Goal: Task Accomplishment & Management: Use online tool/utility

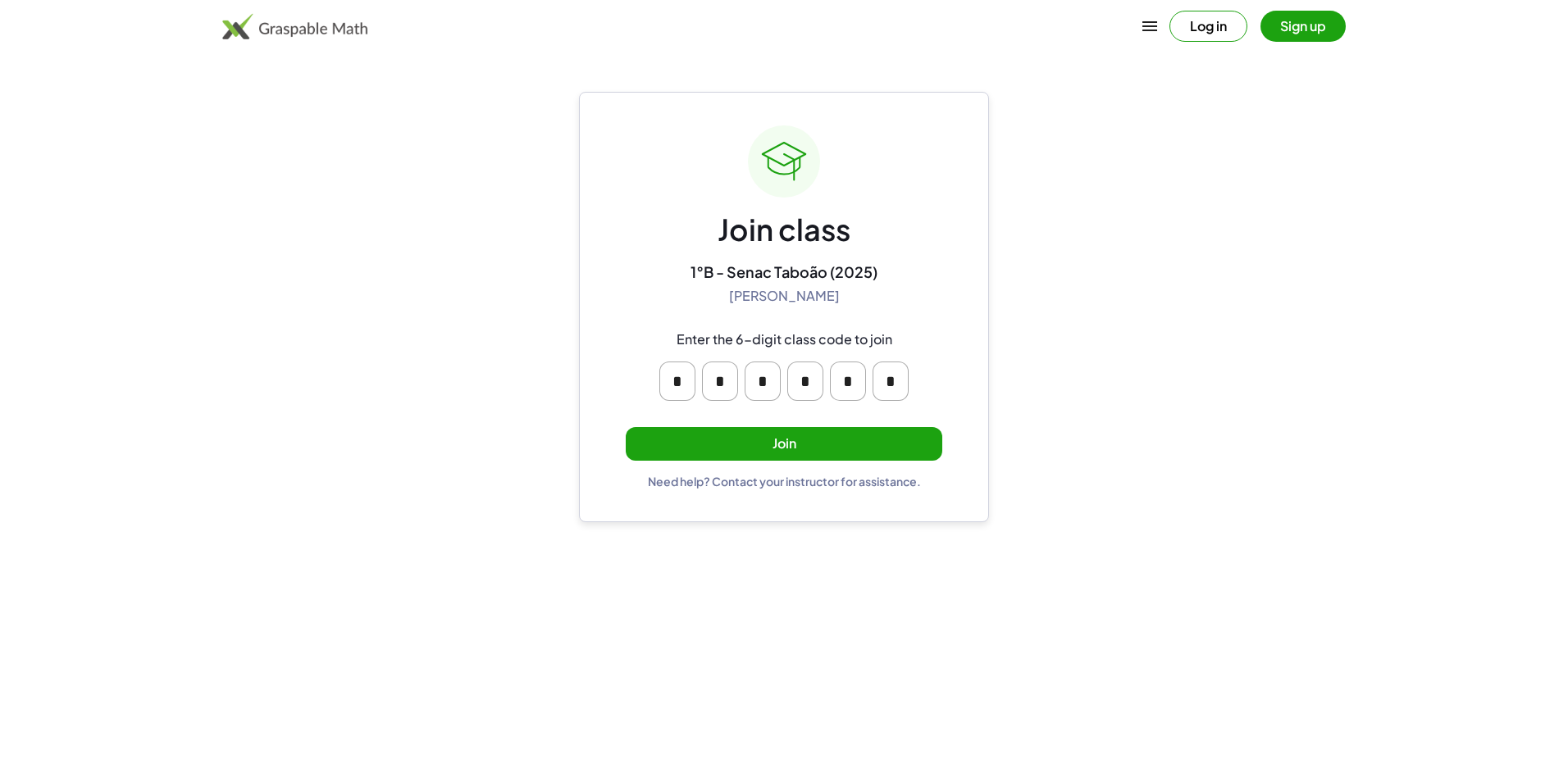
click at [831, 459] on button "Join" at bounding box center [784, 444] width 317 height 33
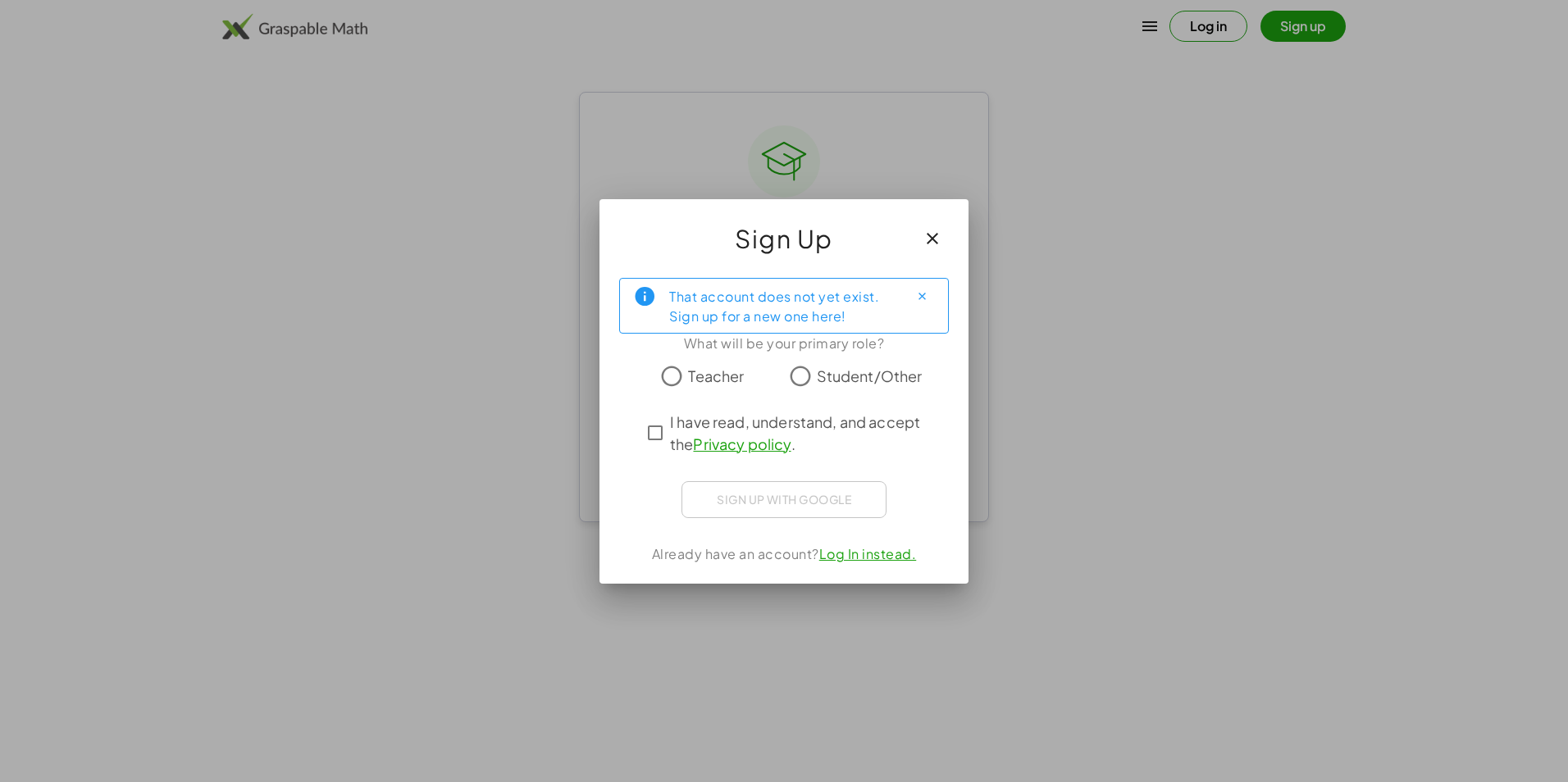
click at [822, 376] on span "Student/Other" at bounding box center [870, 376] width 106 height 22
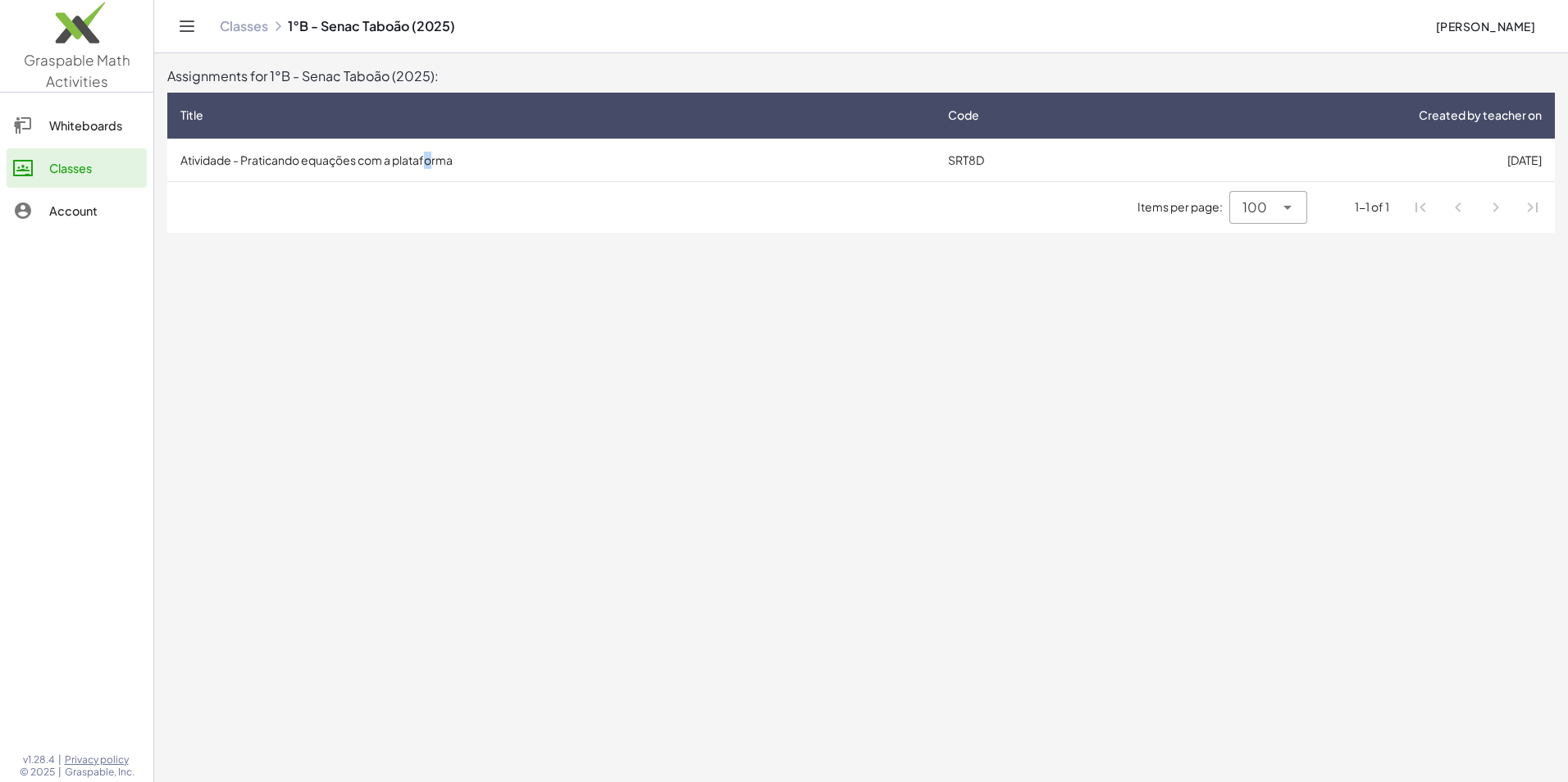
click at [437, 166] on td "Atividade - Praticando equações com a plataforma" at bounding box center [550, 160] width 767 height 42
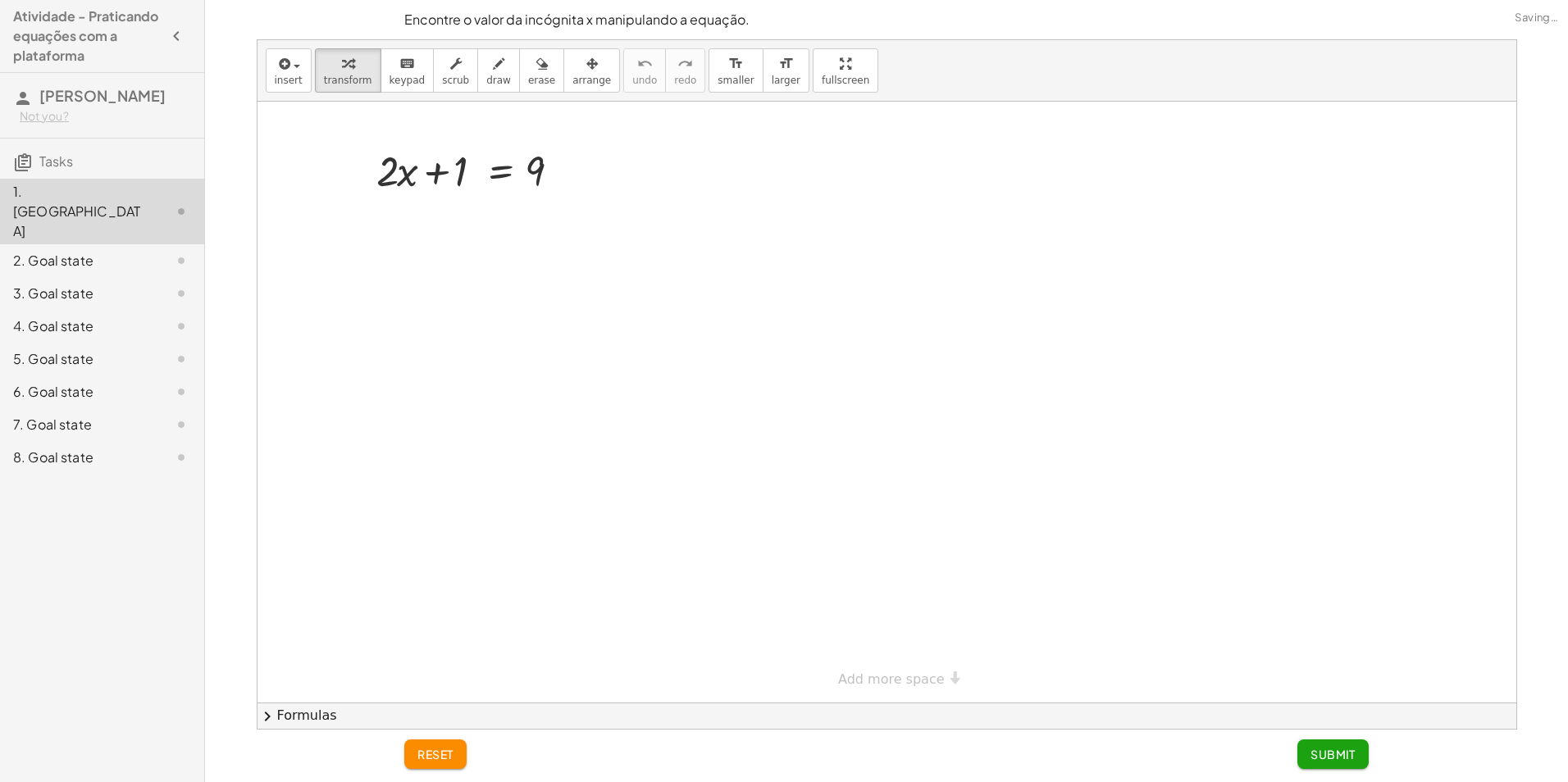
click at [590, 180] on div at bounding box center [887, 402] width 1260 height 601
click at [407, 181] on div at bounding box center [476, 170] width 214 height 55
click at [398, 85] on span "keypad" at bounding box center [407, 80] width 36 height 11
click at [365, 78] on button "transform" at bounding box center [348, 70] width 66 height 44
click at [390, 78] on span "keypad" at bounding box center [407, 80] width 36 height 11
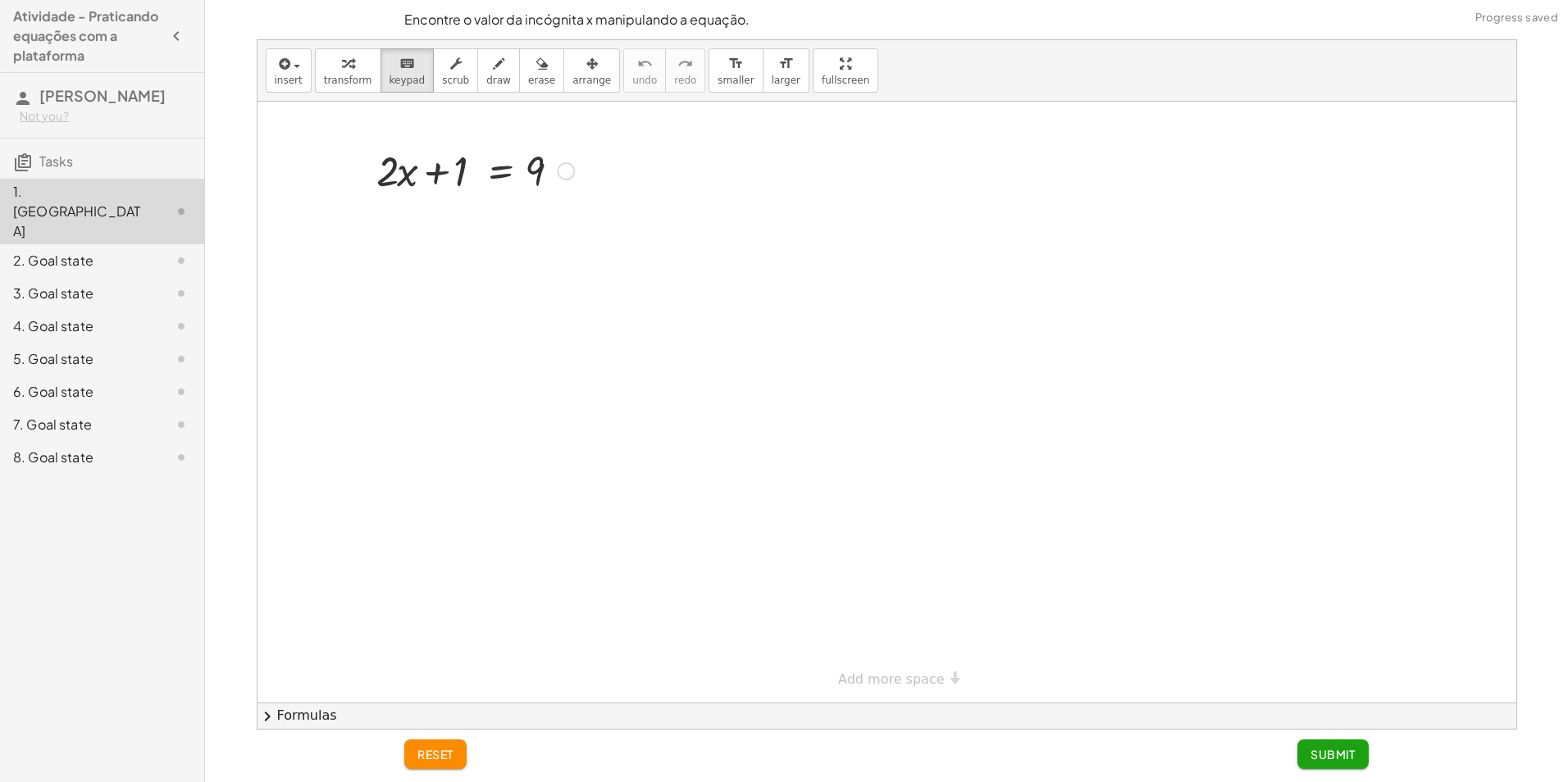
click at [400, 199] on div "+ · 2 · x + 1 = 9" at bounding box center [887, 402] width 1260 height 601
drag, startPoint x: 392, startPoint y: 181, endPoint x: 399, endPoint y: 190, distance: 11.4
click at [397, 185] on div at bounding box center [387, 172] width 20 height 48
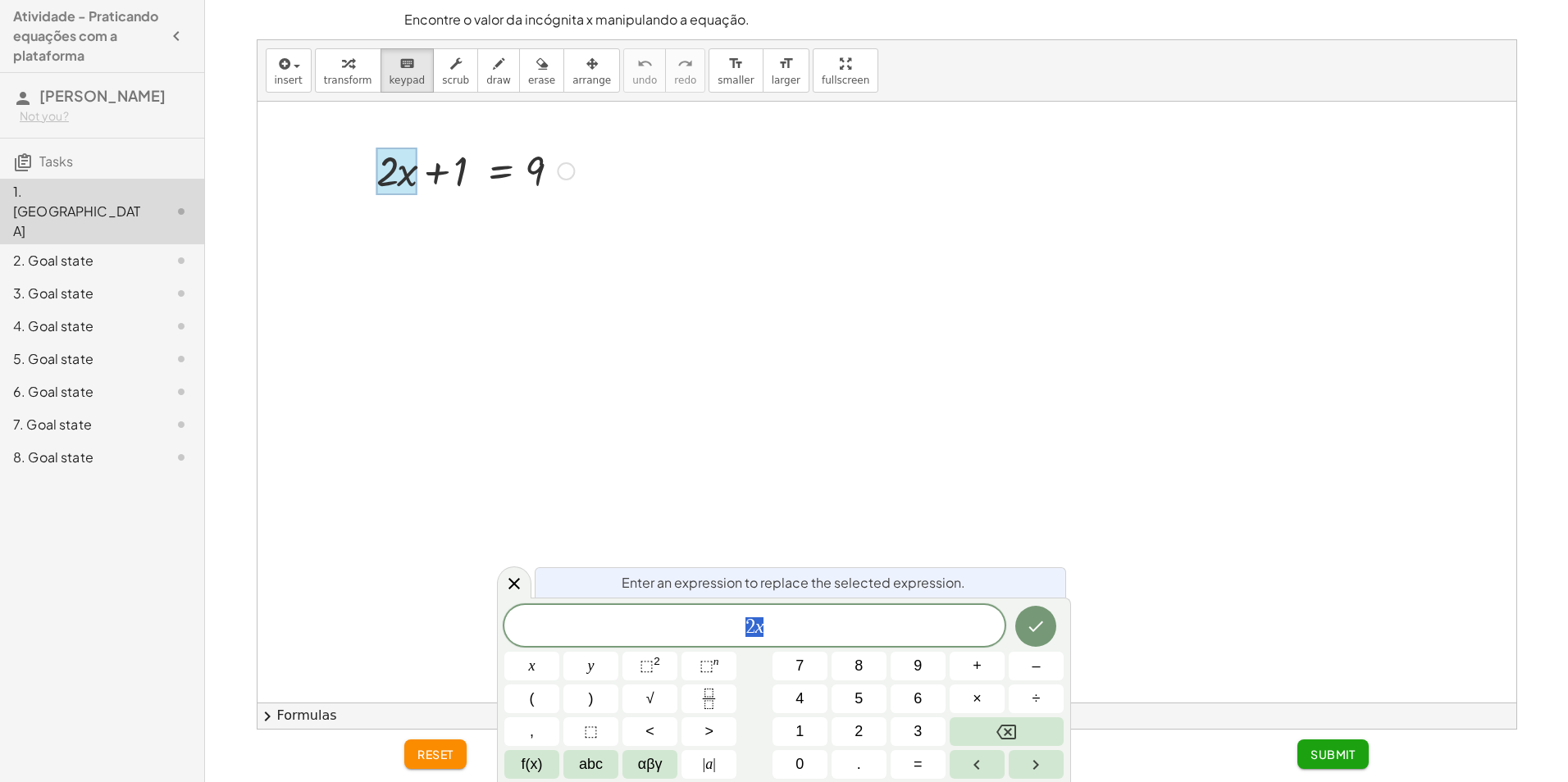
click at [766, 425] on div at bounding box center [887, 402] width 1260 height 601
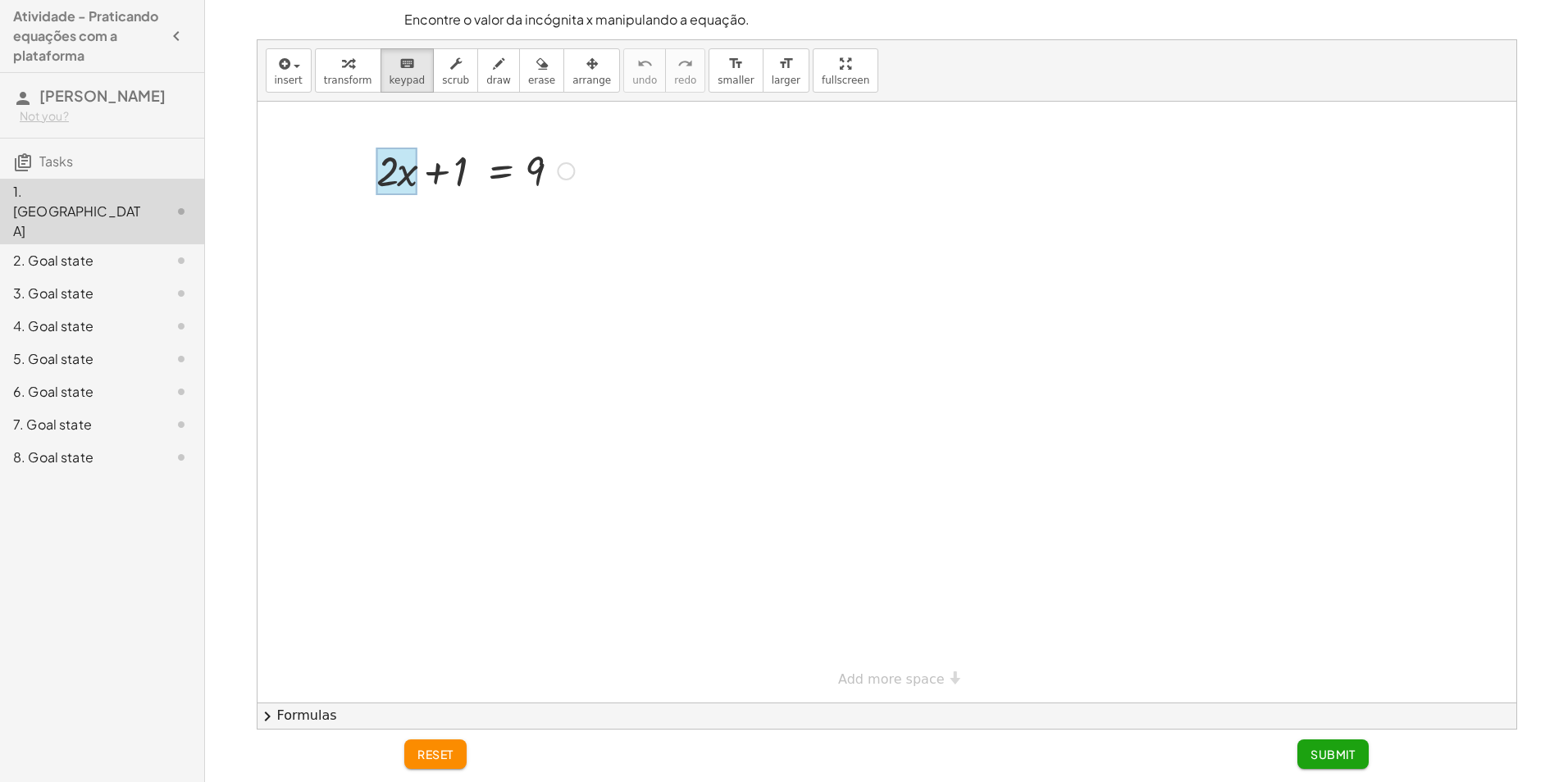
click at [404, 181] on div at bounding box center [397, 172] width 41 height 48
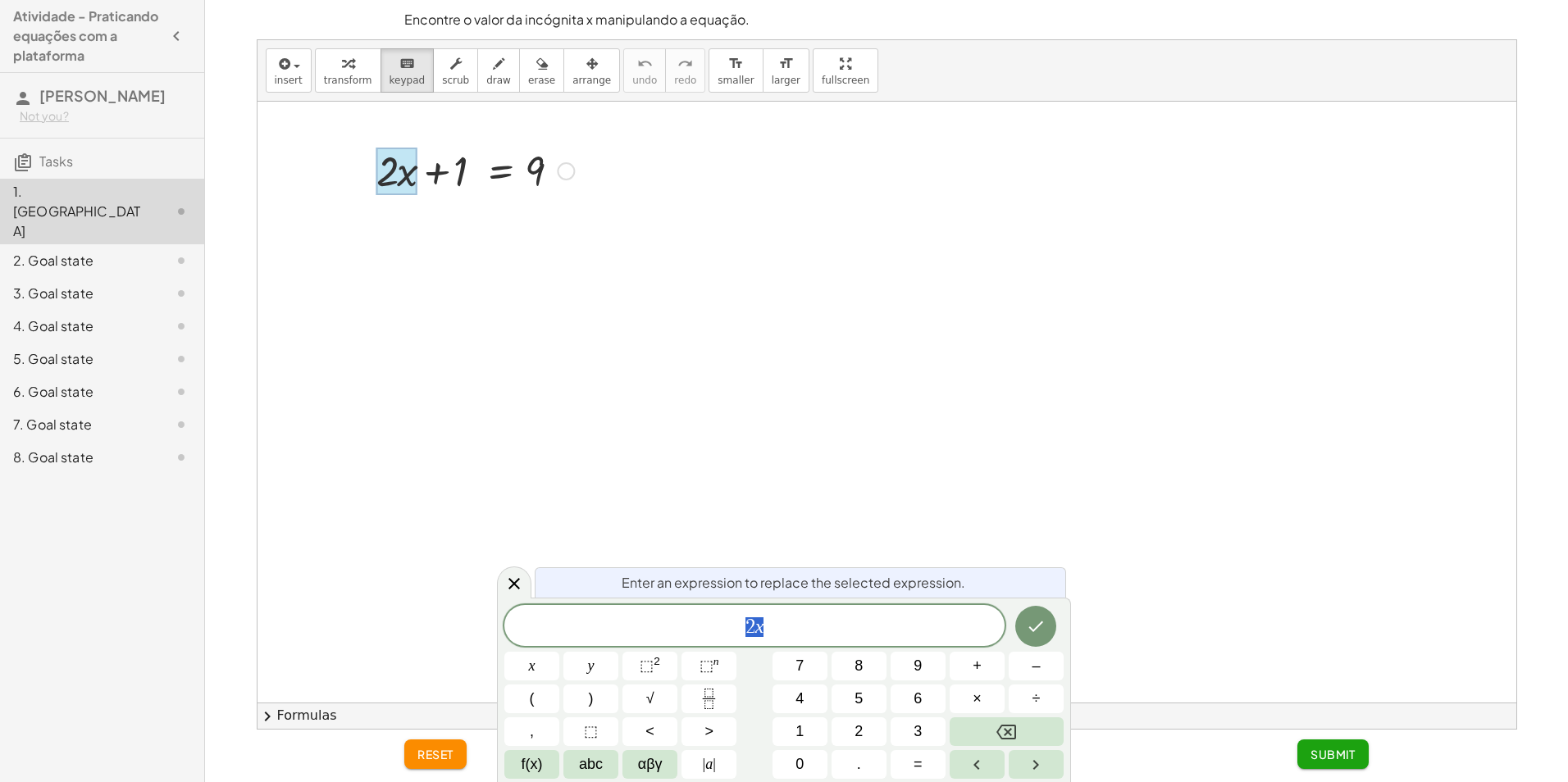
click at [676, 245] on div at bounding box center [887, 402] width 1260 height 601
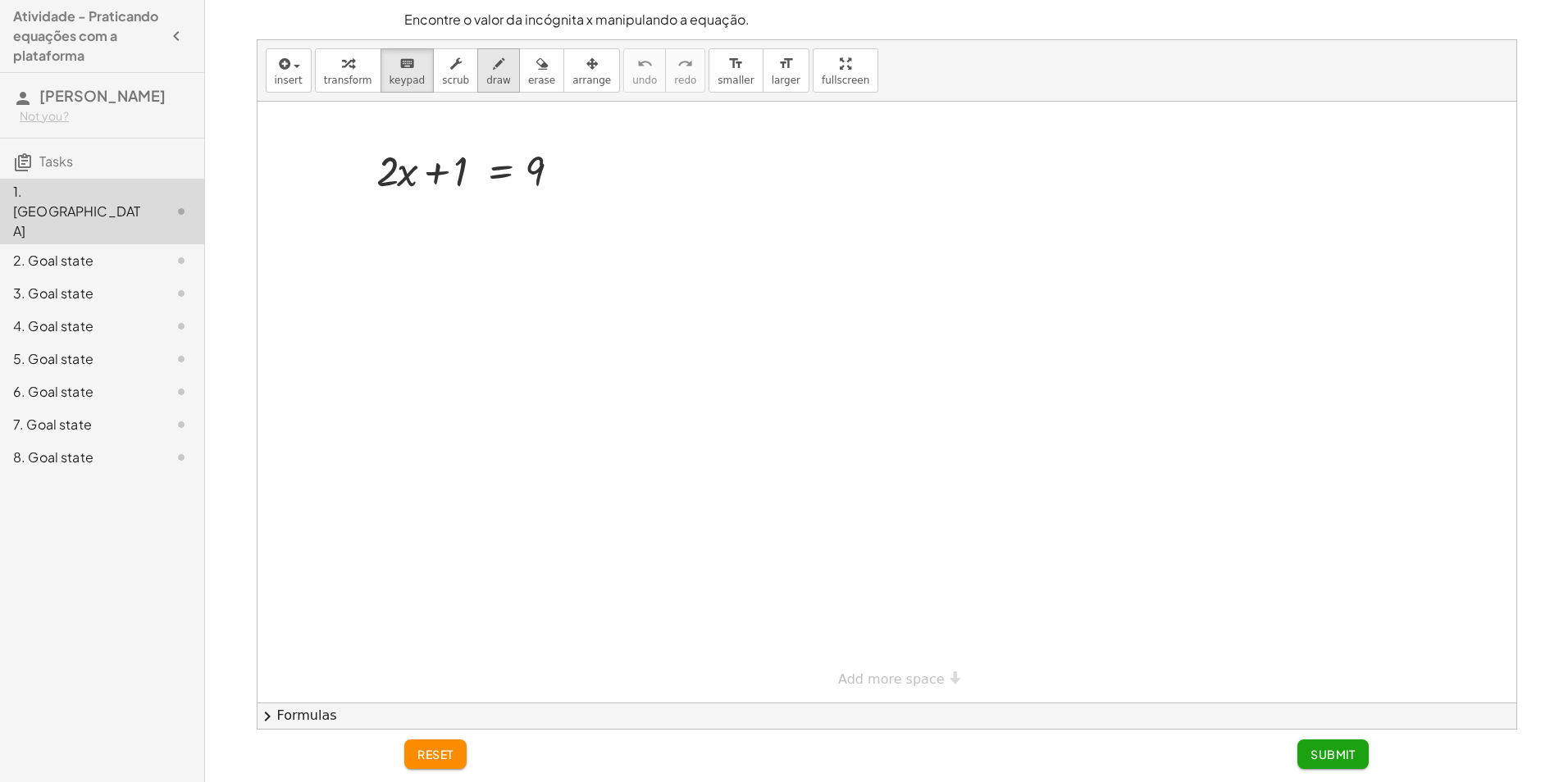
click at [493, 70] on icon "button" at bounding box center [499, 64] width 11 height 19
drag, startPoint x: 411, startPoint y: 213, endPoint x: 416, endPoint y: 252, distance: 39.3
click at [416, 252] on div at bounding box center [887, 402] width 1260 height 601
drag, startPoint x: 522, startPoint y: 61, endPoint x: 536, endPoint y: 50, distance: 17.8
click at [528, 55] on div "button" at bounding box center [541, 63] width 27 height 19
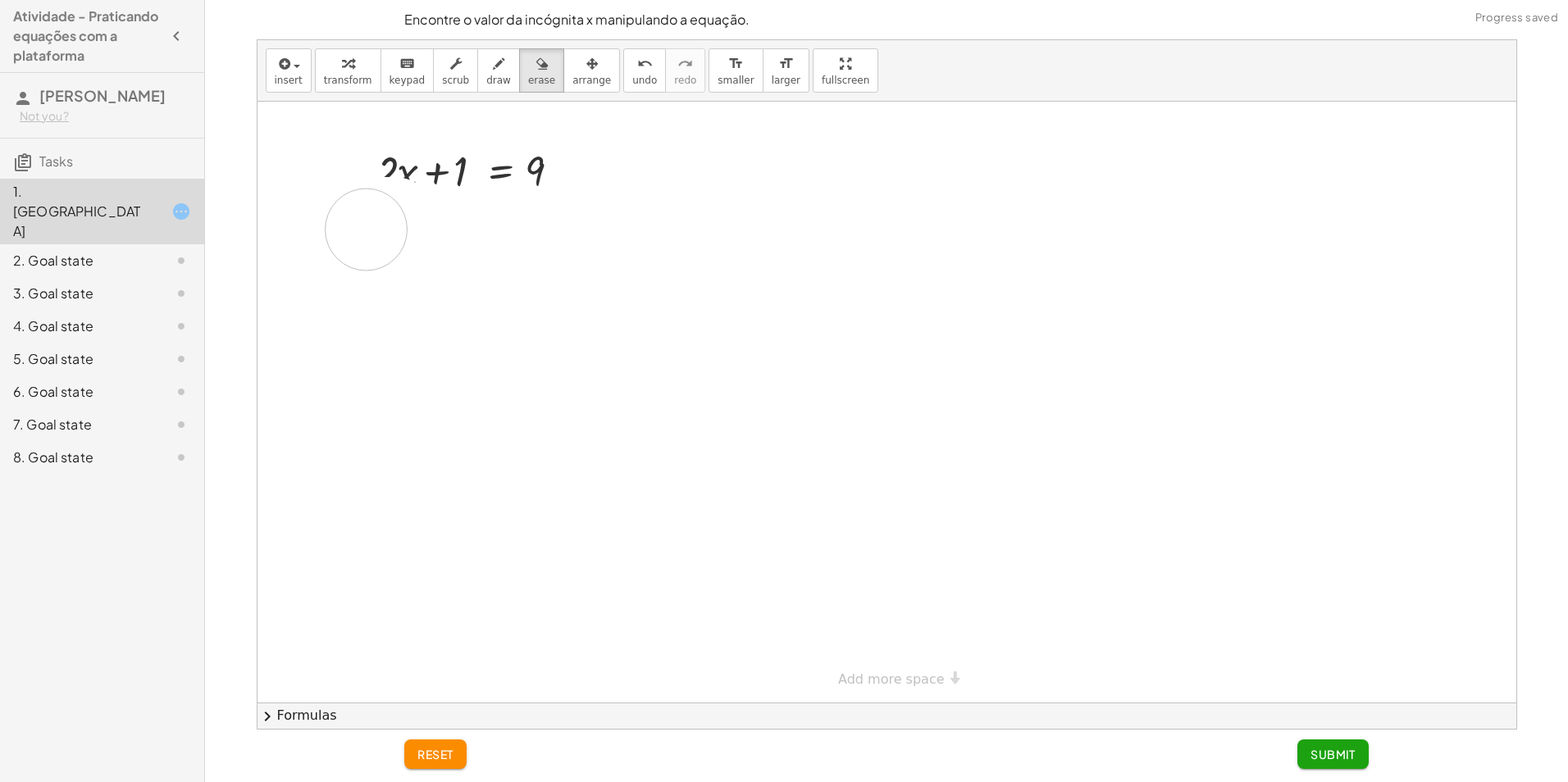
drag, startPoint x: 364, startPoint y: 220, endPoint x: 323, endPoint y: 211, distance: 42.0
click at [325, 207] on div at bounding box center [887, 402] width 1260 height 601
drag, startPoint x: 665, startPoint y: 152, endPoint x: 114, endPoint y: 264, distance: 562.3
click at [33, 281] on main "Atividade - Praticando equações com a plataforma Iris Primo Nunes Not you? Task…" at bounding box center [784, 391] width 1568 height 782
drag, startPoint x: 587, startPoint y: 195, endPoint x: 540, endPoint y: 172, distance: 52.3
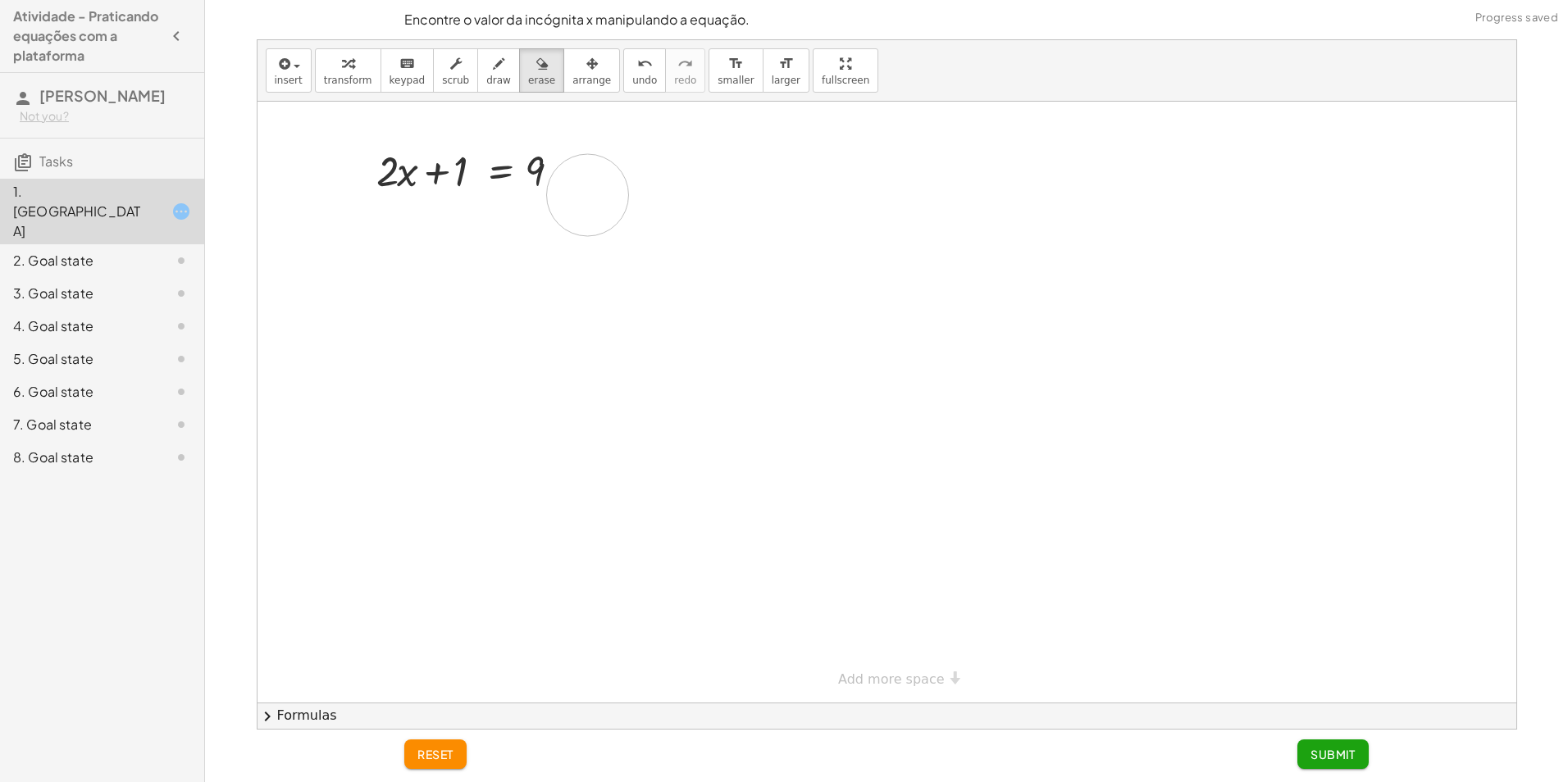
click at [538, 172] on div at bounding box center [887, 402] width 1260 height 601
click at [401, 73] on button "keyboard keypad" at bounding box center [407, 70] width 54 height 44
click at [431, 246] on div at bounding box center [887, 402] width 1260 height 601
click at [772, 76] on span "larger" at bounding box center [786, 80] width 29 height 11
click at [729, 70] on icon "format_size" at bounding box center [736, 64] width 16 height 19
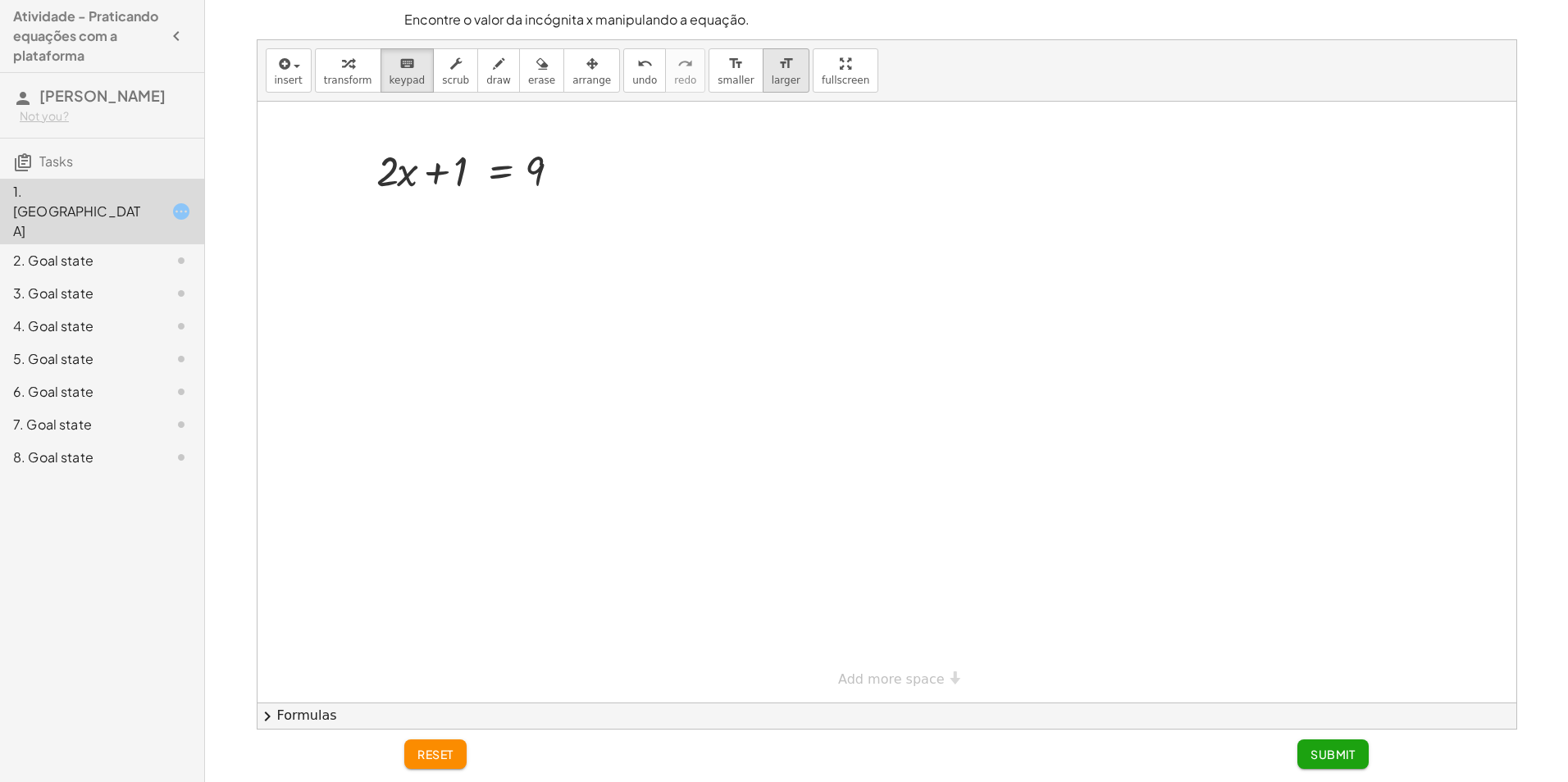
click at [772, 79] on span "larger" at bounding box center [786, 80] width 29 height 11
click at [729, 73] on icon "format_size" at bounding box center [736, 64] width 16 height 19
click at [299, 87] on button "insert" at bounding box center [289, 70] width 46 height 44
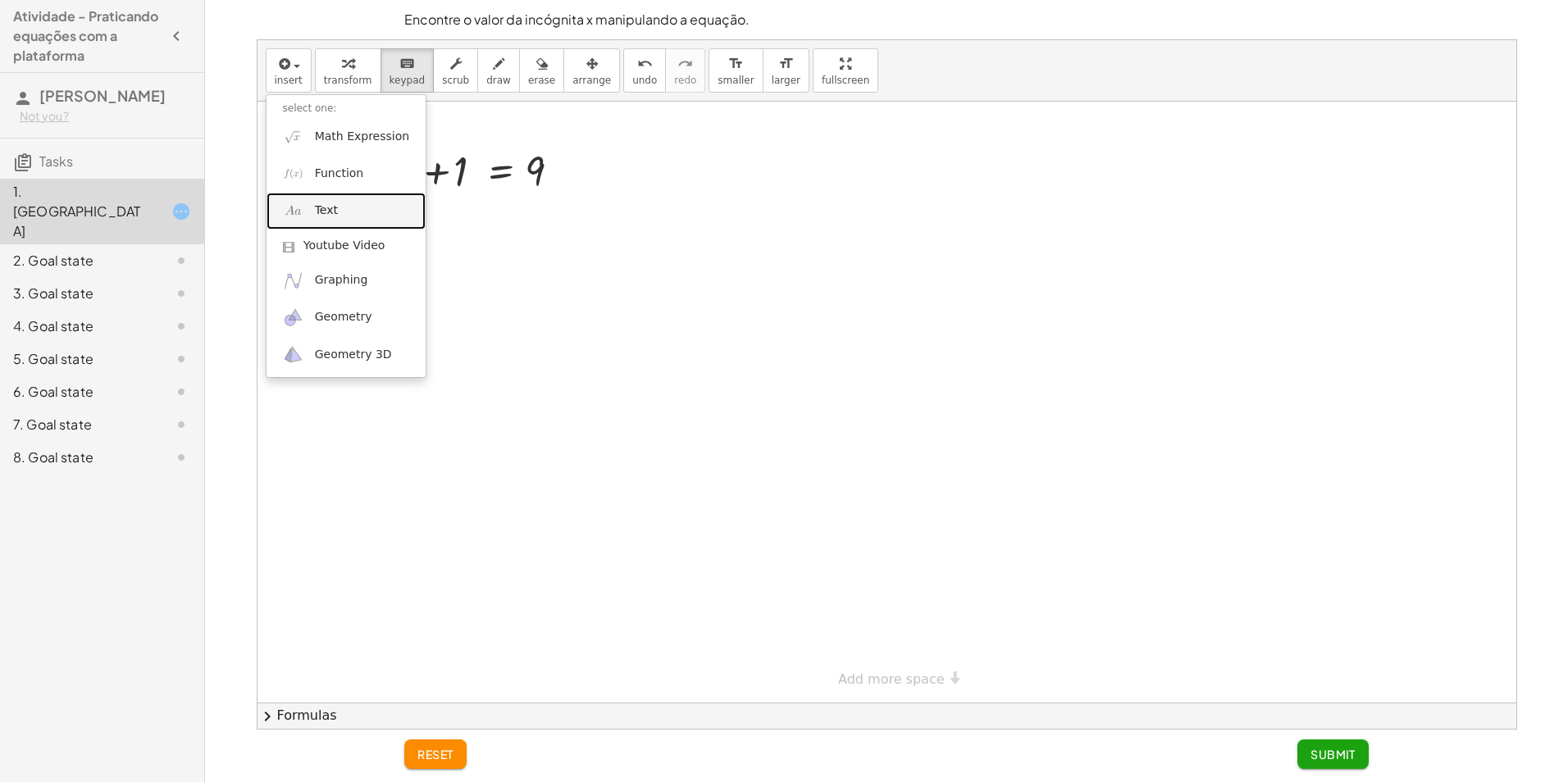
click at [346, 211] on link "Text" at bounding box center [346, 211] width 160 height 37
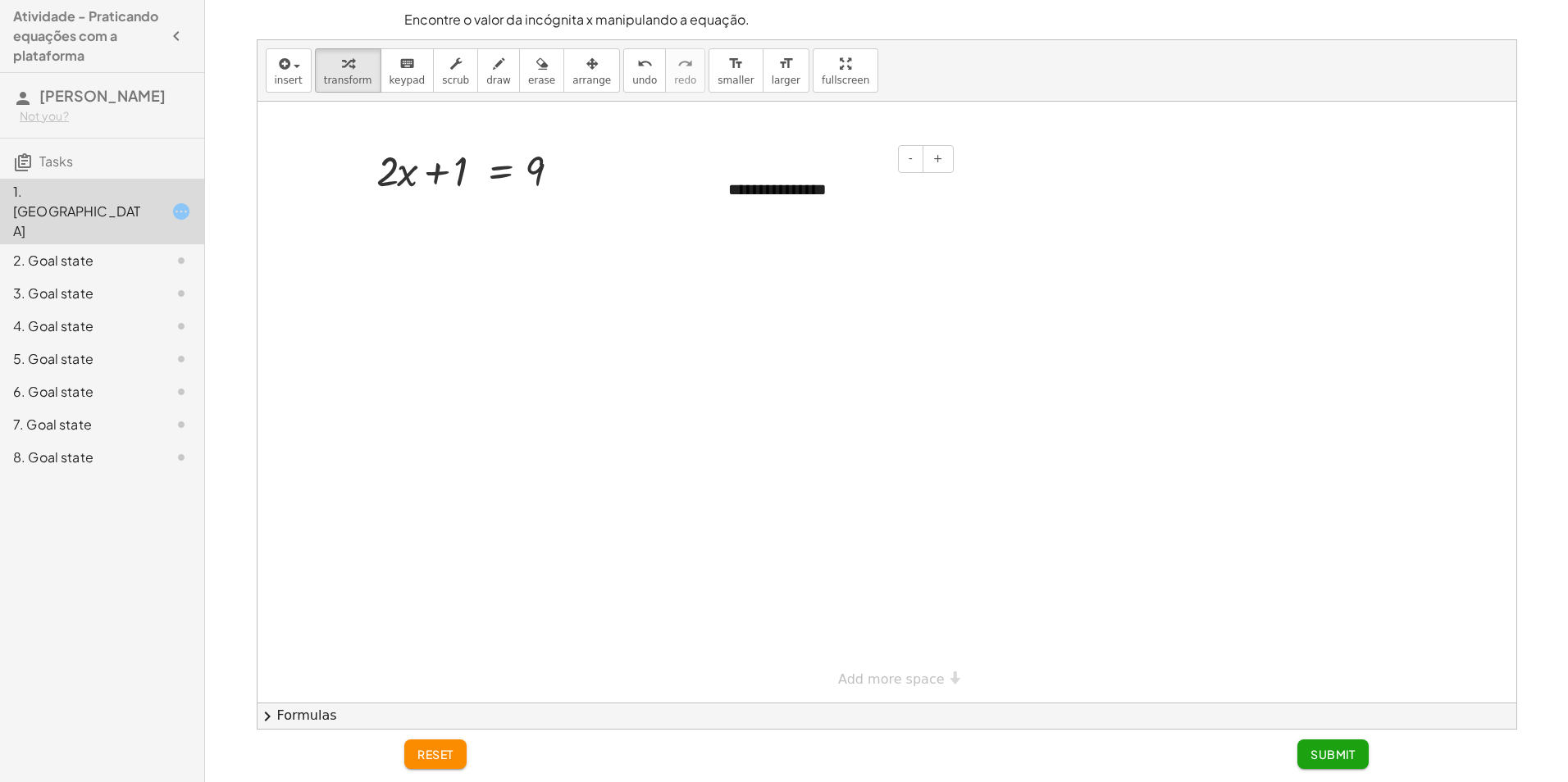
click at [833, 195] on div "**********" at bounding box center [835, 189] width 246 height 56
click at [1127, 154] on div at bounding box center [887, 402] width 1260 height 601
click at [633, 78] on span "undo" at bounding box center [645, 80] width 25 height 11
click at [983, 261] on div at bounding box center [887, 402] width 1260 height 601
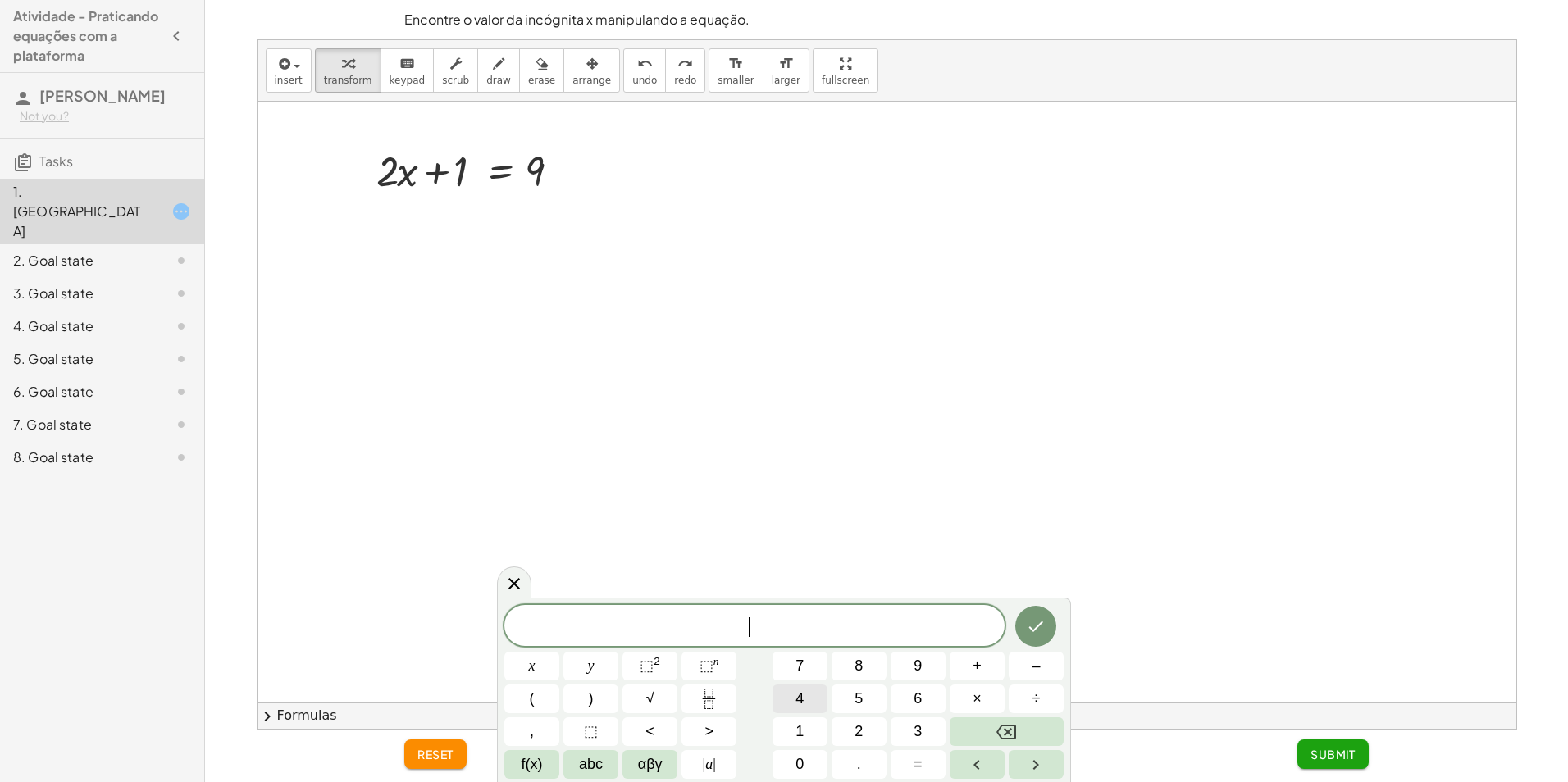
click at [807, 697] on button "4" at bounding box center [801, 699] width 55 height 29
click at [849, 702] on button "5" at bounding box center [860, 699] width 55 height 29
click at [849, 704] on button "5" at bounding box center [860, 699] width 55 height 29
click at [560, 652] on div at bounding box center [532, 666] width 55 height 29
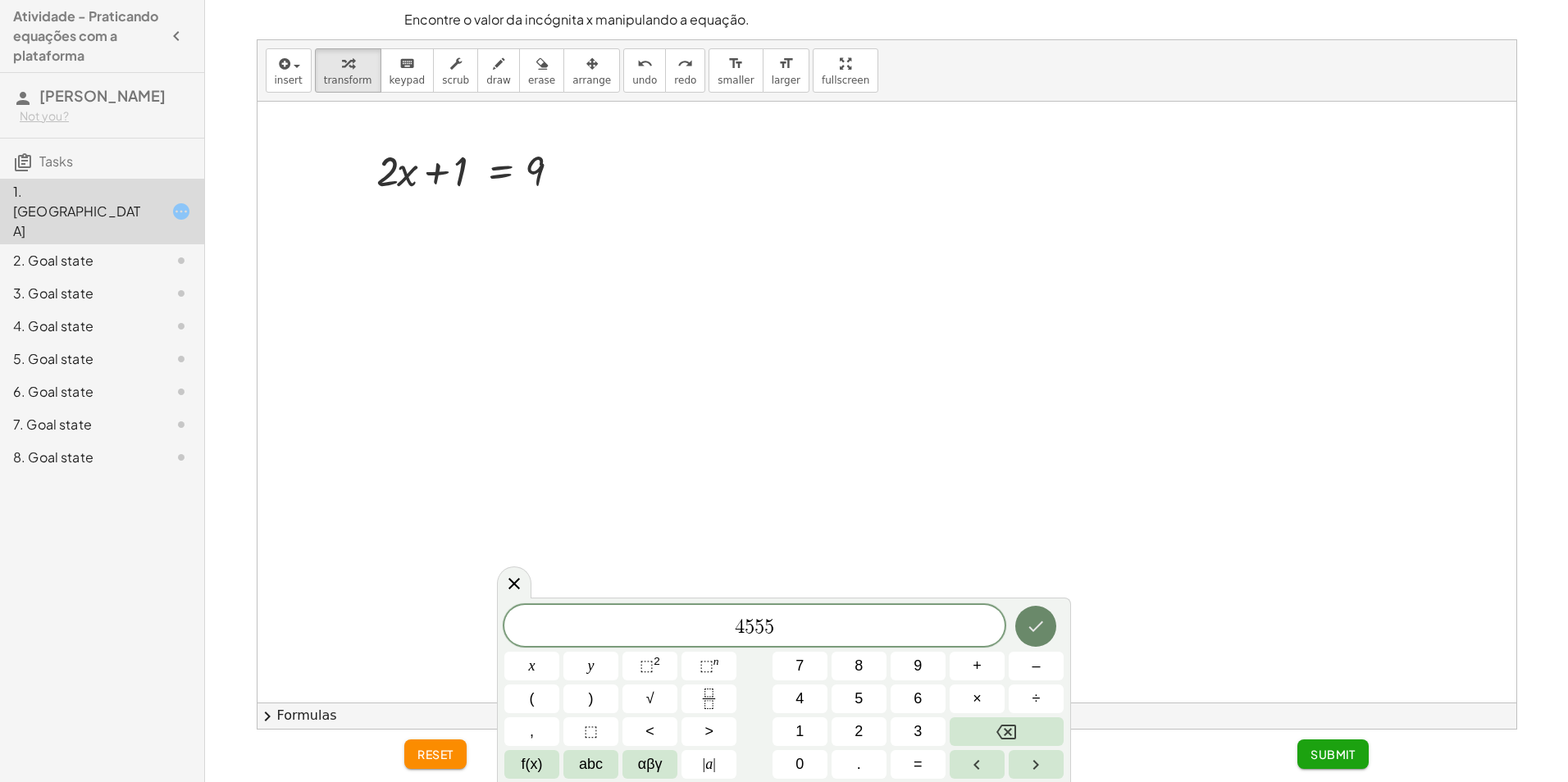
click at [1043, 620] on icon "Done" at bounding box center [1035, 626] width 19 height 19
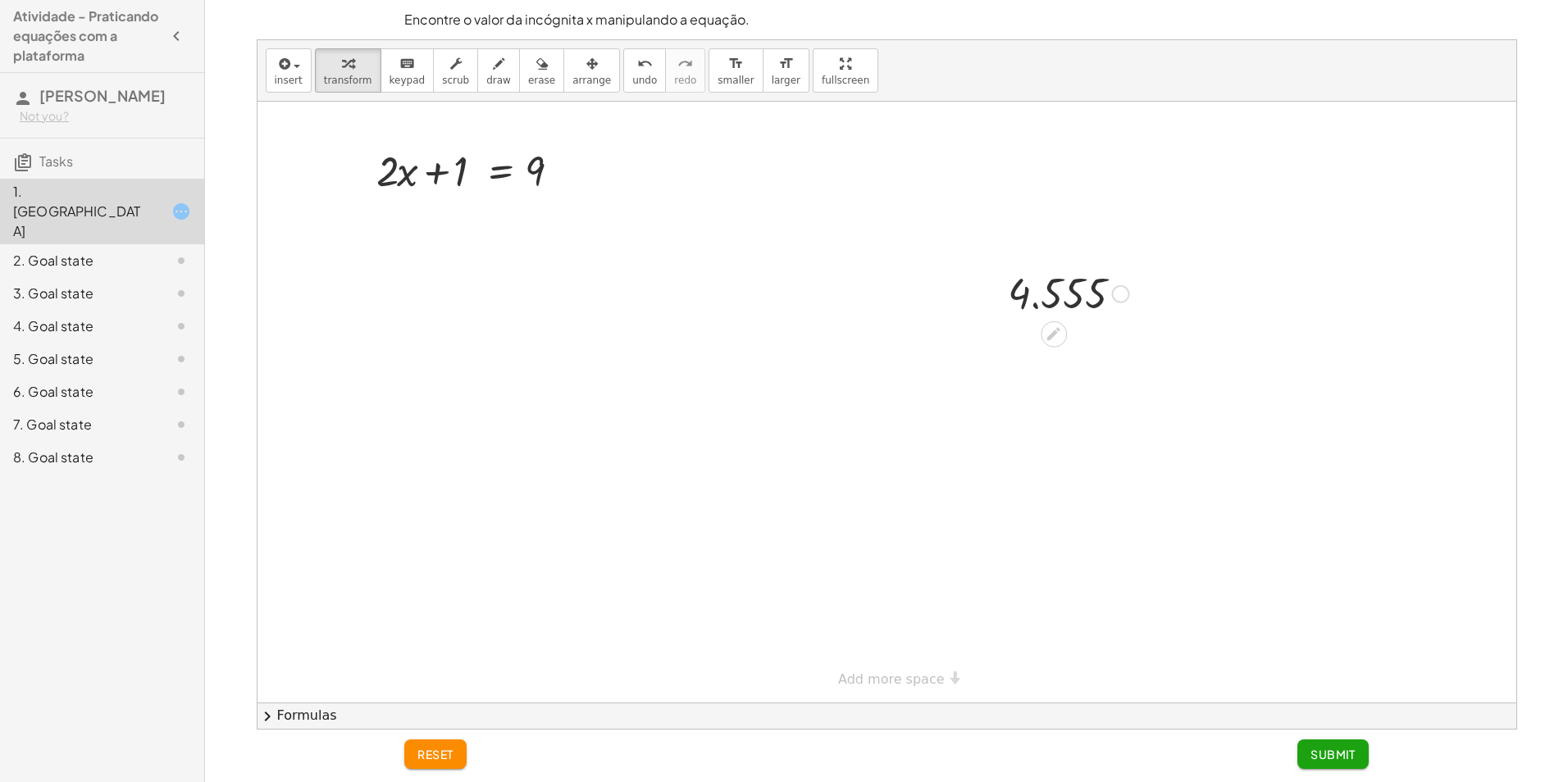
click at [1084, 309] on div at bounding box center [1068, 293] width 138 height 54
drag, startPoint x: 1061, startPoint y: 337, endPoint x: 1015, endPoint y: 355, distance: 49.4
click at [1015, 355] on div "+ · 2 · x + 1 = 9 4.555" at bounding box center [887, 402] width 1260 height 601
click at [1128, 486] on div at bounding box center [887, 402] width 1260 height 601
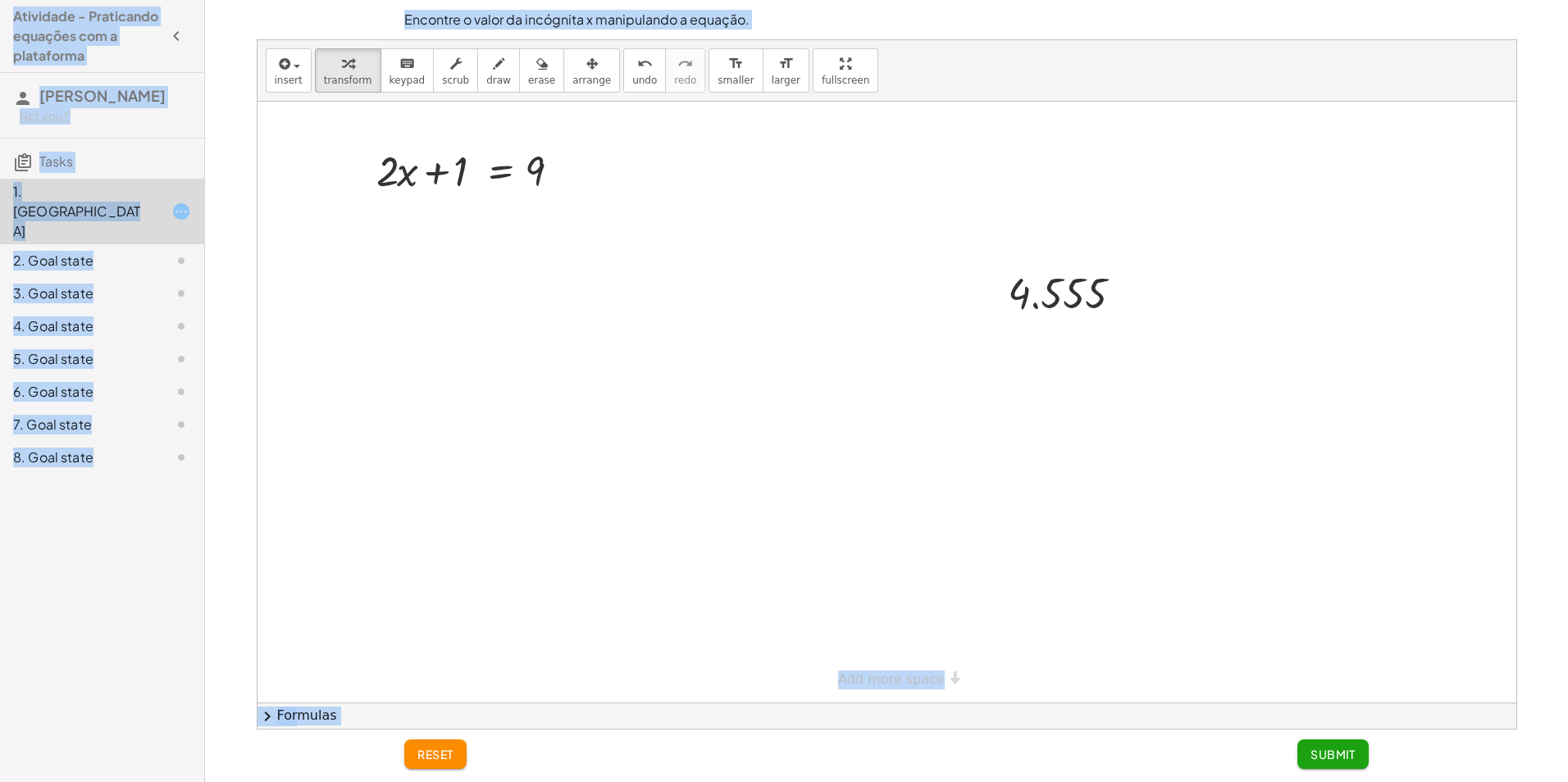
click at [672, 276] on div at bounding box center [887, 402] width 1260 height 601
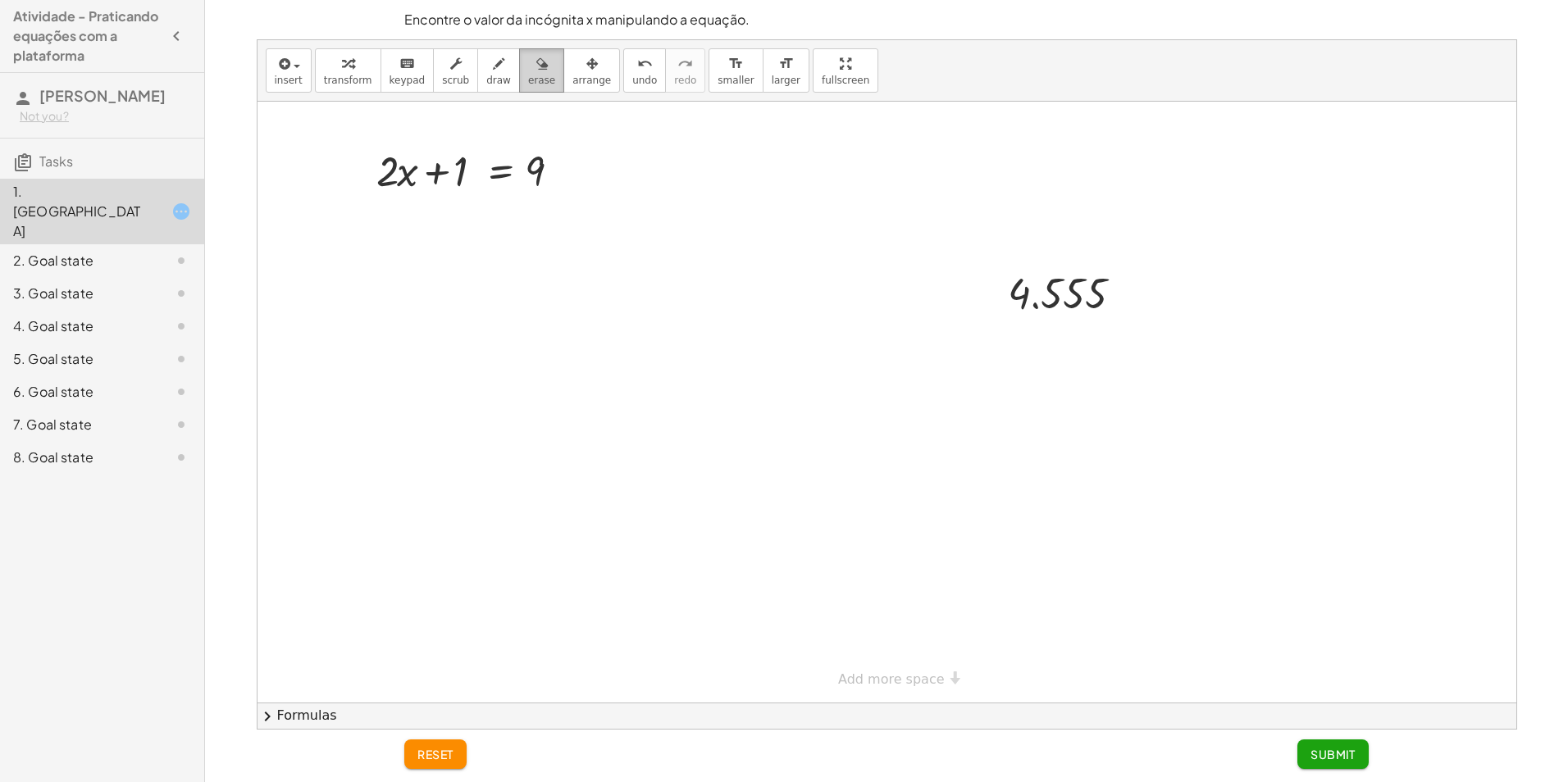
click at [528, 84] on span "erase" at bounding box center [541, 80] width 27 height 11
drag, startPoint x: 1262, startPoint y: 299, endPoint x: 1084, endPoint y: 247, distance: 185.4
click at [1136, 252] on div at bounding box center [887, 402] width 1260 height 601
drag, startPoint x: 798, startPoint y: 295, endPoint x: 987, endPoint y: 338, distance: 193.8
click at [1047, 325] on div at bounding box center [887, 402] width 1260 height 601
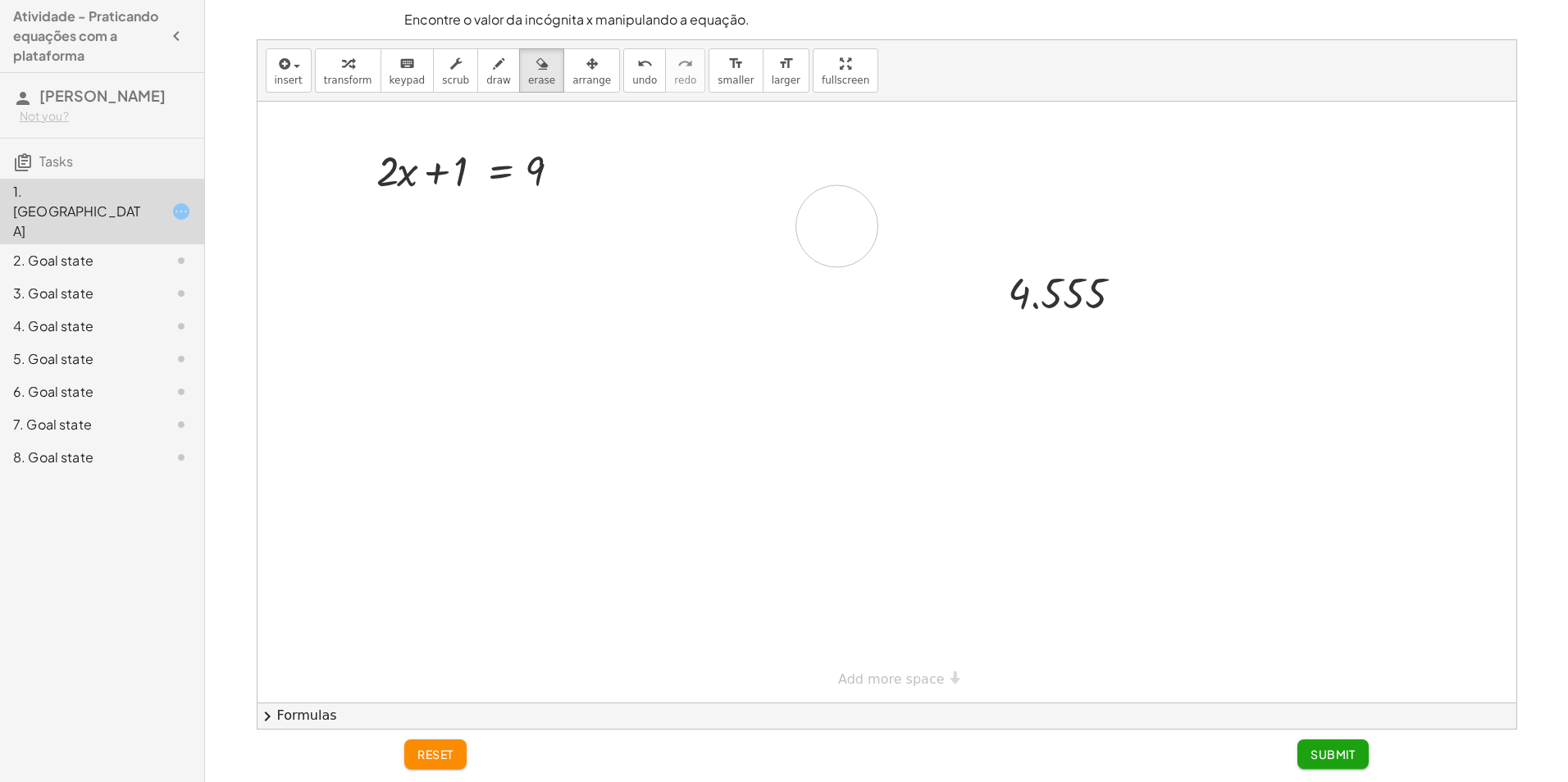
drag, startPoint x: 837, startPoint y: 226, endPoint x: 839, endPoint y: 212, distance: 14.1
click at [838, 216] on div at bounding box center [887, 402] width 1260 height 601
click at [637, 70] on icon "undo" at bounding box center [645, 64] width 16 height 19
click at [637, 63] on icon "undo" at bounding box center [645, 64] width 16 height 19
click at [637, 70] on icon "undo" at bounding box center [645, 64] width 16 height 19
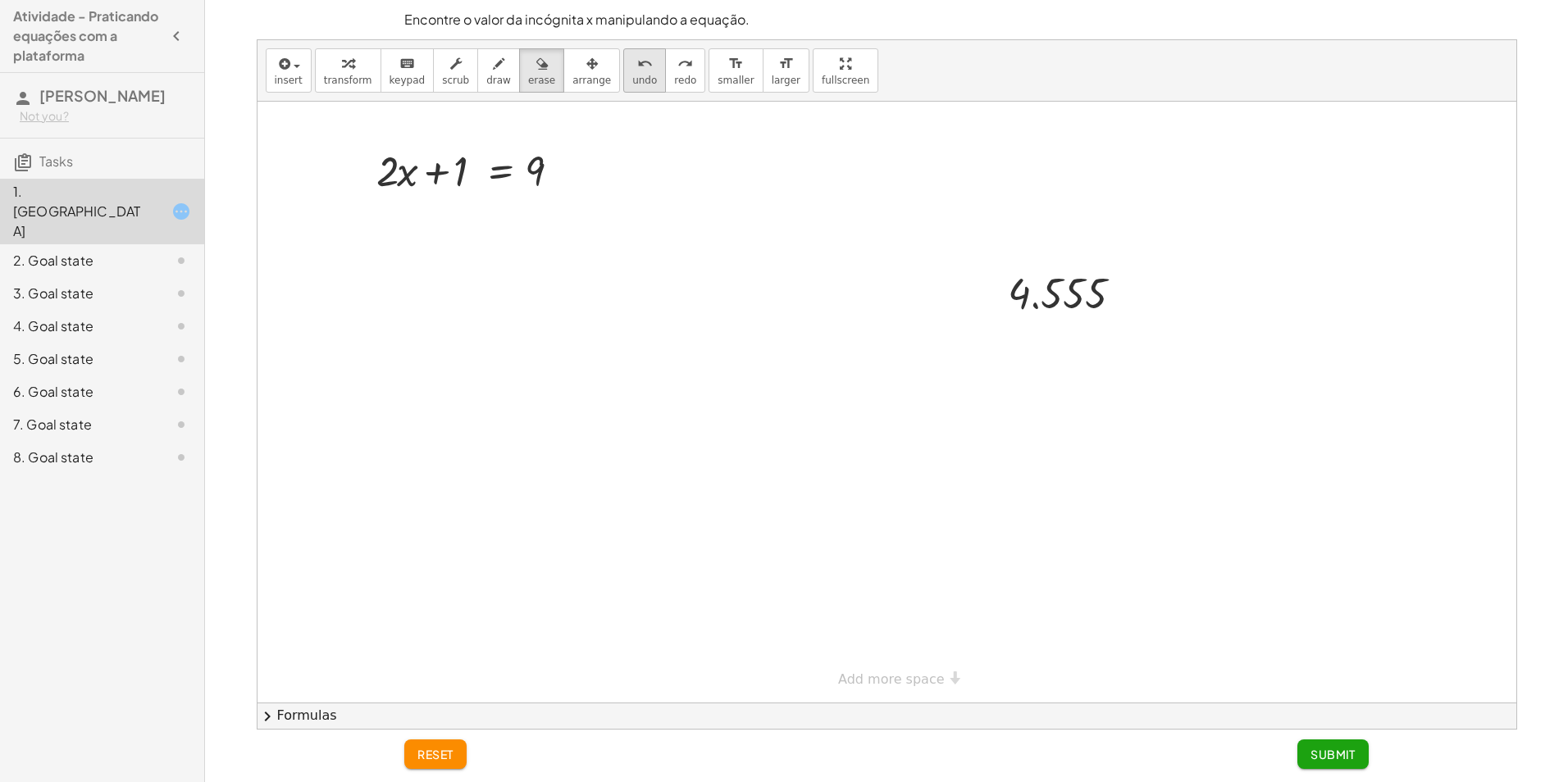
click at [625, 74] on button "undo undo" at bounding box center [645, 70] width 42 height 44
drag, startPoint x: 429, startPoint y: 175, endPoint x: 464, endPoint y: 184, distance: 36.1
click at [464, 184] on div at bounding box center [887, 402] width 1260 height 601
click at [363, 86] on button "transform" at bounding box center [348, 70] width 66 height 44
drag, startPoint x: 447, startPoint y: 162, endPoint x: 594, endPoint y: 160, distance: 147.0
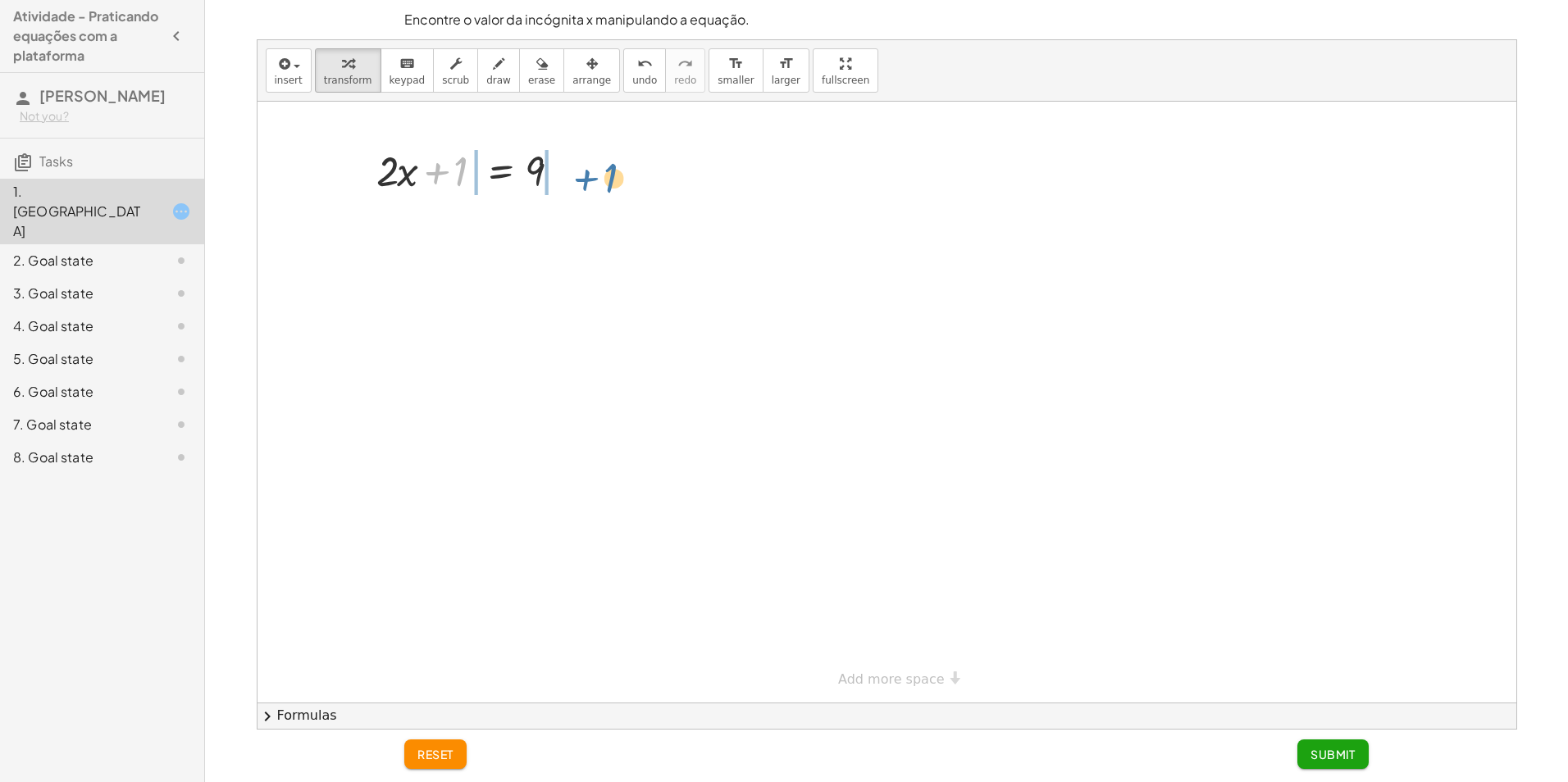
click at [595, 161] on div "+ 1 + · 2 · x + 1 = 9" at bounding box center [887, 402] width 1260 height 601
click at [446, 174] on div at bounding box center [476, 170] width 329 height 55
drag, startPoint x: 446, startPoint y: 174, endPoint x: 441, endPoint y: 224, distance: 50.2
click at [441, 224] on div at bounding box center [476, 225] width 329 height 55
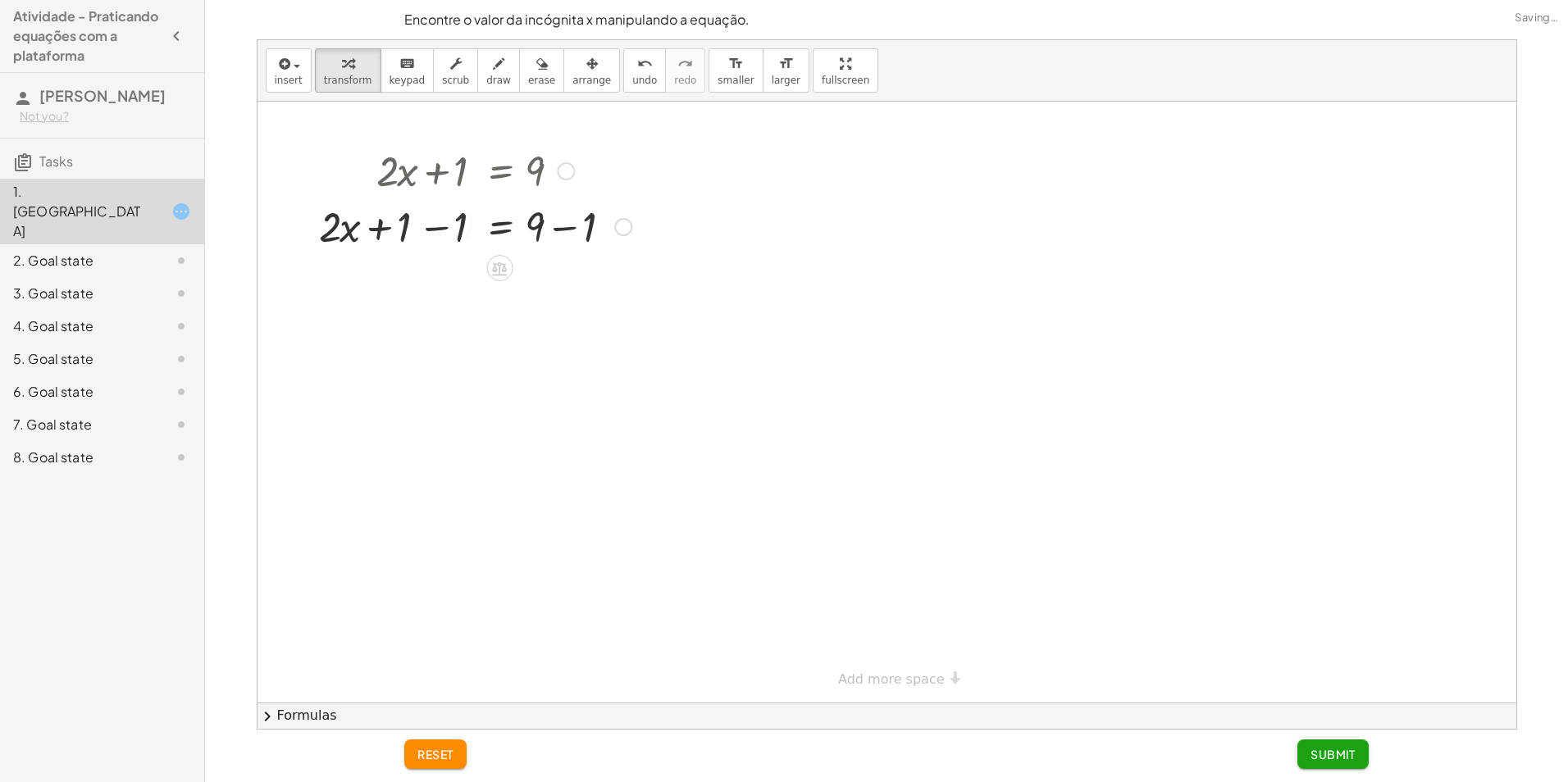
click at [440, 224] on div at bounding box center [504, 225] width 271 height 55
click at [579, 226] on div at bounding box center [476, 225] width 329 height 55
click at [578, 225] on div at bounding box center [476, 225] width 329 height 55
drag, startPoint x: 452, startPoint y: 288, endPoint x: 458, endPoint y: 323, distance: 35.5
click at [500, 172] on div "+ · 2 · x + 1 = 9 + · 2 · x + 1 − 1 = + 9 − 1 + · 2 · x + 0 = + 9 − 1 · 2 · x =…" at bounding box center [500, 172] width 0 height 0
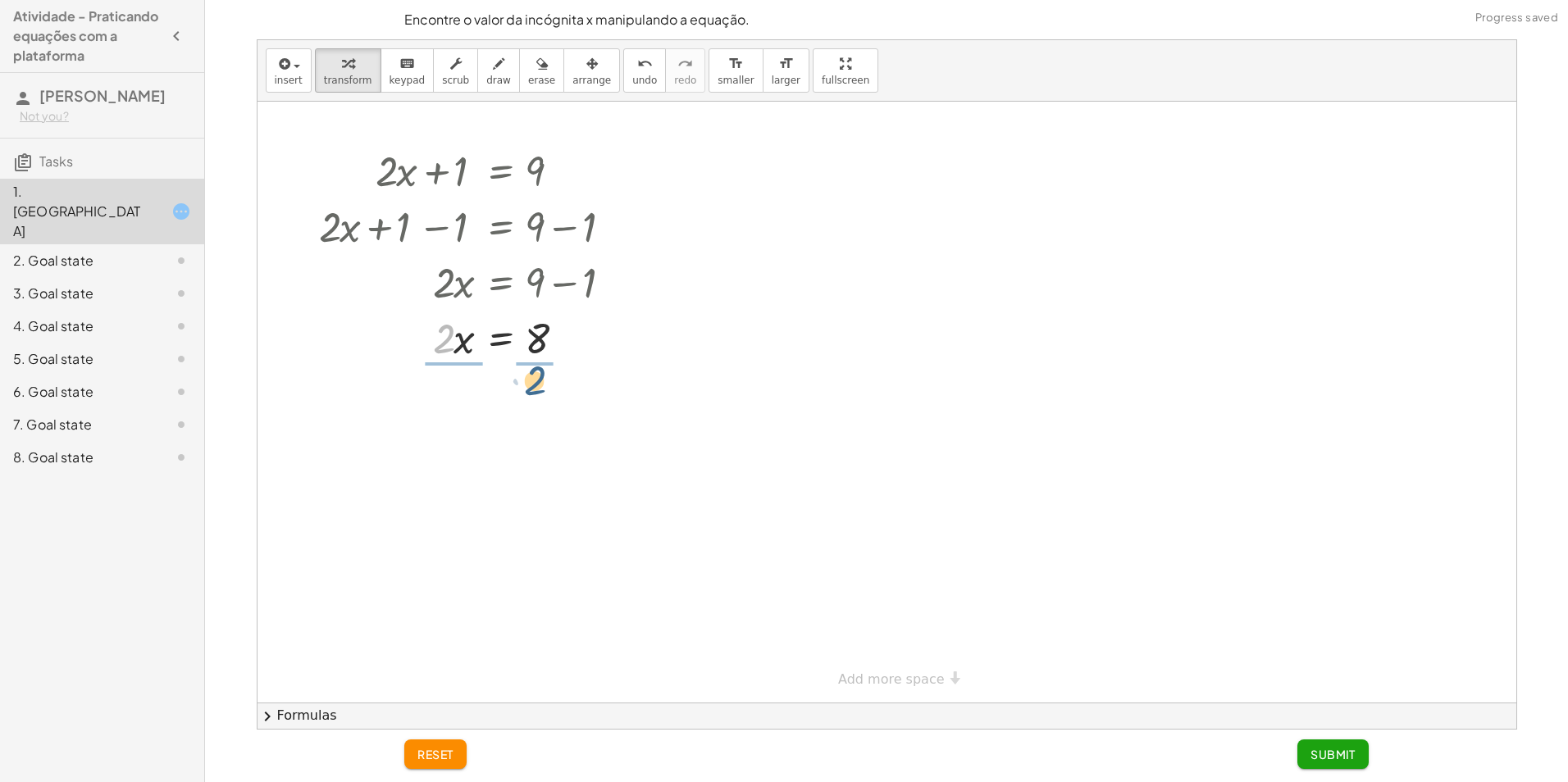
drag, startPoint x: 458, startPoint y: 323, endPoint x: 547, endPoint y: 379, distance: 105.2
click at [428, 764] on button "reset" at bounding box center [436, 754] width 63 height 30
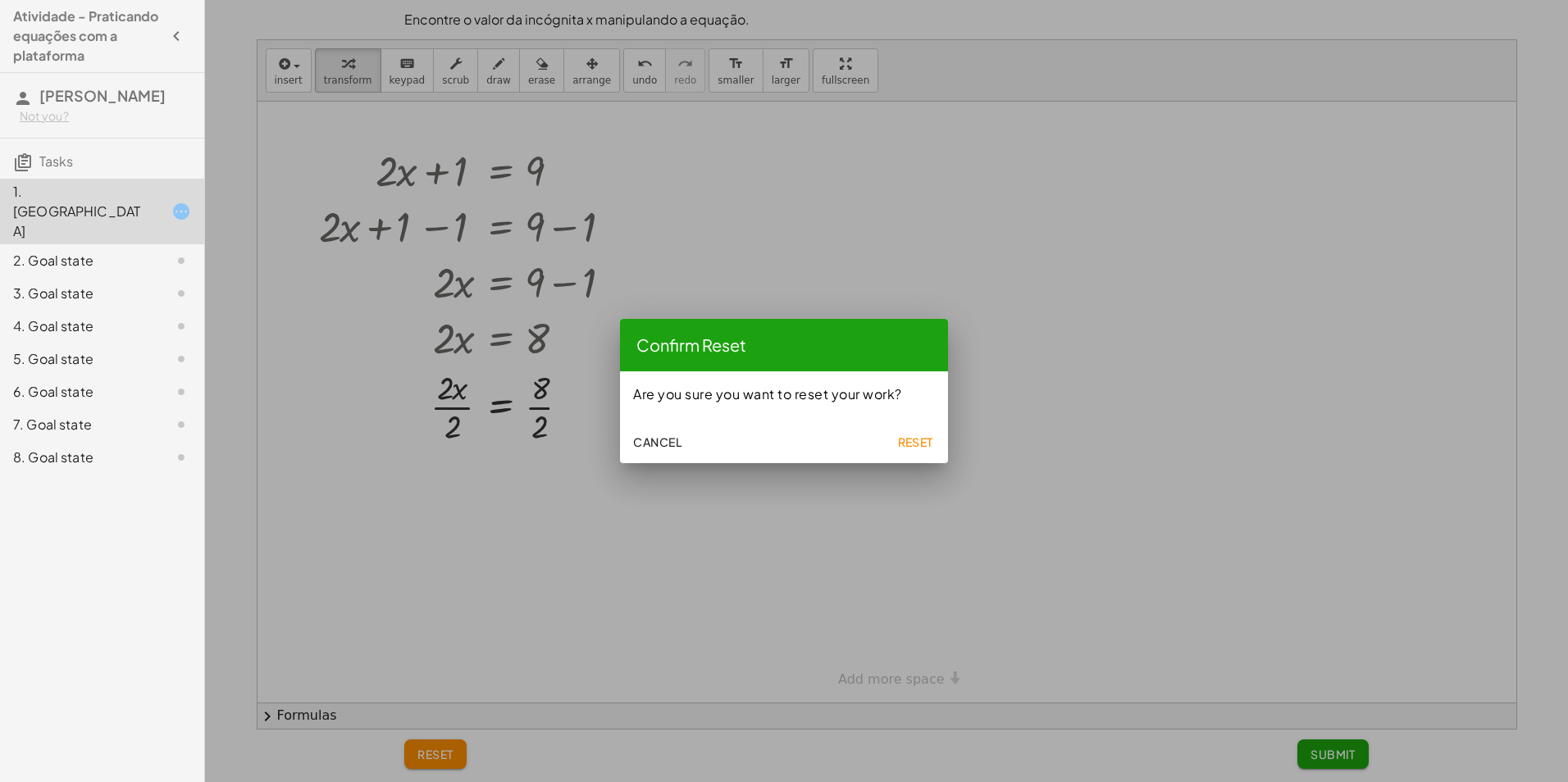
click at [911, 423] on div "Cancel Reset" at bounding box center [784, 440] width 328 height 46
click at [917, 441] on span "Reset" at bounding box center [915, 442] width 36 height 15
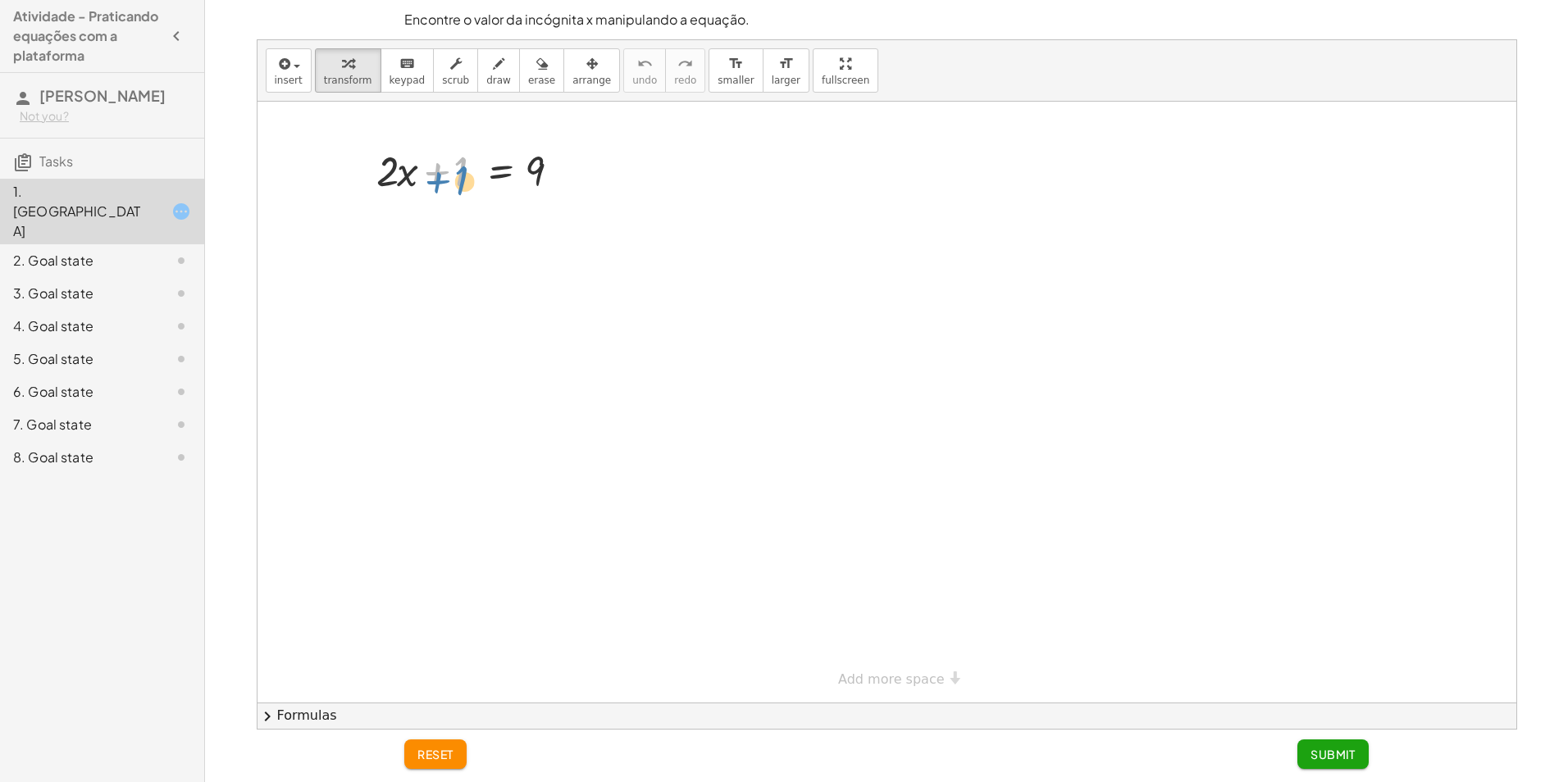
drag, startPoint x: 452, startPoint y: 180, endPoint x: 437, endPoint y: 282, distance: 103.1
click at [437, 282] on div "+ 1 + · 2 · x + 1 = 9" at bounding box center [887, 402] width 1260 height 601
drag, startPoint x: 534, startPoint y: 199, endPoint x: 608, endPoint y: 164, distance: 81.9
click at [608, 164] on div "+ 1 + · 2 · x + 1 = 9" at bounding box center [887, 402] width 1260 height 601
drag, startPoint x: 450, startPoint y: 227, endPoint x: 575, endPoint y: 232, distance: 125.1
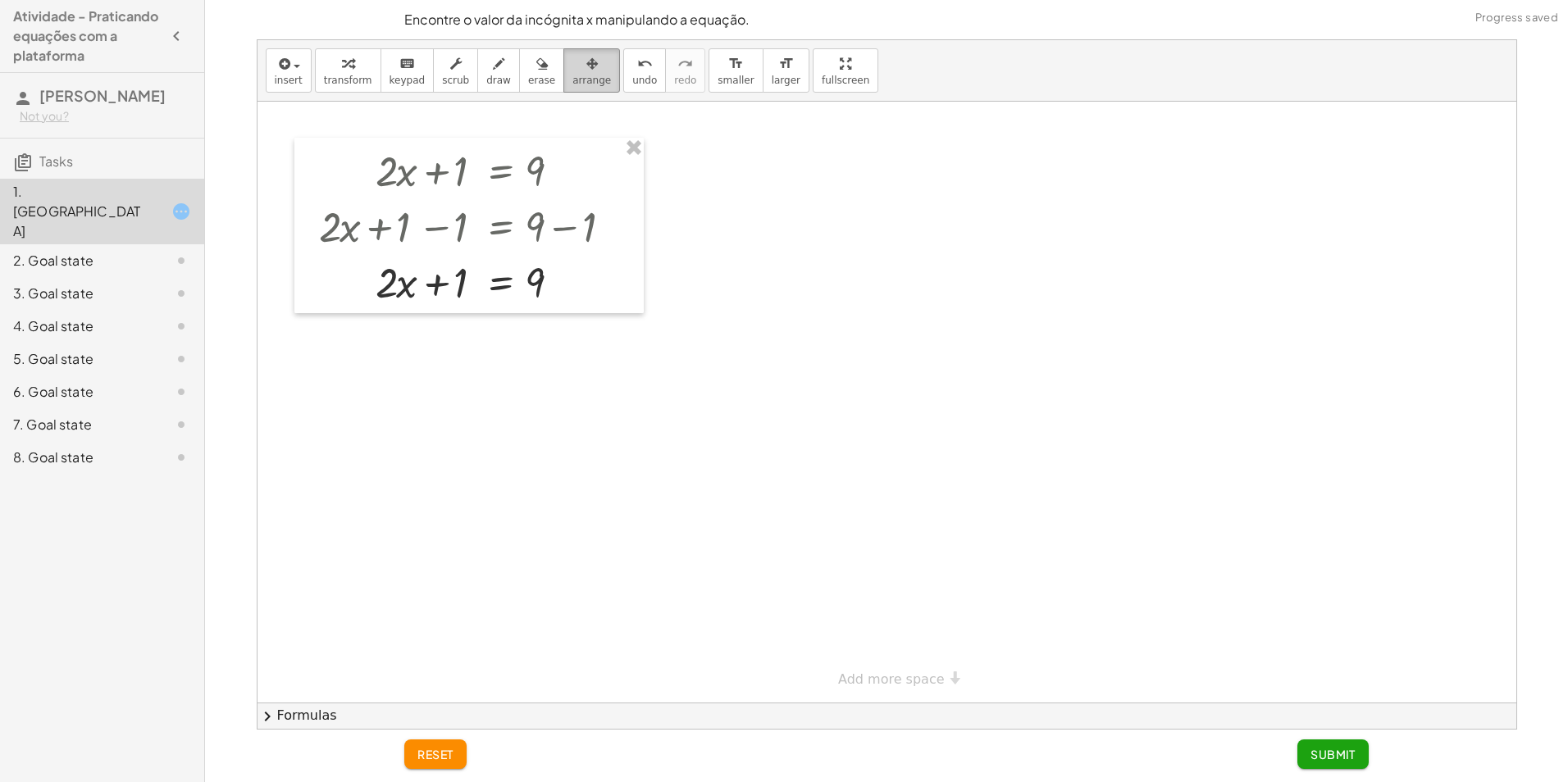
click at [585, 74] on button "arrange" at bounding box center [591, 70] width 56 height 44
click at [633, 70] on div "undo" at bounding box center [645, 63] width 25 height 19
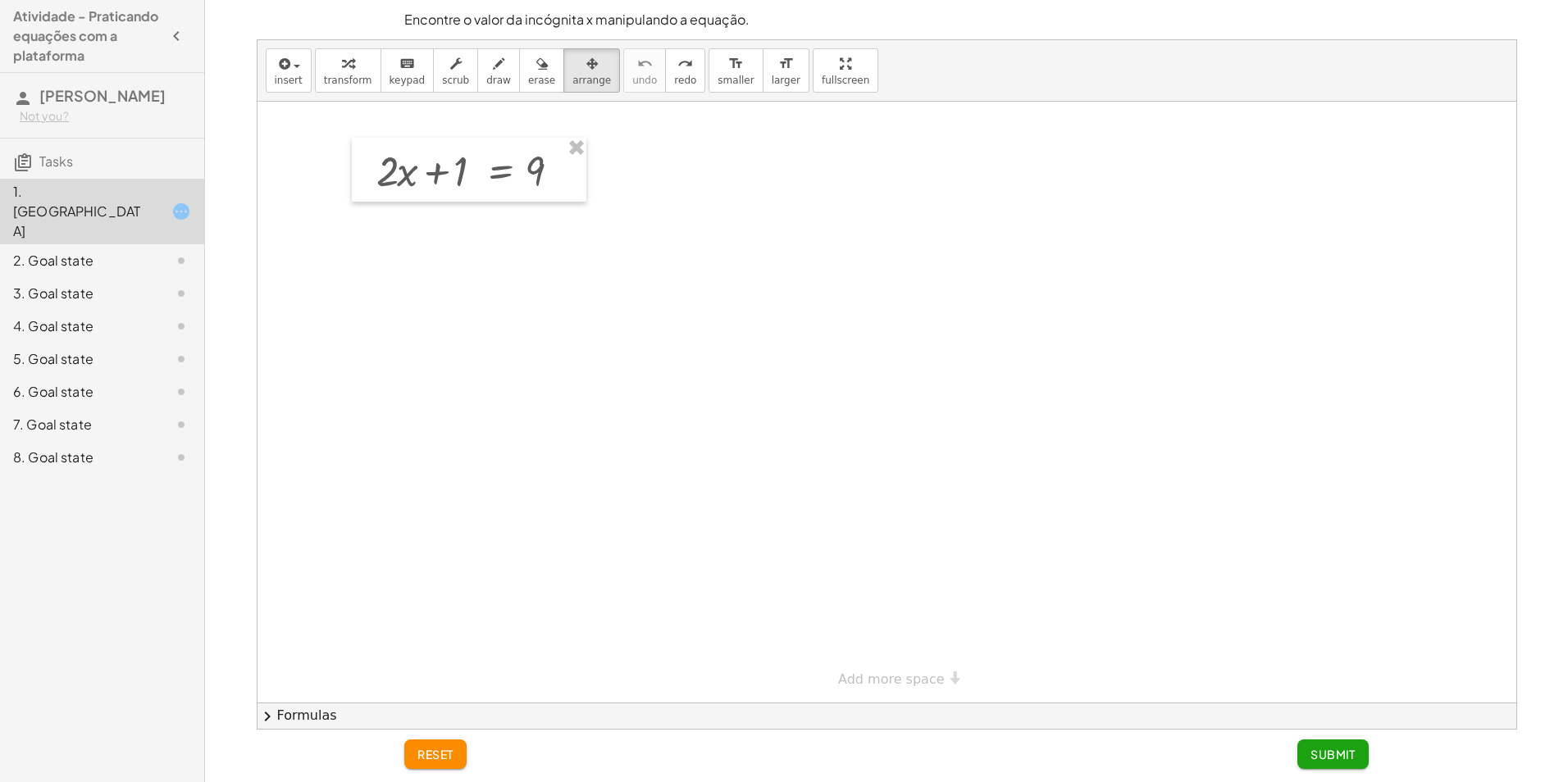
click at [683, 186] on div at bounding box center [887, 402] width 1260 height 601
click at [452, 291] on div at bounding box center [887, 402] width 1260 height 601
click at [449, 253] on div at bounding box center [887, 402] width 1260 height 601
click at [646, 206] on div at bounding box center [887, 402] width 1260 height 601
click at [655, 215] on div at bounding box center [887, 402] width 1260 height 601
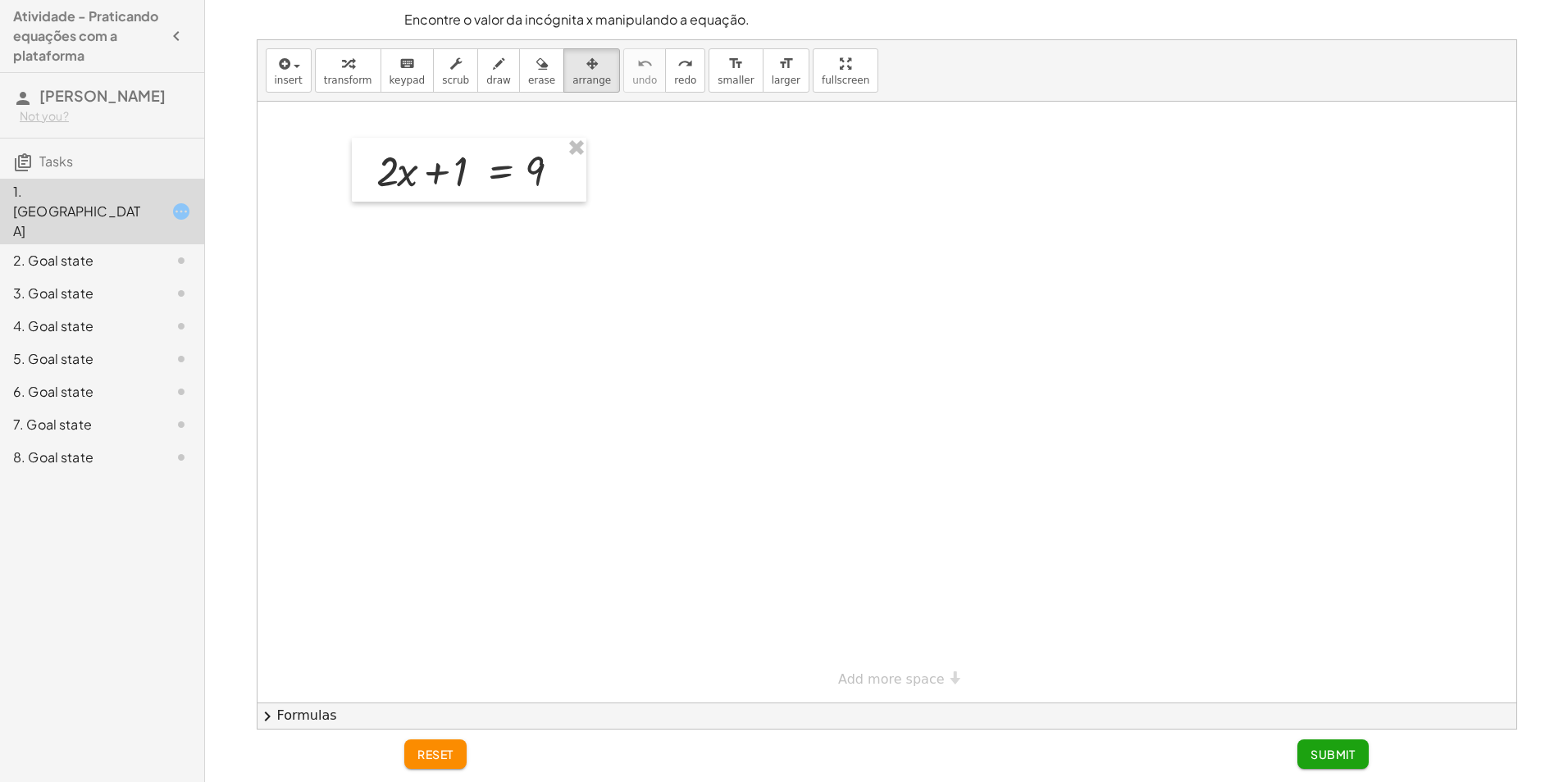
drag, startPoint x: 455, startPoint y: 285, endPoint x: 446, endPoint y: 277, distance: 12.0
click at [448, 284] on div at bounding box center [887, 402] width 1260 height 601
drag, startPoint x: 440, startPoint y: 278, endPoint x: 425, endPoint y: 278, distance: 15.0
click at [424, 281] on div at bounding box center [887, 402] width 1260 height 601
drag, startPoint x: 425, startPoint y: 278, endPoint x: 513, endPoint y: 232, distance: 99.3
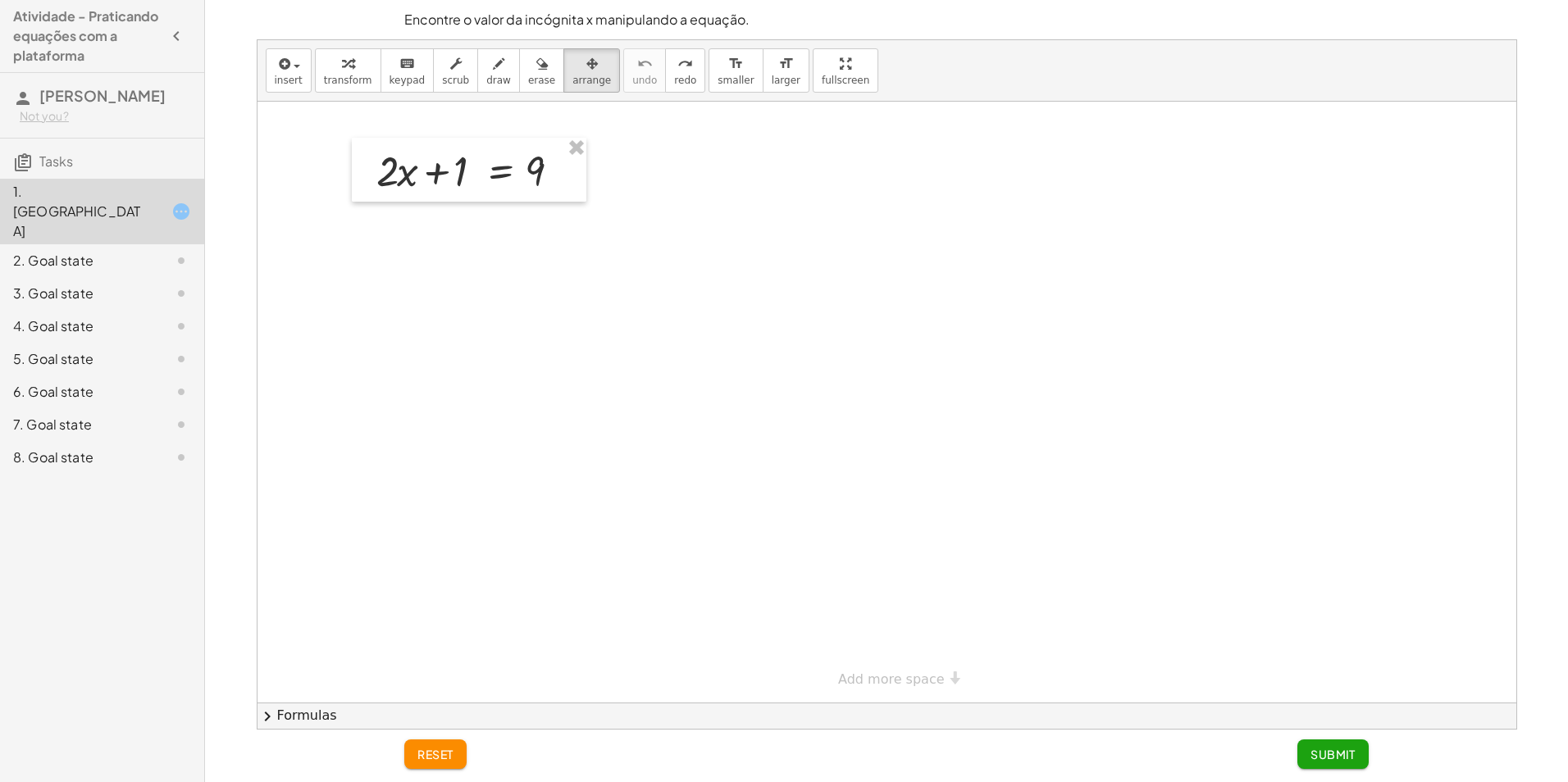
click at [434, 271] on div at bounding box center [887, 402] width 1260 height 601
click at [183, 283] on icon at bounding box center [181, 293] width 19 height 19
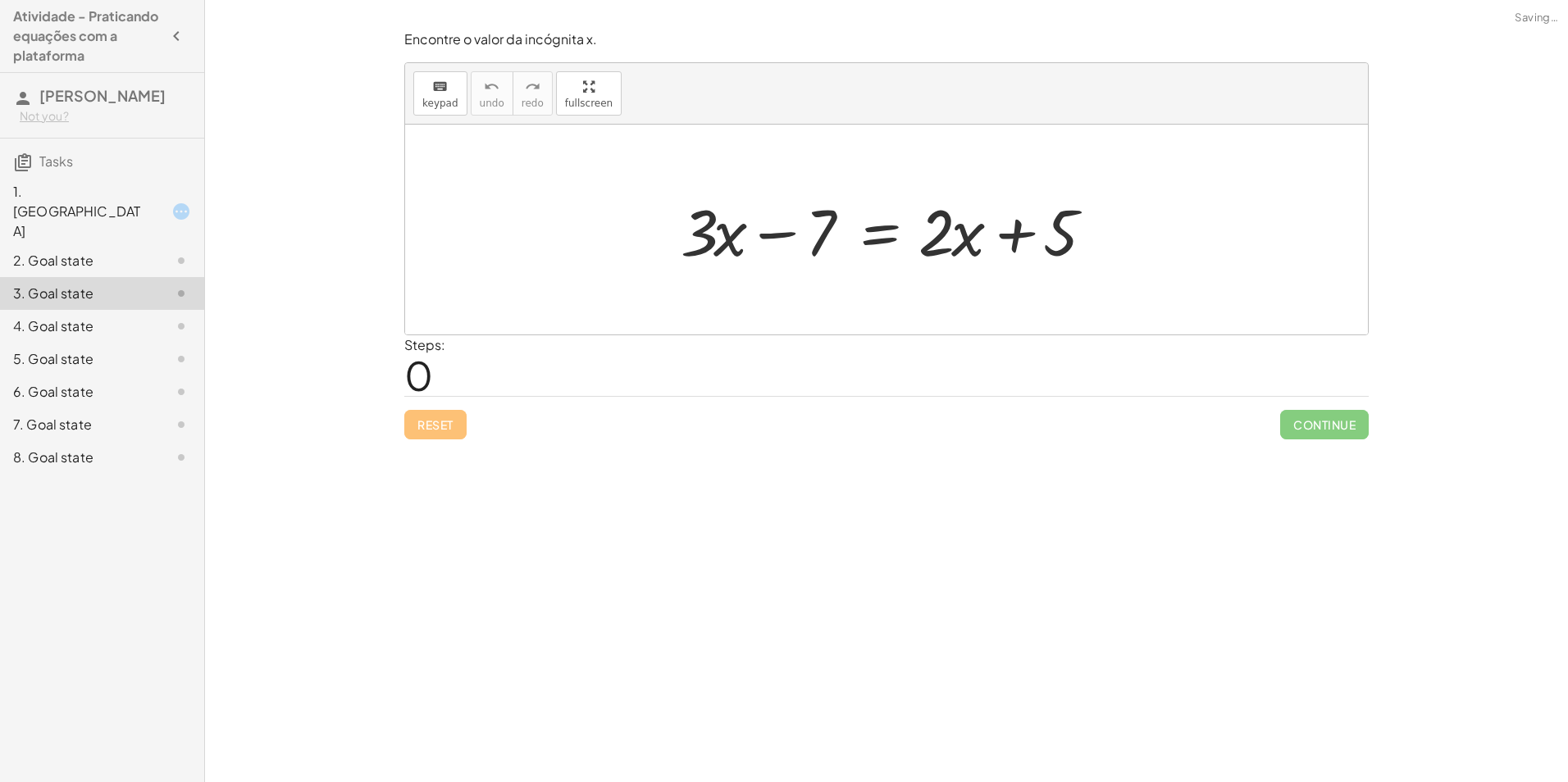
click at [128, 277] on div "1. [GEOGRAPHIC_DATA]" at bounding box center [102, 294] width 204 height 33
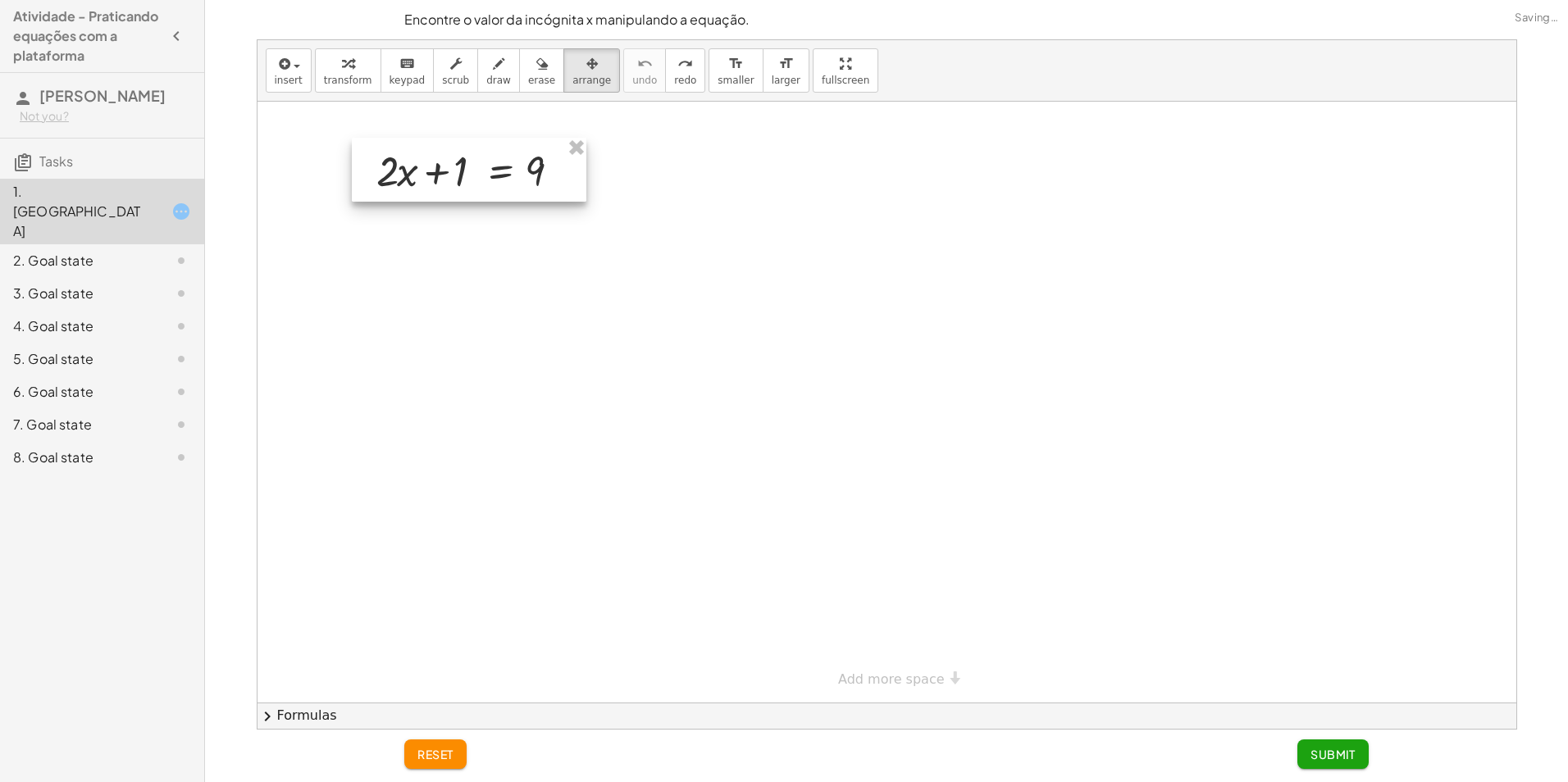
click at [498, 245] on div at bounding box center [887, 402] width 1260 height 601
click at [687, 180] on div at bounding box center [887, 402] width 1260 height 601
drag, startPoint x: 452, startPoint y: 185, endPoint x: 552, endPoint y: 186, distance: 100.0
click at [450, 183] on div at bounding box center [476, 174] width 235 height 64
drag, startPoint x: 658, startPoint y: 189, endPoint x: 627, endPoint y: 183, distance: 31.6
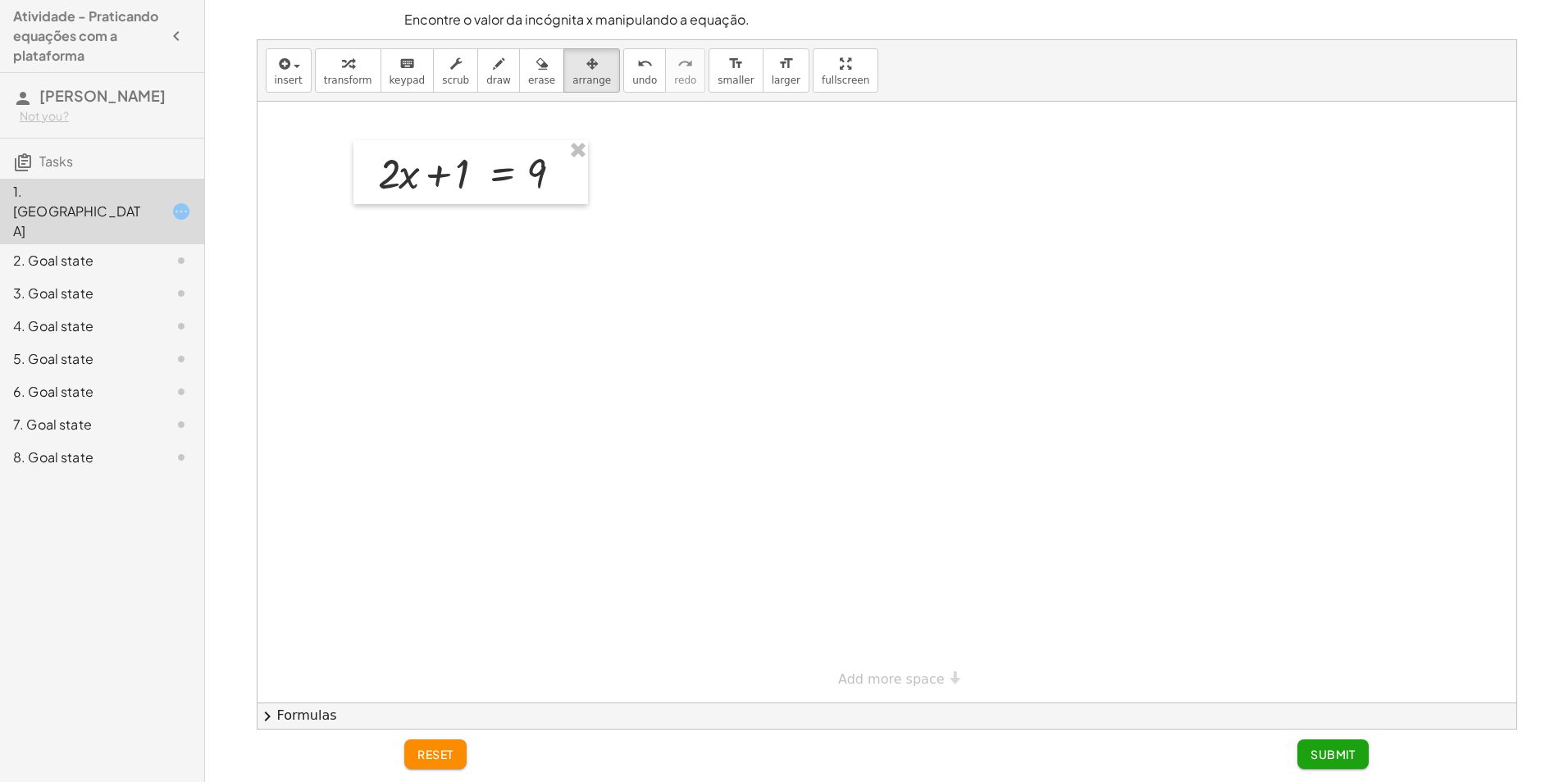
click at [658, 188] on div at bounding box center [887, 402] width 1260 height 601
click at [353, 66] on div "button" at bounding box center [348, 63] width 48 height 19
click at [440, 179] on div at bounding box center [477, 172] width 214 height 55
drag, startPoint x: 466, startPoint y: 189, endPoint x: 580, endPoint y: 177, distance: 114.6
click at [580, 177] on div at bounding box center [477, 172] width 214 height 55
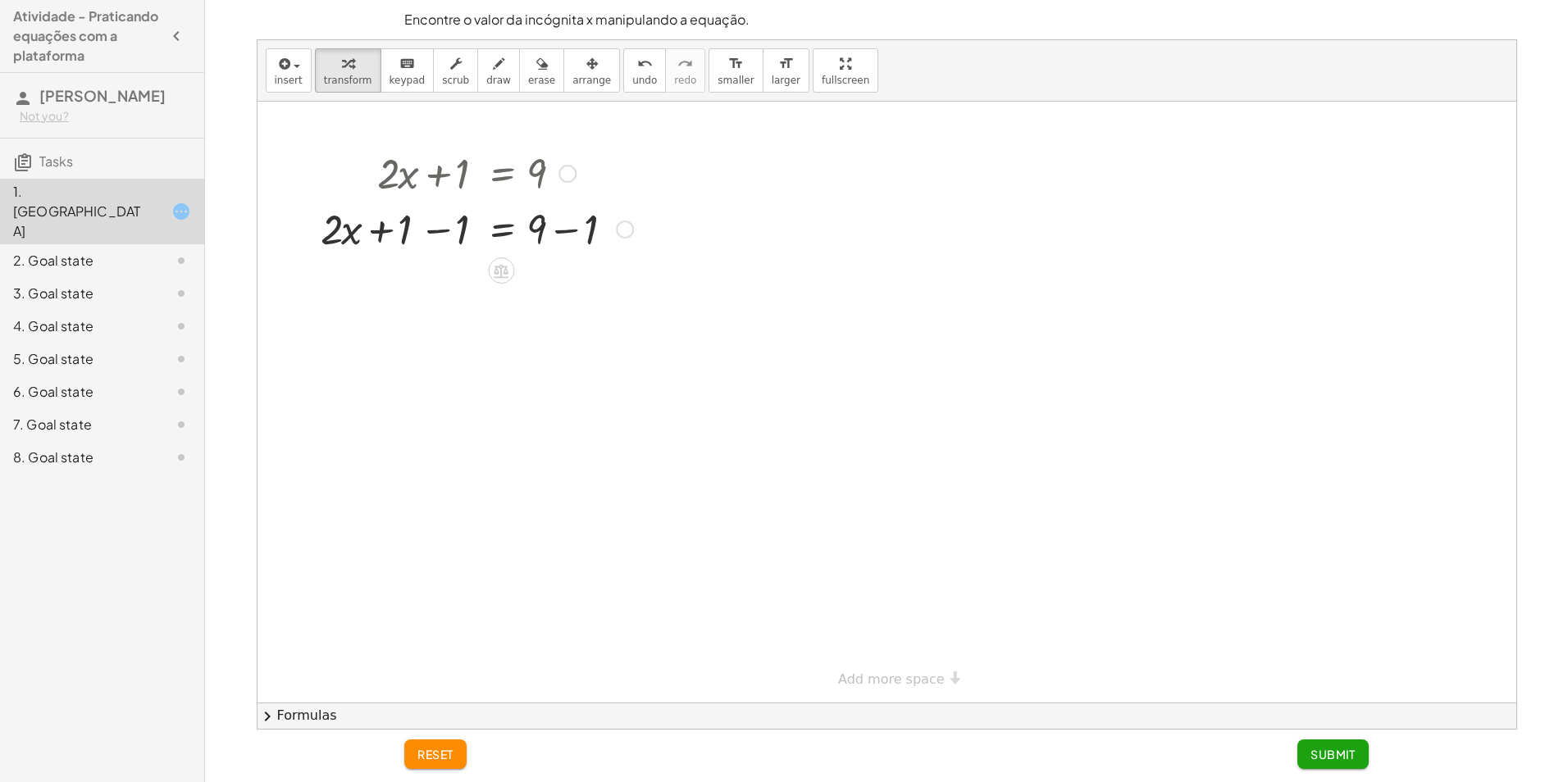
click at [439, 230] on div at bounding box center [476, 228] width 329 height 55
click at [637, 65] on icon "undo" at bounding box center [645, 64] width 16 height 19
click at [420, 229] on div at bounding box center [476, 228] width 329 height 55
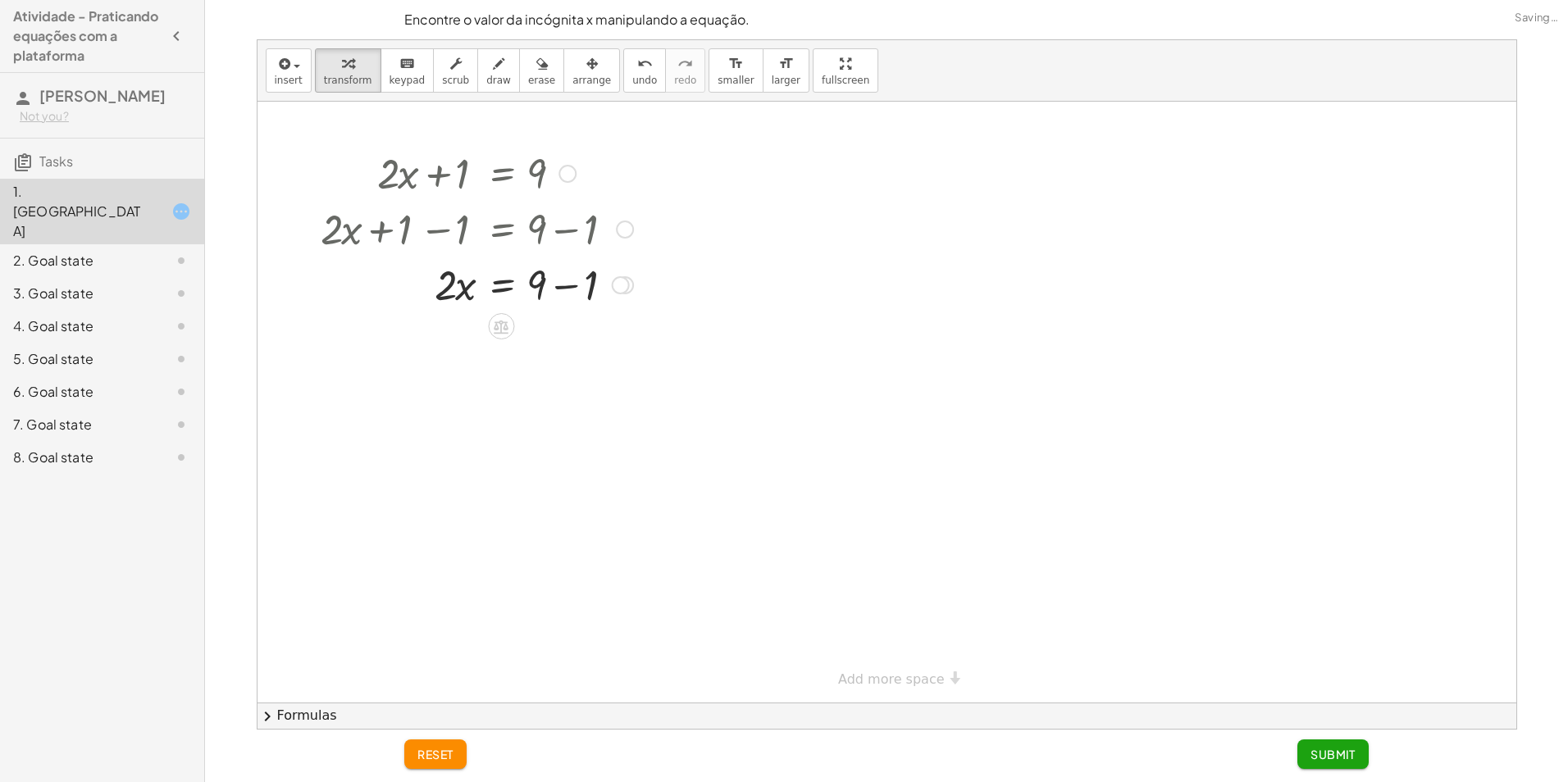
click at [563, 282] on div at bounding box center [476, 283] width 329 height 55
click at [501, 285] on div "· 2 · x = + 9 − 1 8" at bounding box center [501, 285] width 0 height 0
drag, startPoint x: 483, startPoint y: 295, endPoint x: 591, endPoint y: 289, distance: 108.2
click at [591, 289] on div at bounding box center [476, 283] width 329 height 55
click at [627, 84] on button "undo undo" at bounding box center [645, 70] width 42 height 44
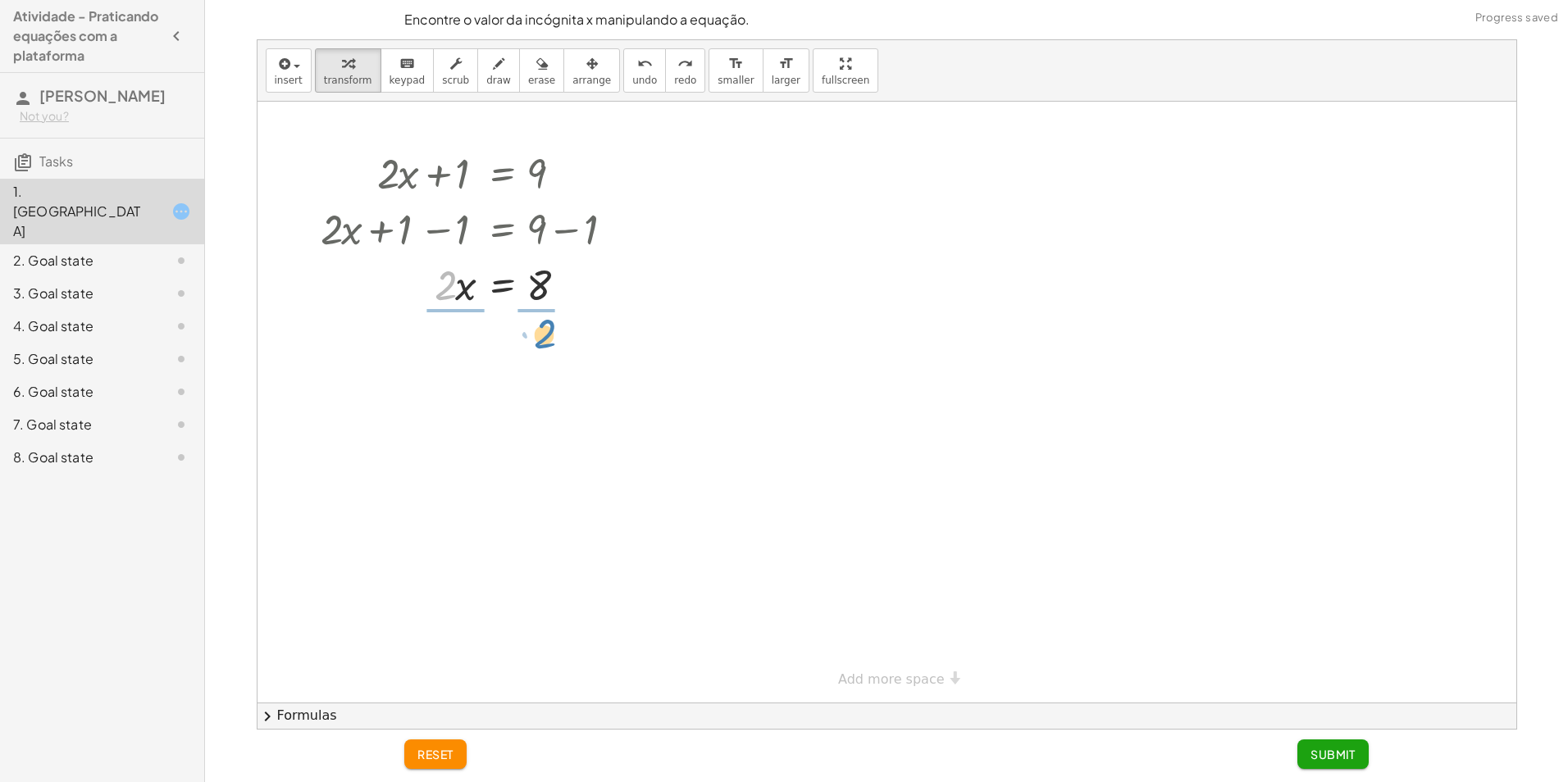
drag, startPoint x: 444, startPoint y: 285, endPoint x: 543, endPoint y: 334, distance: 110.5
click at [547, 353] on div at bounding box center [476, 353] width 329 height 82
click at [457, 437] on div at bounding box center [476, 434] width 329 height 82
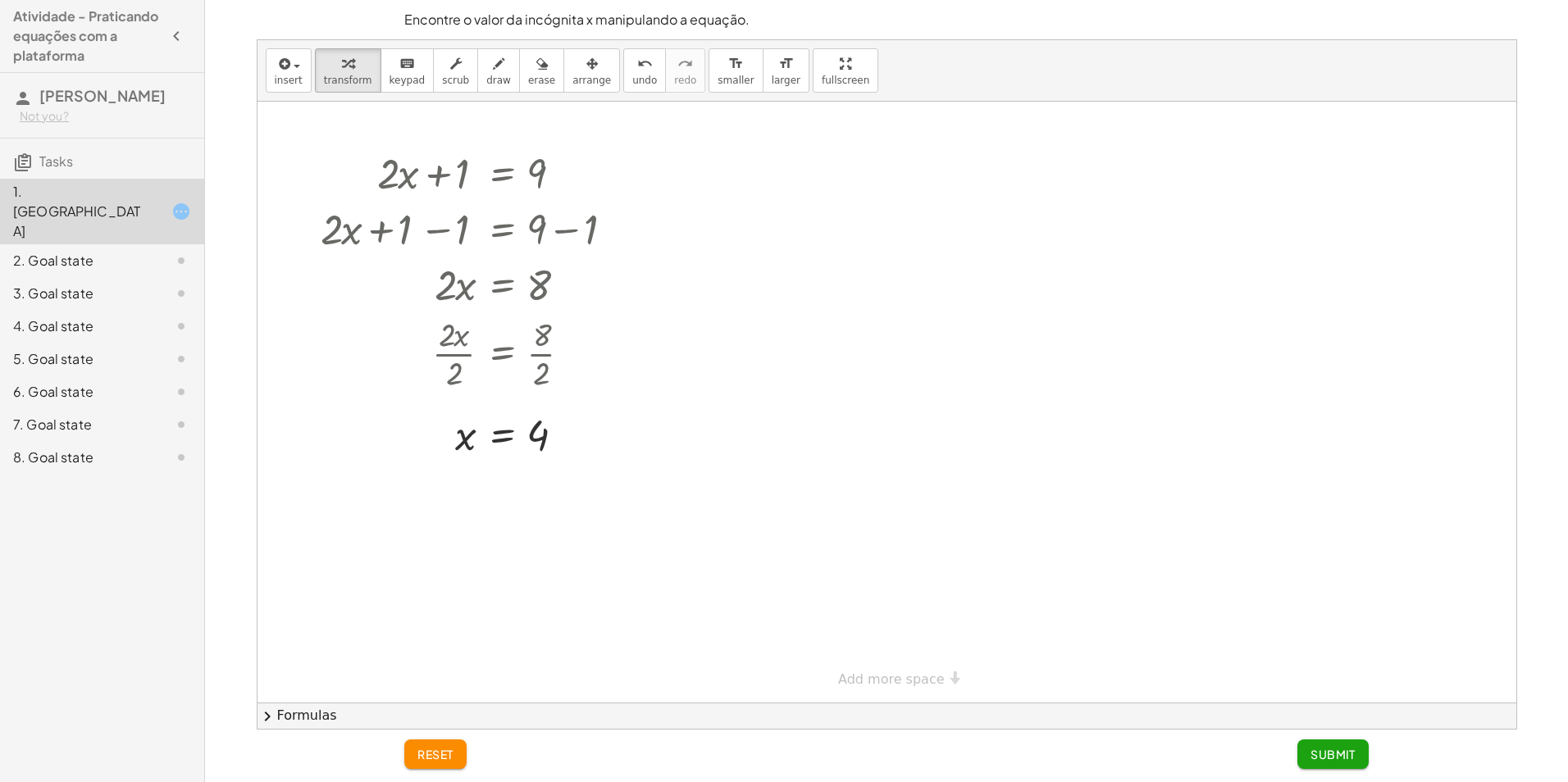
click at [1302, 751] on button "Submit" at bounding box center [1333, 754] width 71 height 30
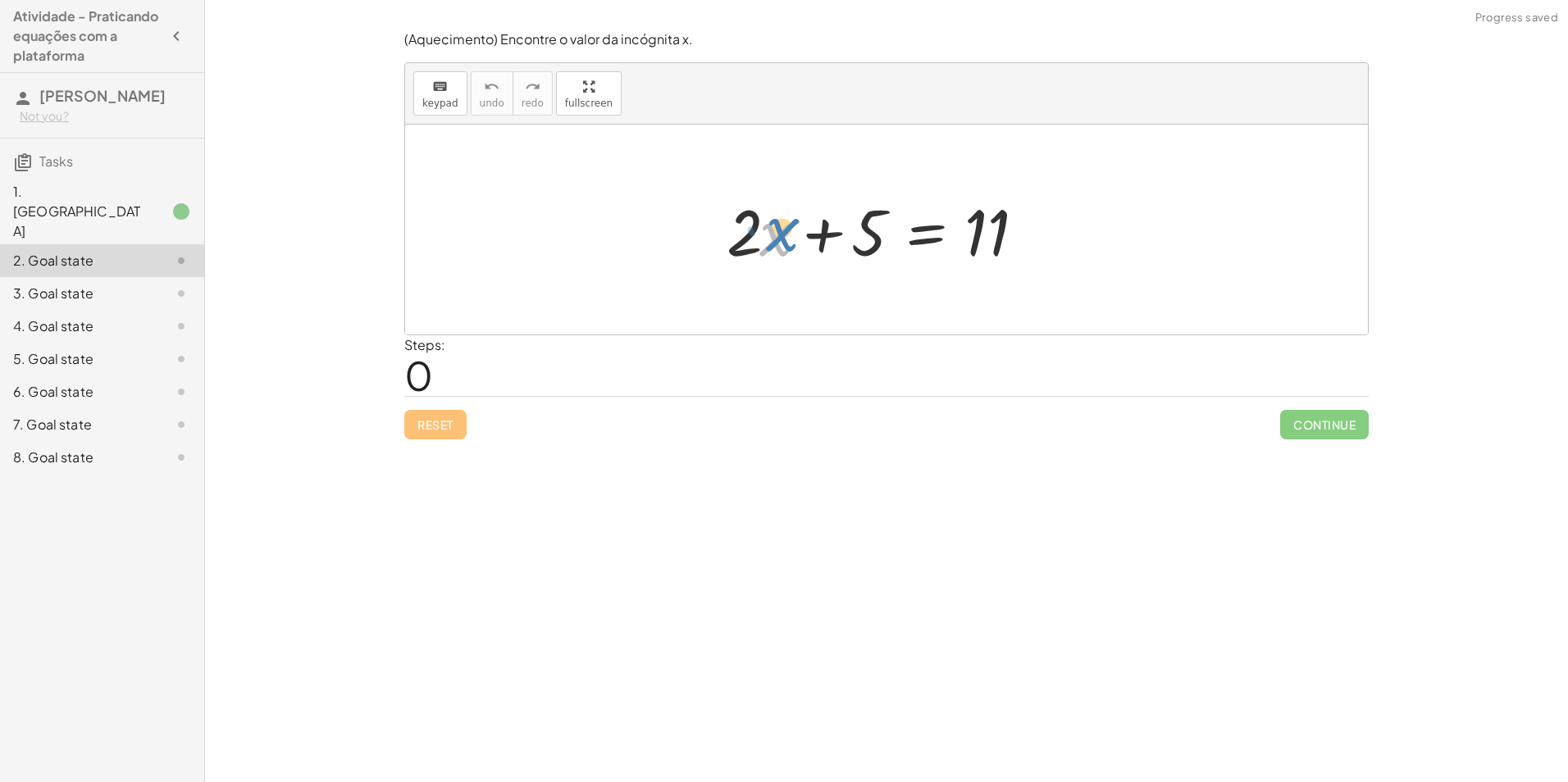
drag, startPoint x: 762, startPoint y: 240, endPoint x: 767, endPoint y: 234, distance: 7.8
click at [767, 234] on div at bounding box center [893, 229] width 349 height 84
drag, startPoint x: 855, startPoint y: 238, endPoint x: 1091, endPoint y: 226, distance: 236.3
click at [1091, 226] on div "+ 5 + · 2 · x + 5 = 11" at bounding box center [887, 229] width 963 height 210
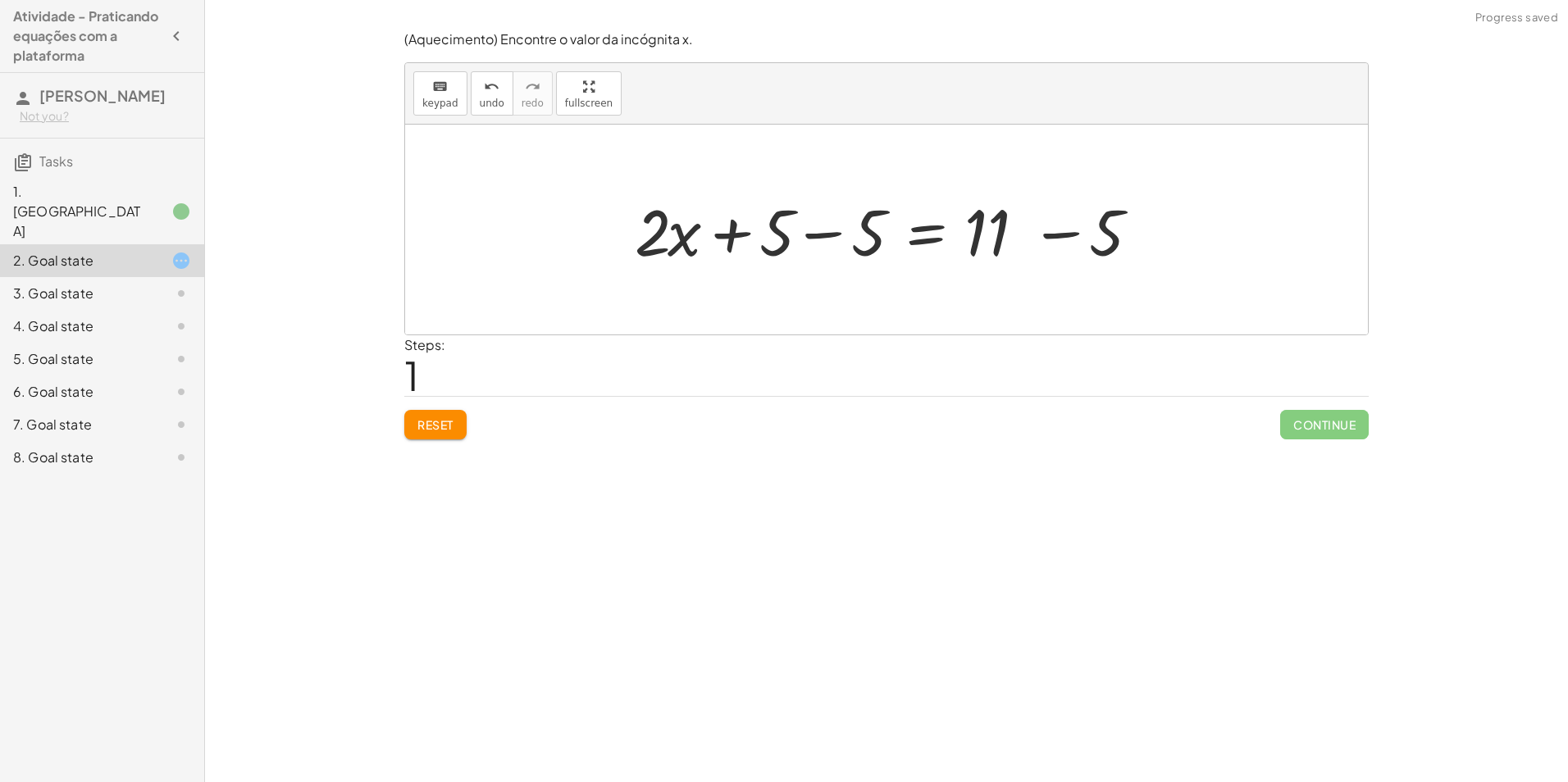
click at [816, 237] on div at bounding box center [893, 229] width 533 height 84
click at [815, 237] on div at bounding box center [985, 229] width 349 height 84
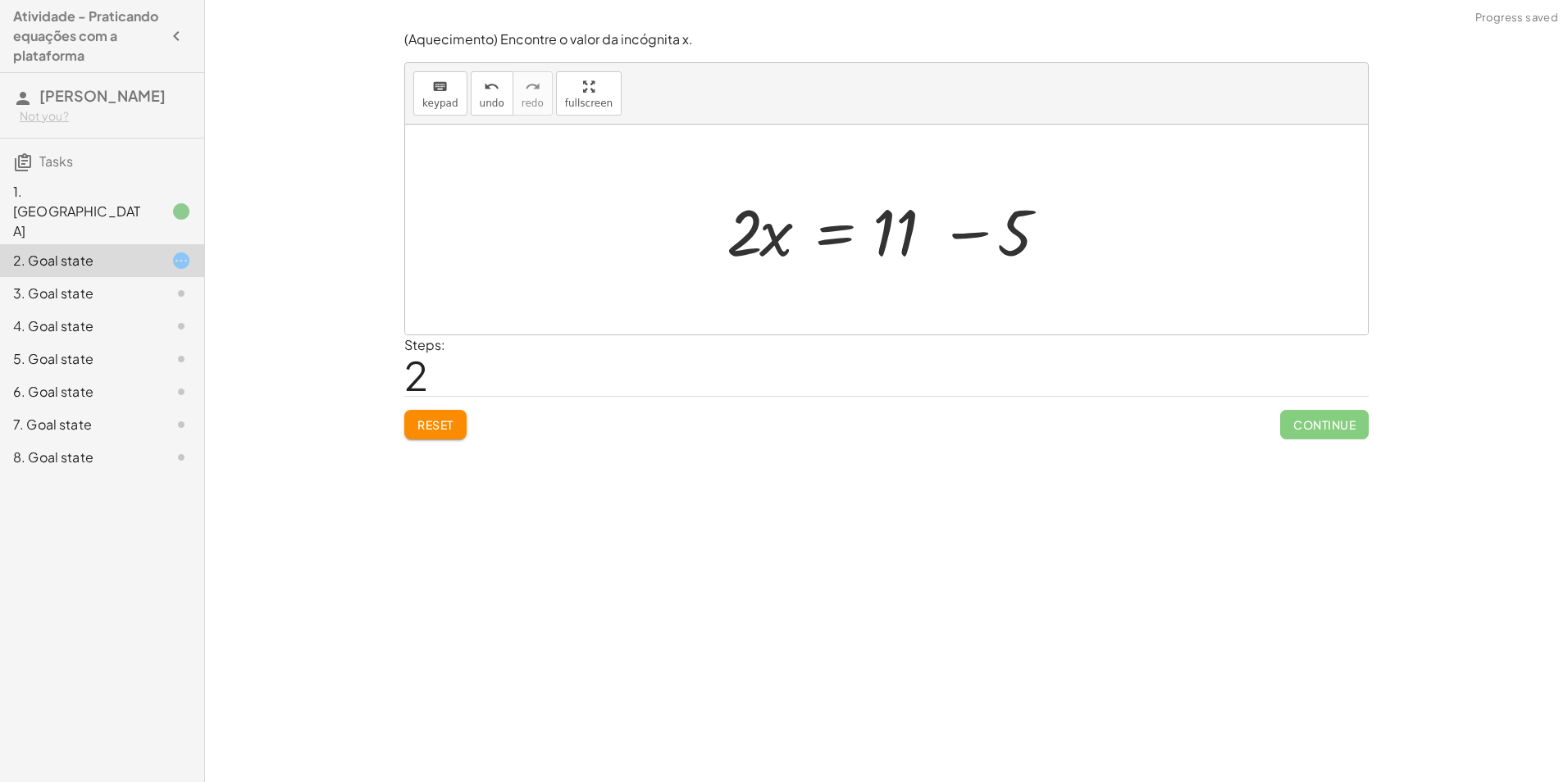
click at [996, 234] on div at bounding box center [893, 229] width 349 height 84
click at [996, 234] on div at bounding box center [887, 229] width 963 height 210
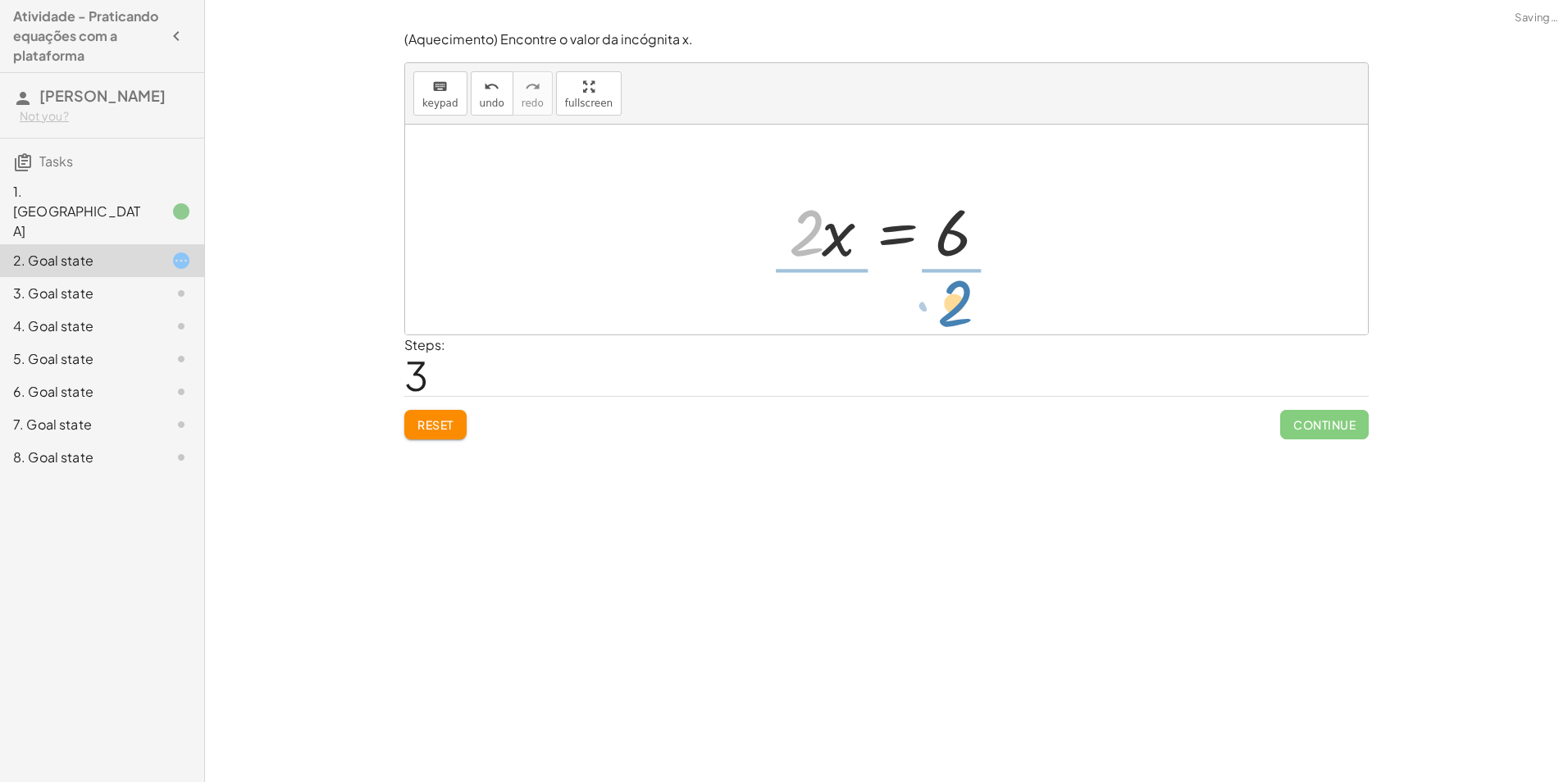
drag, startPoint x: 815, startPoint y: 244, endPoint x: 964, endPoint y: 317, distance: 165.9
click at [964, 317] on div "+ · 2 · x + 5 = 11 + · 2 · x + 5 − 5 = + 11 − 5 + · 2 · x + 0 = + 11 − 5 · 2 · …" at bounding box center [887, 229] width 963 height 210
click at [948, 235] on div at bounding box center [893, 229] width 242 height 126
click at [950, 235] on div at bounding box center [893, 229] width 242 height 126
click at [846, 239] on div at bounding box center [887, 229] width 229 height 126
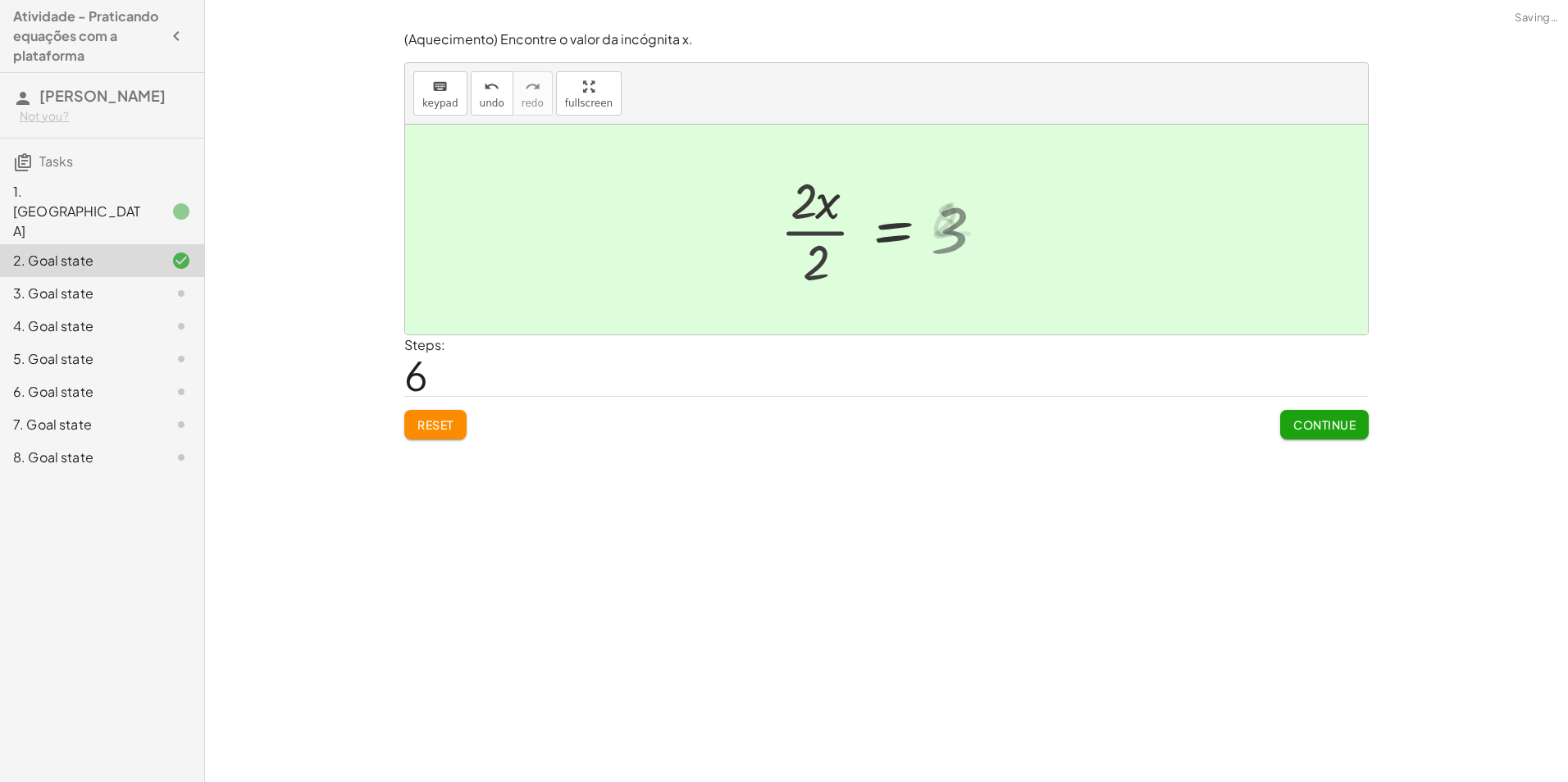
click at [846, 239] on div at bounding box center [905, 230] width 191 height 81
click at [1313, 427] on span "Continue" at bounding box center [1325, 425] width 63 height 15
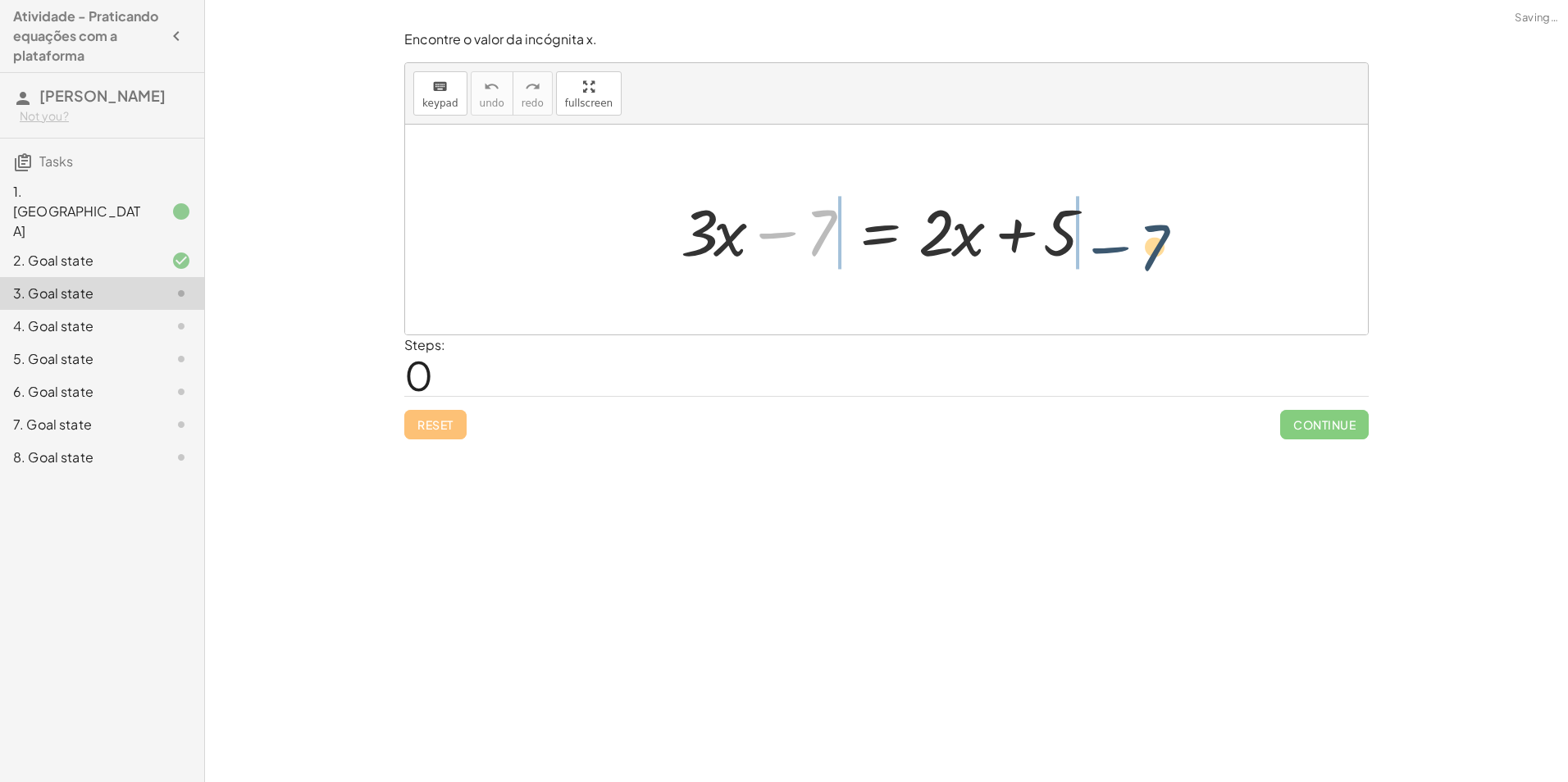
drag, startPoint x: 802, startPoint y: 235, endPoint x: 1137, endPoint y: 251, distance: 335.4
click at [1137, 251] on div "− 7 + · 3 · x − 7 = + · 2 · x + 5" at bounding box center [887, 229] width 963 height 210
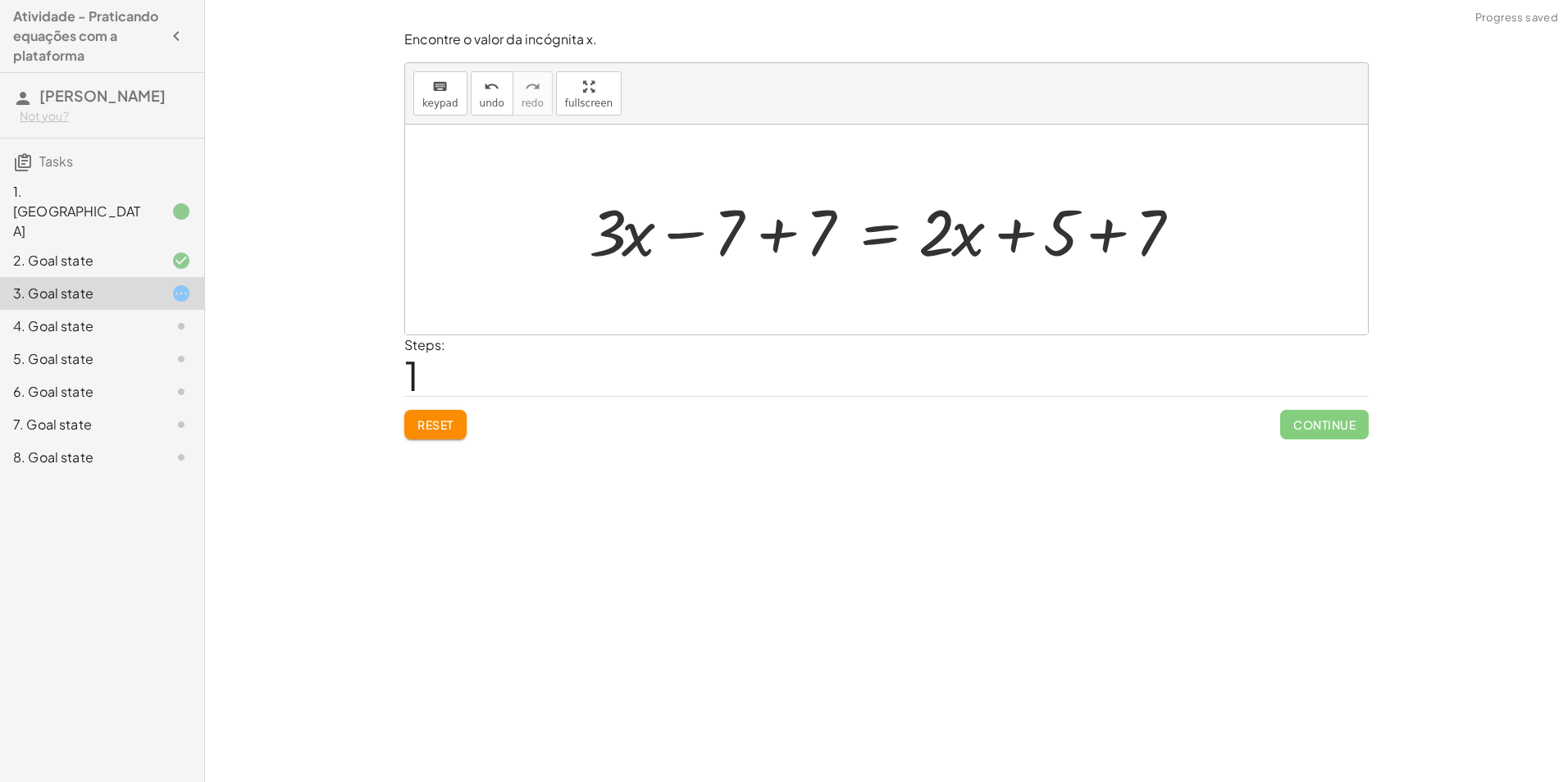
click at [769, 236] on div at bounding box center [893, 229] width 624 height 84
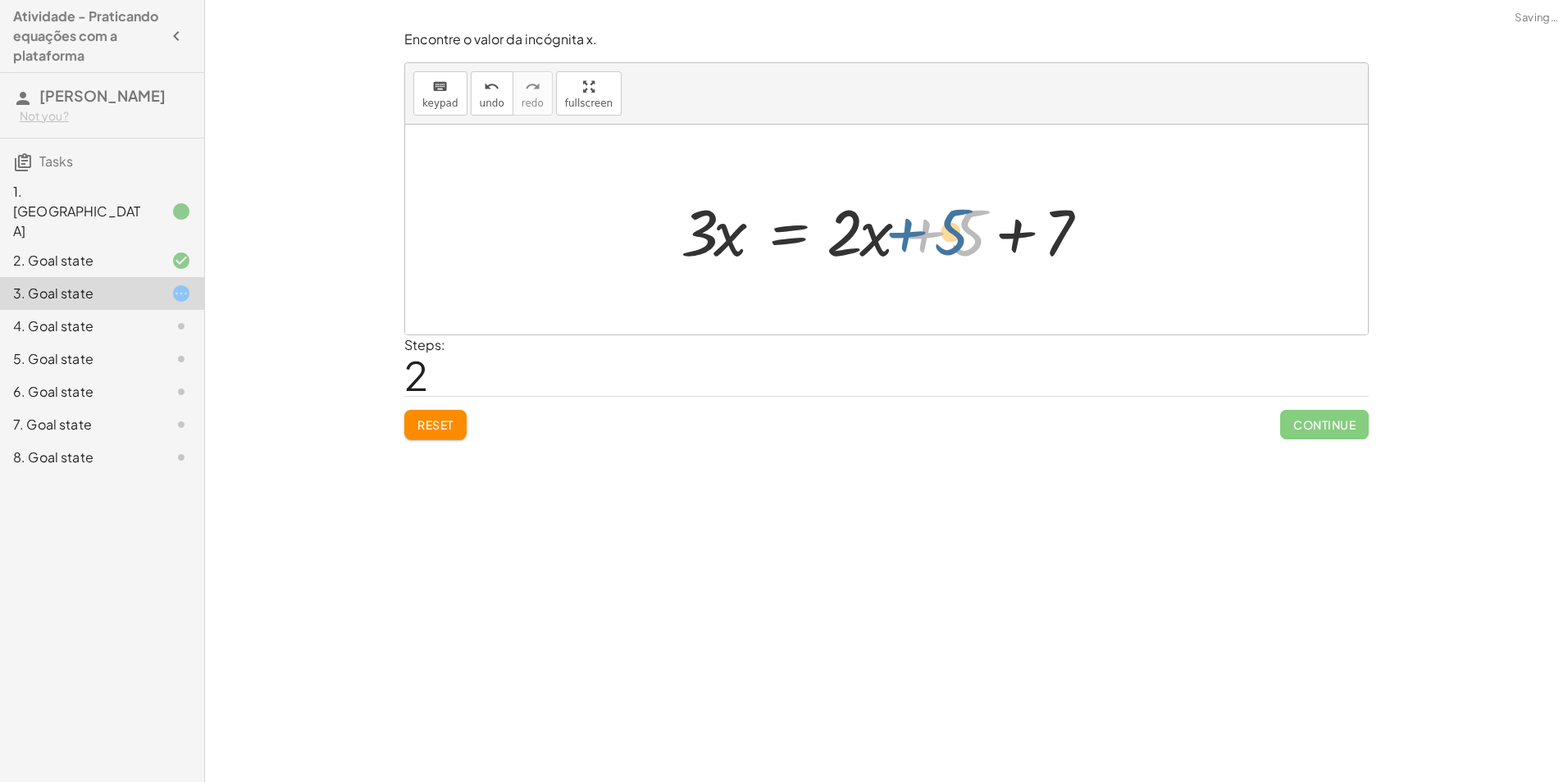
drag, startPoint x: 960, startPoint y: 239, endPoint x: 946, endPoint y: 238, distance: 14.0
click at [946, 238] on div at bounding box center [892, 229] width 440 height 84
drag, startPoint x: 869, startPoint y: 240, endPoint x: 605, endPoint y: 237, distance: 264.0
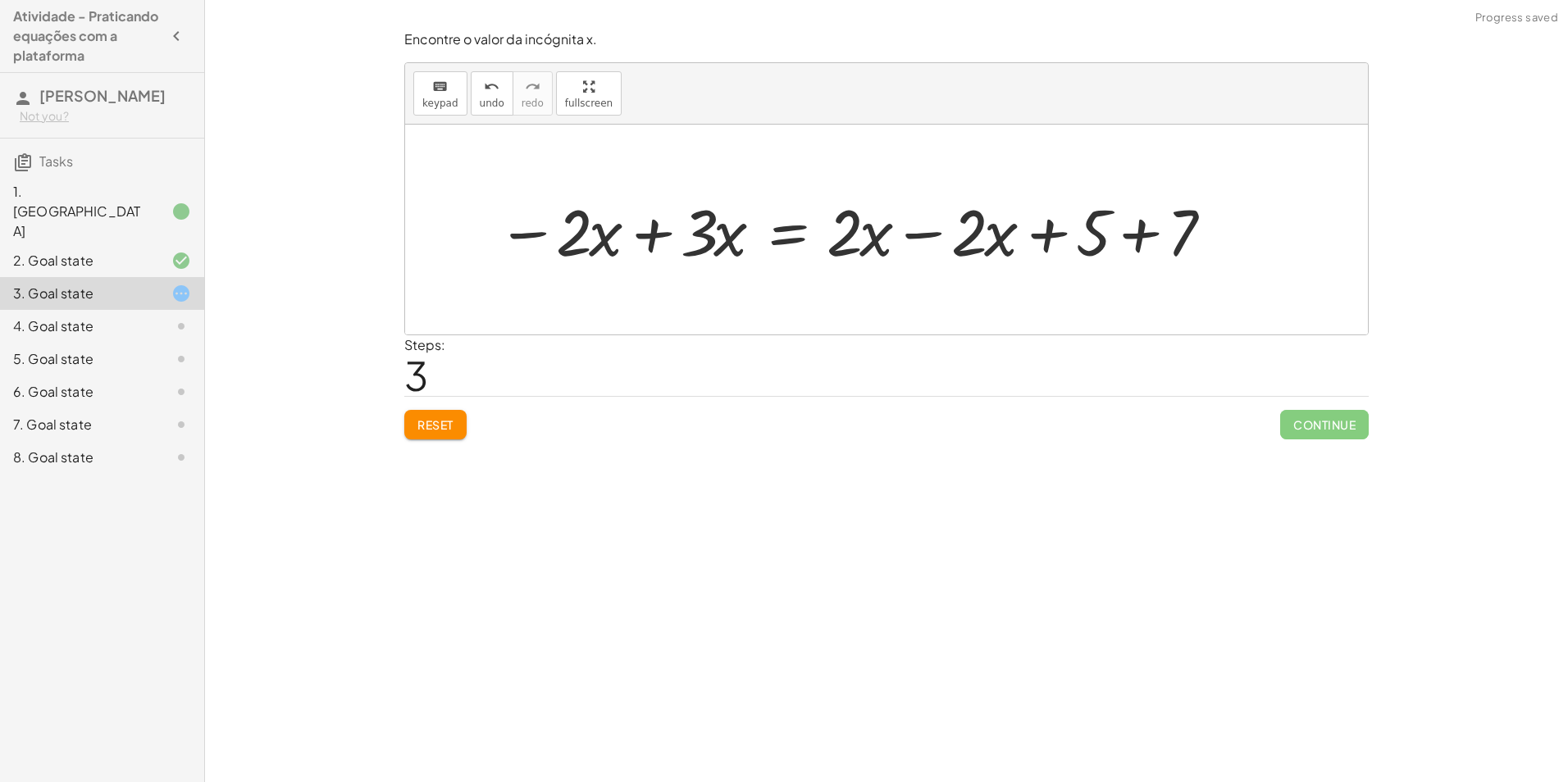
click at [652, 236] on div at bounding box center [857, 229] width 738 height 84
click at [652, 236] on div at bounding box center [887, 229] width 963 height 210
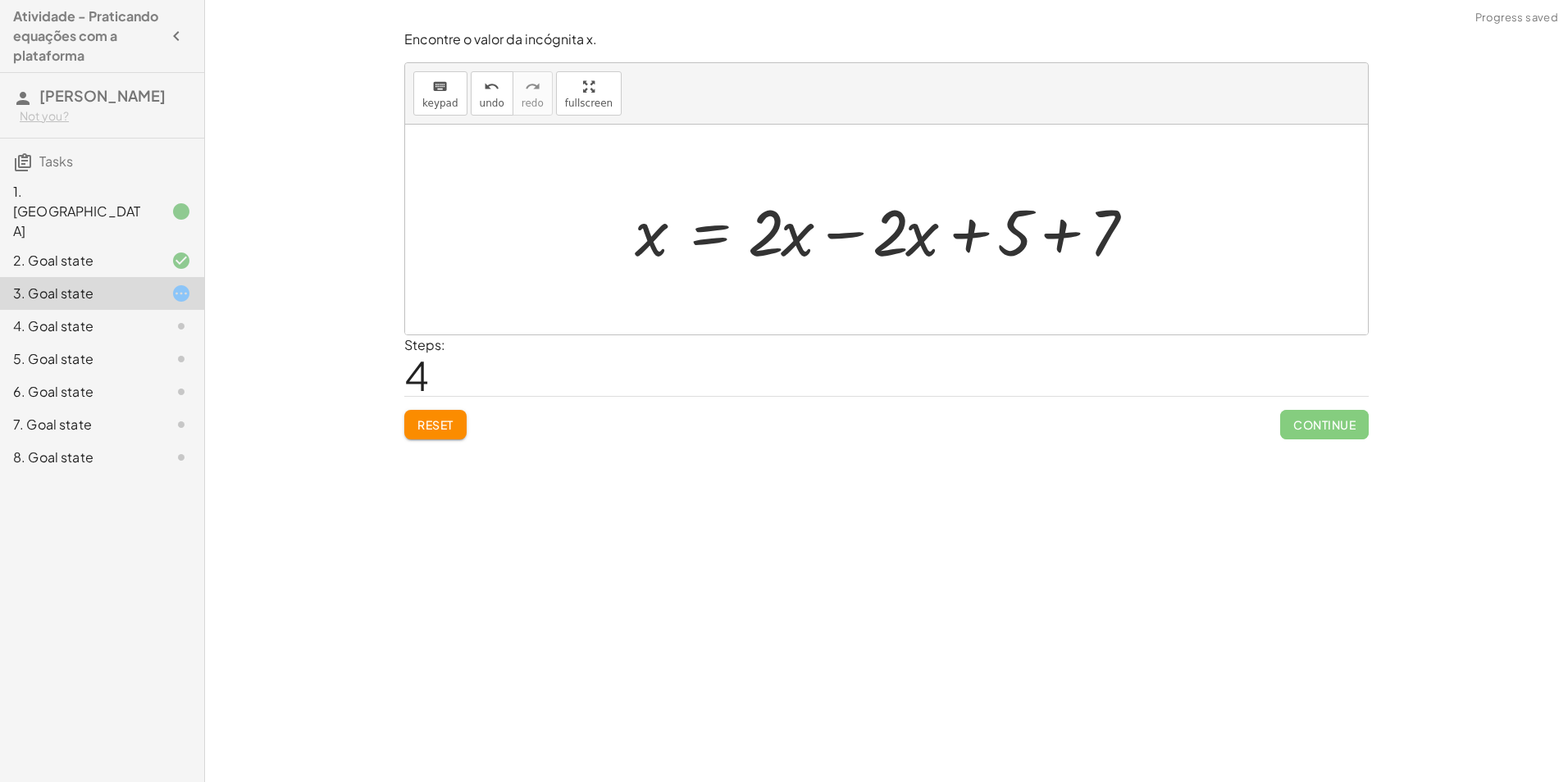
click at [840, 232] on div at bounding box center [893, 229] width 533 height 84
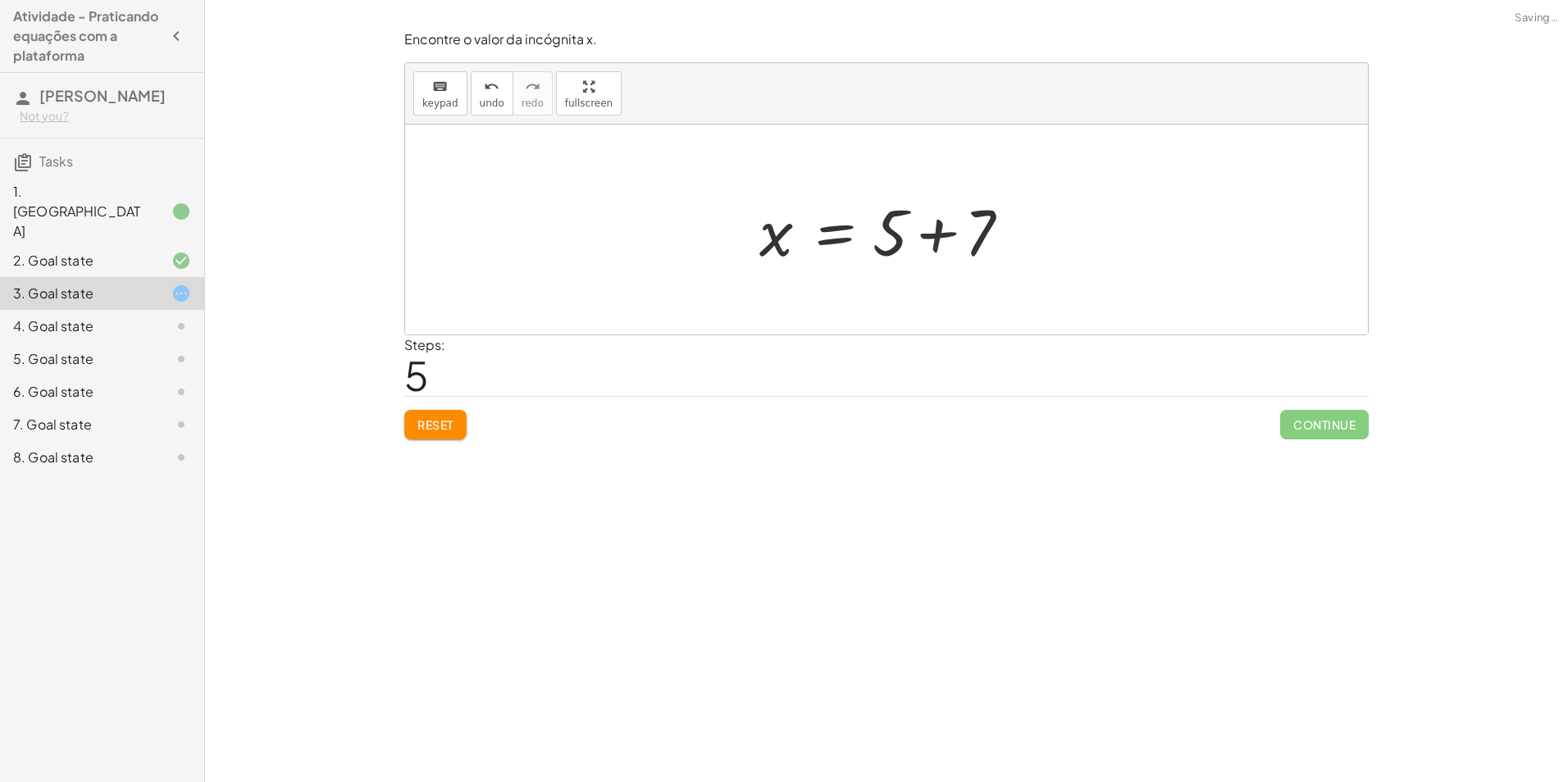
click at [937, 232] on div at bounding box center [893, 229] width 283 height 84
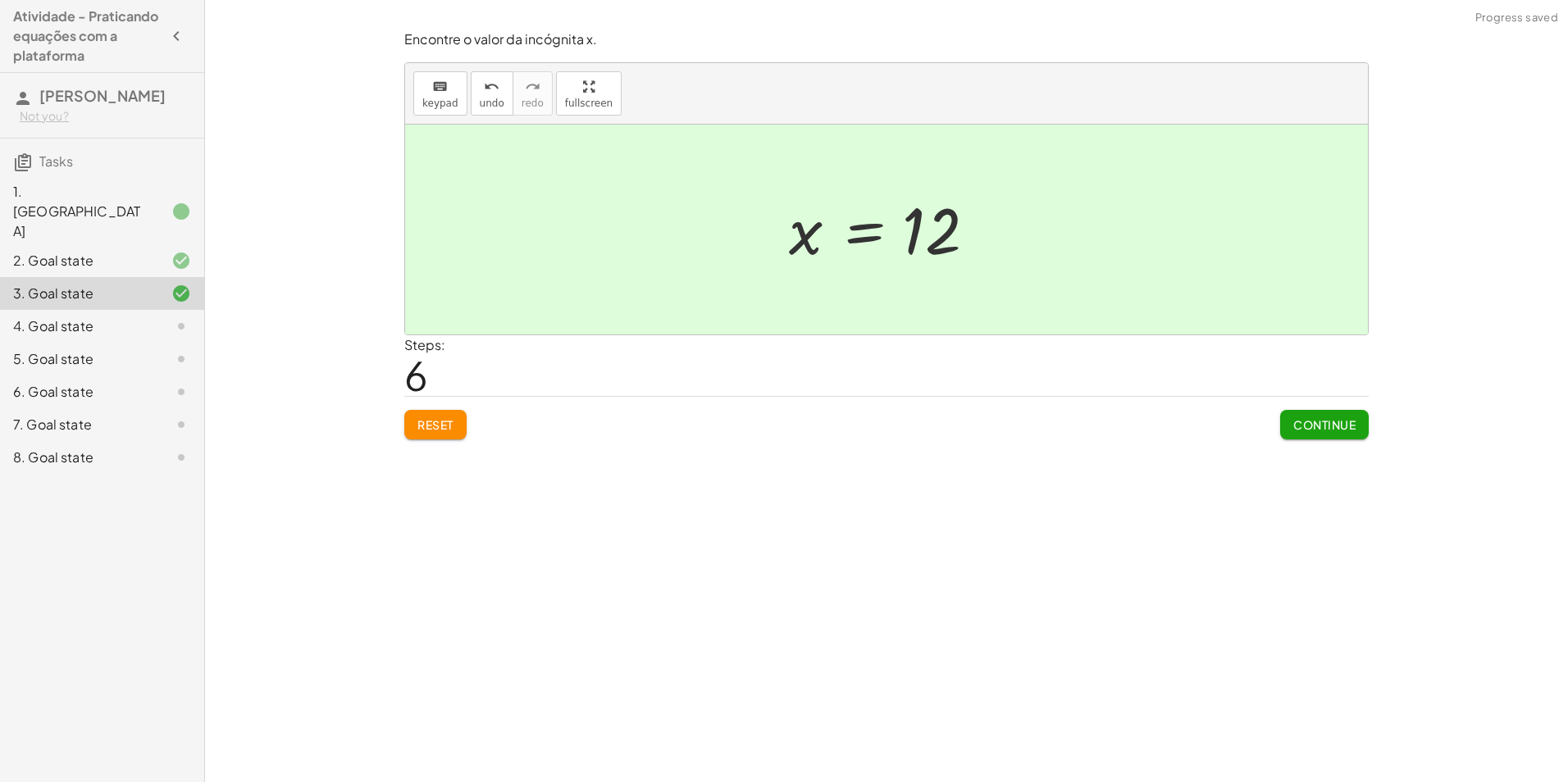
click at [1333, 426] on span "Continue" at bounding box center [1325, 425] width 63 height 15
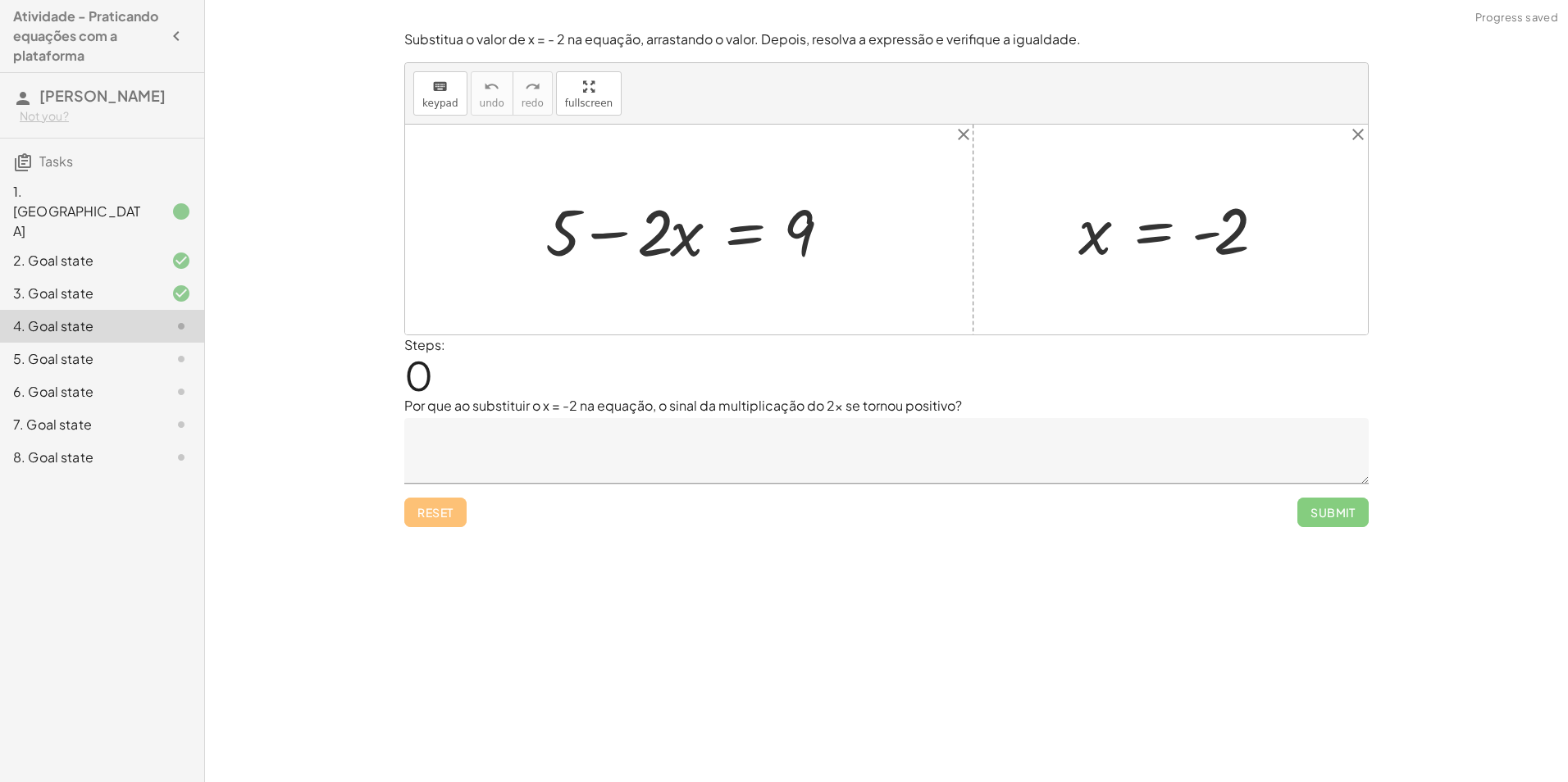
click at [135, 283] on div "3. Goal state" at bounding box center [78, 293] width 132 height 19
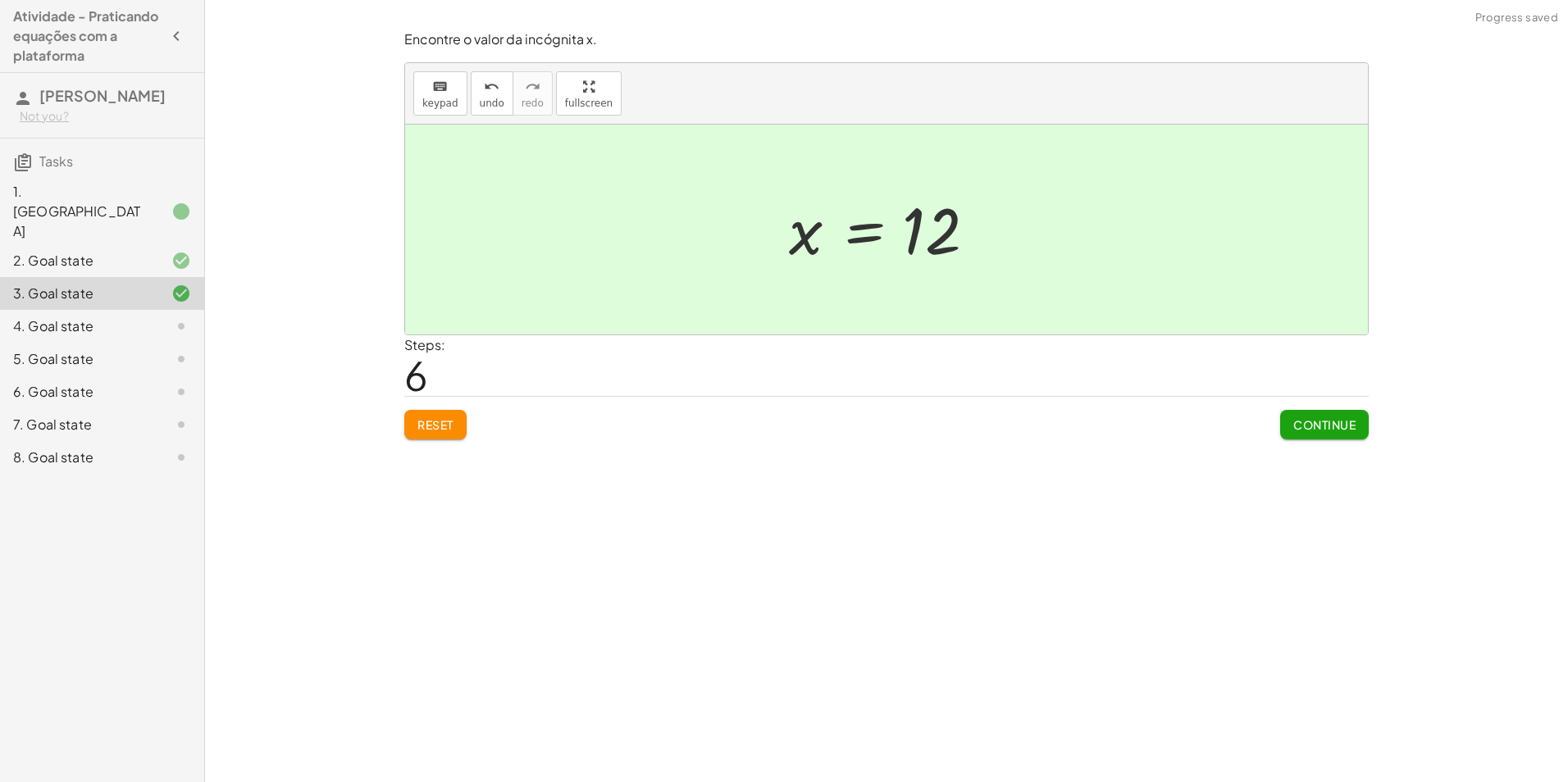
click at [154, 317] on div at bounding box center [168, 326] width 46 height 19
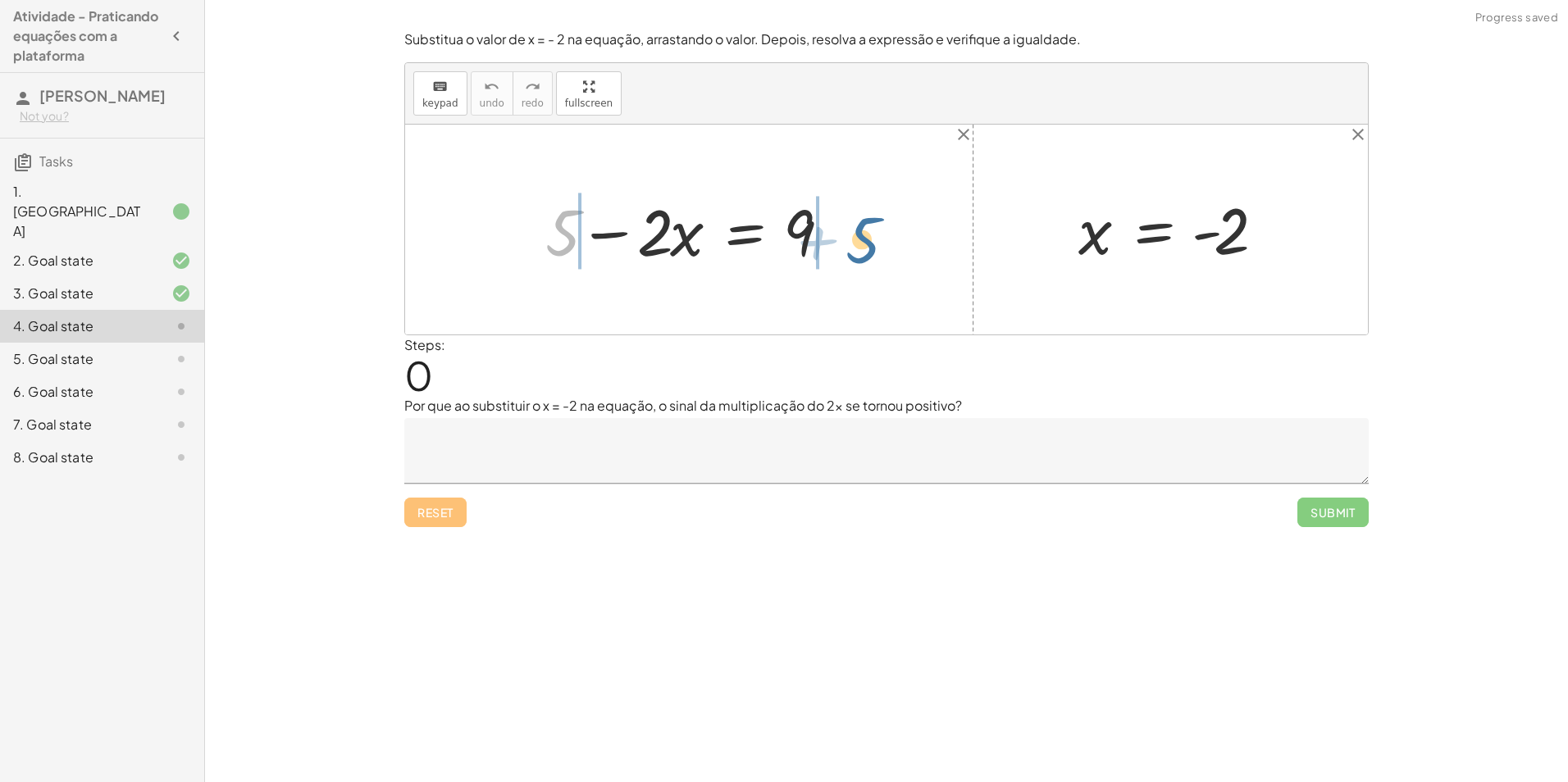
drag, startPoint x: 574, startPoint y: 232, endPoint x: 878, endPoint y: 239, distance: 304.1
click at [878, 239] on div "+ 5 + 5 − · 2 · x = 9 x = - 2" at bounding box center [887, 229] width 963 height 210
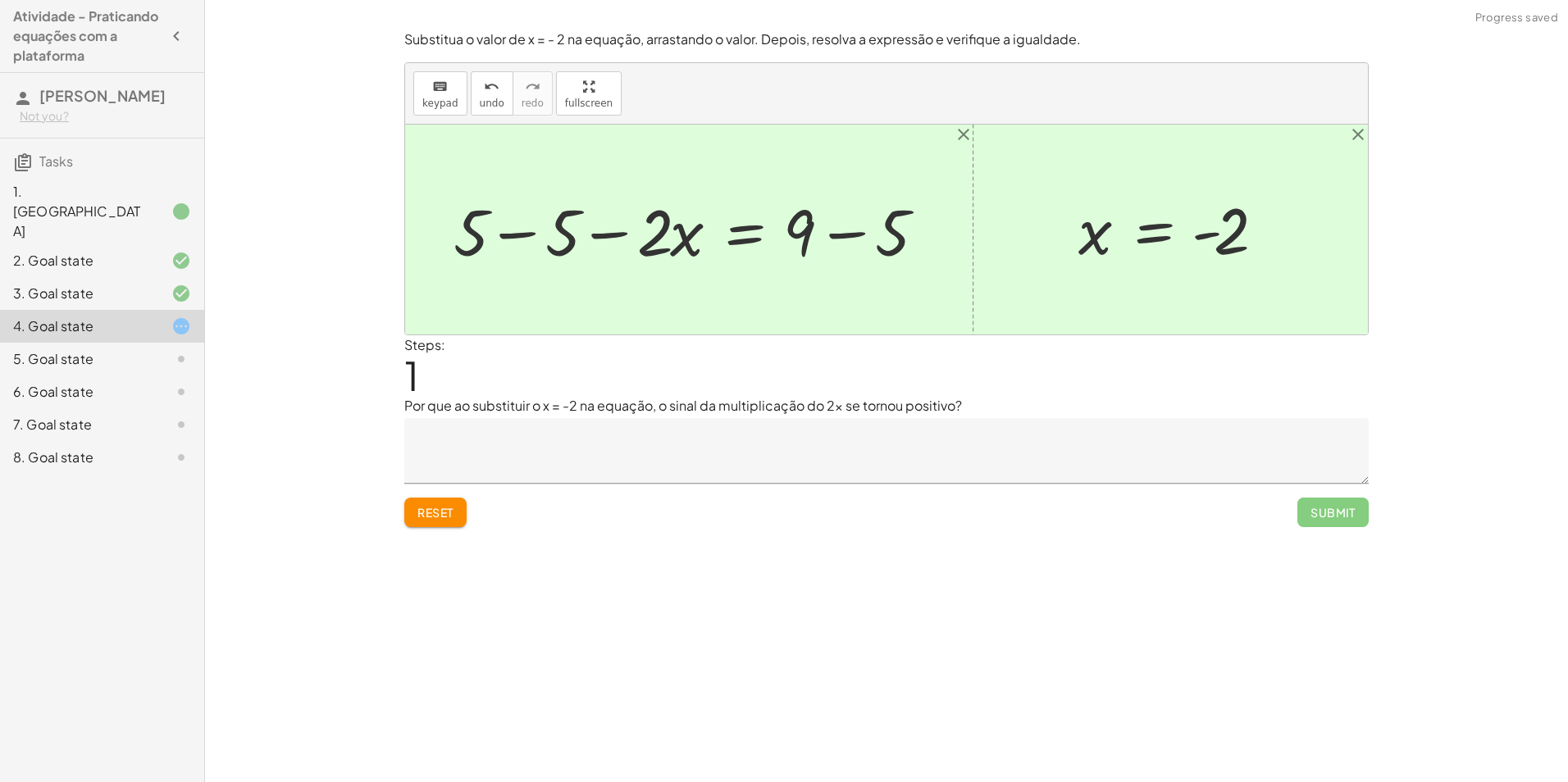
click at [514, 233] on div at bounding box center [694, 229] width 500 height 84
click at [848, 233] on div at bounding box center [776, 229] width 338 height 84
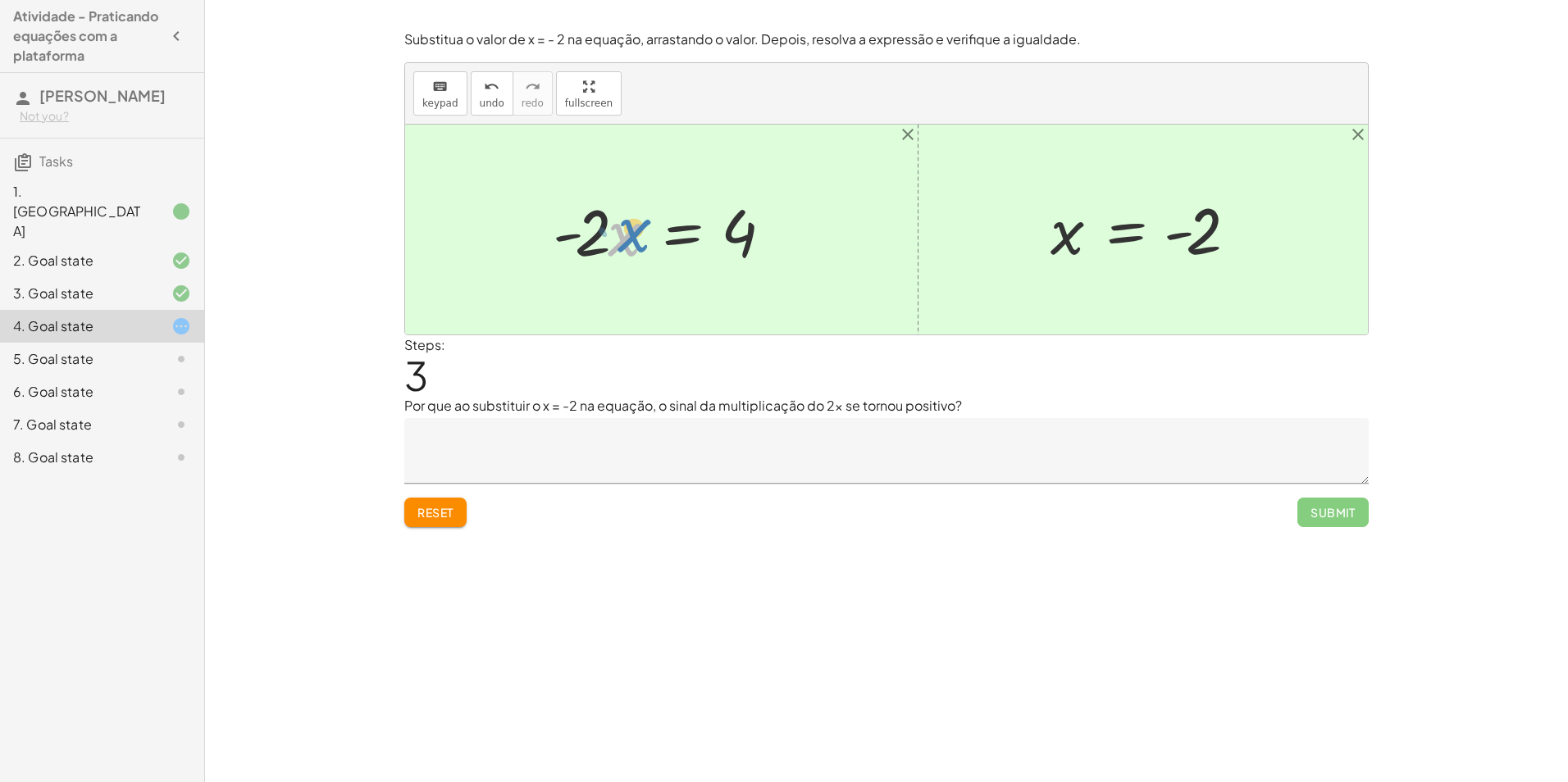
drag, startPoint x: 608, startPoint y: 235, endPoint x: 621, endPoint y: 233, distance: 13.2
click at [621, 233] on div at bounding box center [668, 229] width 246 height 84
drag, startPoint x: 595, startPoint y: 236, endPoint x: 746, endPoint y: 297, distance: 162.9
click at [746, 297] on div "+ 5 − · 2 · x = 9 + 5 − 5 − · 2 · x = + 9 − 5 + 0 − · 2 · x = + 9 − 5 · - 2 · x…" at bounding box center [887, 229] width 963 height 210
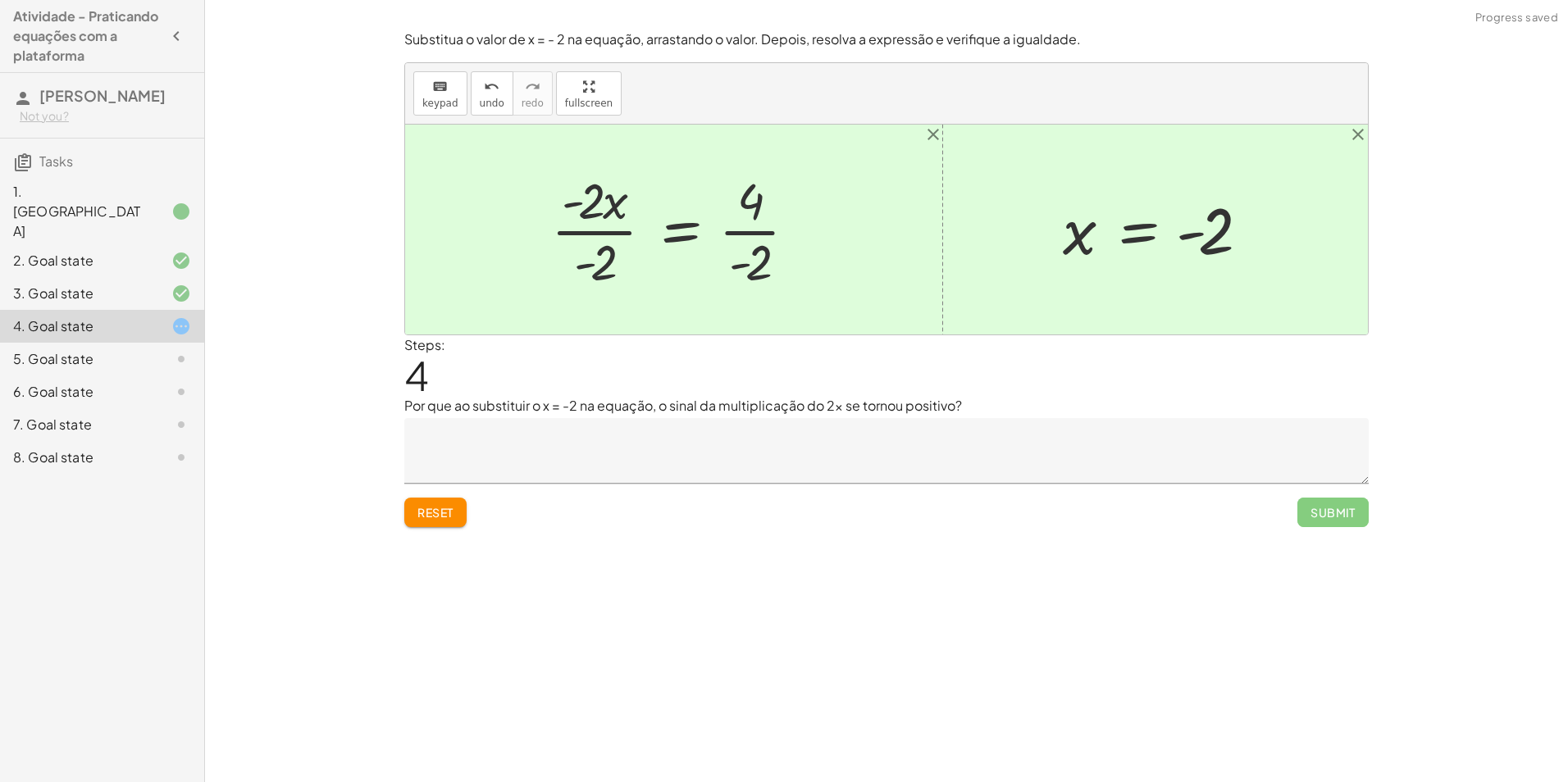
click at [743, 224] on div at bounding box center [681, 229] width 275 height 126
click at [745, 224] on div at bounding box center [681, 229] width 275 height 126
click at [584, 232] on div at bounding box center [677, 229] width 268 height 126
click at [584, 232] on div "+ 5 − · 2 · x = 9 + 5 − 5 − · 2 · x = + 9 − 5 + 0 − · 2 · x = + 9 − 5 · - 2 · x…" at bounding box center [670, 230] width 288 height 135
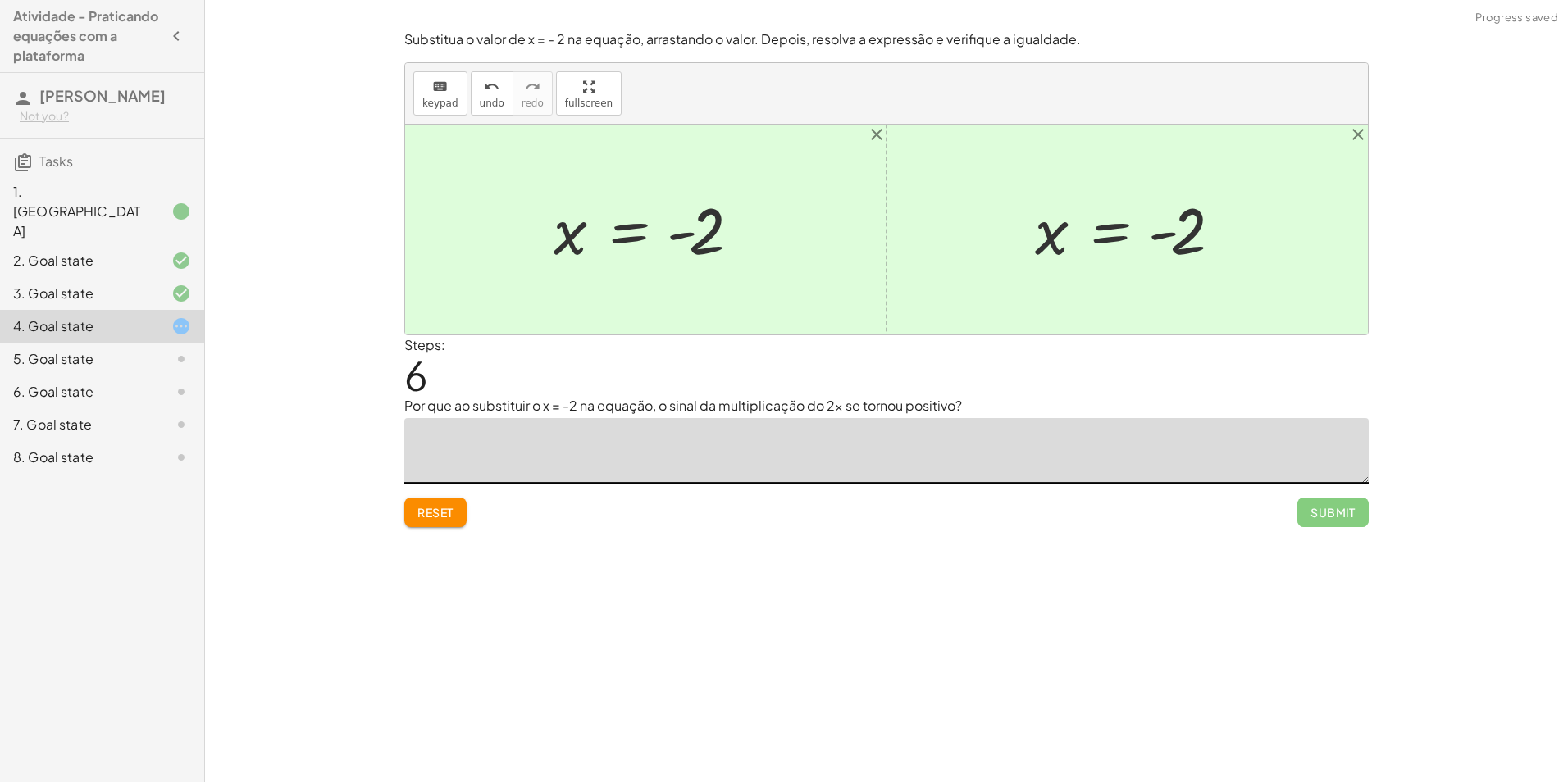
click at [1007, 444] on textarea at bounding box center [887, 451] width 965 height 66
click at [118, 283] on div "3. Goal state" at bounding box center [78, 293] width 132 height 19
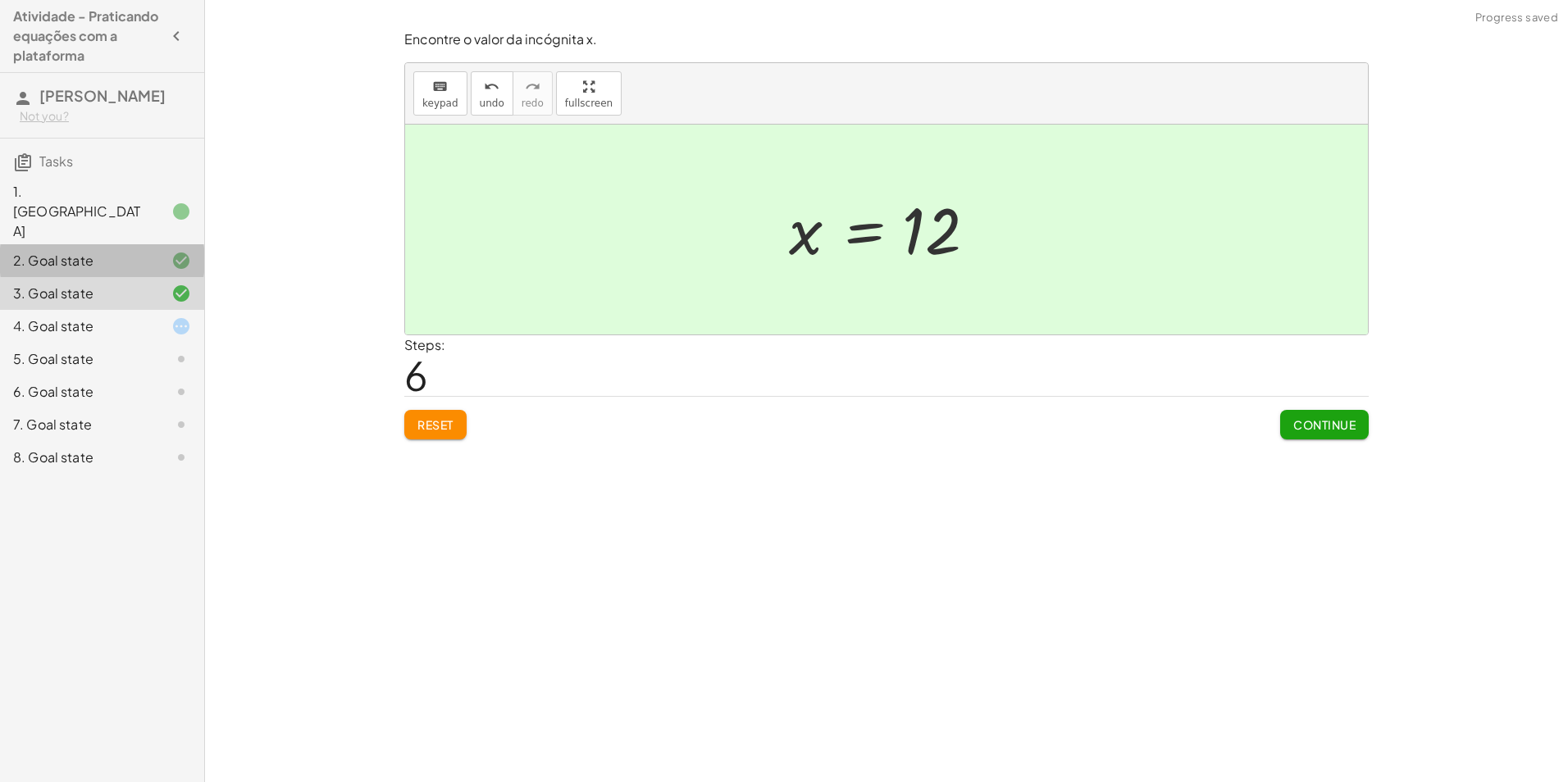
click at [133, 251] on div "2. Goal state" at bounding box center [78, 260] width 132 height 19
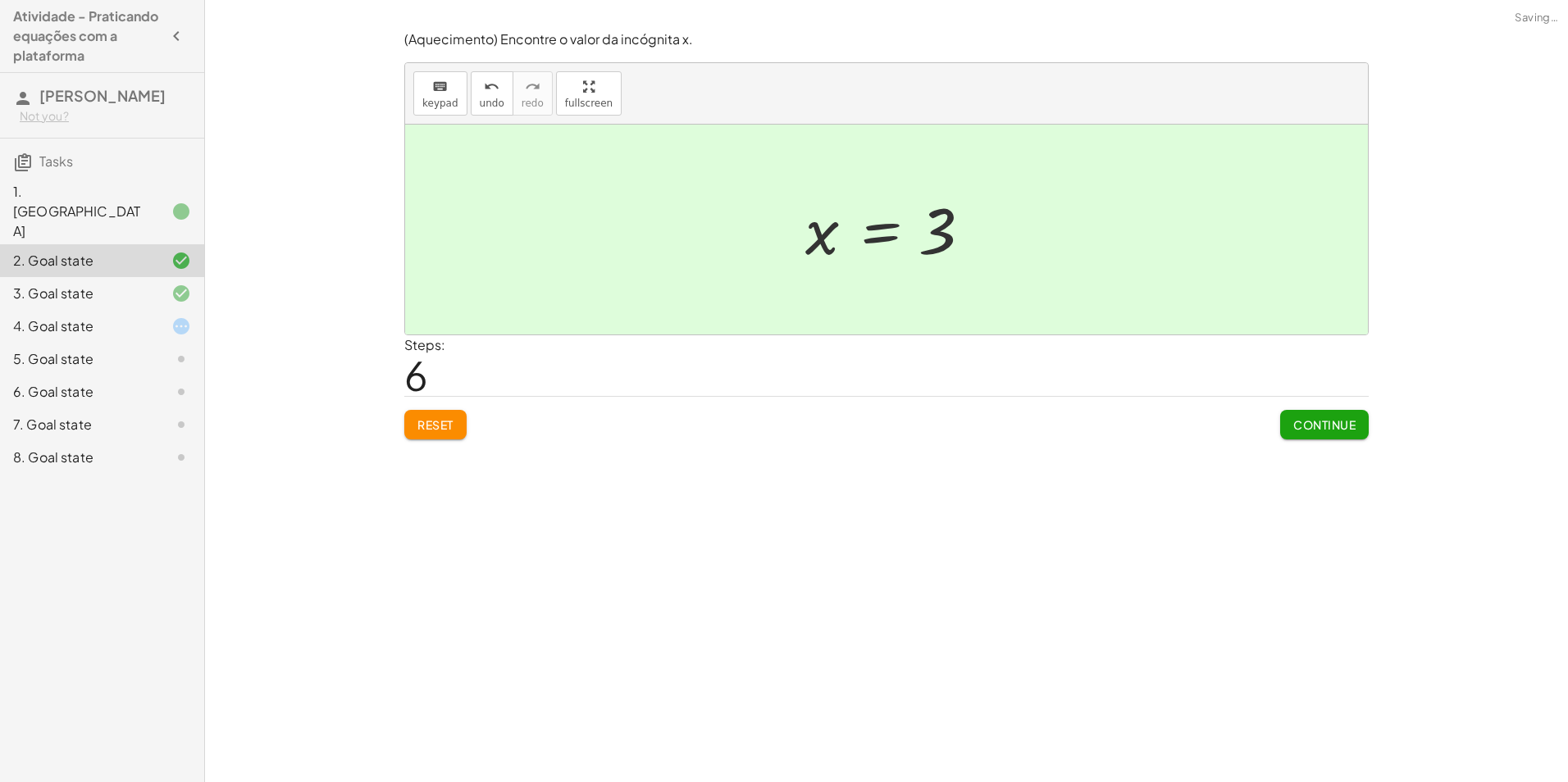
click at [170, 202] on div at bounding box center [168, 211] width 46 height 19
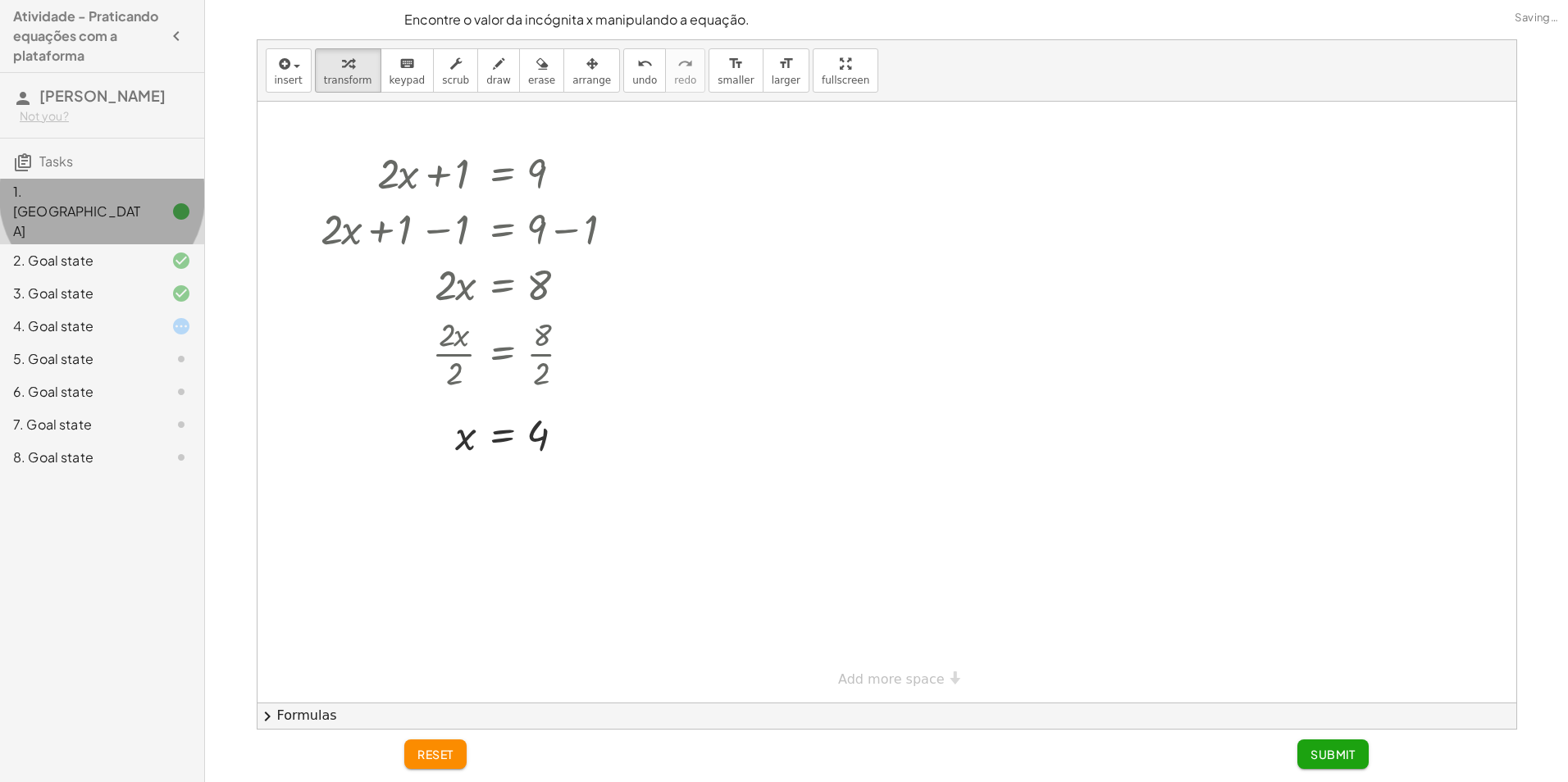
click at [165, 376] on div "4. Goal state" at bounding box center [102, 392] width 204 height 33
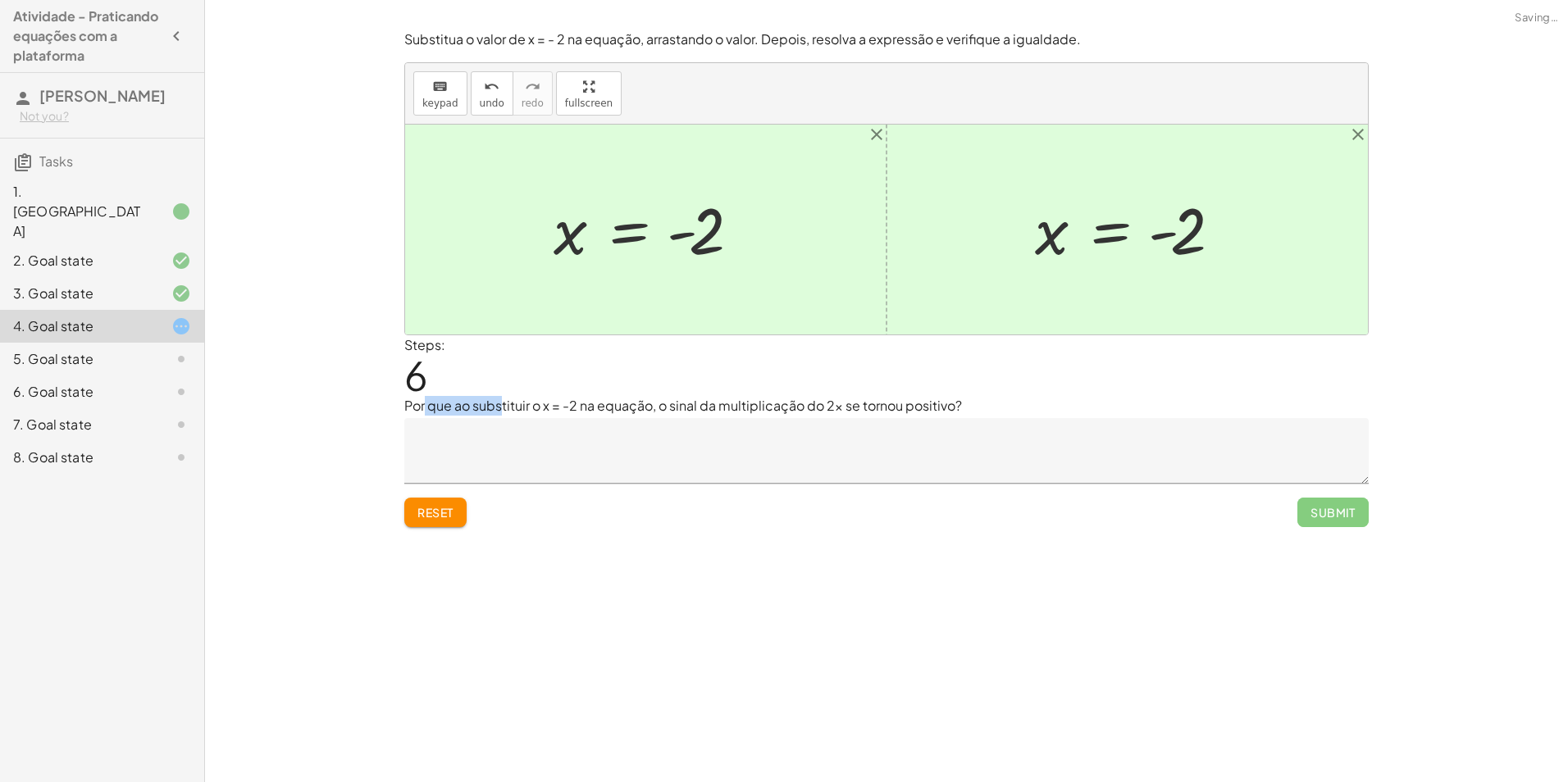
drag, startPoint x: 444, startPoint y: 407, endPoint x: 505, endPoint y: 412, distance: 61.2
click at [505, 412] on p "Por que ao substituir o x = -2 na equação, o sinal da multiplicação do 2x se to…" at bounding box center [887, 405] width 965 height 19
drag, startPoint x: 505, startPoint y: 412, endPoint x: 597, endPoint y: 406, distance: 92.2
click at [602, 407] on p "Por que ao substituir o x = -2 na equação, o sinal da multiplicação do 2x se to…" at bounding box center [887, 405] width 965 height 19
drag, startPoint x: 546, startPoint y: 403, endPoint x: 520, endPoint y: 380, distance: 34.7
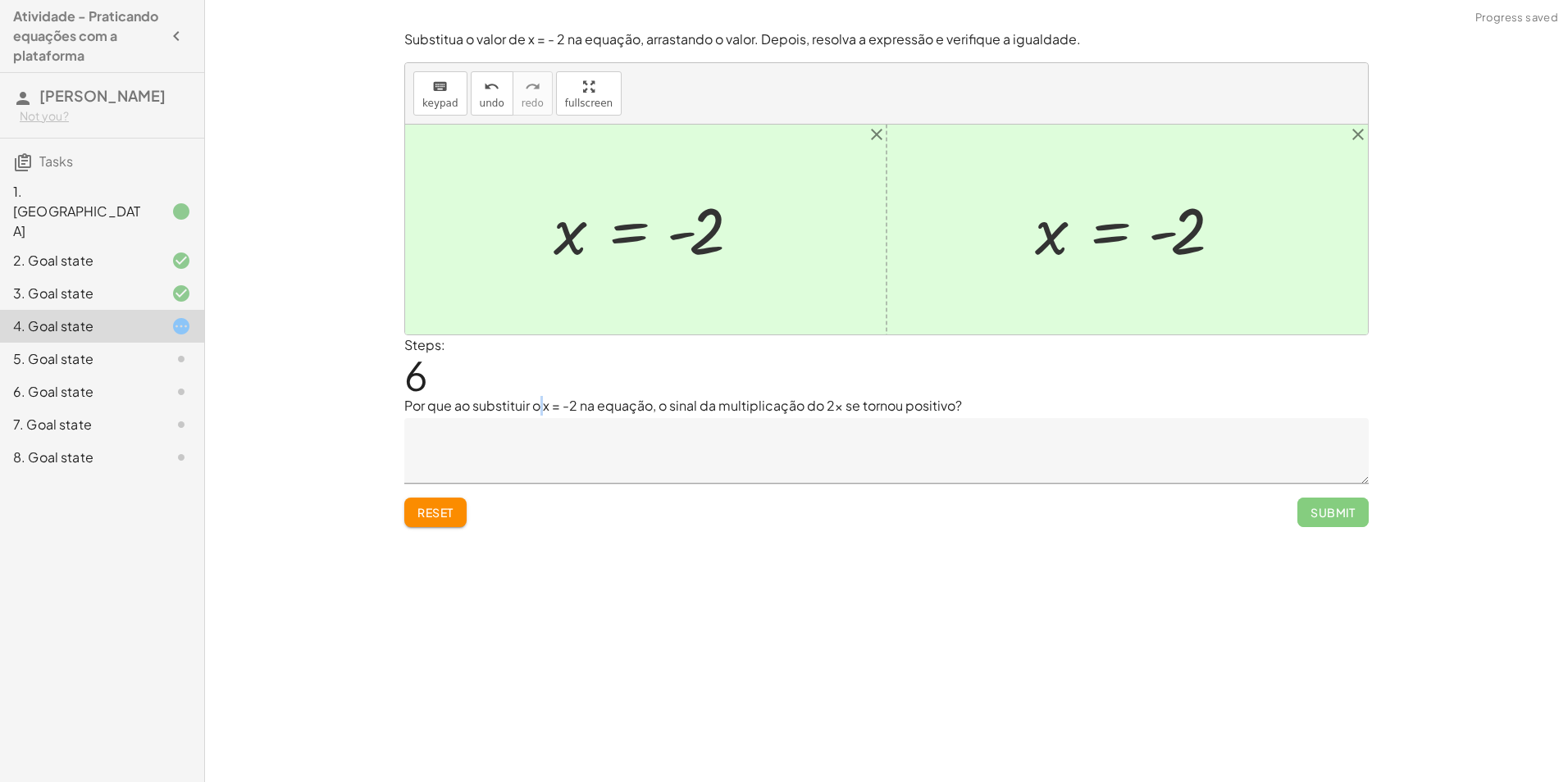
click at [537, 407] on p "Por que ao substituir o x = -2 na equação, o sinal da multiplicação do 2x se to…" at bounding box center [887, 405] width 965 height 19
click at [484, 90] on icon "undo" at bounding box center [491, 87] width 16 height 19
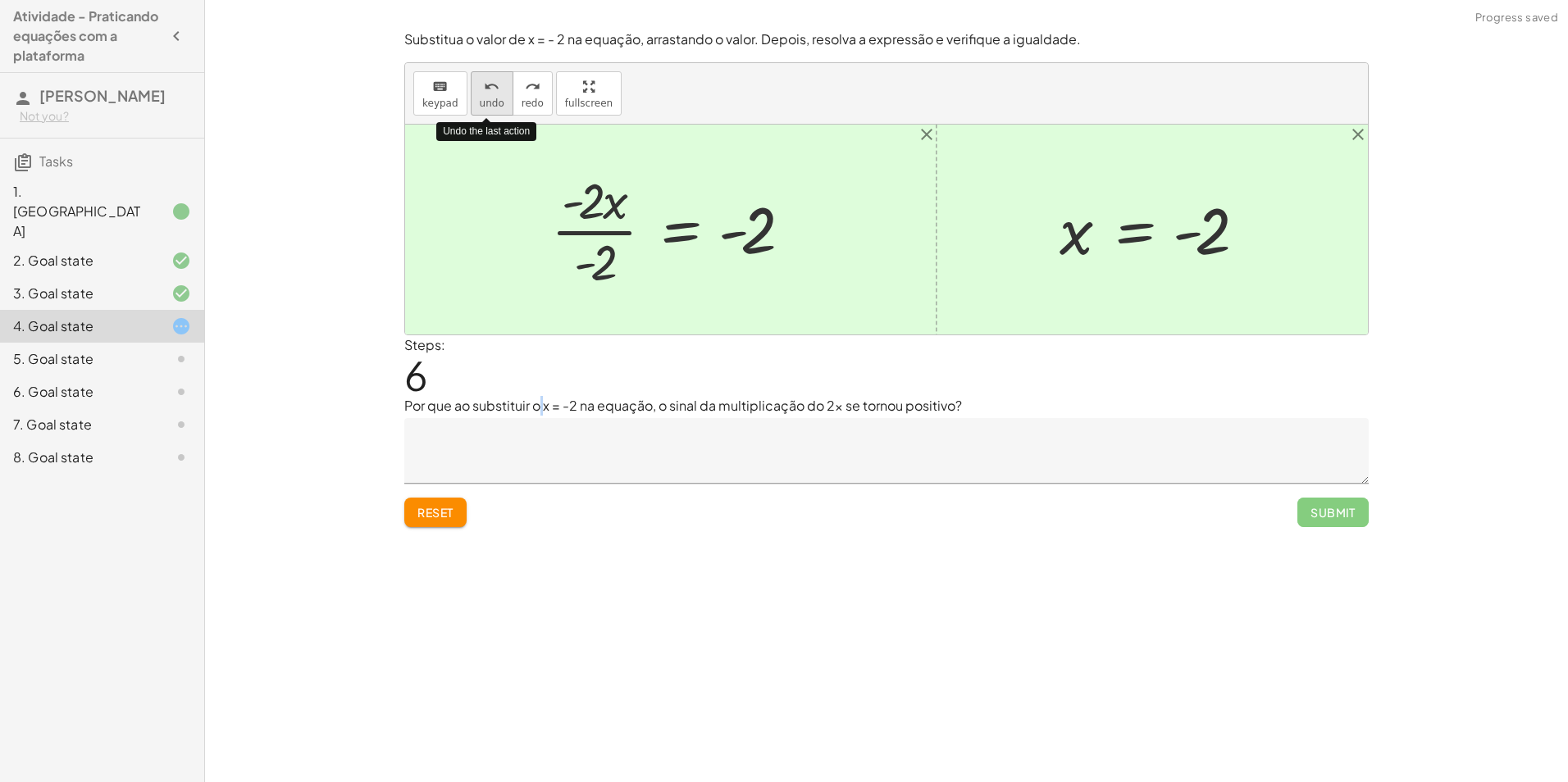
click at [484, 92] on icon "undo" at bounding box center [491, 87] width 16 height 19
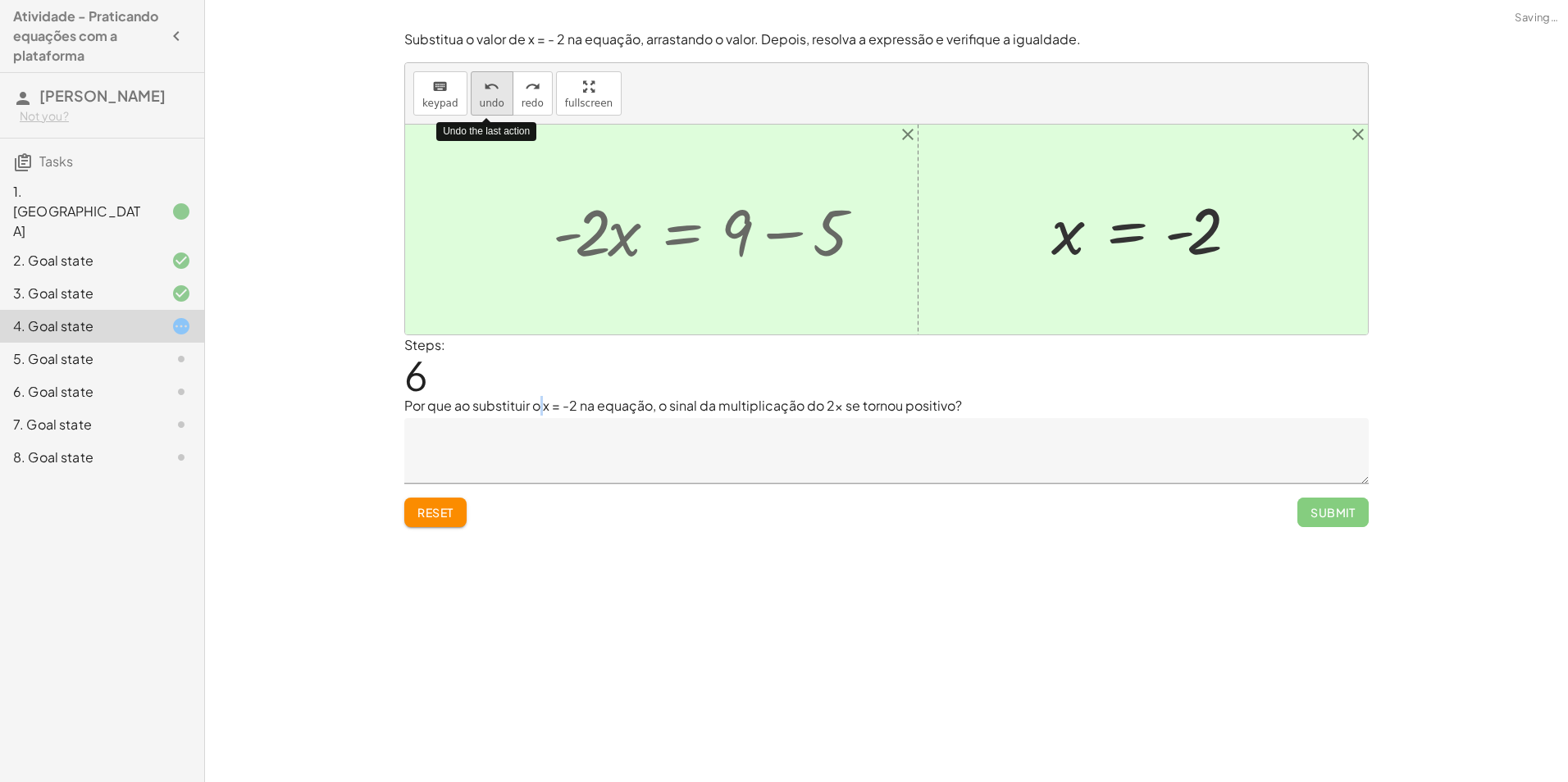
click at [484, 92] on icon "undo" at bounding box center [491, 87] width 16 height 19
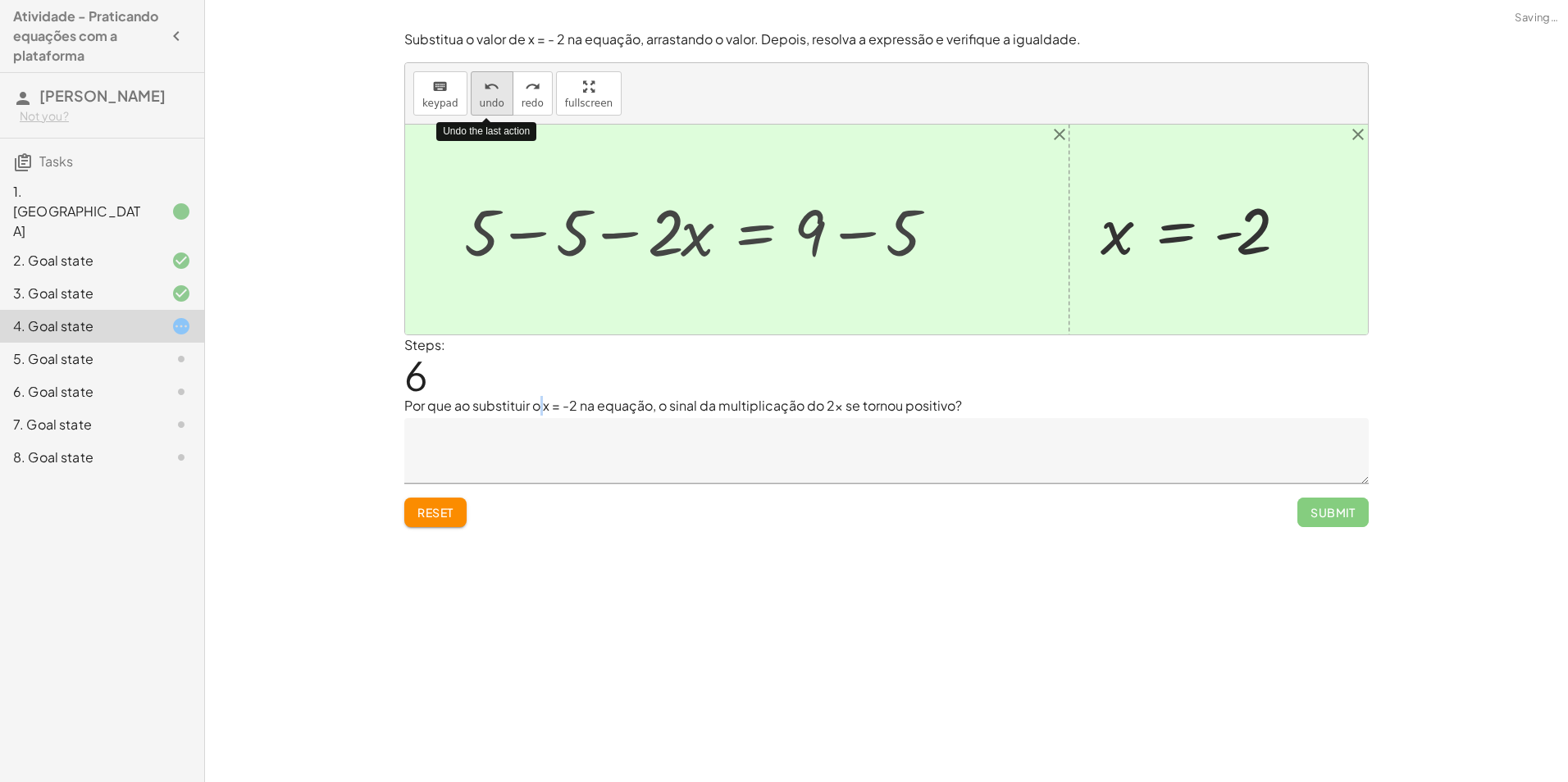
click at [484, 92] on icon "undo" at bounding box center [491, 87] width 16 height 19
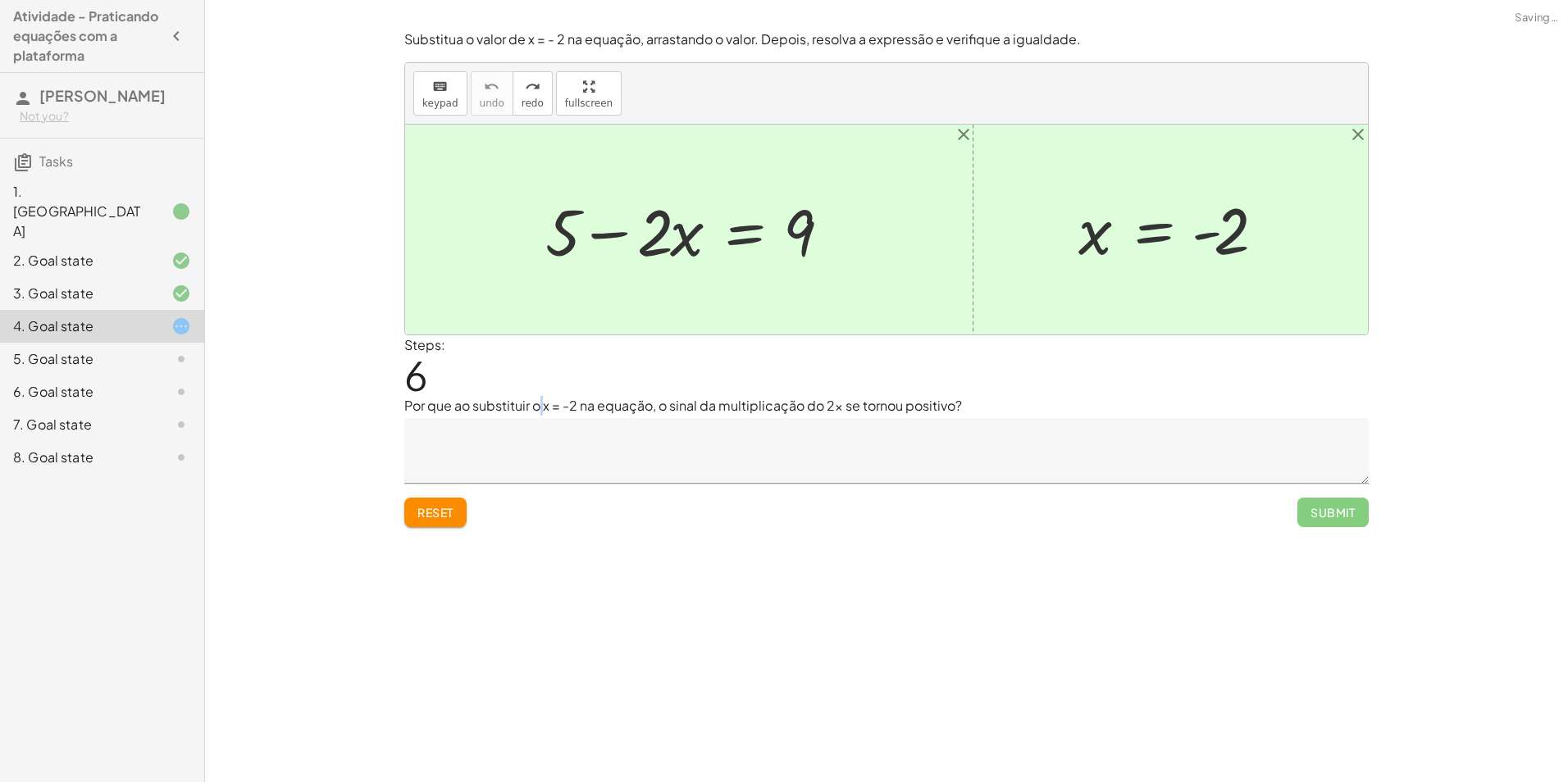
click at [441, 514] on span "Reset" at bounding box center [435, 512] width 36 height 15
click at [429, 502] on div "Reset Submit" at bounding box center [887, 505] width 965 height 43
click at [141, 343] on div "3. Goal state" at bounding box center [102, 359] width 204 height 33
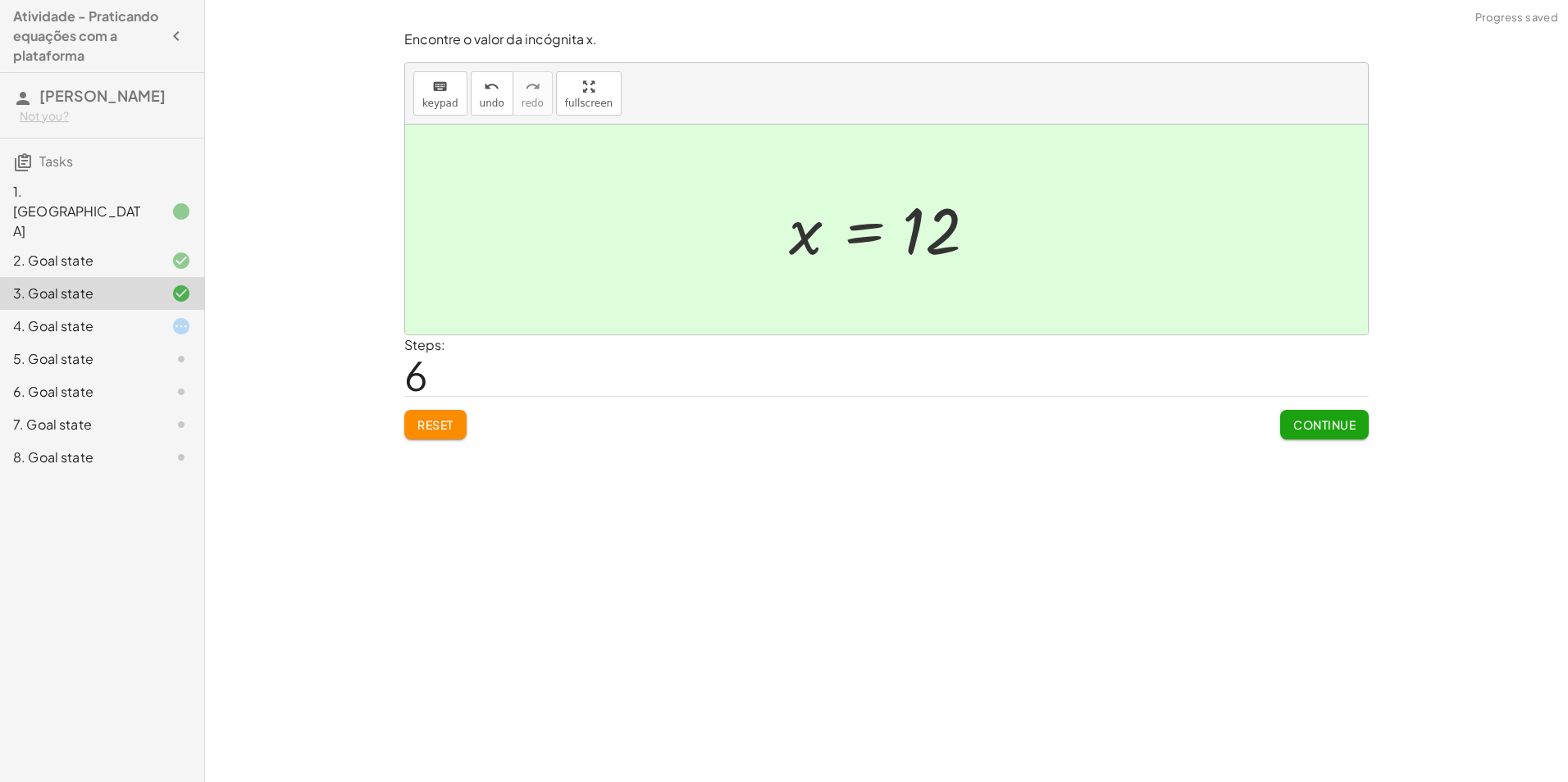
click at [165, 376] on div "4. Goal state" at bounding box center [102, 392] width 204 height 33
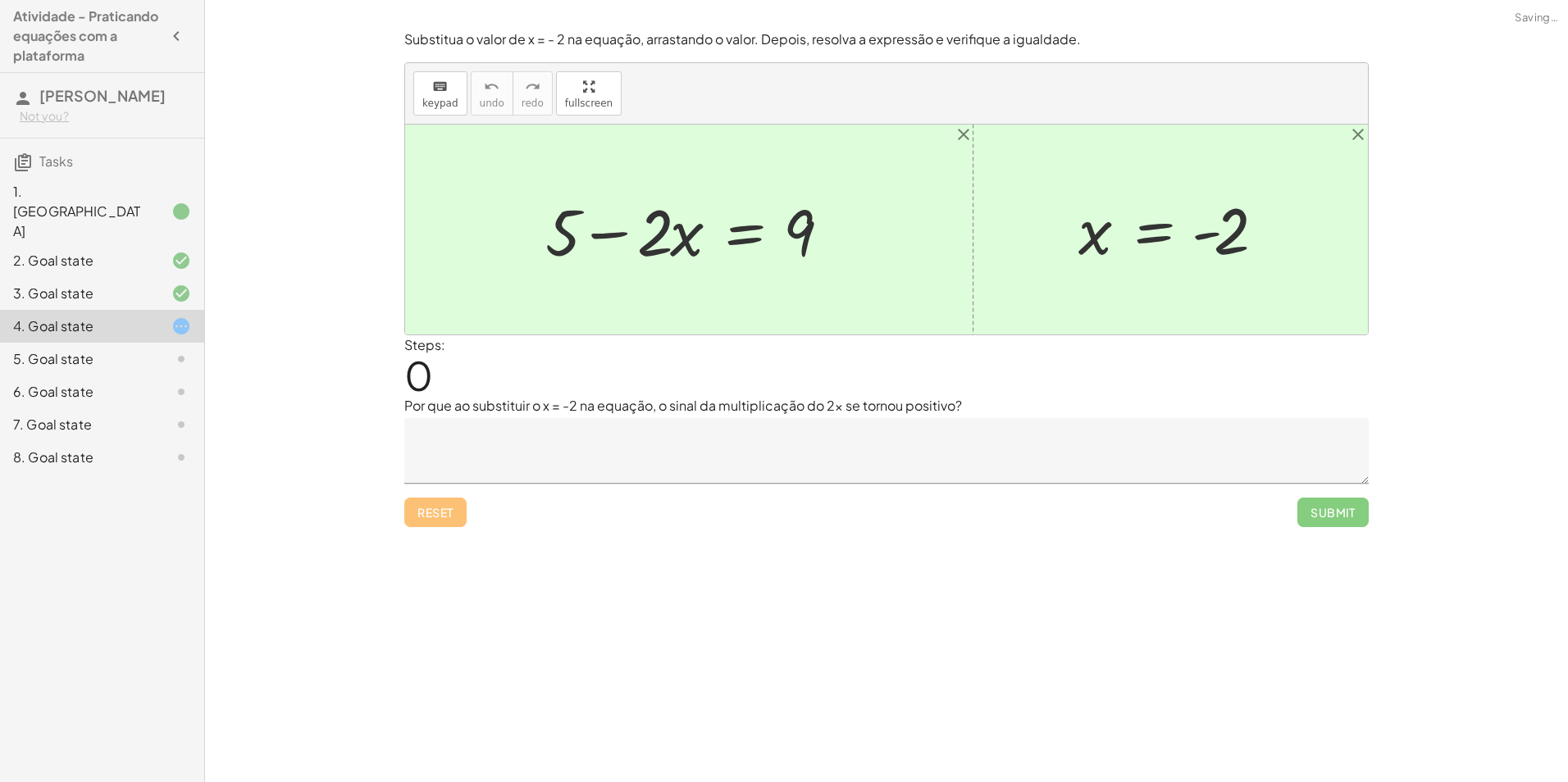
click at [621, 292] on div at bounding box center [887, 229] width 963 height 210
drag, startPoint x: 573, startPoint y: 233, endPoint x: 569, endPoint y: 224, distance: 9.8
click at [568, 234] on div at bounding box center [695, 229] width 316 height 84
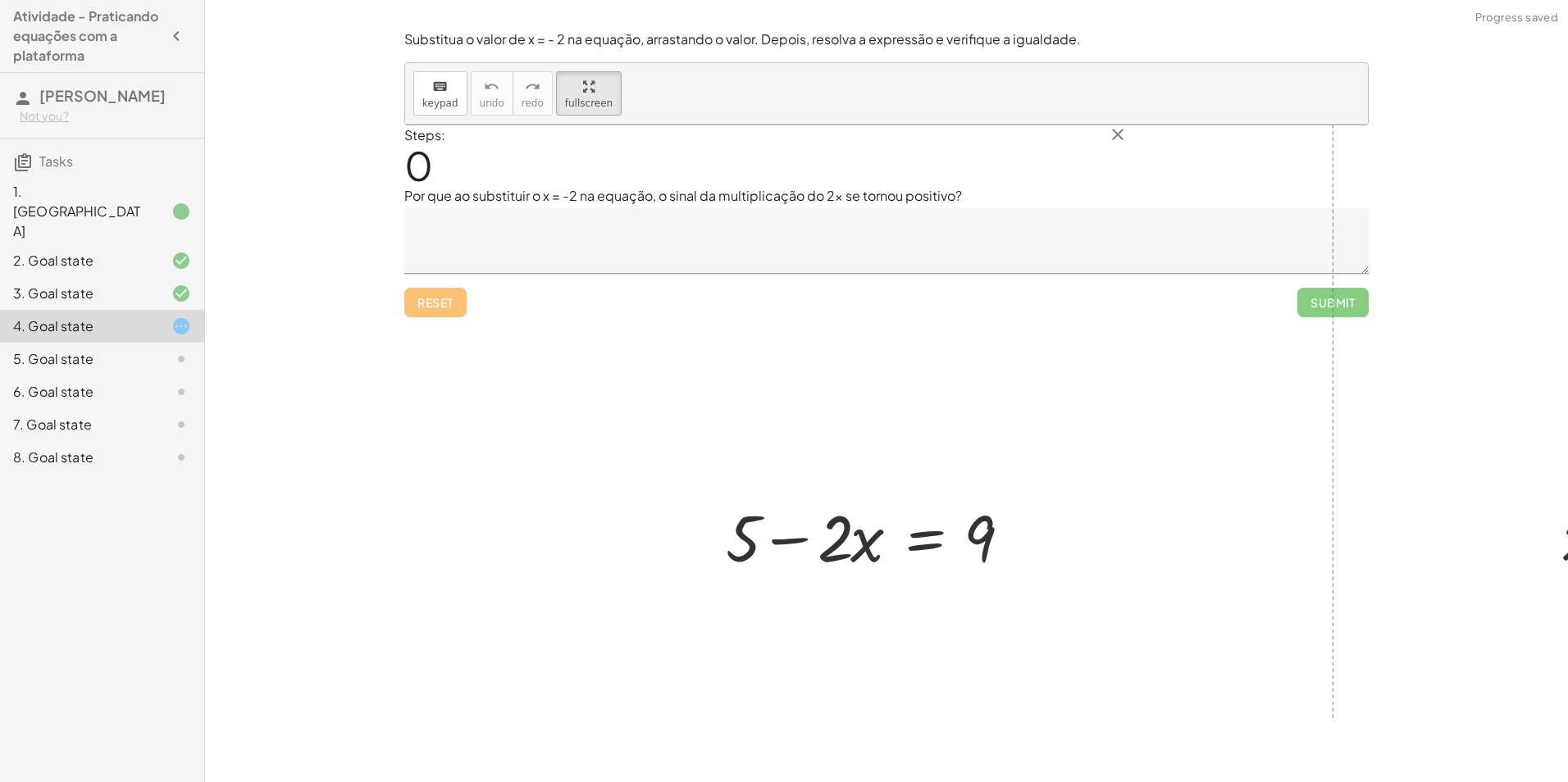
click at [570, 125] on div "keyboard keypad undo undo redo redo fullscreen + 5 − · 2 · x = 9 x = - 2 × clos…" at bounding box center [887, 93] width 963 height 62
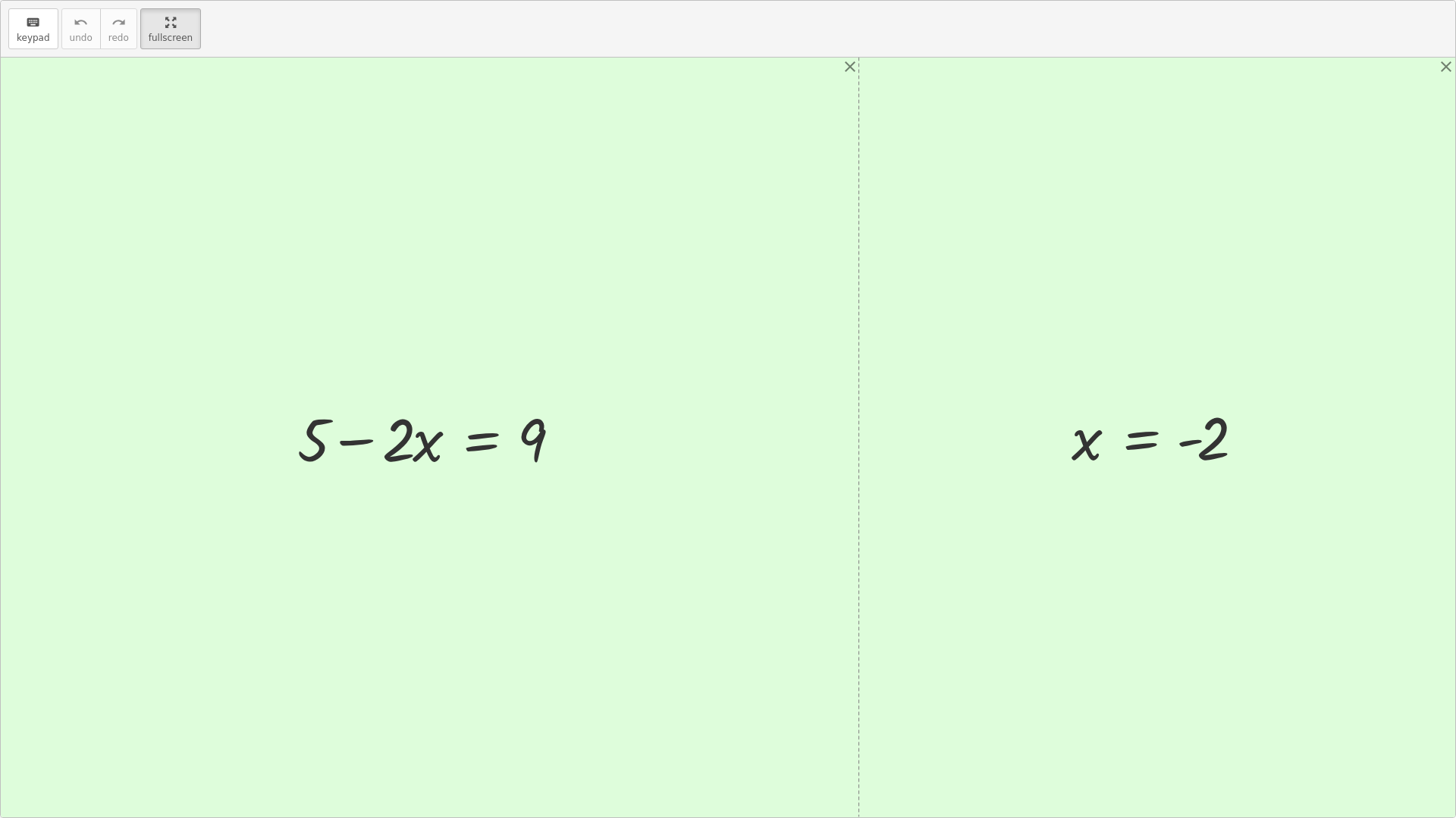
drag, startPoint x: 153, startPoint y: 39, endPoint x: 150, endPoint y: -17, distance: 56.1
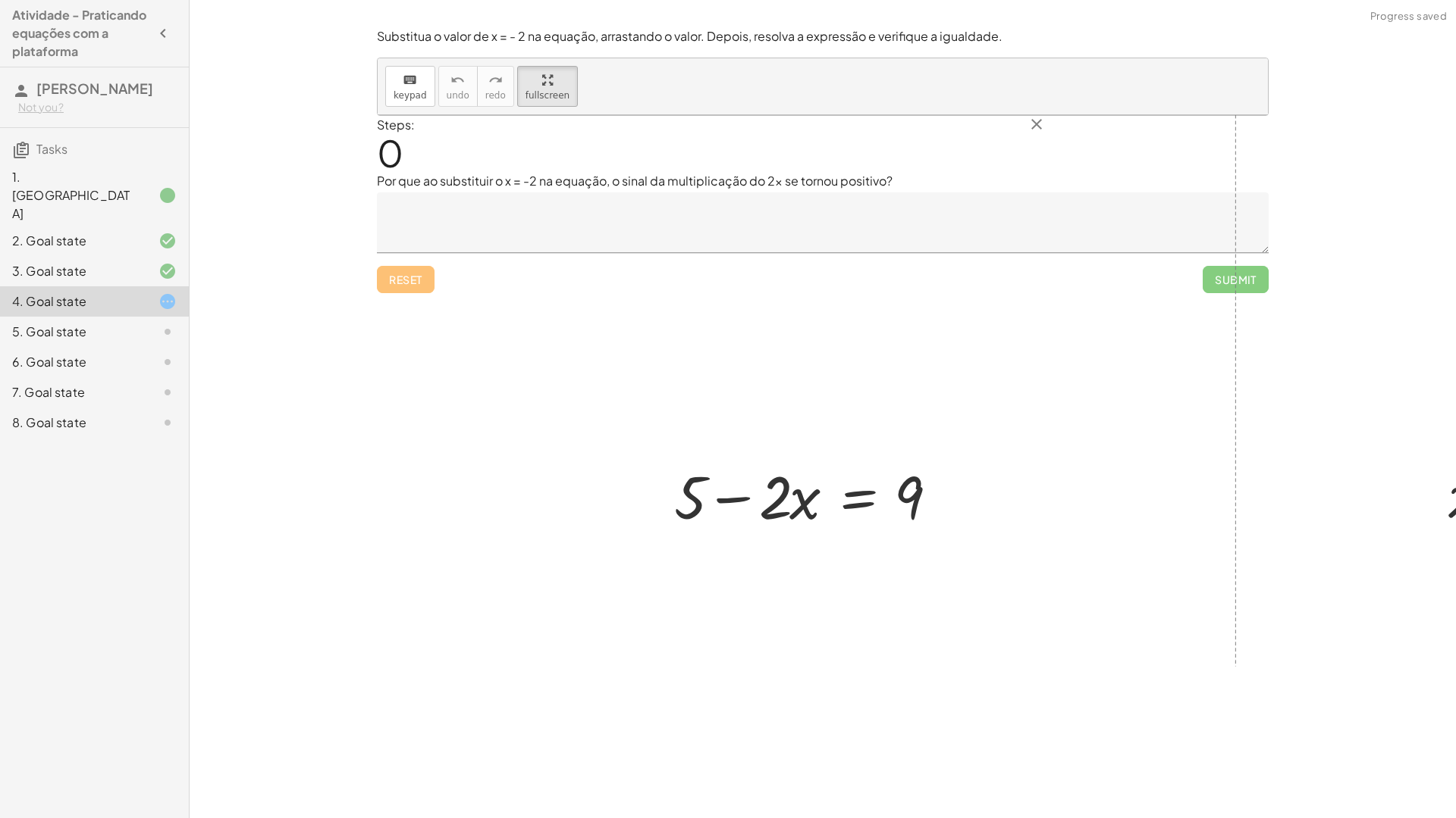
click at [150, 0] on html "Atividade - Praticando equações com a plataforma Iris Primo Nunes Not you? Task…" at bounding box center [728, 409] width 1456 height 818
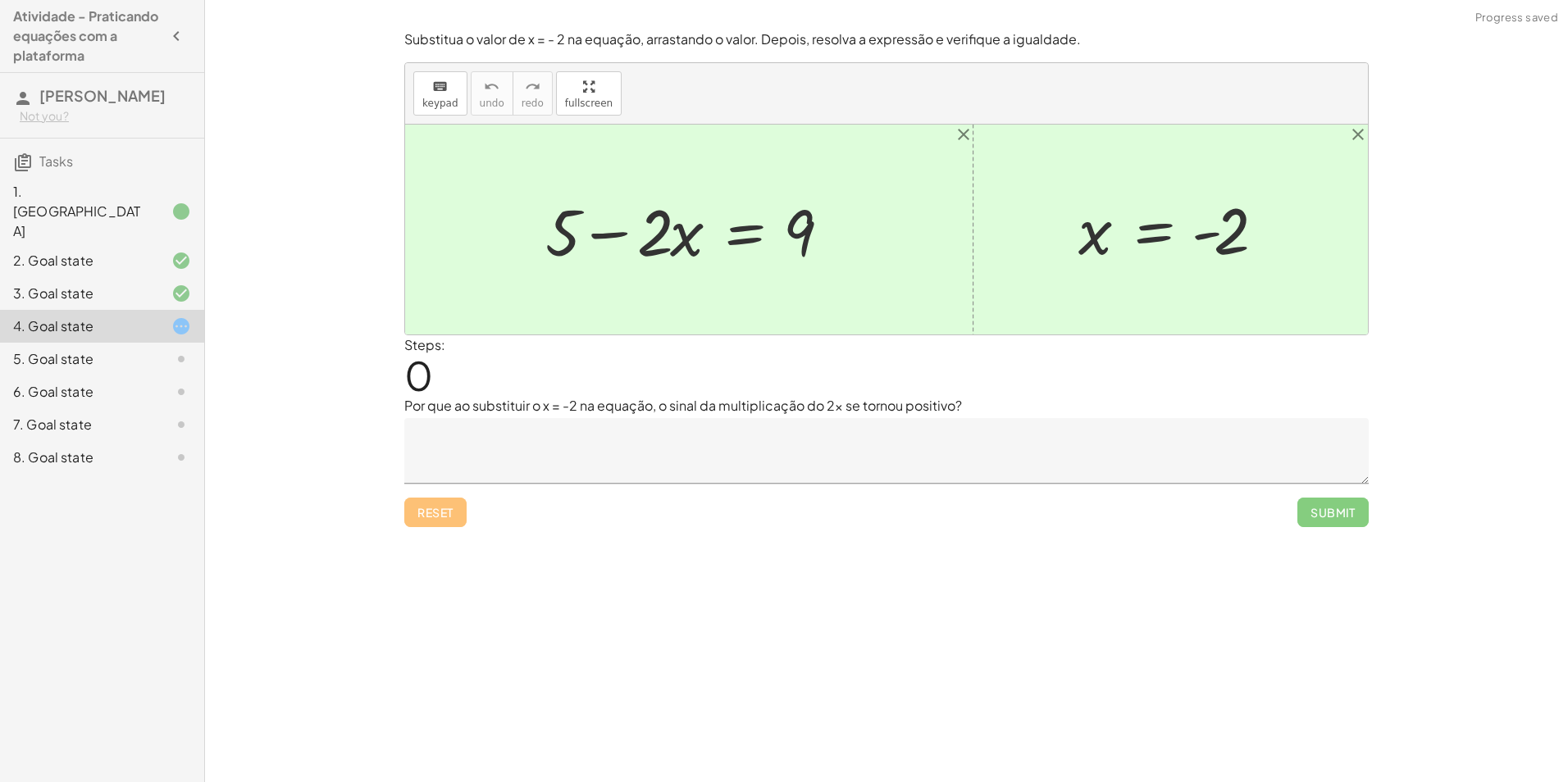
drag, startPoint x: 442, startPoint y: 514, endPoint x: 520, endPoint y: 443, distance: 105.5
click at [445, 509] on div "Reset Submit" at bounding box center [887, 505] width 965 height 43
drag, startPoint x: 560, startPoint y: 228, endPoint x: 824, endPoint y: 232, distance: 264.0
click at [797, 233] on div at bounding box center [695, 229] width 316 height 84
drag, startPoint x: 888, startPoint y: 241, endPoint x: 533, endPoint y: 225, distance: 355.4
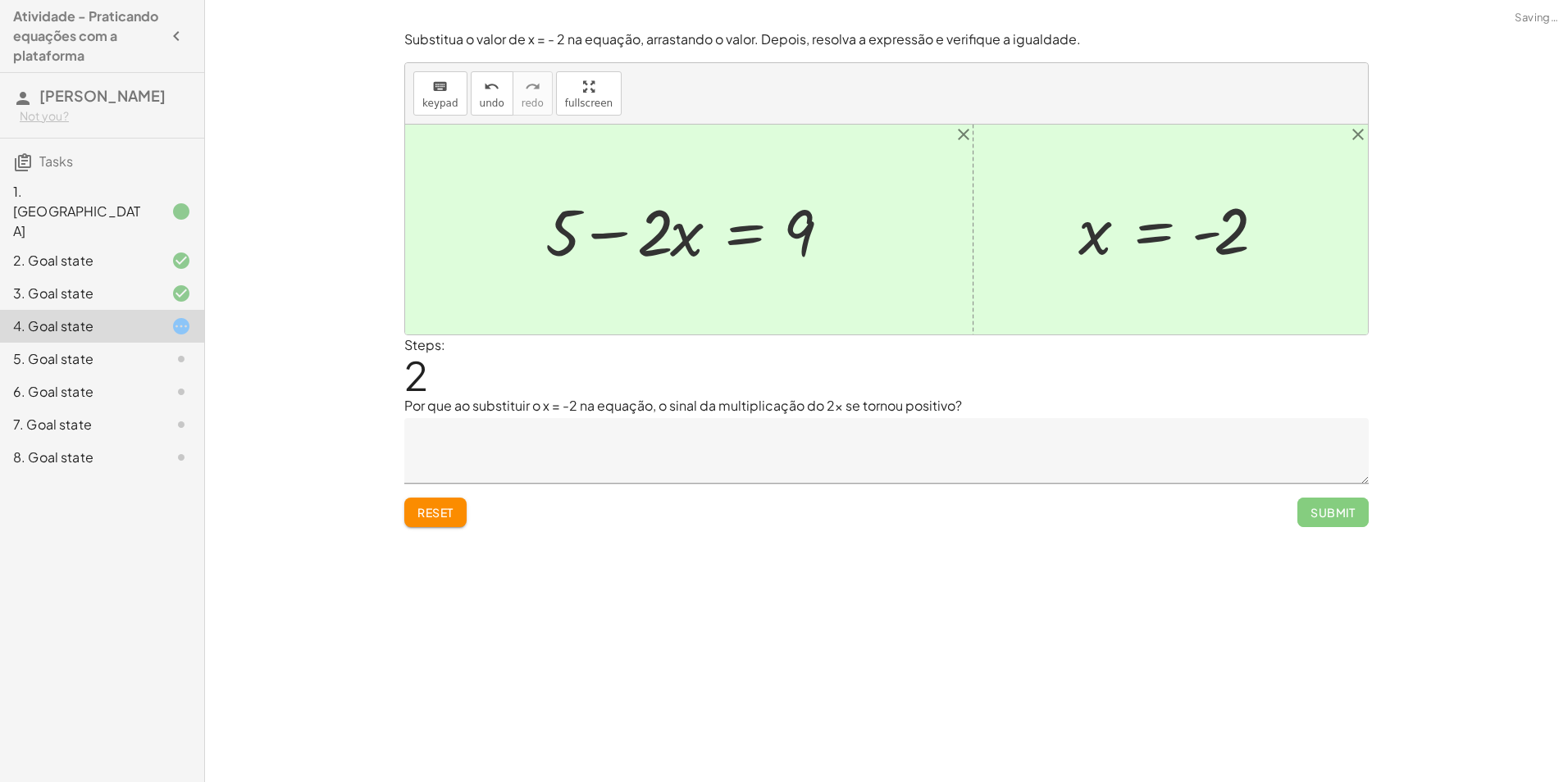
click at [0, 0] on div "Substitua o valor de x = - 2 na equação, arrastando o valor. Depois, resolva a …" at bounding box center [0, 0] width 0 height 0
click at [441, 511] on span "Reset" at bounding box center [435, 512] width 36 height 15
click at [959, 137] on icon "close" at bounding box center [963, 134] width 19 height 19
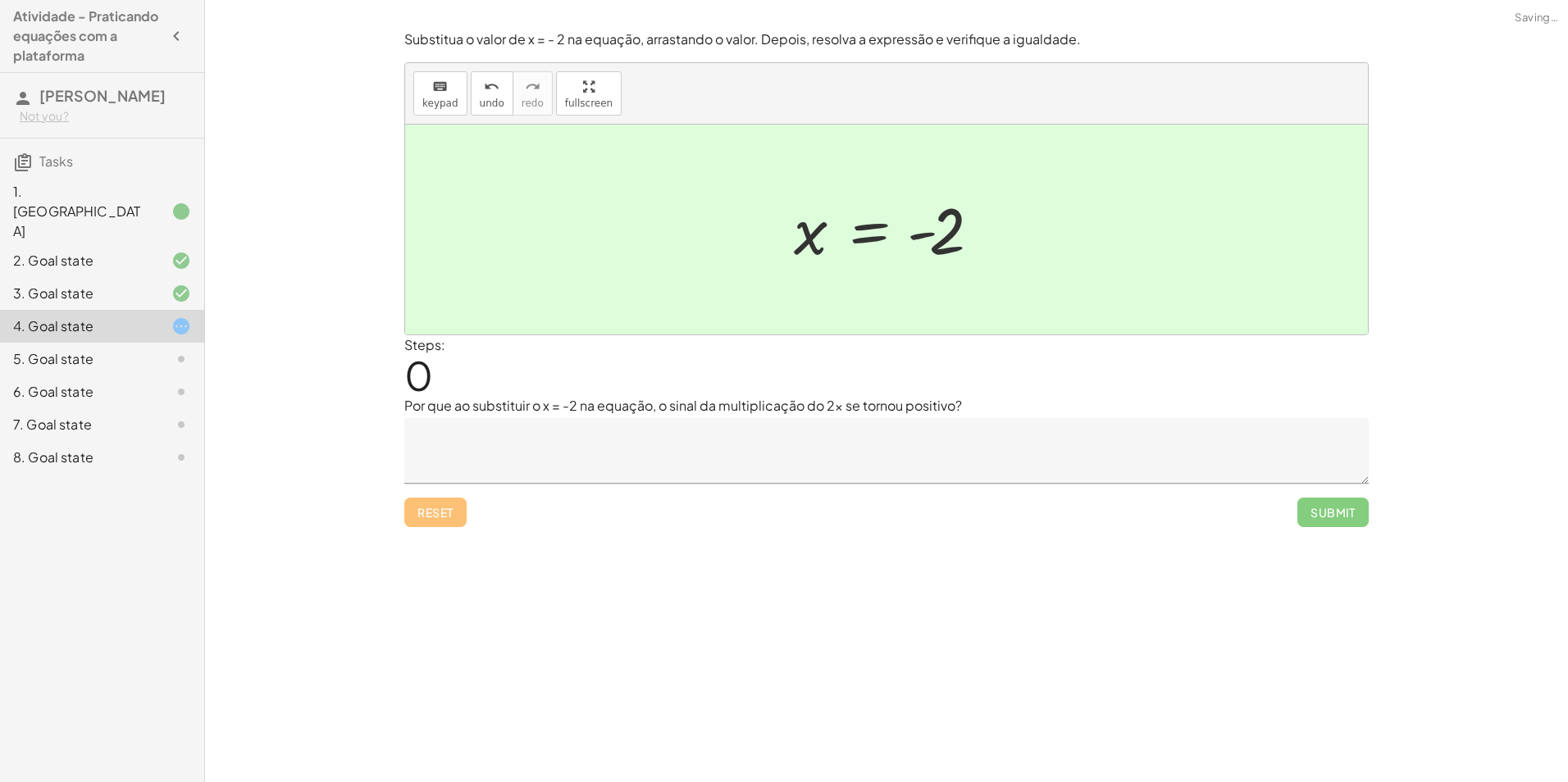
click at [980, 227] on div at bounding box center [892, 230] width 213 height 81
click at [1315, 130] on div at bounding box center [887, 229] width 963 height 210
drag, startPoint x: 198, startPoint y: 302, endPoint x: 189, endPoint y: 299, distance: 9.5
click at [195, 310] on div "4. Goal state" at bounding box center [102, 327] width 204 height 33
click at [189, 317] on icon at bounding box center [181, 326] width 19 height 19
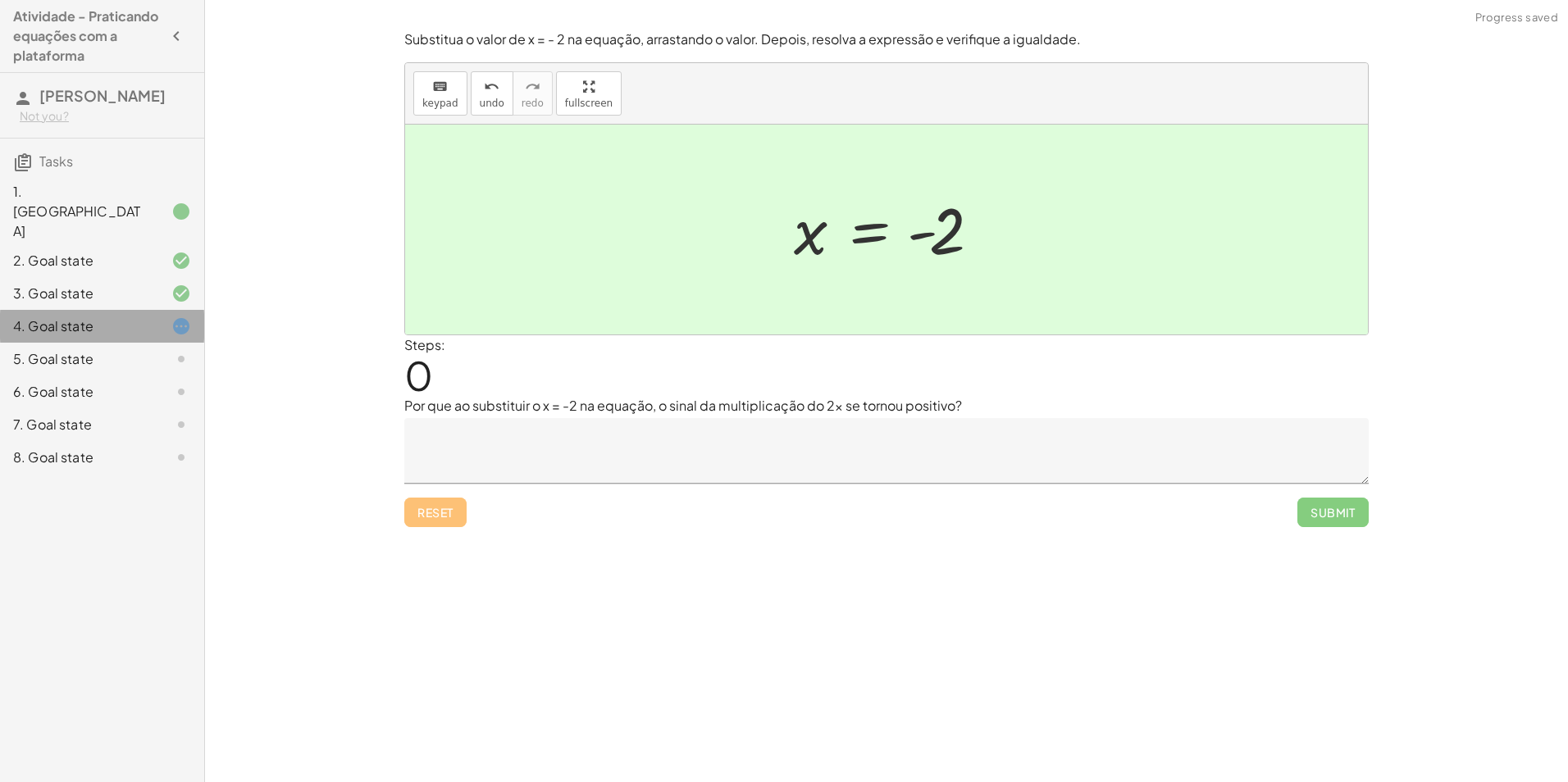
click at [189, 317] on icon at bounding box center [181, 326] width 19 height 19
click at [179, 317] on icon at bounding box center [181, 326] width 19 height 19
click at [564, 469] on textarea at bounding box center [887, 451] width 965 height 66
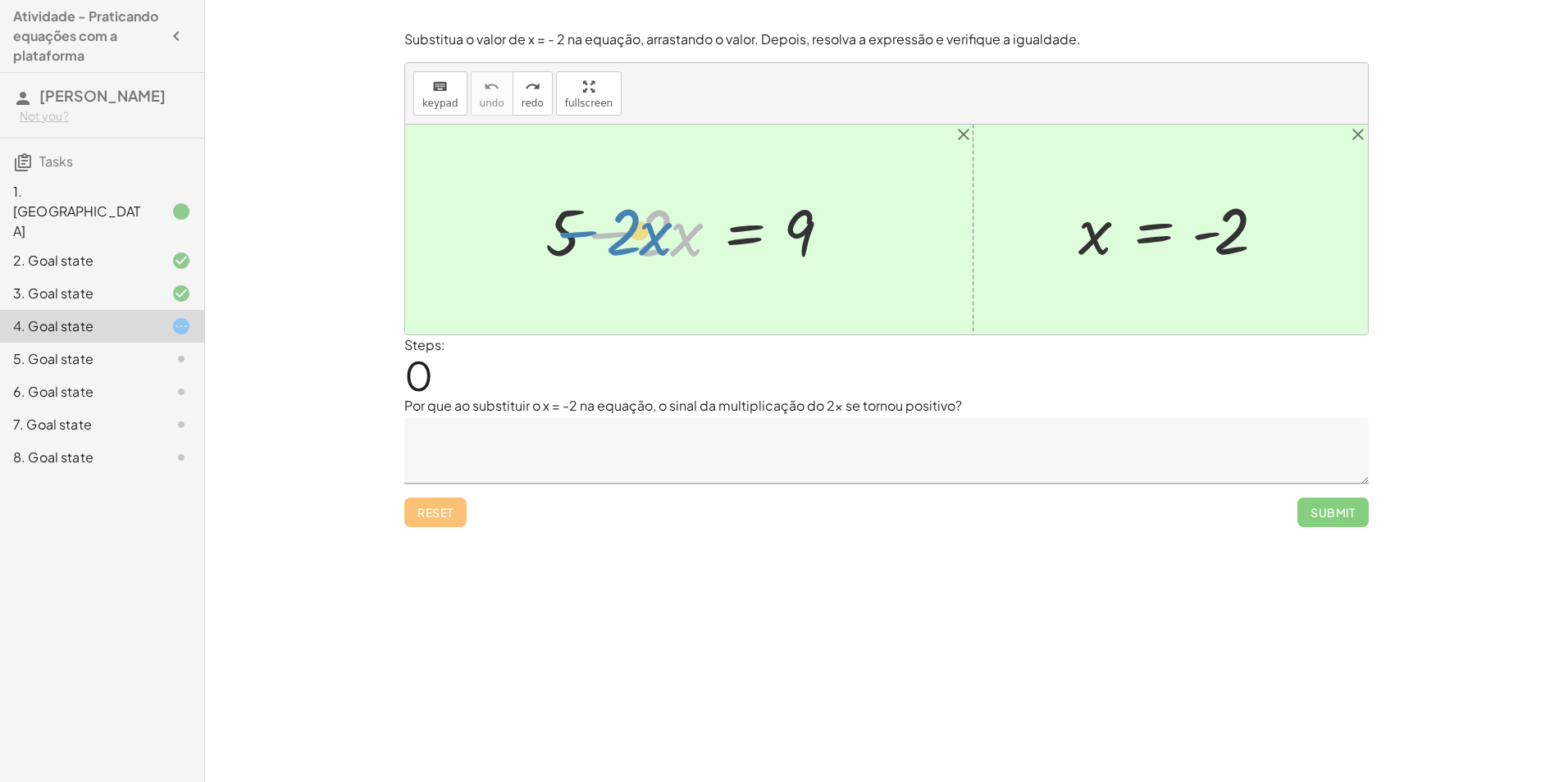
drag, startPoint x: 579, startPoint y: 239, endPoint x: 545, endPoint y: 238, distance: 34.0
click at [545, 238] on div at bounding box center [695, 229] width 316 height 84
drag, startPoint x: 565, startPoint y: 232, endPoint x: 862, endPoint y: 239, distance: 297.1
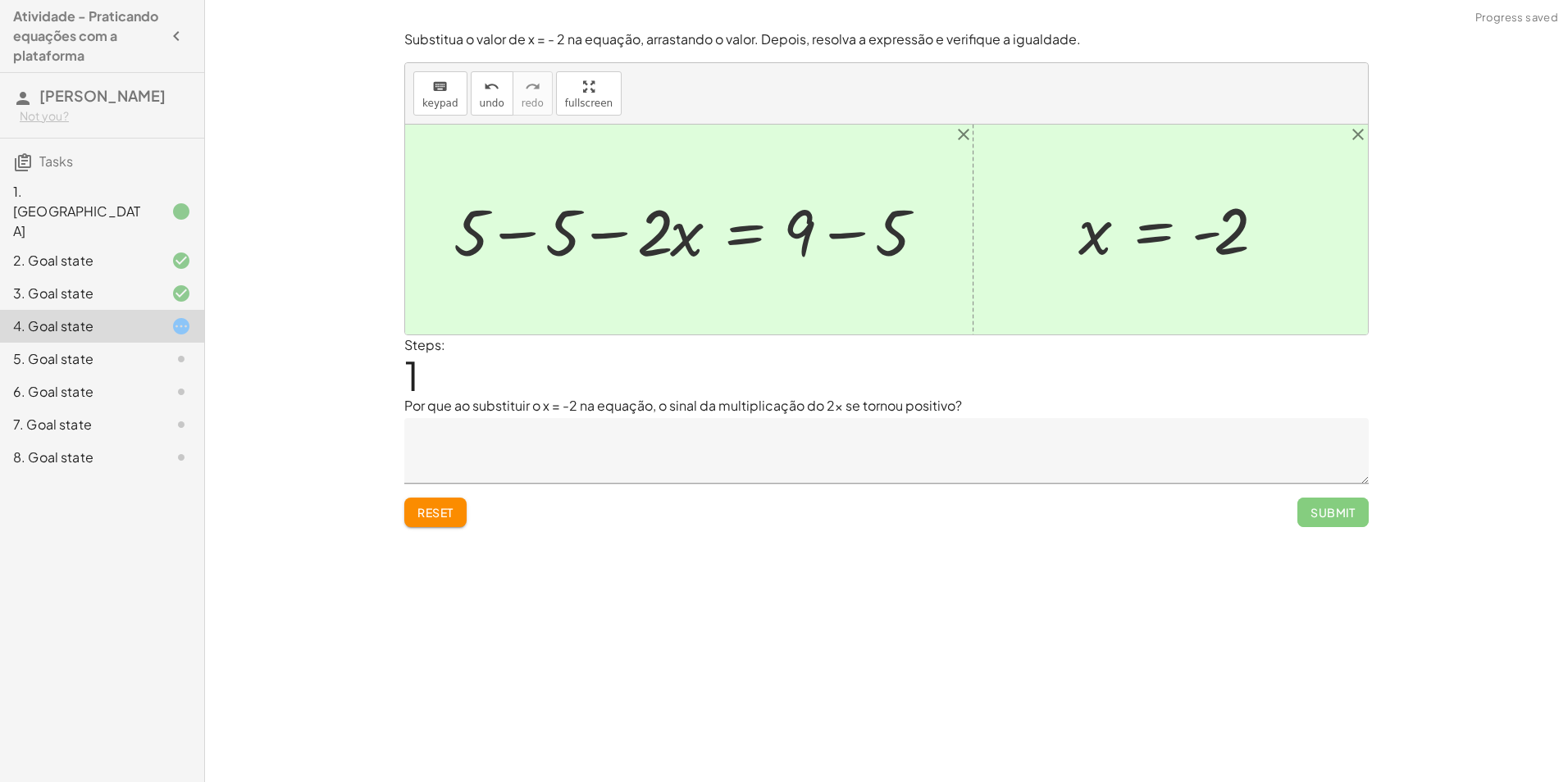
click at [555, 237] on div at bounding box center [694, 229] width 500 height 84
click at [872, 234] on div at bounding box center [776, 229] width 338 height 84
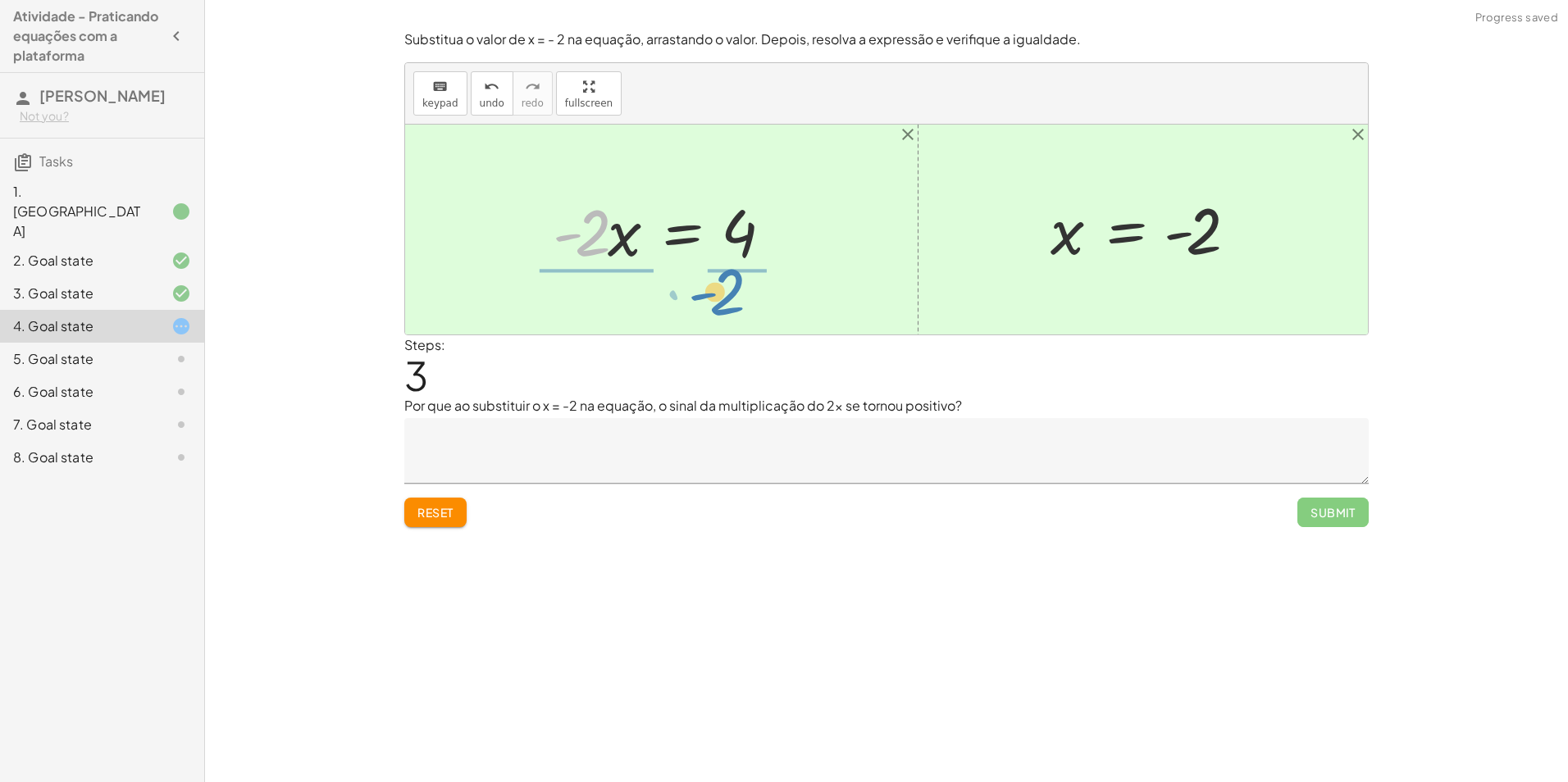
drag, startPoint x: 593, startPoint y: 243, endPoint x: 737, endPoint y: 304, distance: 156.4
click at [737, 304] on div "x = - 2 + 5 − · 2 · x = 9 + 5 − 5 − · 2 · x = + 9 − 5 + 0 − · 2 · x = + 9 − 5 ·…" at bounding box center [887, 229] width 963 height 210
click at [575, 226] on div at bounding box center [682, 229] width 275 height 126
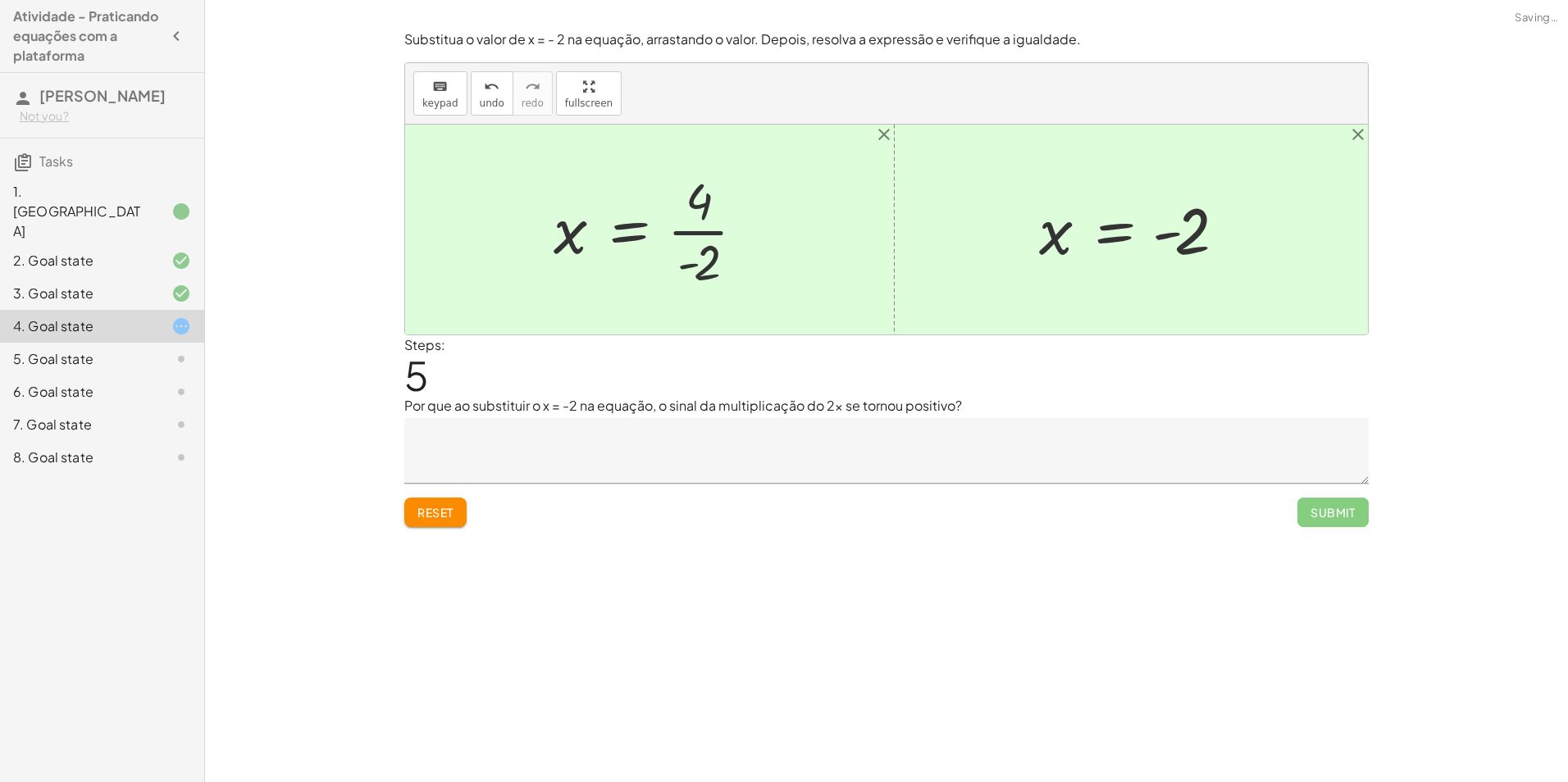
click at [709, 233] on div at bounding box center [656, 229] width 221 height 126
drag, startPoint x: 575, startPoint y: 407, endPoint x: 682, endPoint y: 415, distance: 107.3
click at [682, 415] on p "Por que ao substituir o x = -2 na equação, o sinal da multiplicação do 2x se to…" at bounding box center [887, 405] width 965 height 19
drag, startPoint x: 682, startPoint y: 415, endPoint x: 745, endPoint y: 408, distance: 63.4
click at [745, 408] on p "Por que ao substituir o x = -2 na equação, o sinal da multiplicação do 2x se to…" at bounding box center [887, 405] width 965 height 19
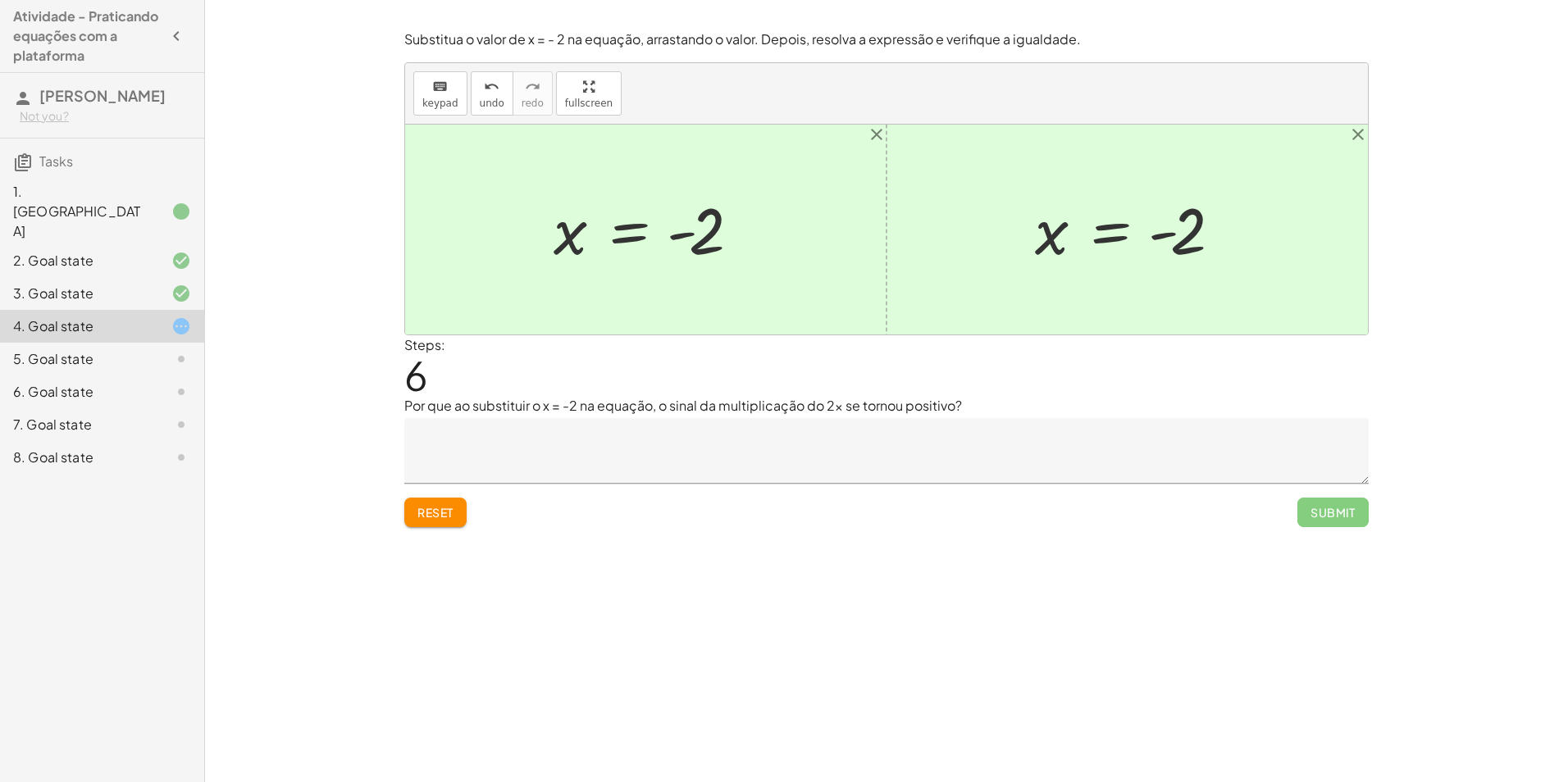
click at [0, 0] on div "Substitua o valor de x = - 2 na equação, arrastando o valor. Depois, resolva a …" at bounding box center [0, 0] width 0 height 0
drag, startPoint x: 680, startPoint y: 391, endPoint x: 106, endPoint y: 331, distance: 577.1
click at [108, 349] on div "5. Goal state" at bounding box center [78, 358] width 132 height 19
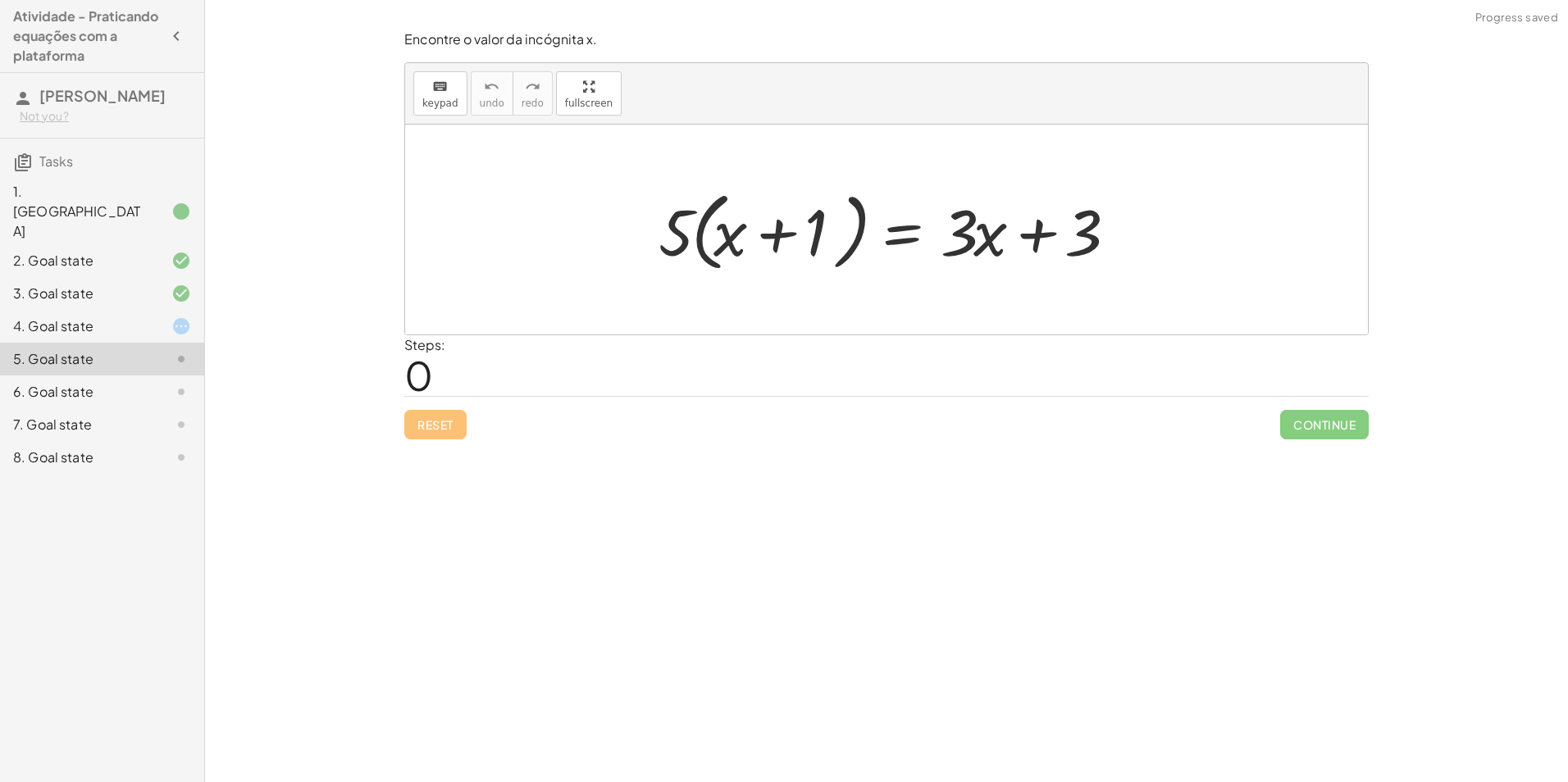
click at [774, 239] on div at bounding box center [892, 230] width 484 height 94
drag, startPoint x: 673, startPoint y: 224, endPoint x: 745, endPoint y: 235, distance: 72.8
click at [745, 235] on div at bounding box center [892, 230] width 484 height 94
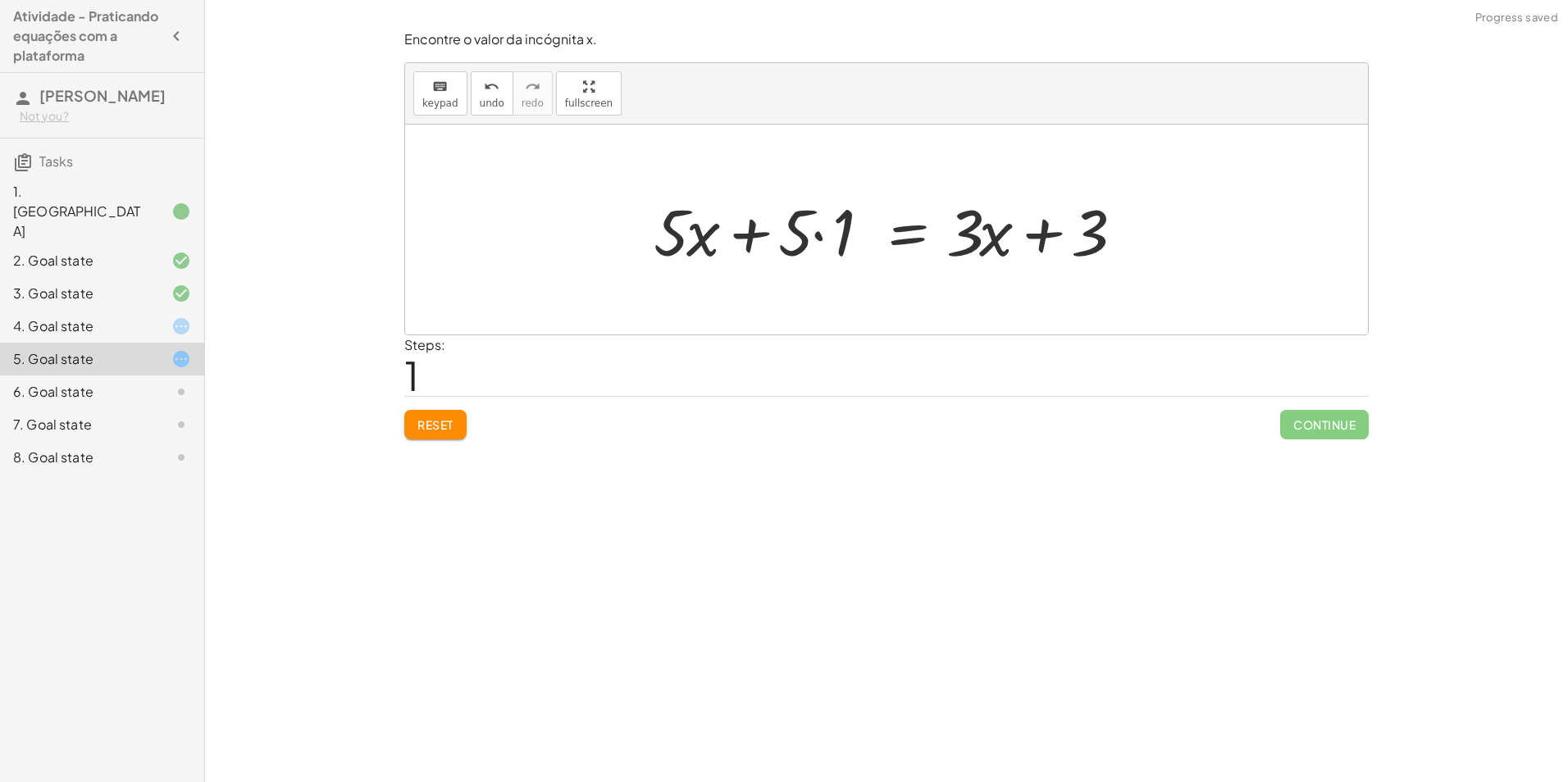
click at [700, 241] on div at bounding box center [893, 229] width 496 height 84
click at [804, 238] on div at bounding box center [893, 229] width 496 height 84
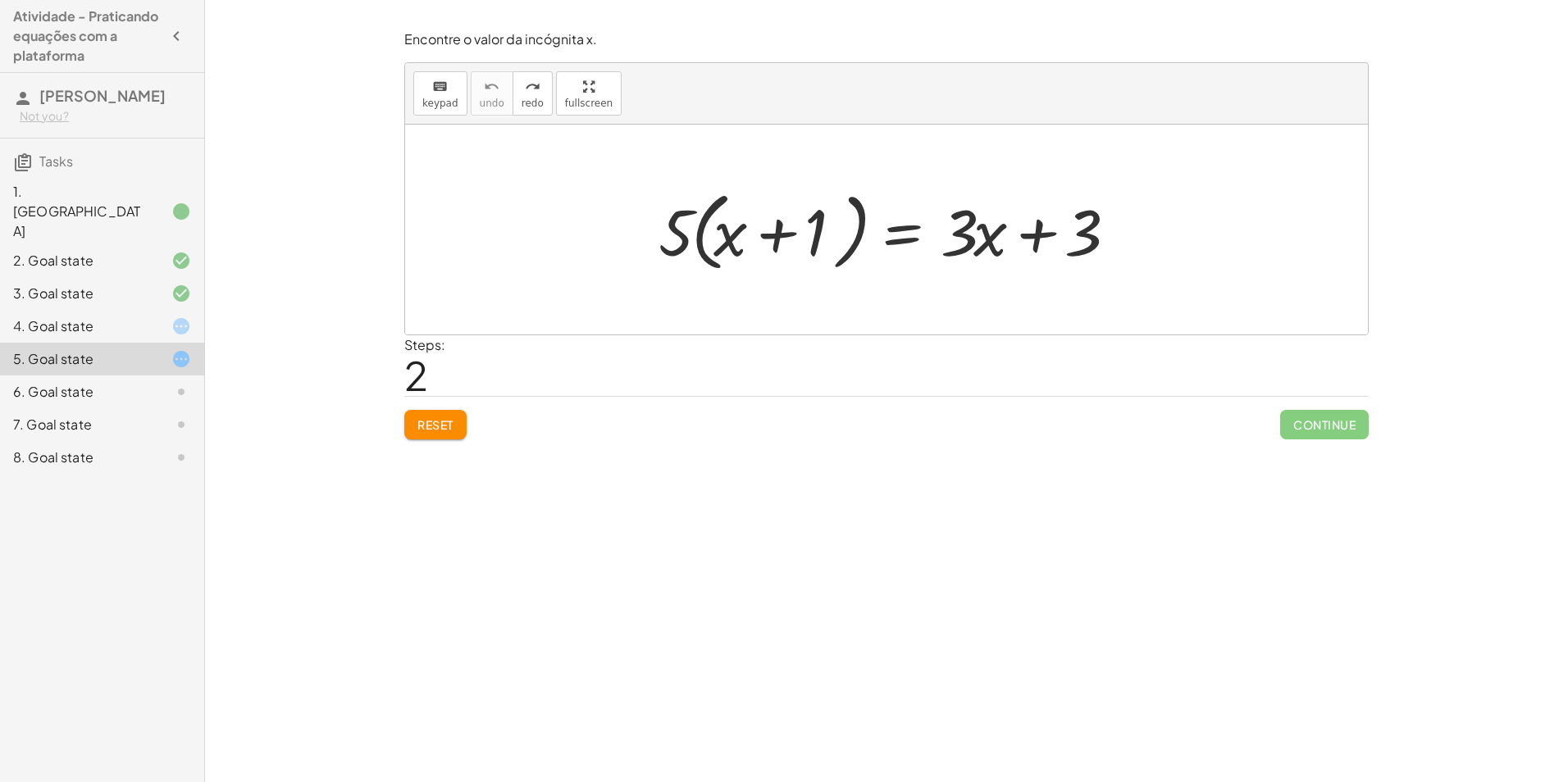
click at [423, 433] on button "Reset" at bounding box center [436, 425] width 63 height 30
drag, startPoint x: 678, startPoint y: 239, endPoint x: 836, endPoint y: 239, distance: 158.0
click at [836, 239] on div at bounding box center [892, 230] width 484 height 94
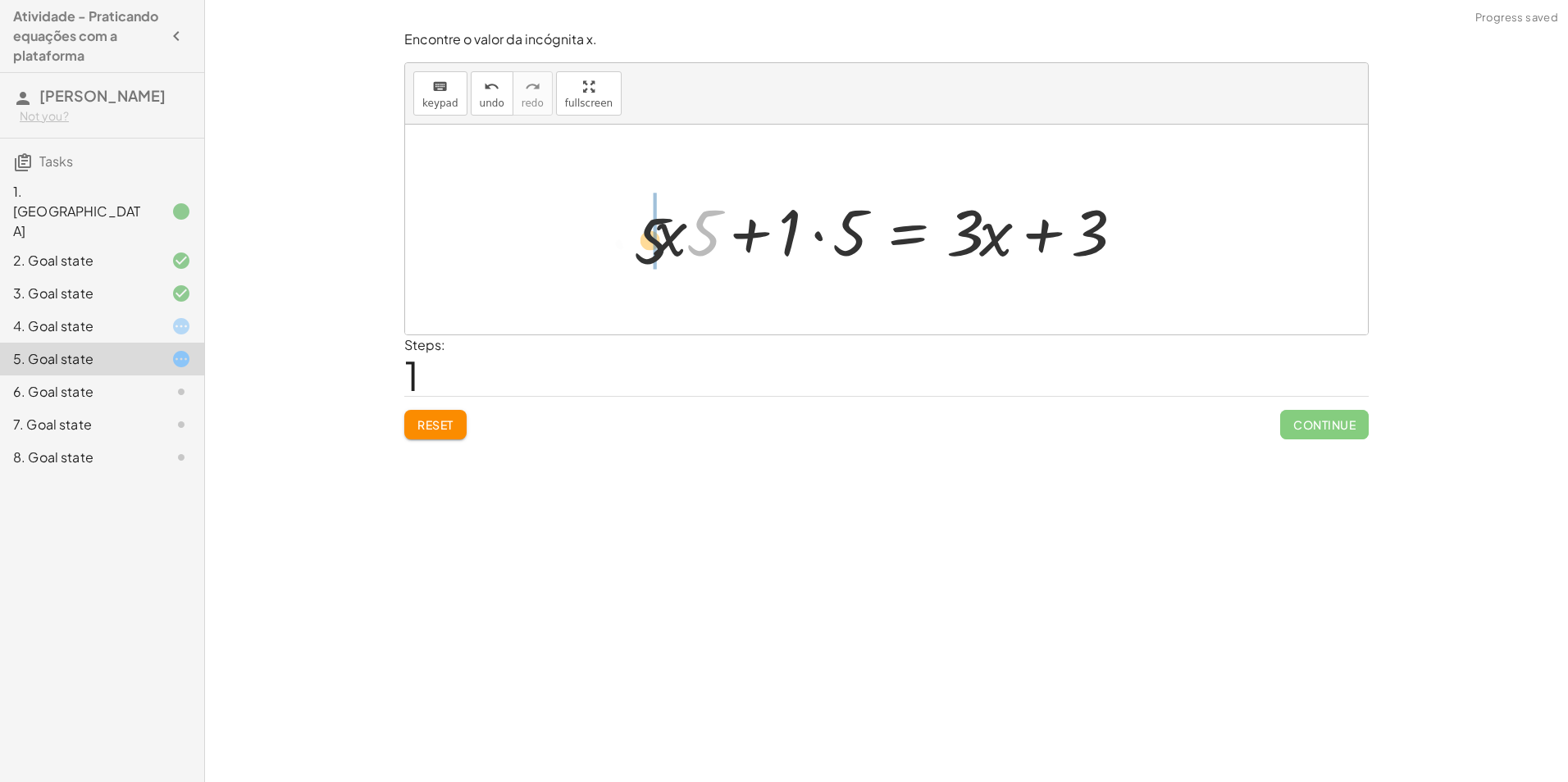
drag, startPoint x: 705, startPoint y: 242, endPoint x: 632, endPoint y: 251, distance: 73.6
click at [444, 416] on button "Reset" at bounding box center [436, 425] width 63 height 30
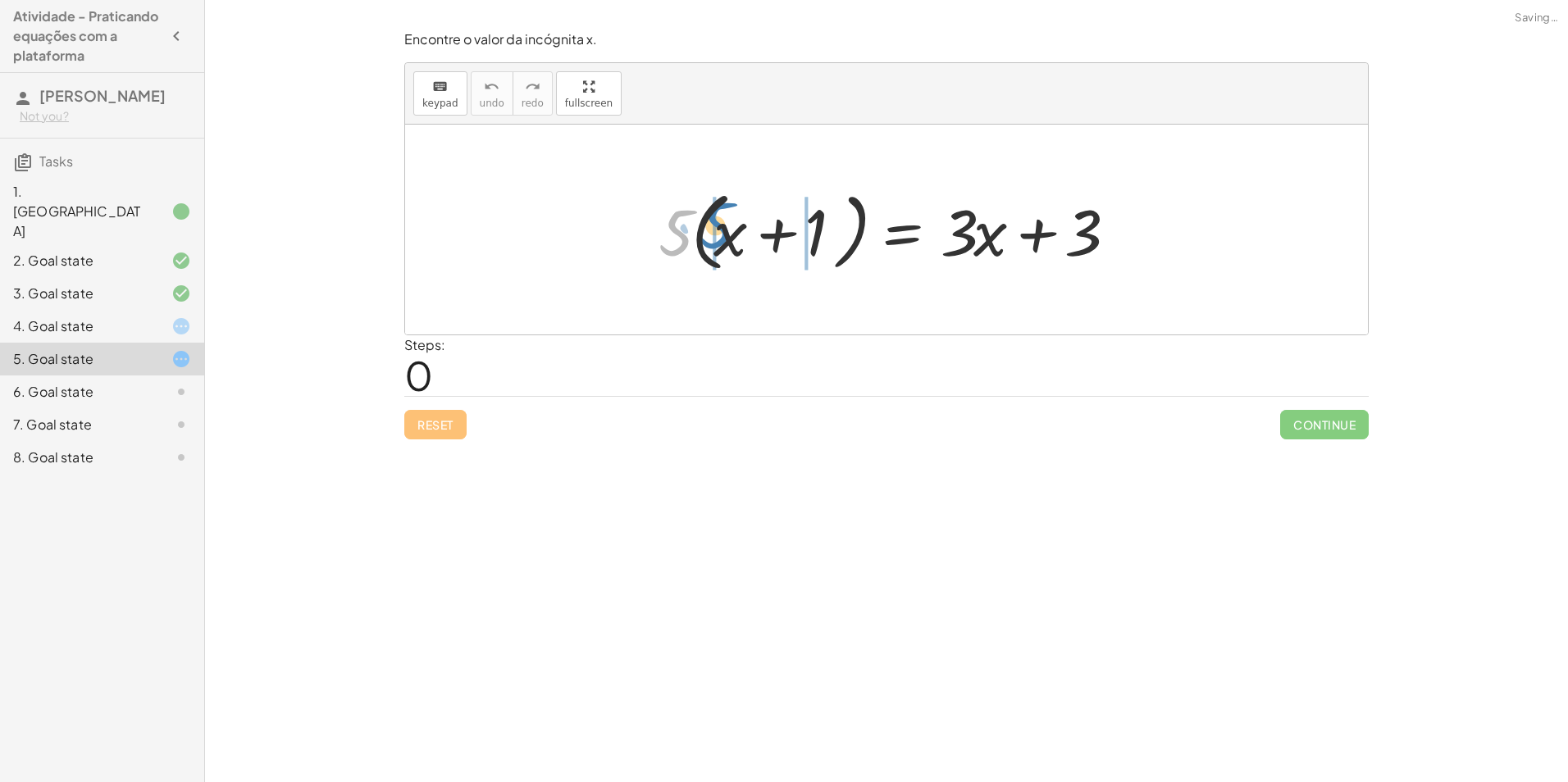
drag, startPoint x: 682, startPoint y: 239, endPoint x: 709, endPoint y: 232, distance: 27.9
click at [709, 232] on div at bounding box center [892, 230] width 484 height 94
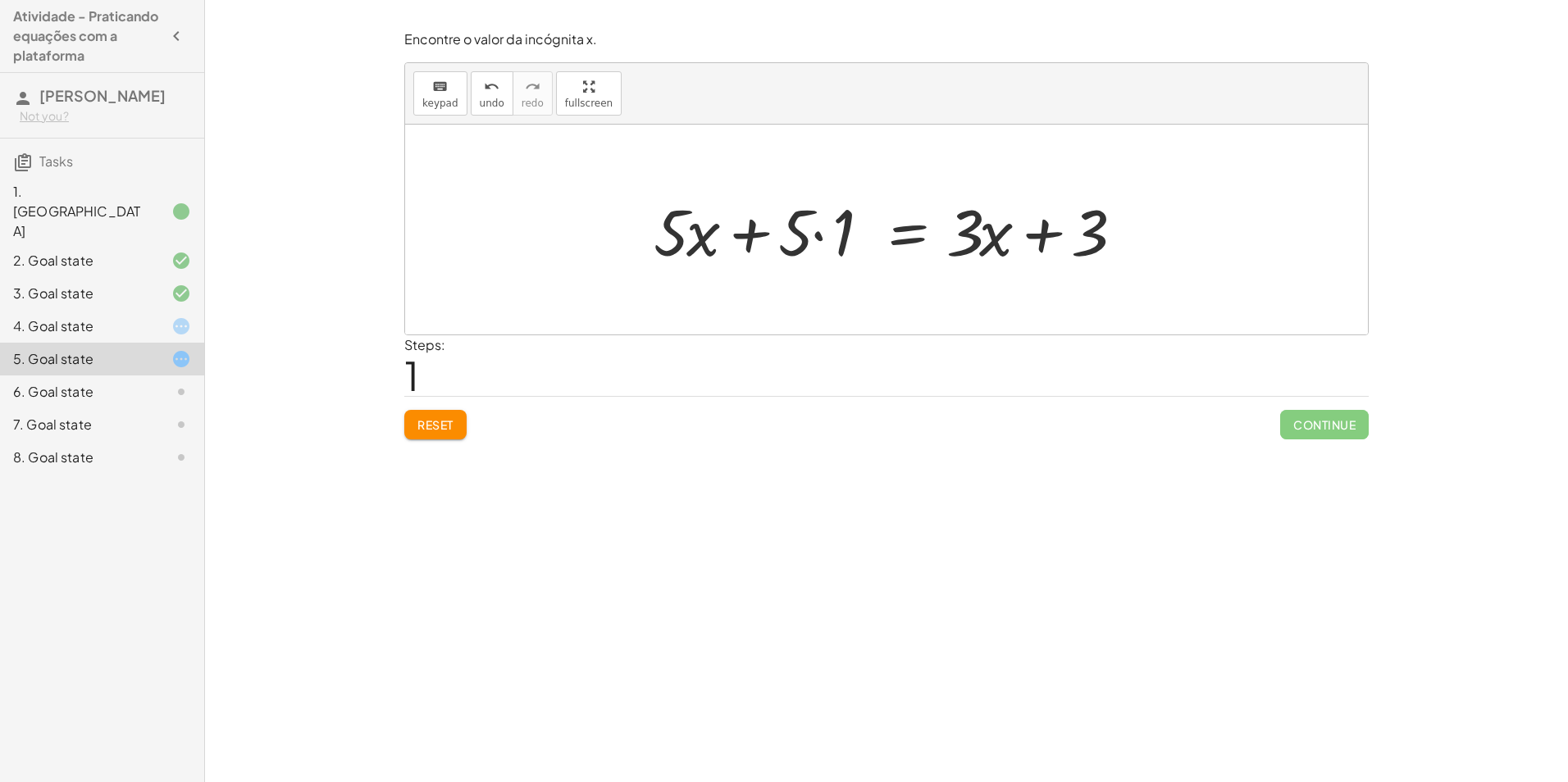
click at [461, 428] on button "Reset" at bounding box center [436, 425] width 63 height 30
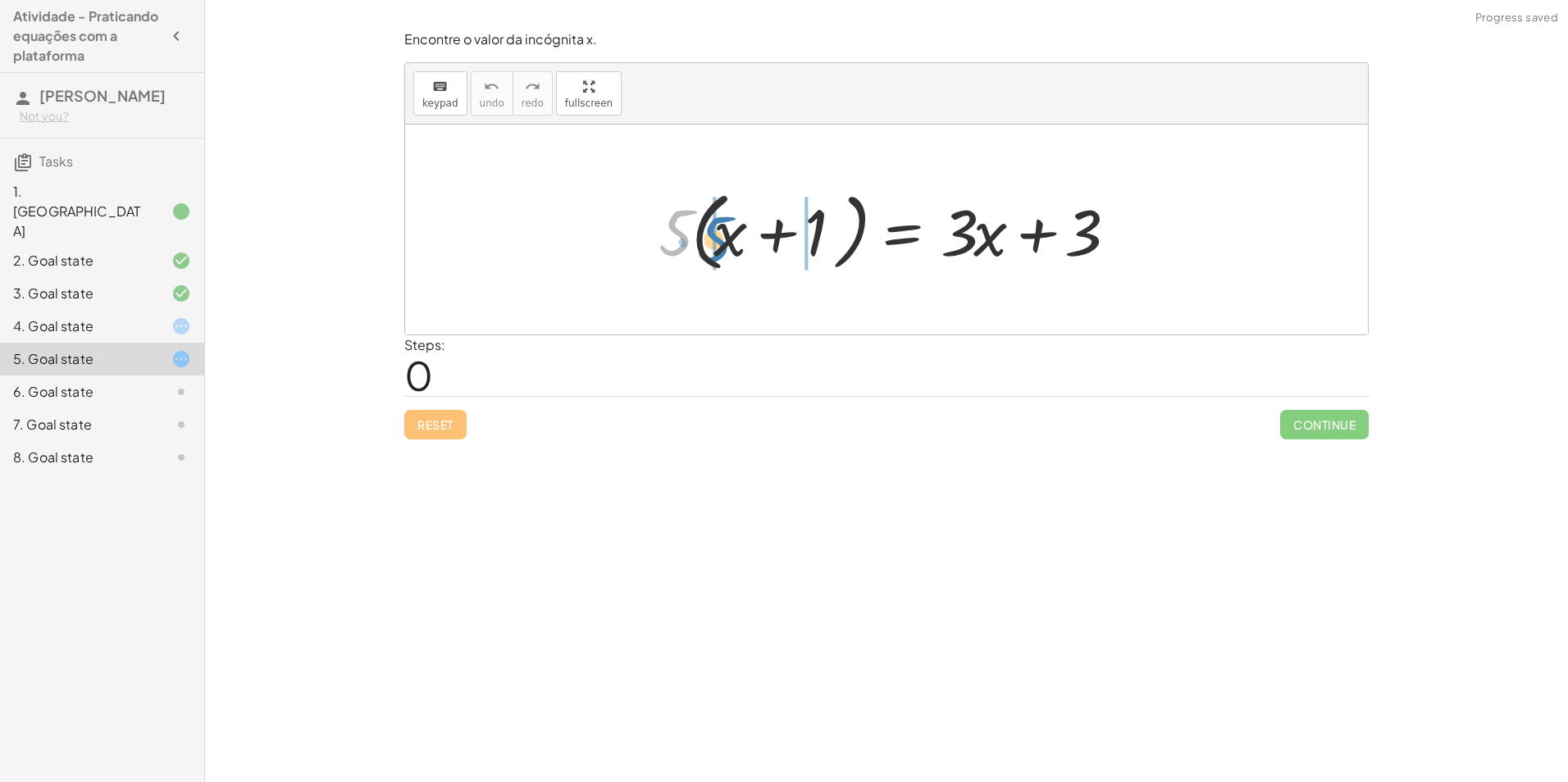
drag, startPoint x: 688, startPoint y: 244, endPoint x: 725, endPoint y: 250, distance: 37.5
click at [726, 250] on div at bounding box center [892, 230] width 484 height 94
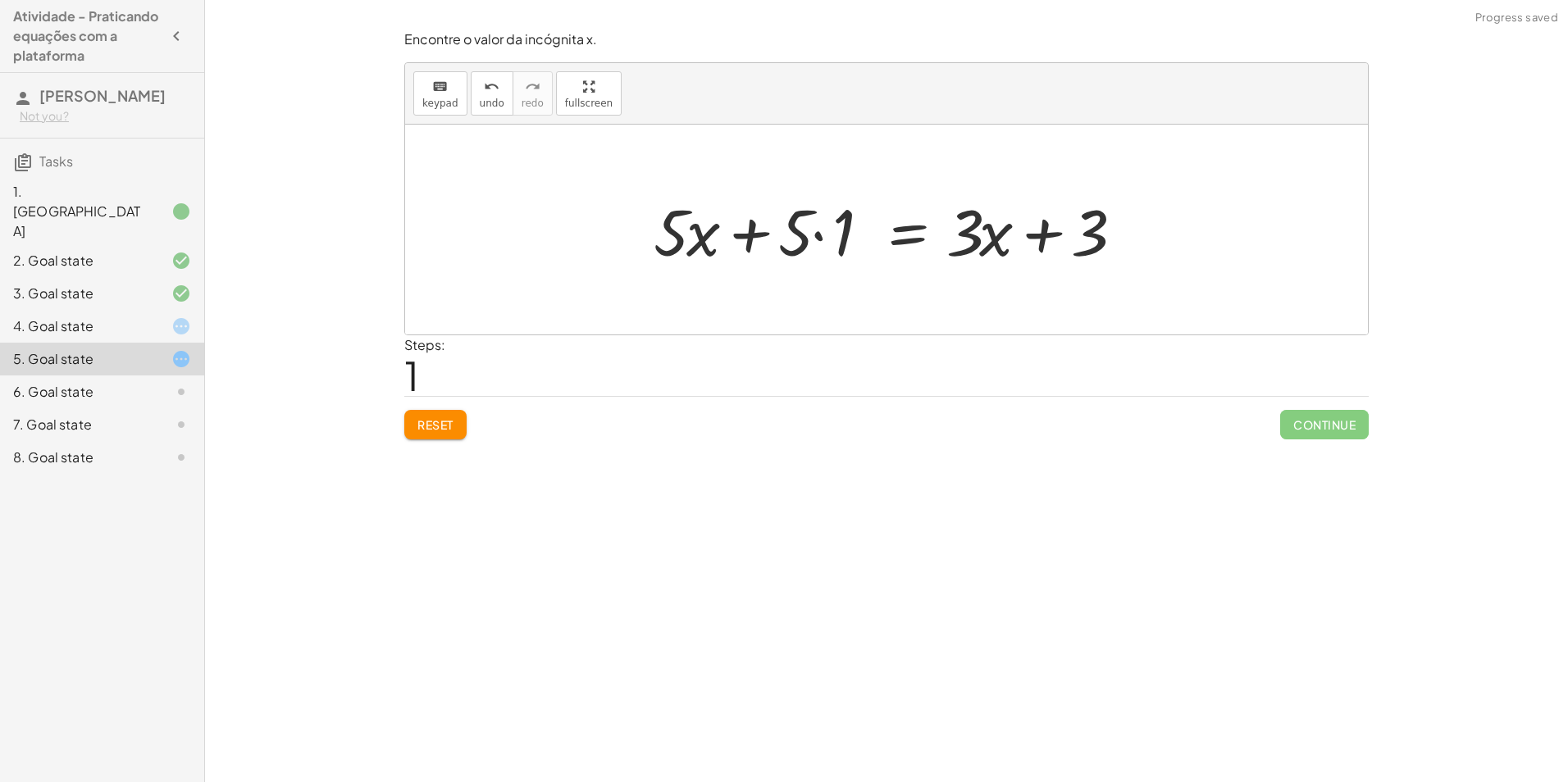
click at [807, 234] on div at bounding box center [893, 229] width 496 height 84
click at [822, 237] on div at bounding box center [893, 229] width 496 height 84
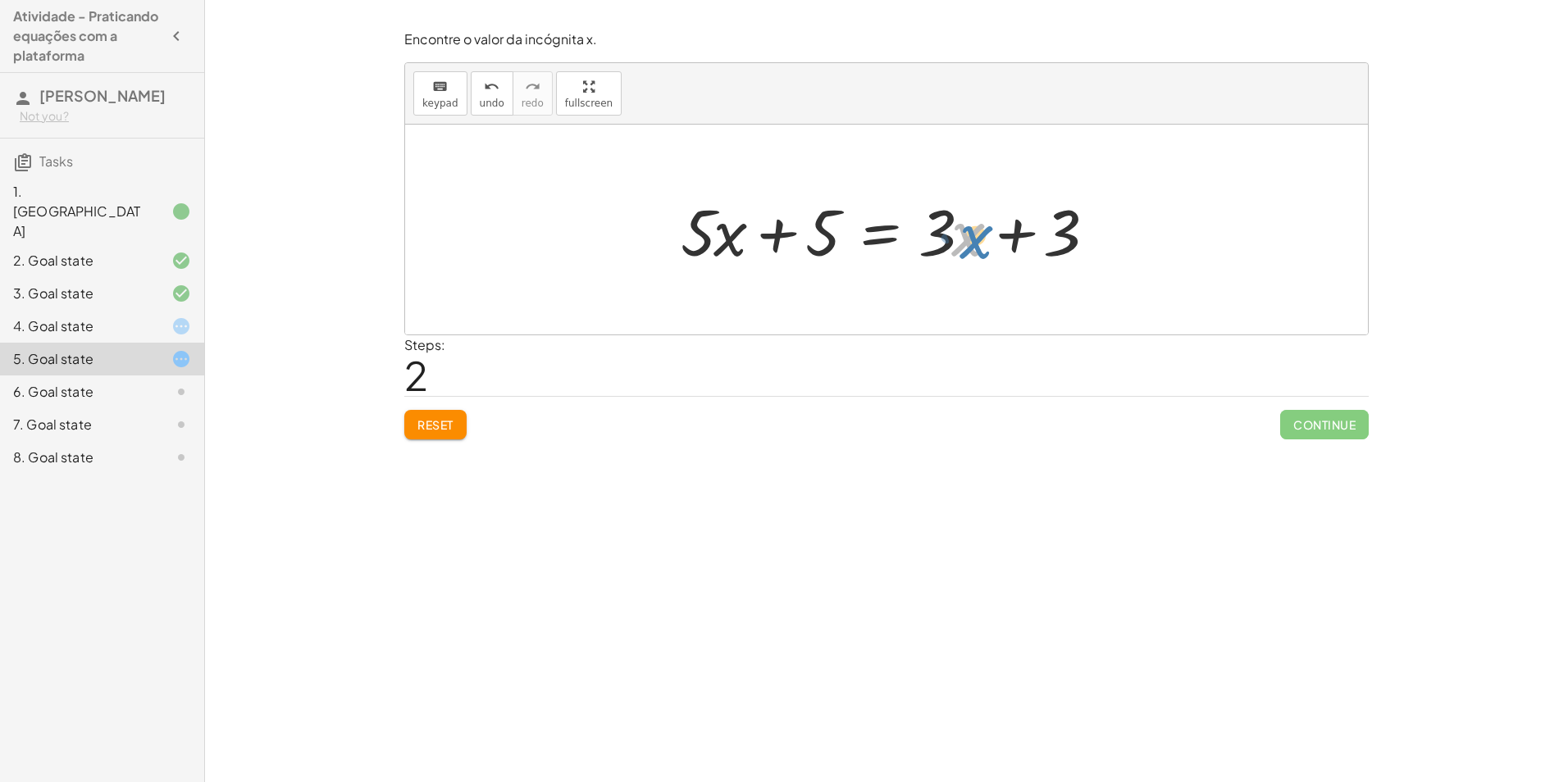
click at [964, 239] on div at bounding box center [892, 229] width 440 height 84
drag, startPoint x: 810, startPoint y: 238, endPoint x: 1124, endPoint y: 235, distance: 314.0
click at [1124, 235] on div "· 5 · ( + x + 1 ) = + · 3 · x + 3 + · 5 · x + · 5 · 1 = + · 3 · x + 3 + 5 + x +…" at bounding box center [887, 229] width 963 height 210
click at [780, 227] on div at bounding box center [893, 229] width 624 height 84
click at [1025, 232] on div at bounding box center [892, 229] width 440 height 84
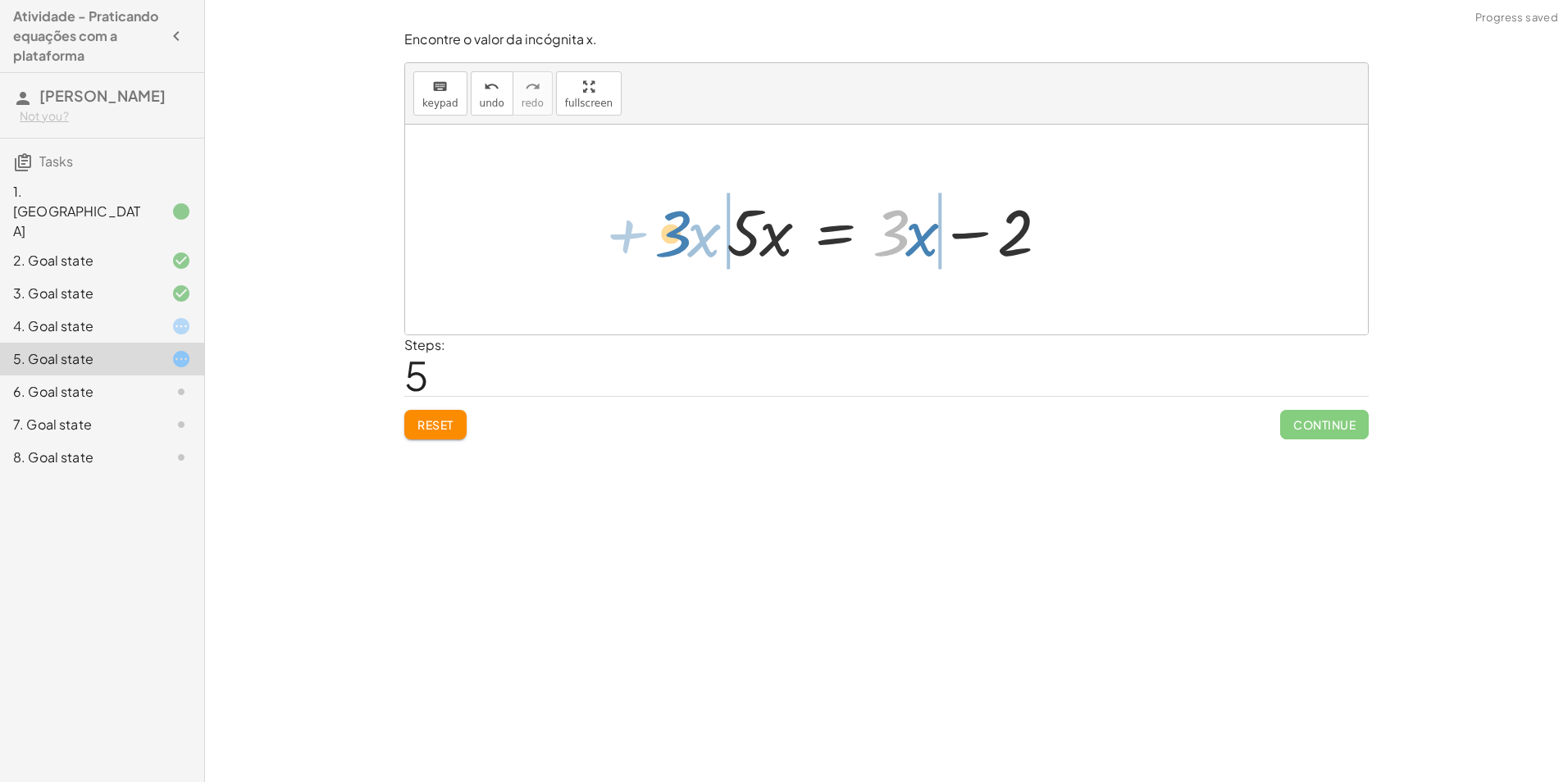
drag, startPoint x: 881, startPoint y: 235, endPoint x: 658, endPoint y: 235, distance: 223.0
click at [658, 235] on div "· 5 · ( + x + 1 ) = + · 3 · x + 3 + · 5 · x + · 5 · 1 = + · 3 · x + 3 + · 5 · x…" at bounding box center [887, 229] width 963 height 210
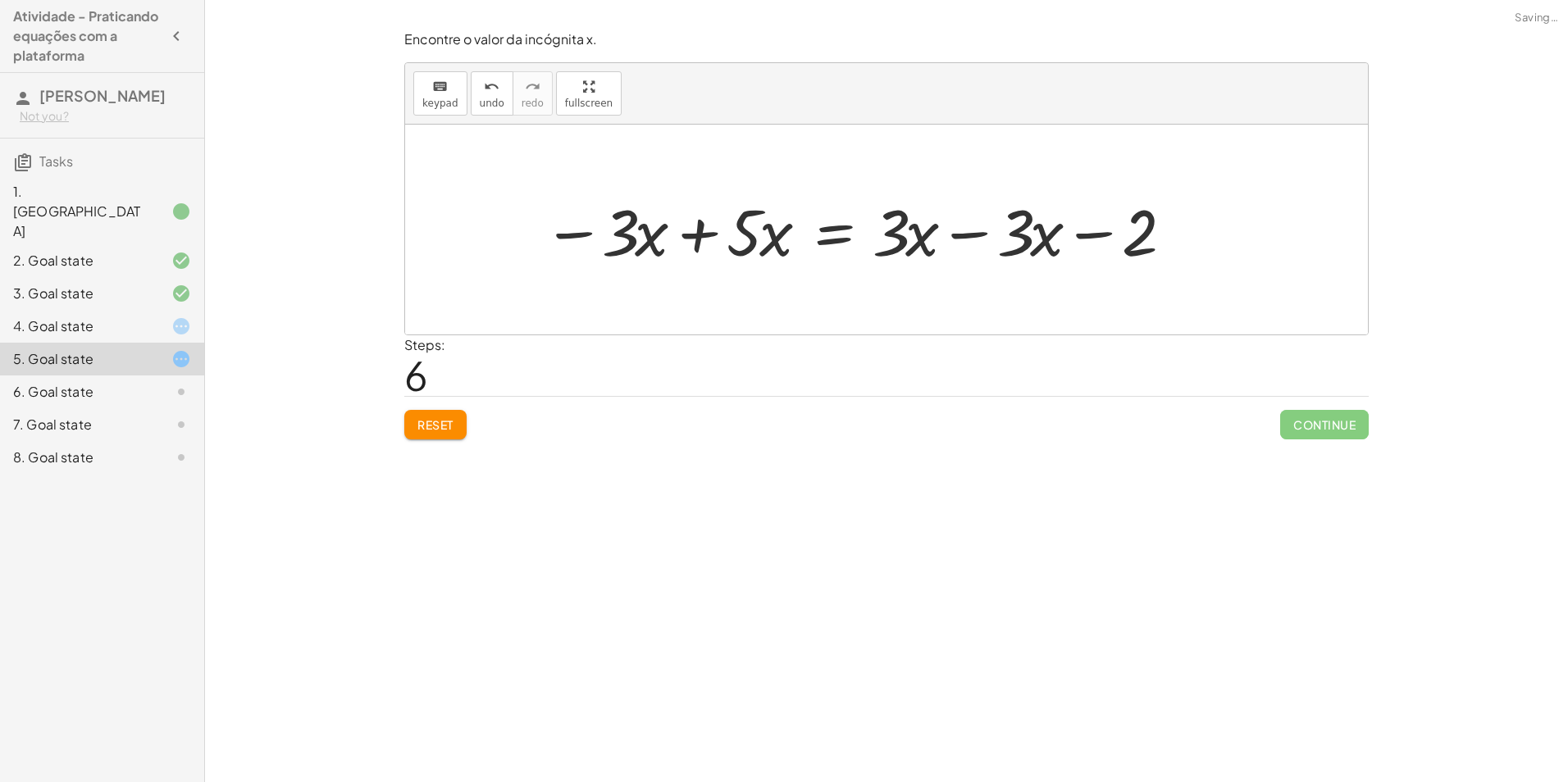
click at [720, 227] on div at bounding box center [857, 229] width 645 height 84
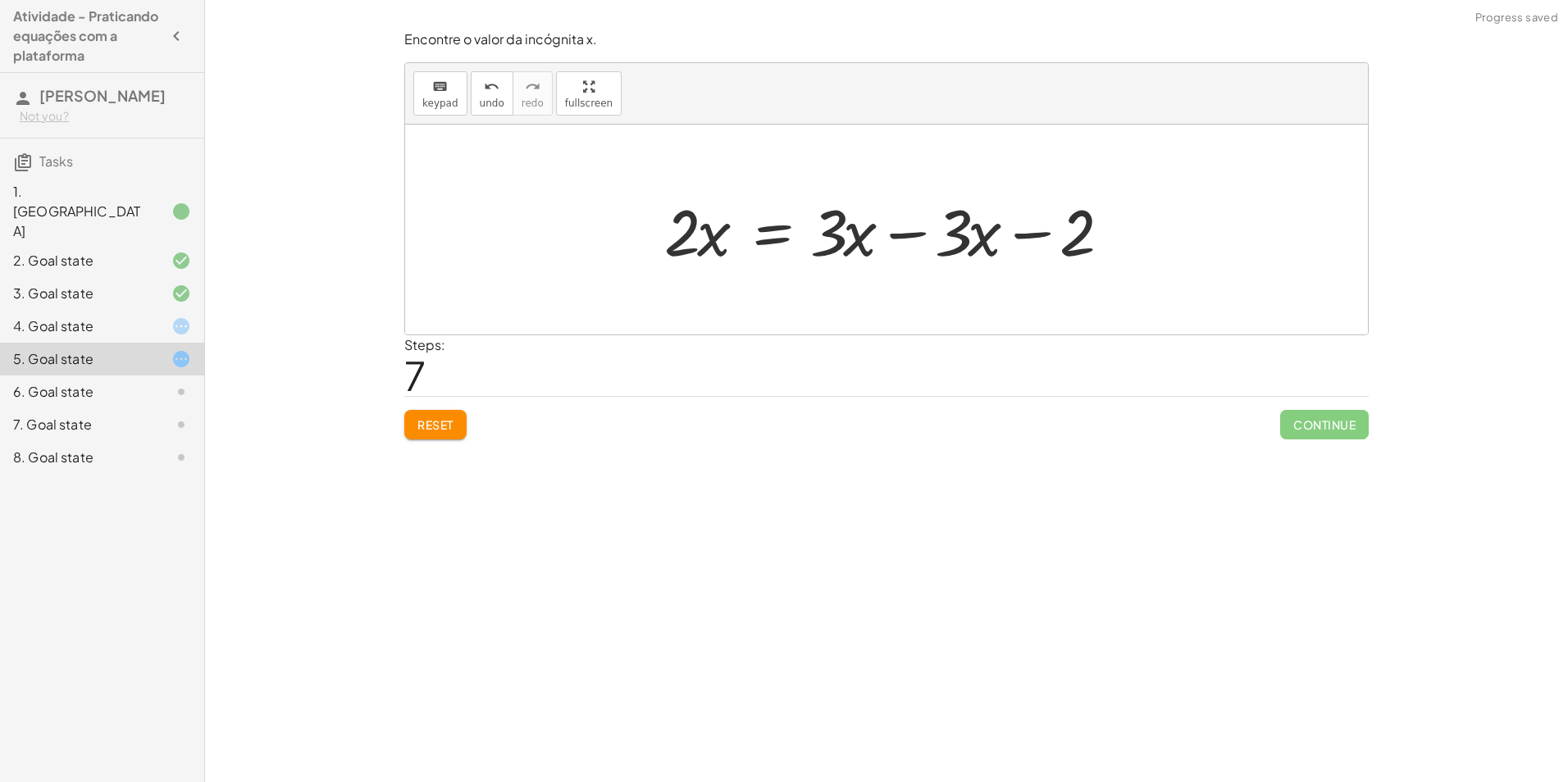
click at [915, 239] on div at bounding box center [893, 229] width 474 height 84
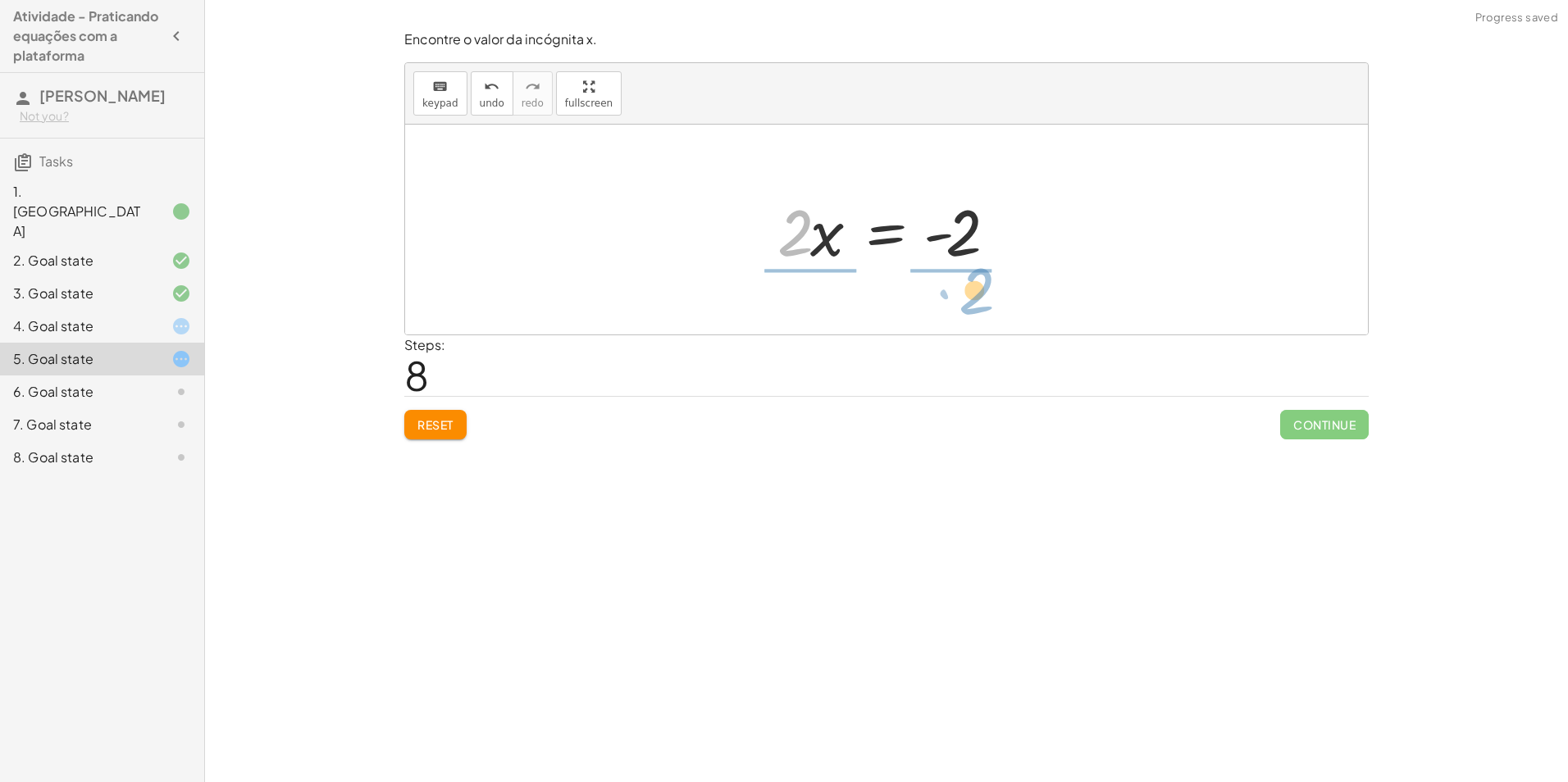
drag, startPoint x: 812, startPoint y: 257, endPoint x: 983, endPoint y: 304, distance: 177.3
click at [983, 304] on div "· 5 · ( + x + 1 ) = + · 3 · x + 3 + · 5 · x + · 5 · 1 = + · 3 · x + 3 + · 5 · x…" at bounding box center [887, 229] width 963 height 210
click at [794, 242] on div at bounding box center [892, 229] width 264 height 126
click at [952, 231] on div at bounding box center [911, 229] width 226 height 126
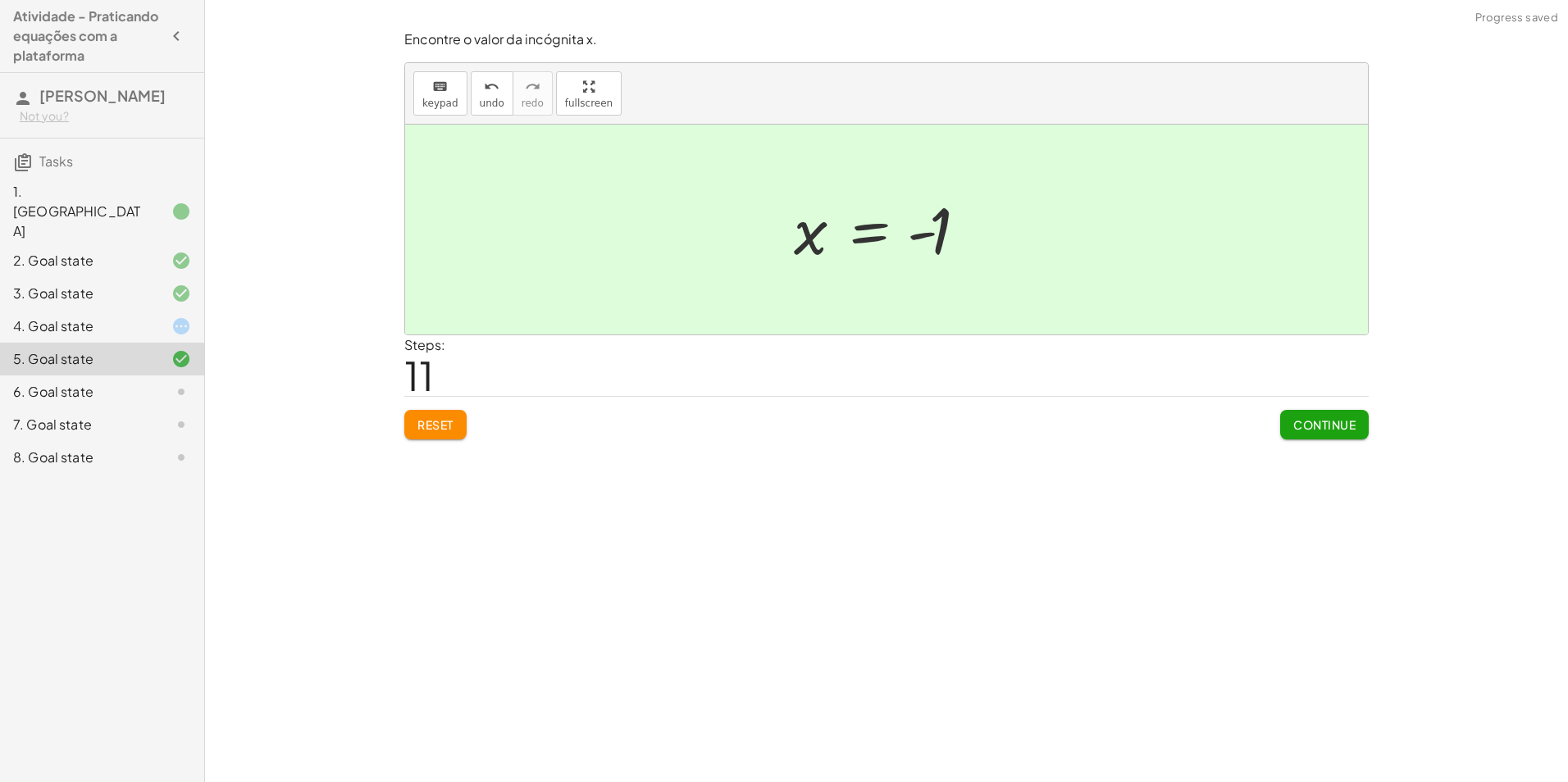
click at [1367, 415] on button "Continue" at bounding box center [1325, 425] width 89 height 30
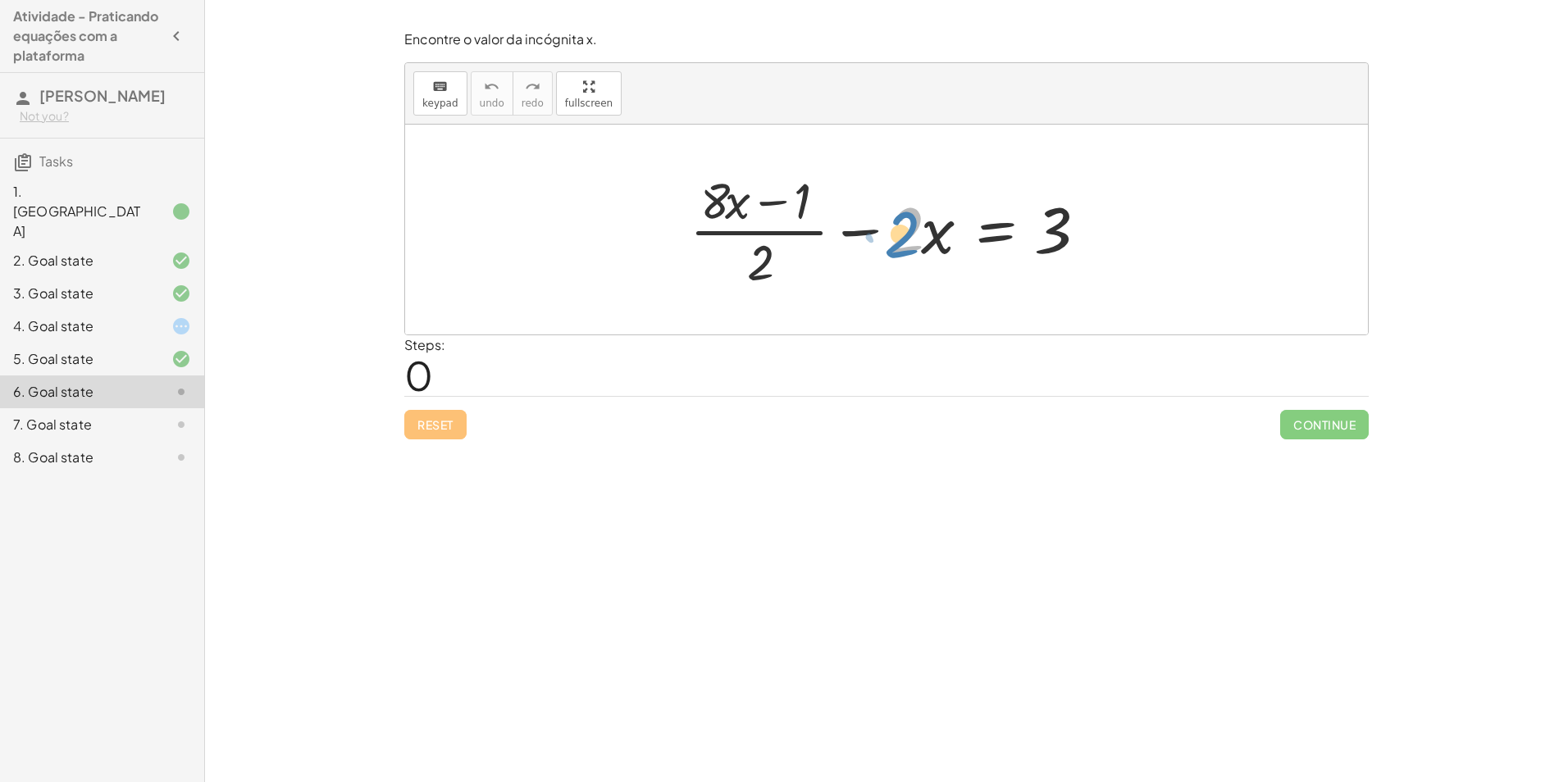
click at [924, 242] on div at bounding box center [892, 229] width 422 height 126
click at [750, 199] on div at bounding box center [892, 229] width 422 height 126
click at [1065, 232] on div at bounding box center [892, 229] width 422 height 126
click at [914, 246] on div at bounding box center [892, 229] width 422 height 126
click at [173, 415] on icon at bounding box center [181, 424] width 19 height 19
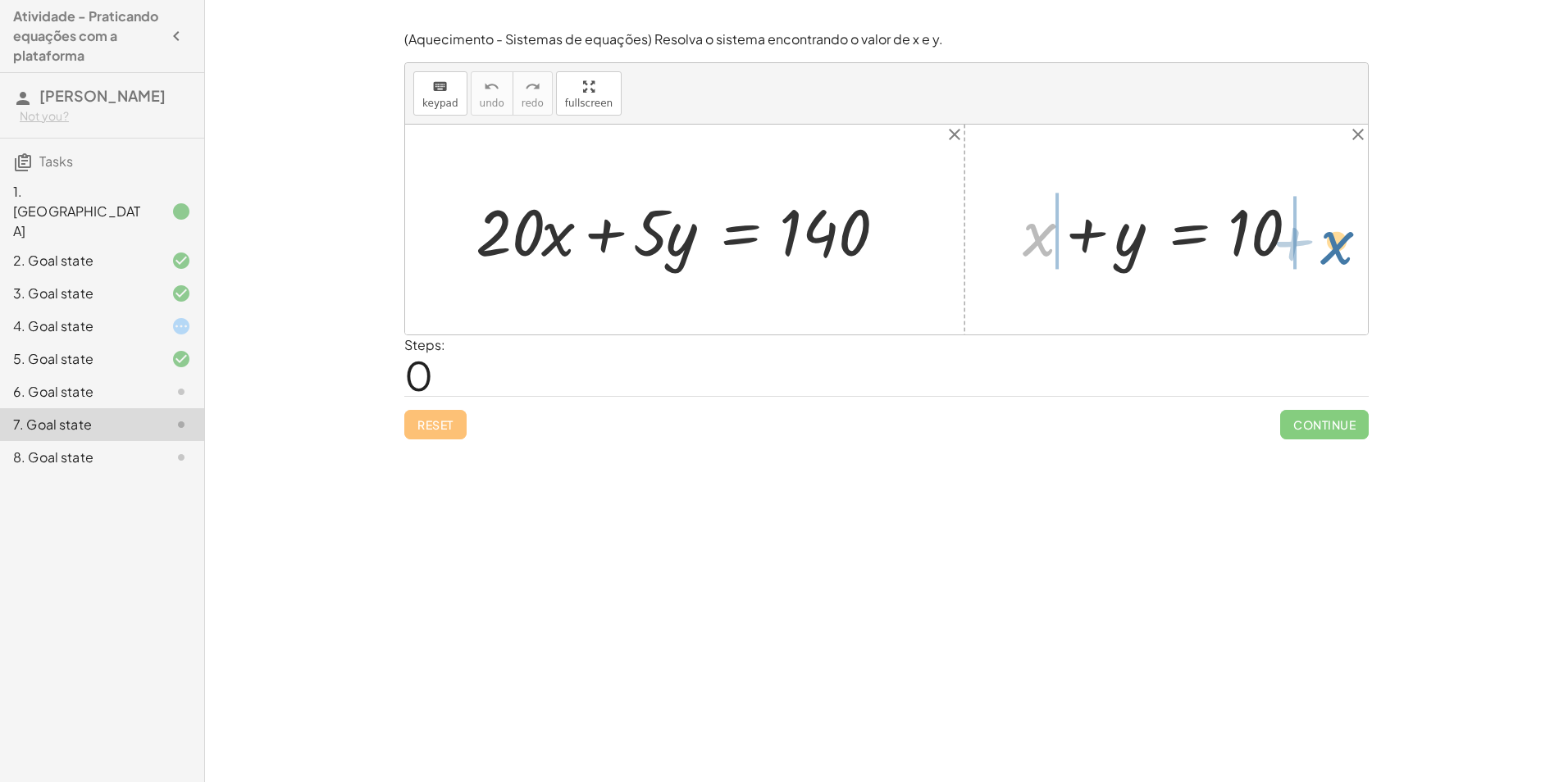
drag, startPoint x: 1040, startPoint y: 243, endPoint x: 1341, endPoint y: 252, distance: 301.1
click at [1341, 252] on div "+ · 20 · x + · 5 · y = 140 + x + x + y = 10" at bounding box center [887, 229] width 963 height 210
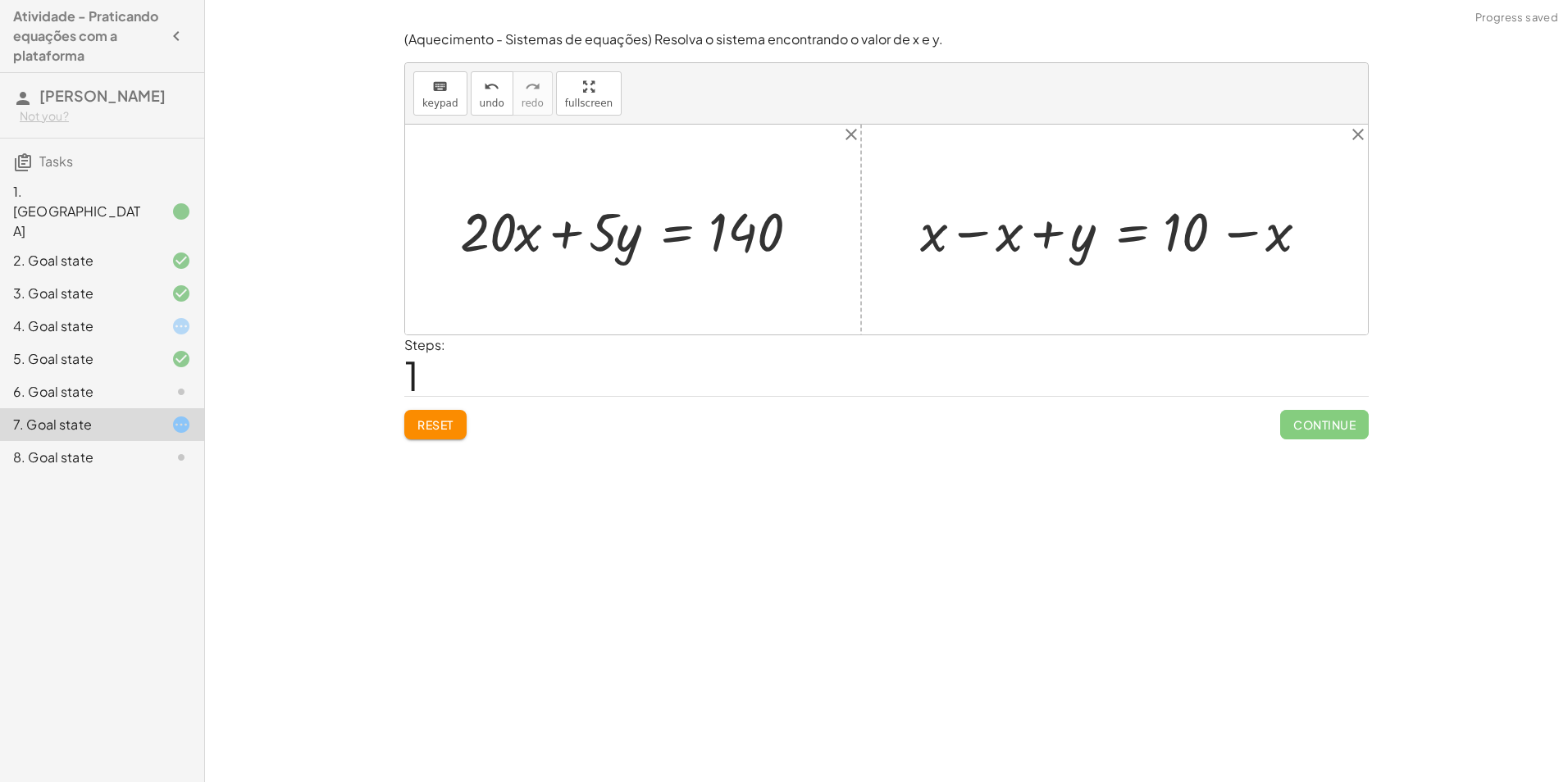
click at [968, 239] on div at bounding box center [1120, 230] width 416 height 70
click at [1240, 237] on div at bounding box center [1195, 230] width 267 height 70
click at [629, 247] on div at bounding box center [638, 230] width 374 height 70
click at [625, 239] on div at bounding box center [638, 230] width 374 height 70
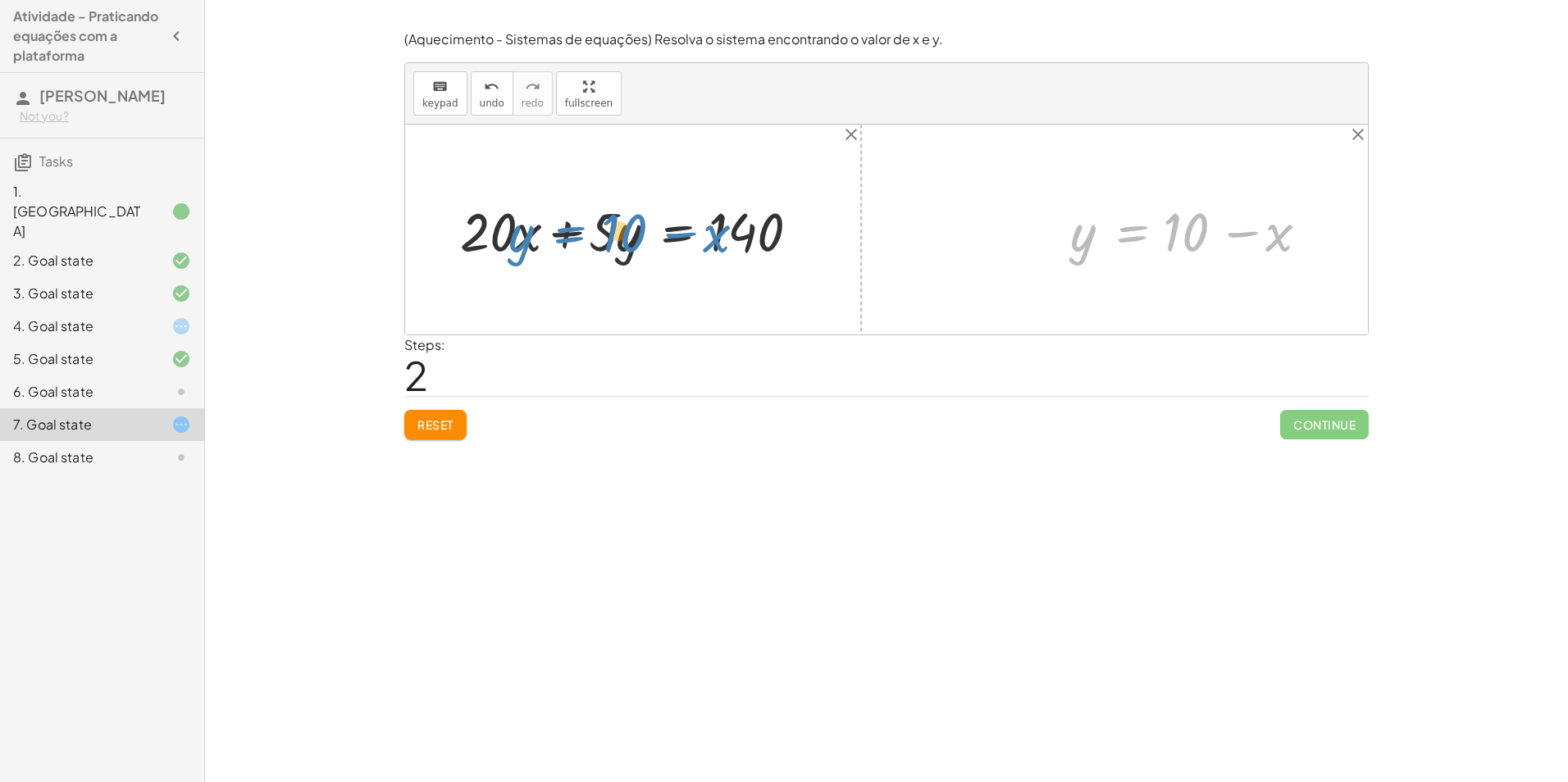
drag, startPoint x: 1140, startPoint y: 236, endPoint x: 574, endPoint y: 235, distance: 566.0
click at [574, 235] on div "+ · 20 · x + · 5 · y = 140 + x + y = 10 + x − x + y = + 10 − x + 0 + y = + 10 −…" at bounding box center [887, 229] width 963 height 210
drag, startPoint x: 634, startPoint y: 236, endPoint x: 626, endPoint y: 223, distance: 15.3
click at [626, 223] on div at bounding box center [638, 230] width 374 height 70
drag, startPoint x: 1132, startPoint y: 239, endPoint x: 675, endPoint y: 238, distance: 457.0
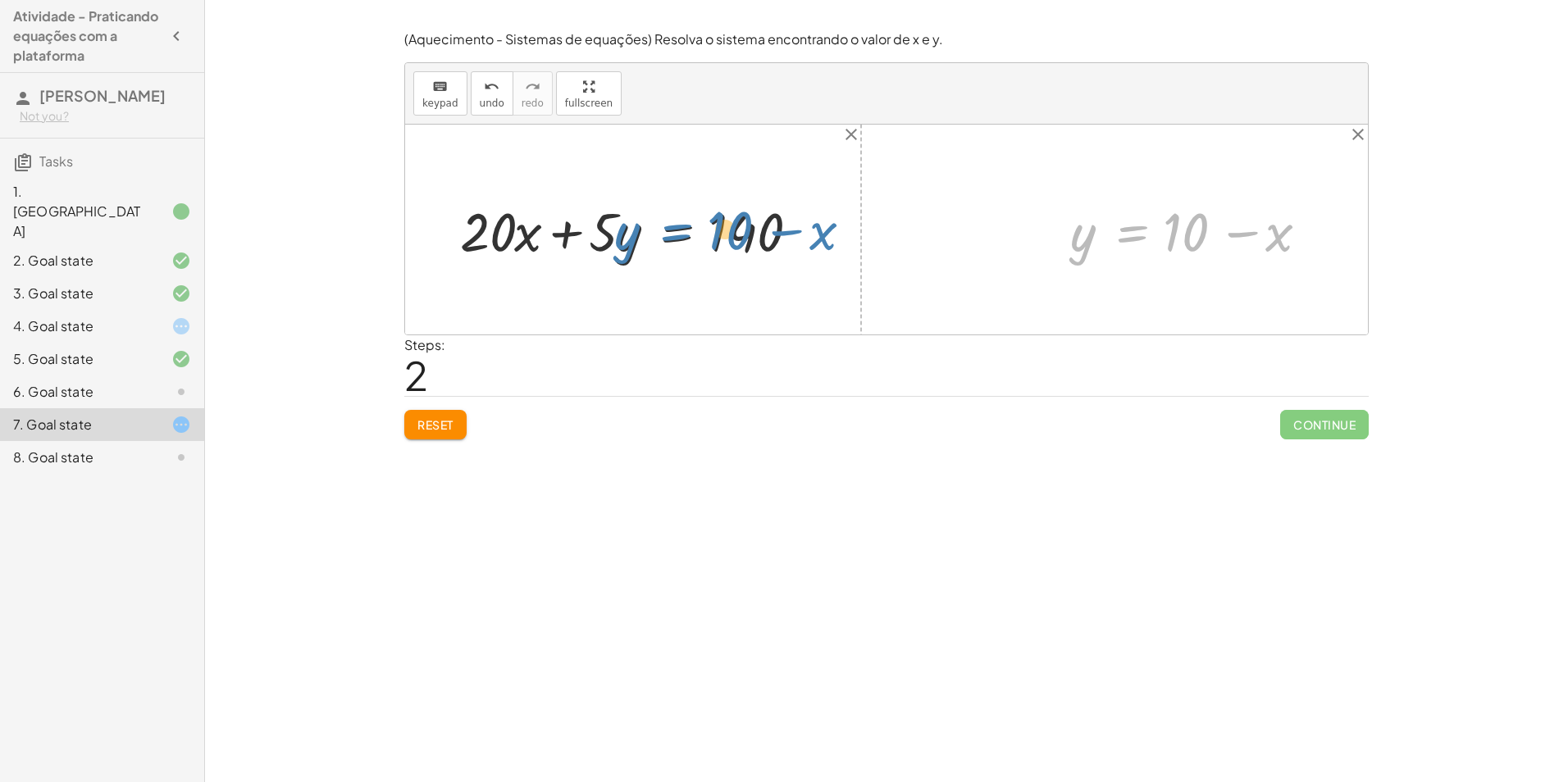
click at [675, 238] on div "+ · 20 · x + · 5 · y = 140 + x + y = 10 + x − x + y = + 10 − x + 0 + y = + 10 −…" at bounding box center [887, 229] width 963 height 210
click at [634, 232] on div at bounding box center [638, 230] width 374 height 70
drag, startPoint x: 634, startPoint y: 245, endPoint x: 1090, endPoint y: 235, distance: 456.1
drag, startPoint x: 1092, startPoint y: 235, endPoint x: 1100, endPoint y: 240, distance: 9.4
click at [1102, 239] on div at bounding box center [1195, 230] width 267 height 70
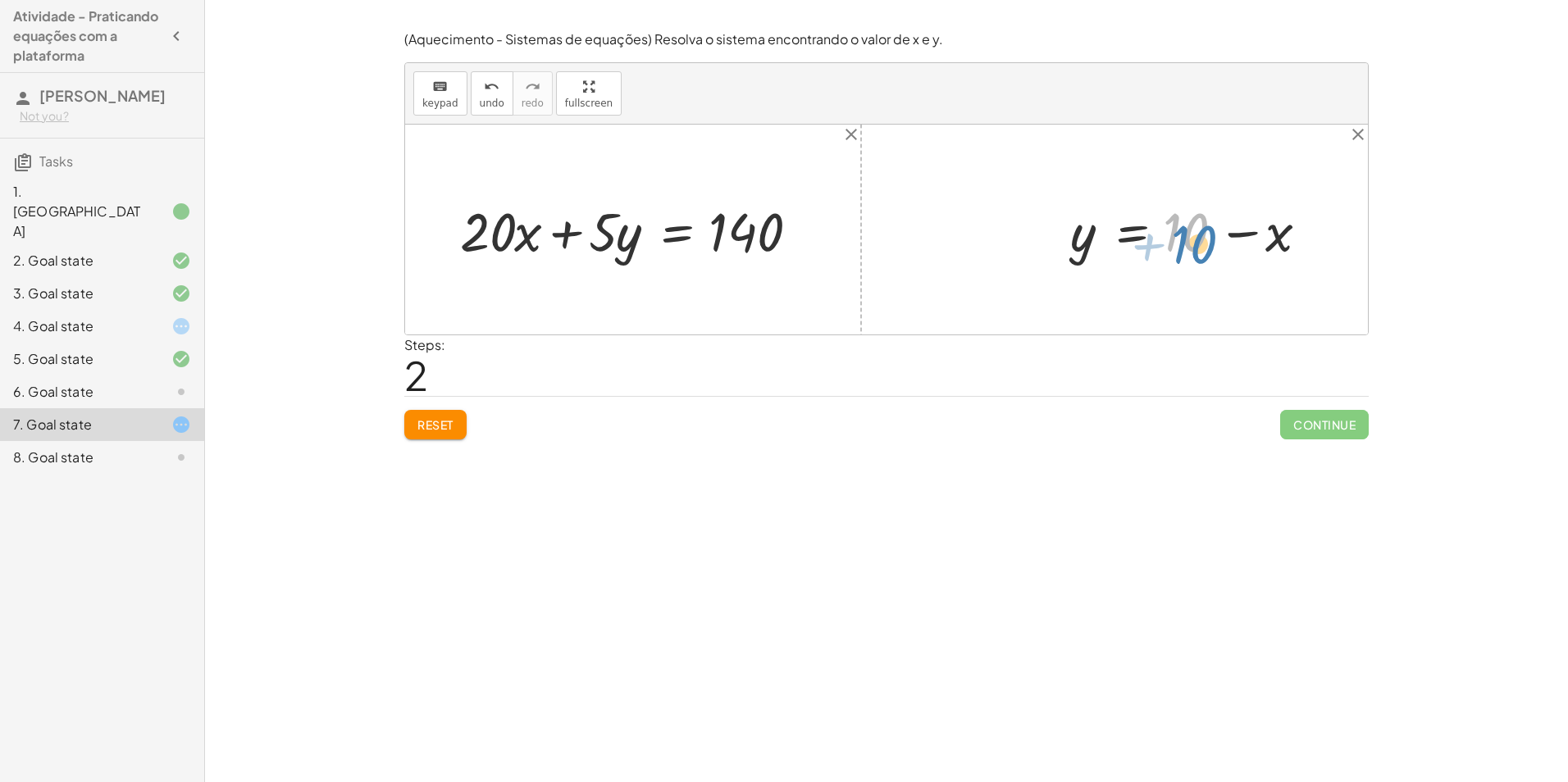
click at [1211, 237] on div at bounding box center [1195, 230] width 267 height 70
click at [637, 259] on div at bounding box center [638, 230] width 374 height 70
click at [554, 233] on div at bounding box center [638, 230] width 374 height 70
drag, startPoint x: 503, startPoint y: 232, endPoint x: 841, endPoint y: 233, distance: 338.0
click at [841, 233] on div "· 20 + · x + · 20 · x + · 5 · y = 140 + x + y = 10 + x − x + y = + 10 − x + 0 +…" at bounding box center [887, 229] width 963 height 210
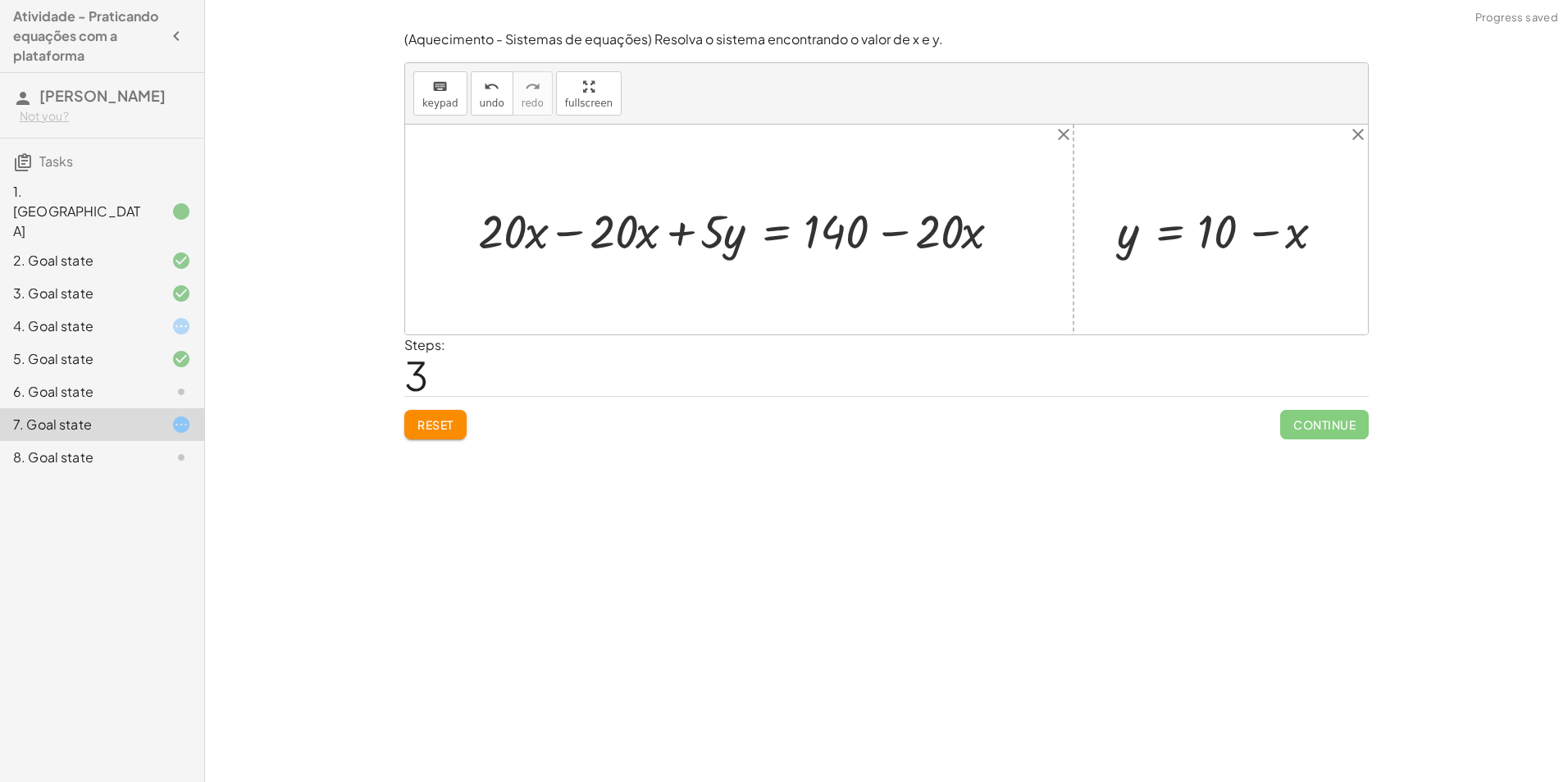
click at [568, 233] on div at bounding box center [745, 230] width 551 height 63
click at [914, 236] on div at bounding box center [857, 230] width 329 height 63
drag, startPoint x: 718, startPoint y: 236, endPoint x: 709, endPoint y: 247, distance: 14.2
click at [709, 247] on div at bounding box center [857, 230] width 329 height 63
click at [437, 420] on span "Reset" at bounding box center [435, 425] width 36 height 15
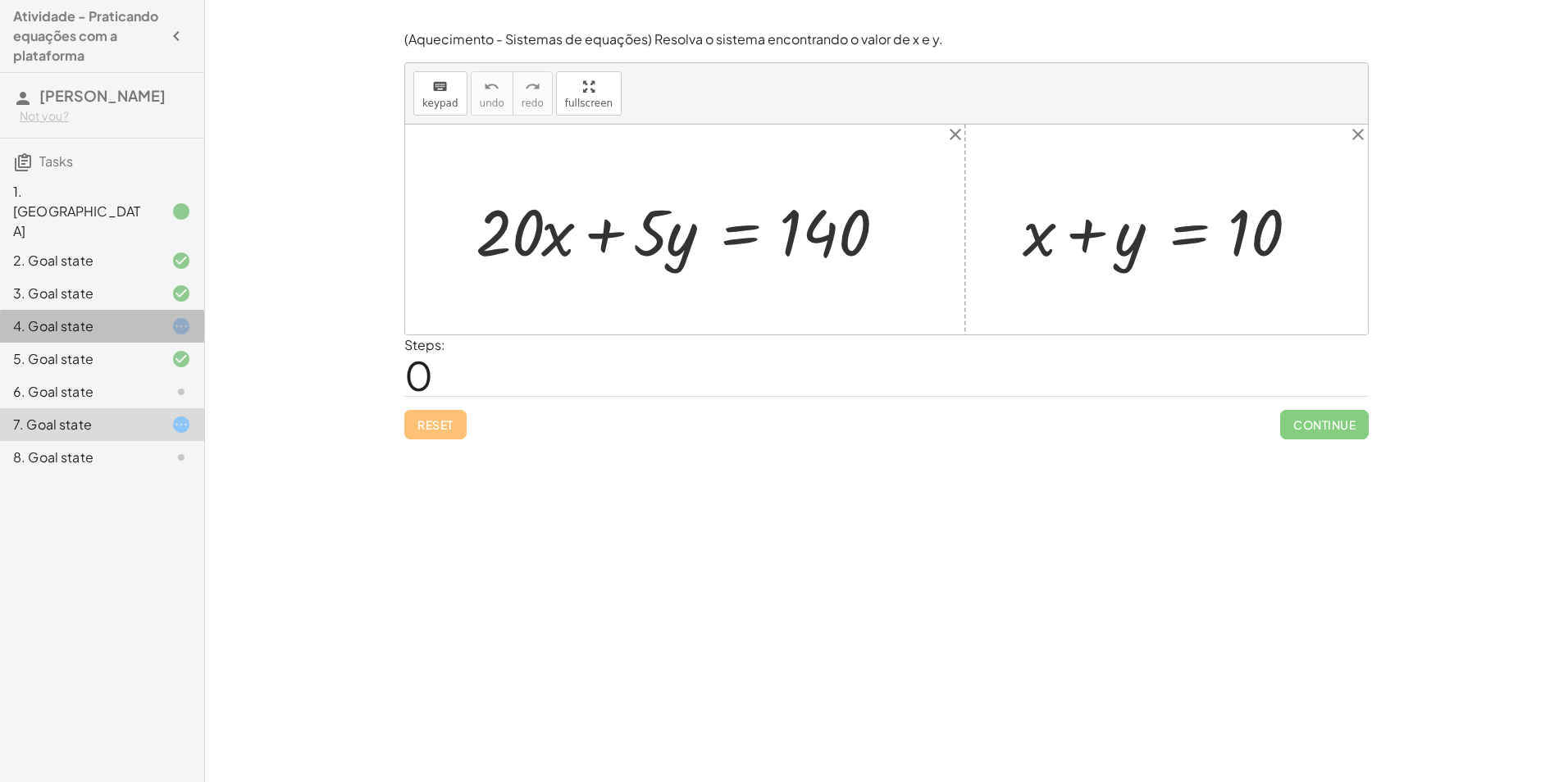
drag, startPoint x: 158, startPoint y: 300, endPoint x: 518, endPoint y: 353, distance: 363.9
click at [163, 376] on div "4. Goal state" at bounding box center [102, 392] width 204 height 33
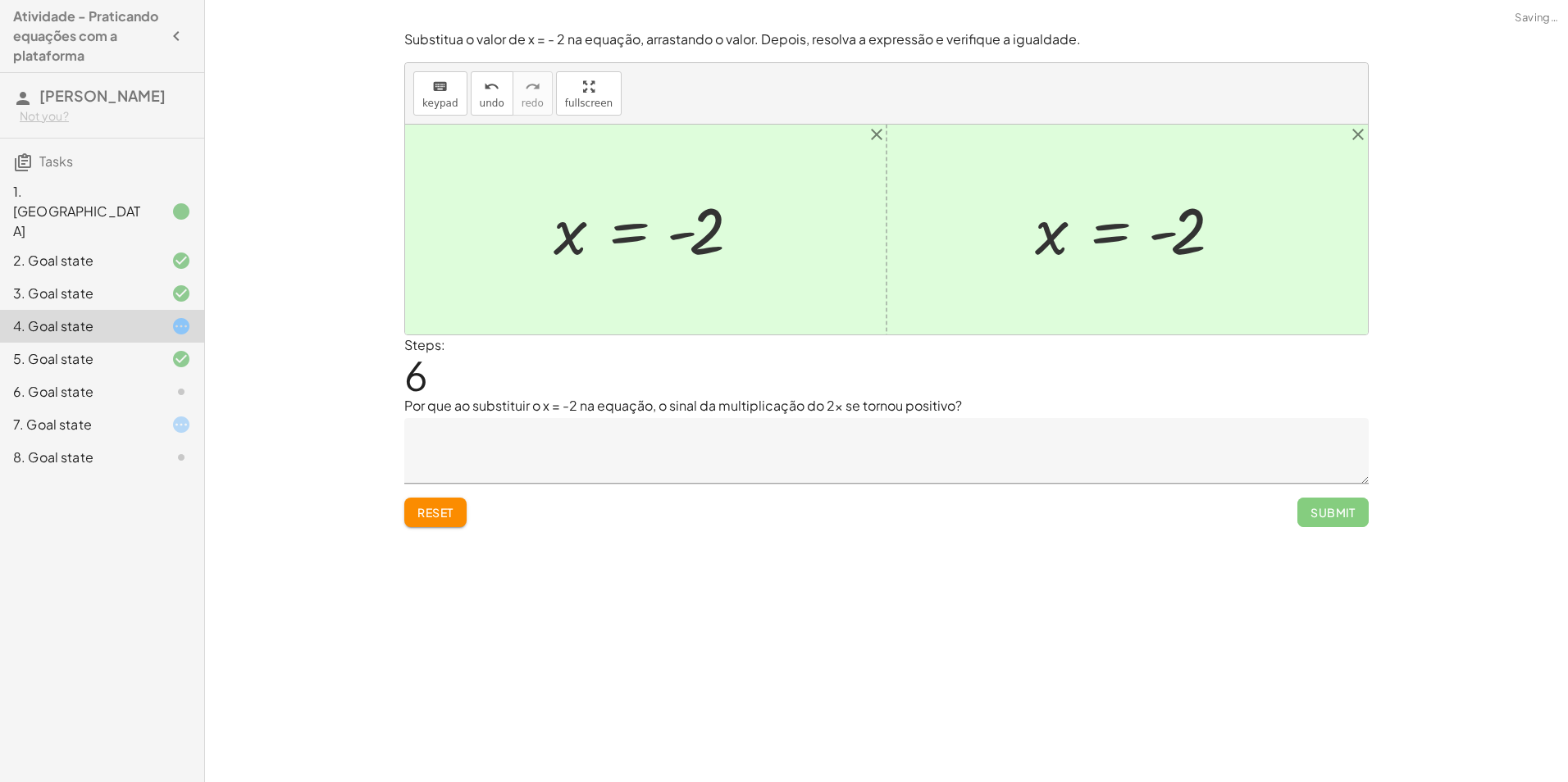
click at [650, 501] on div "Reset Submit" at bounding box center [887, 505] width 965 height 43
drag, startPoint x: 686, startPoint y: 422, endPoint x: 654, endPoint y: 425, distance: 32.1
click at [687, 417] on div "Por que ao substituir o x = -2 na equação, o sinal da multiplicação do 2x se to…" at bounding box center [887, 439] width 965 height 88
click at [33, 448] on div "8. Goal state" at bounding box center [78, 457] width 132 height 19
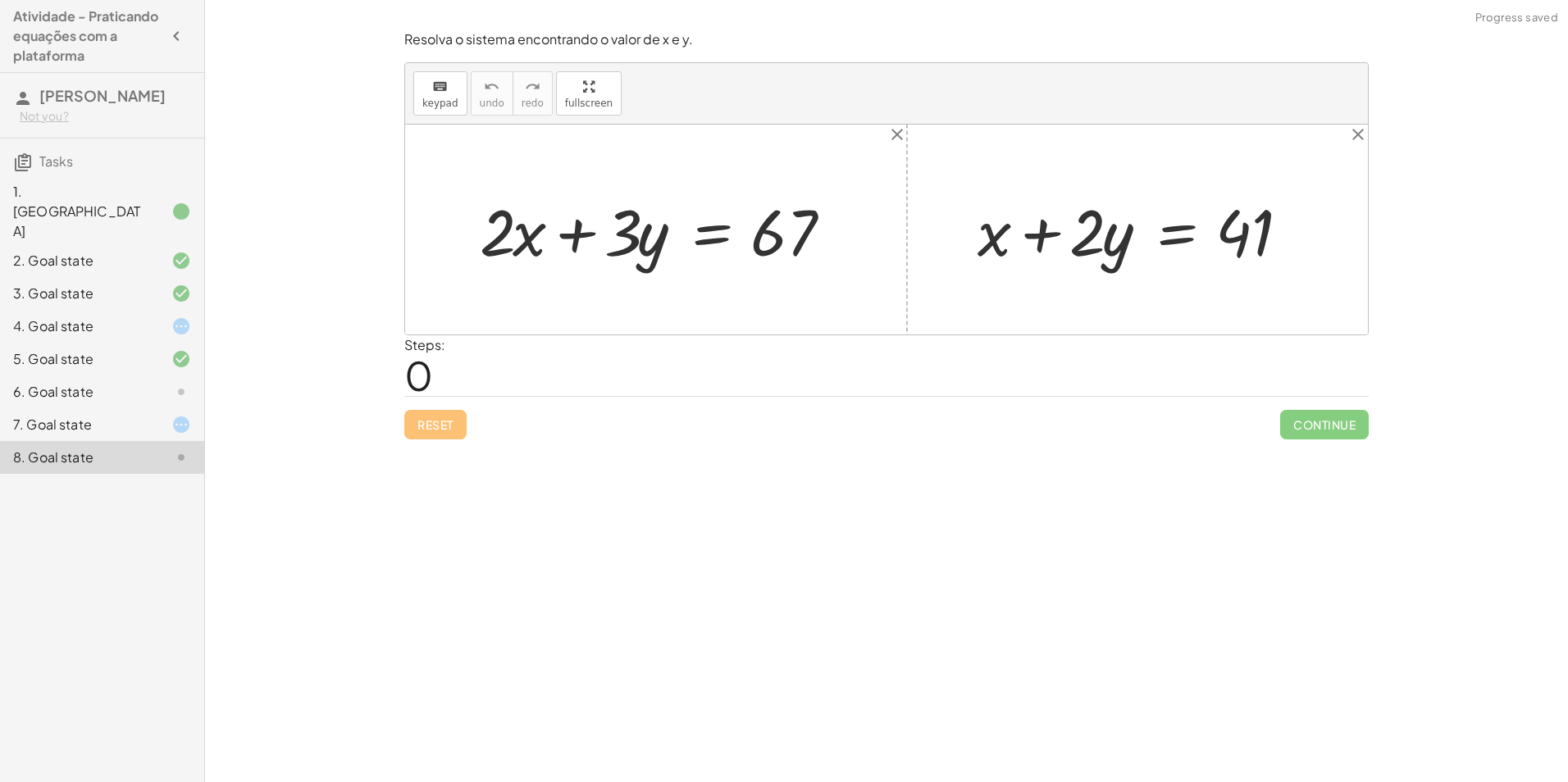
click at [119, 382] on div "6. Goal state" at bounding box center [78, 391] width 132 height 19
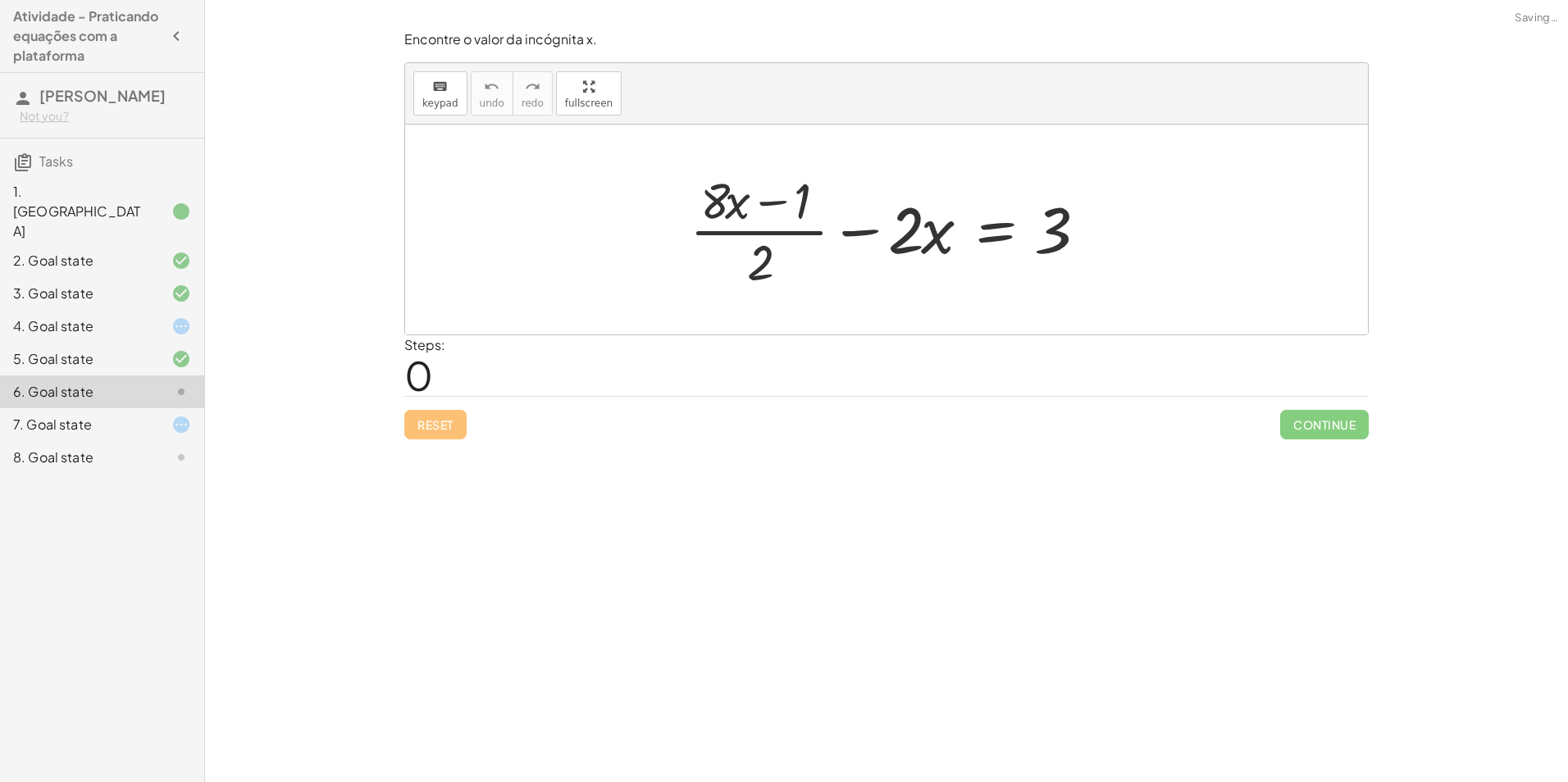
click at [160, 448] on div at bounding box center [168, 457] width 46 height 19
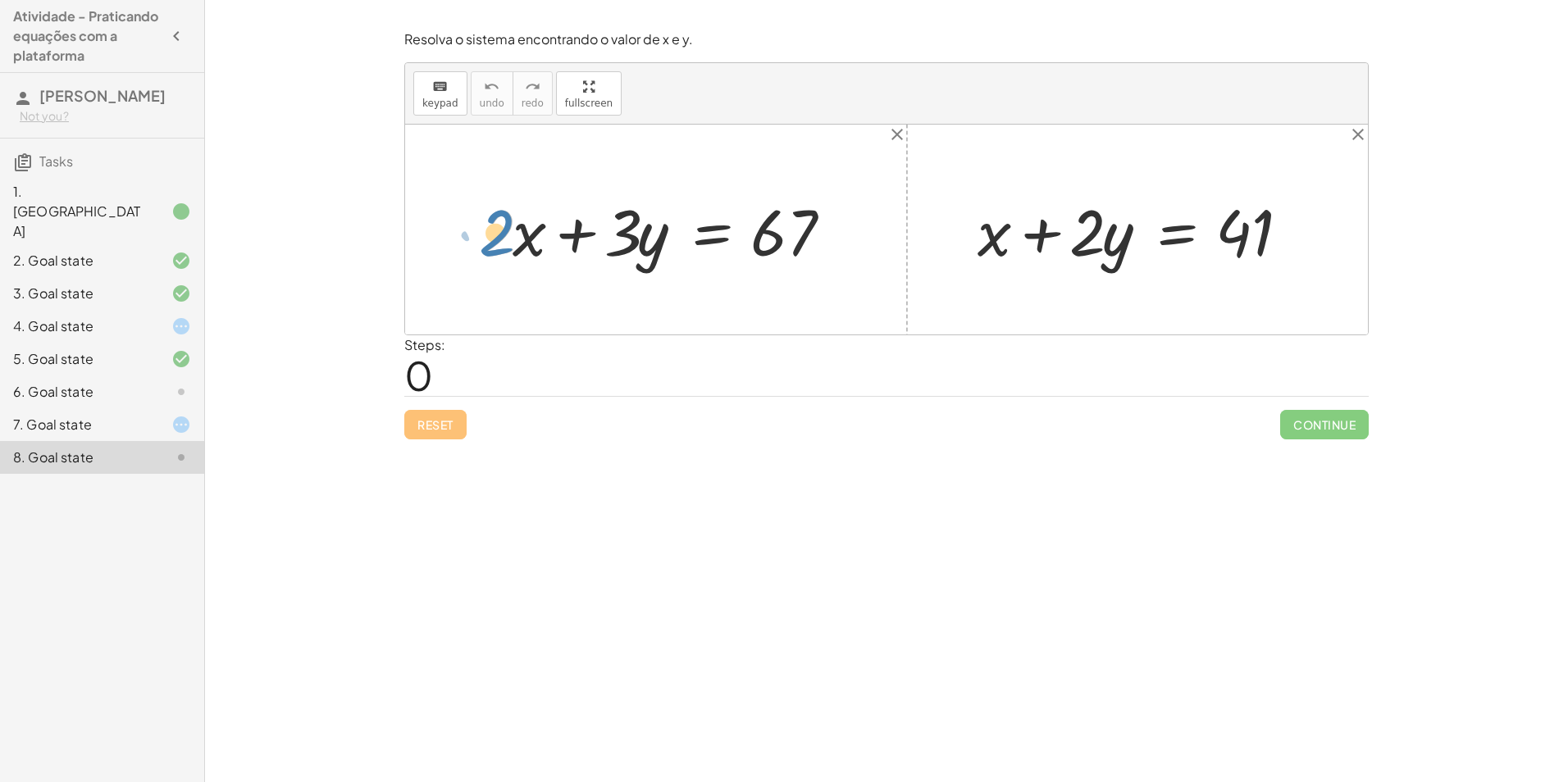
drag, startPoint x: 525, startPoint y: 235, endPoint x: 503, endPoint y: 235, distance: 22.0
click at [503, 235] on div at bounding box center [662, 229] width 381 height 84
click at [637, 247] on div at bounding box center [662, 229] width 381 height 84
drag, startPoint x: 1085, startPoint y: 241, endPoint x: 1349, endPoint y: 238, distance: 264.0
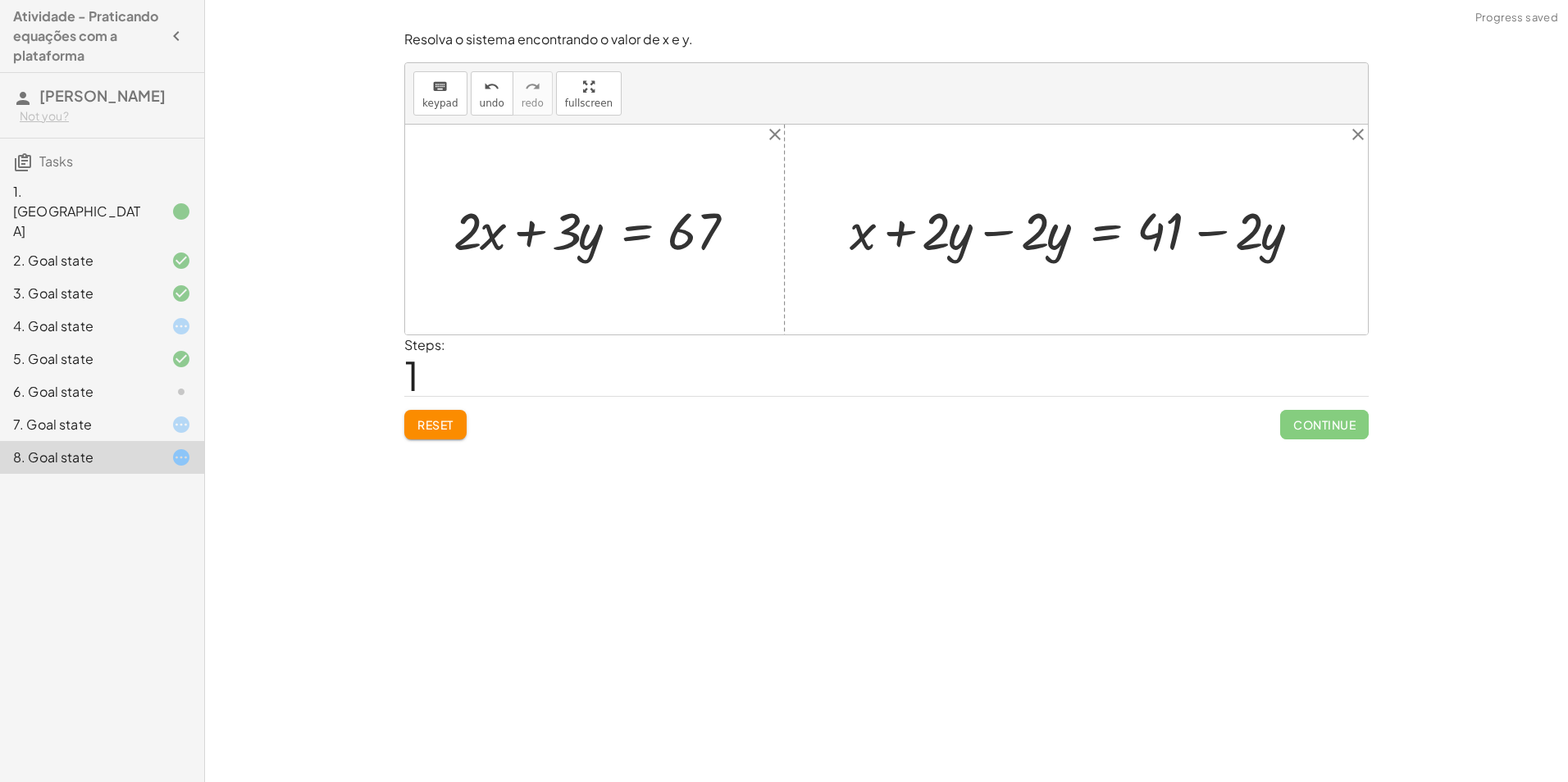
click at [991, 231] on div at bounding box center [1082, 229] width 482 height 68
drag, startPoint x: 531, startPoint y: 257, endPoint x: 429, endPoint y: 255, distance: 102.0
click at [482, 253] on div at bounding box center [601, 229] width 312 height 68
drag, startPoint x: 980, startPoint y: 246, endPoint x: 489, endPoint y: 245, distance: 491.0
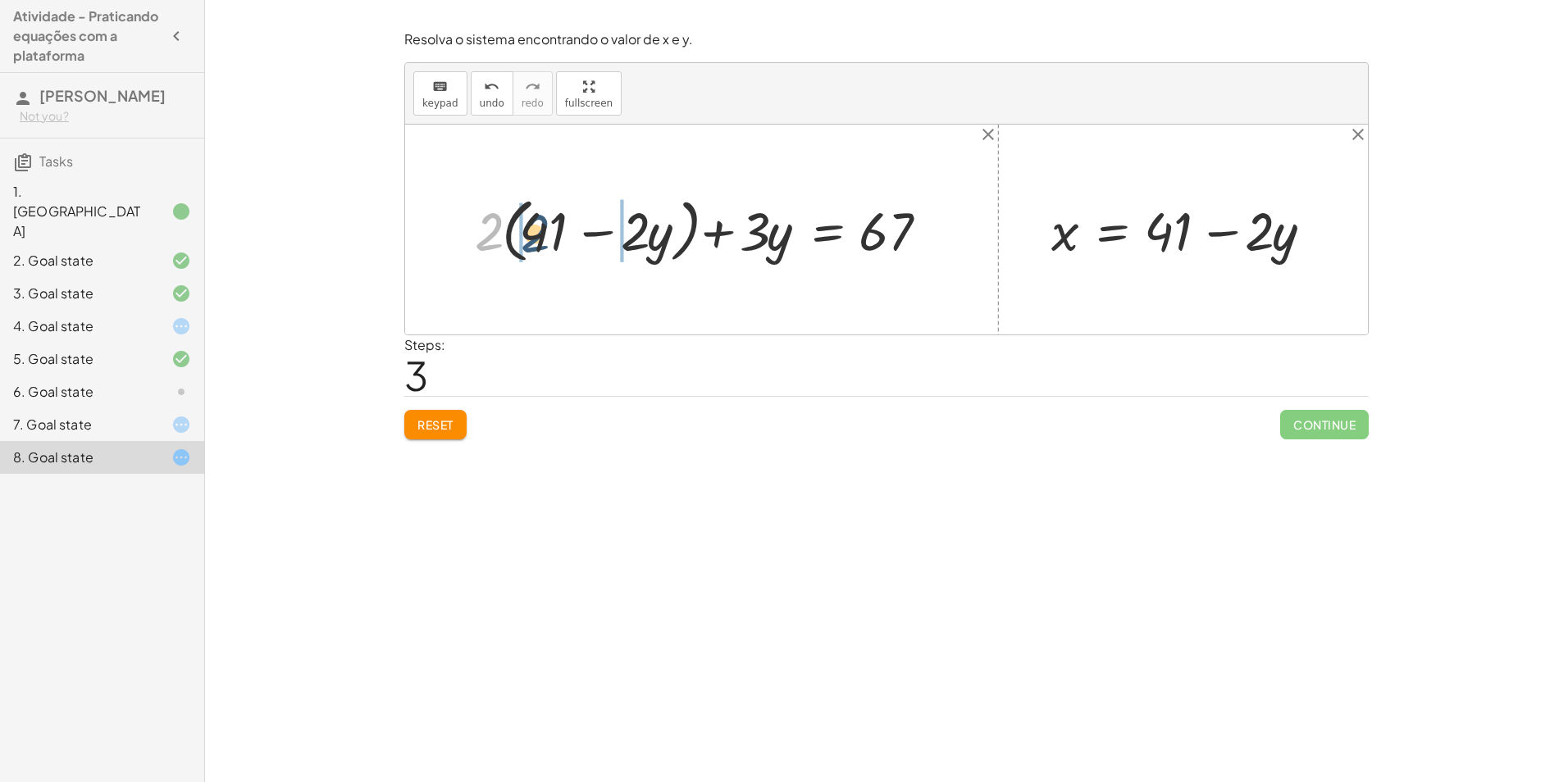
drag, startPoint x: 481, startPoint y: 226, endPoint x: 520, endPoint y: 226, distance: 39.0
click at [481, 235] on div at bounding box center [694, 230] width 510 height 70
click at [624, 235] on div at bounding box center [718, 230] width 465 height 70
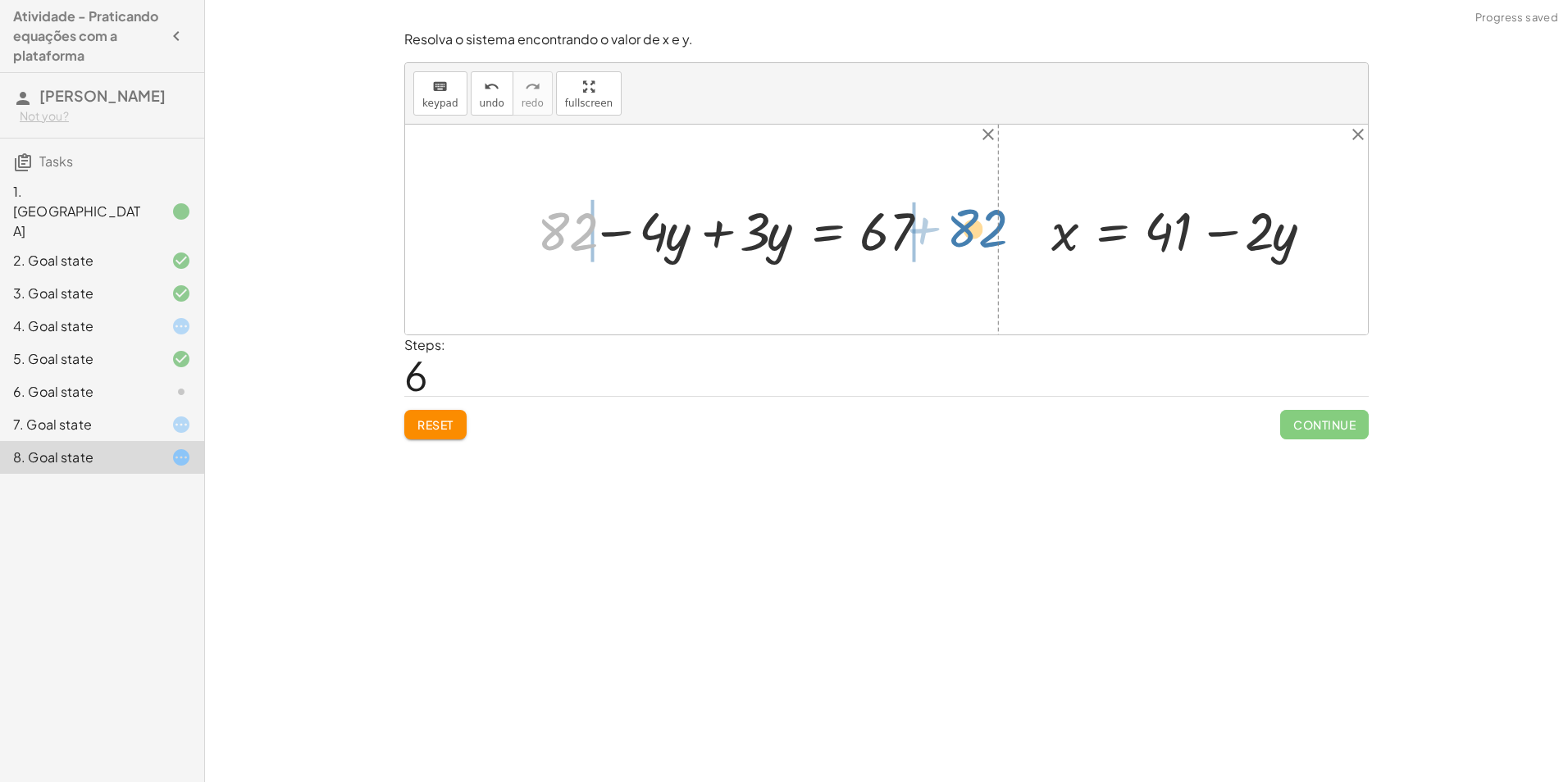
drag, startPoint x: 552, startPoint y: 233, endPoint x: 963, endPoint y: 233, distance: 411.0
click at [963, 233] on div "+ · 2 · x + · 3 · y = 67 + · 2 · ( + 41 − · 2 · y ) + · 3 · y = 67 + · 2 · 41 −…" at bounding box center [887, 229] width 963 height 210
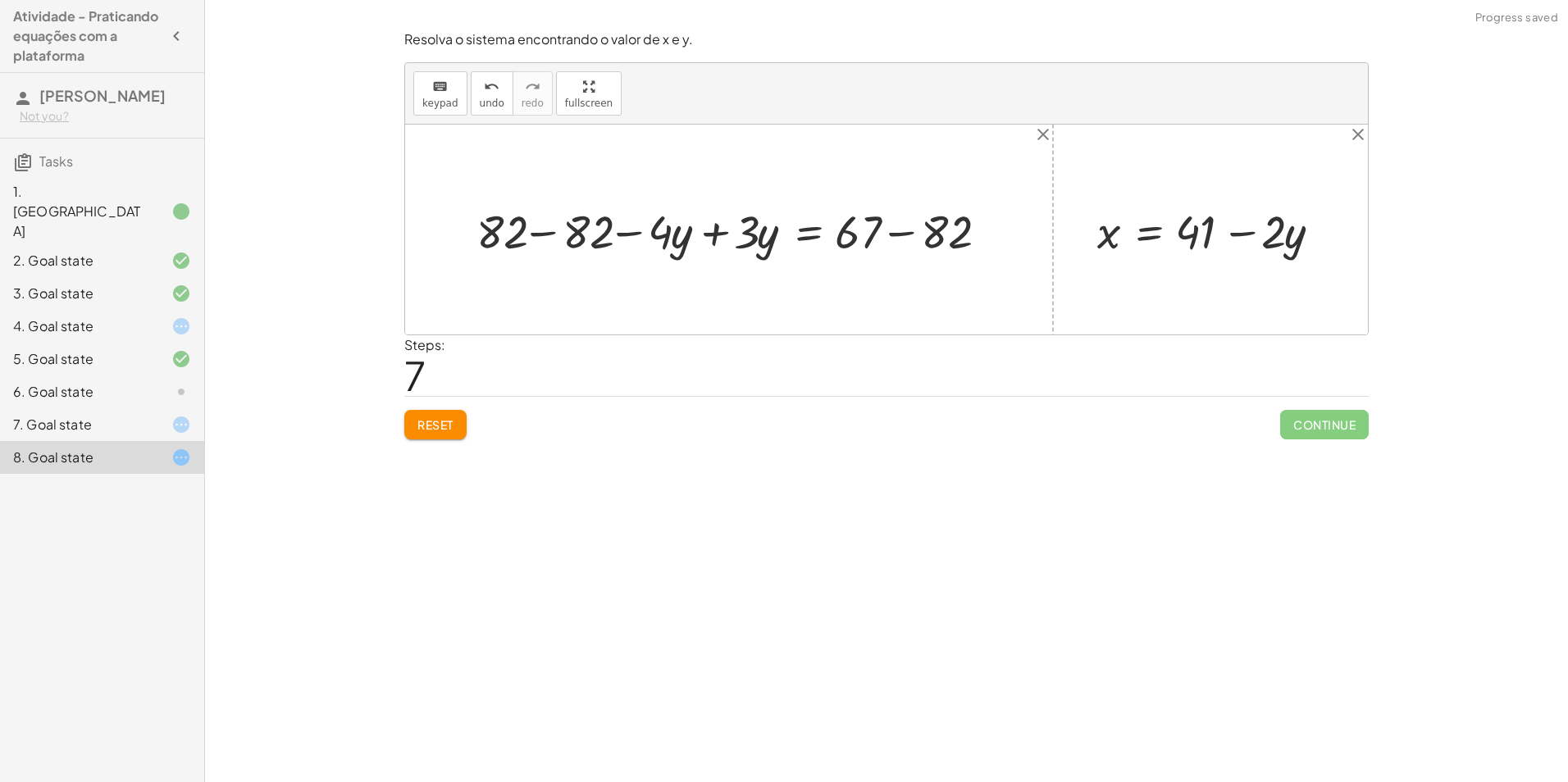
click at [533, 234] on div at bounding box center [735, 230] width 535 height 61
click at [905, 232] on div at bounding box center [796, 230] width 396 height 61
click at [715, 233] on div at bounding box center [761, 230] width 326 height 61
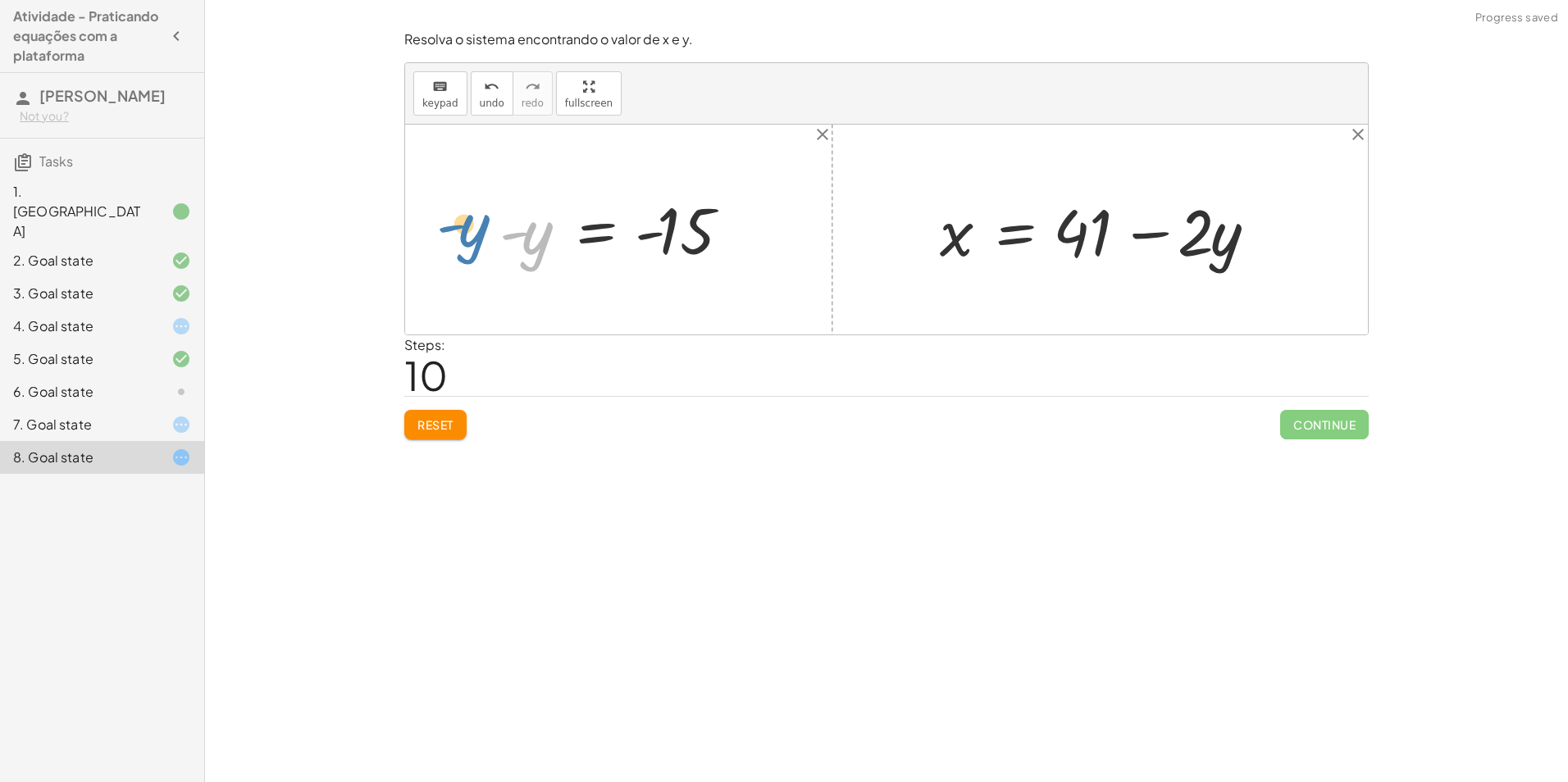
drag, startPoint x: 540, startPoint y: 247, endPoint x: 519, endPoint y: 236, distance: 23.7
click at [519, 236] on div at bounding box center [625, 230] width 268 height 81
click at [656, 238] on div at bounding box center [625, 230] width 268 height 81
drag, startPoint x: 540, startPoint y: 241, endPoint x: 754, endPoint y: 232, distance: 214.2
click at [754, 232] on div at bounding box center [625, 230] width 268 height 81
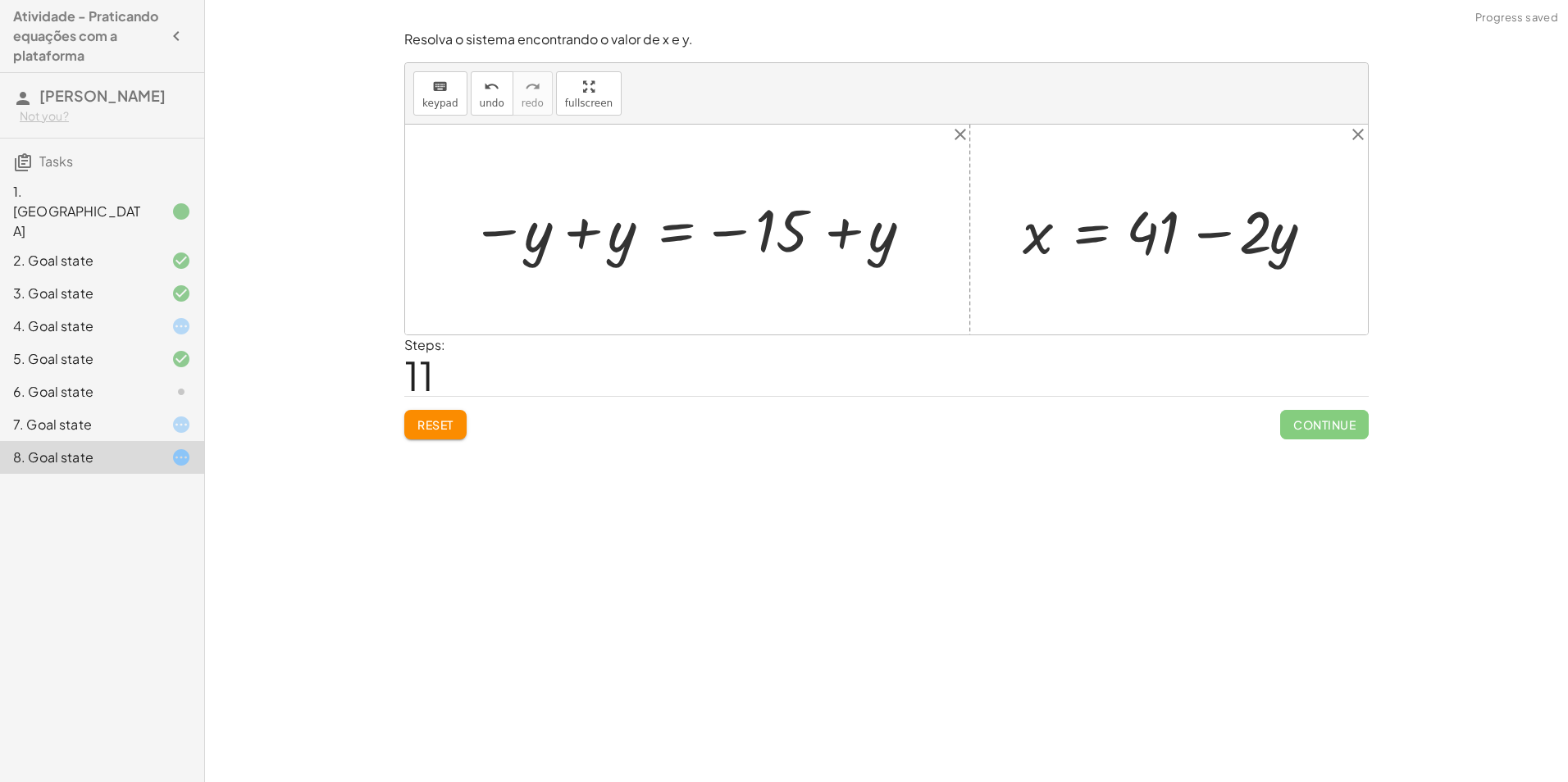
click at [589, 233] on div at bounding box center [694, 230] width 463 height 75
click at [869, 225] on div at bounding box center [766, 230] width 335 height 75
click at [845, 228] on div at bounding box center [766, 230] width 335 height 75
drag, startPoint x: 849, startPoint y: 228, endPoint x: 781, endPoint y: 239, distance: 68.9
click at [841, 232] on div at bounding box center [766, 230] width 335 height 75
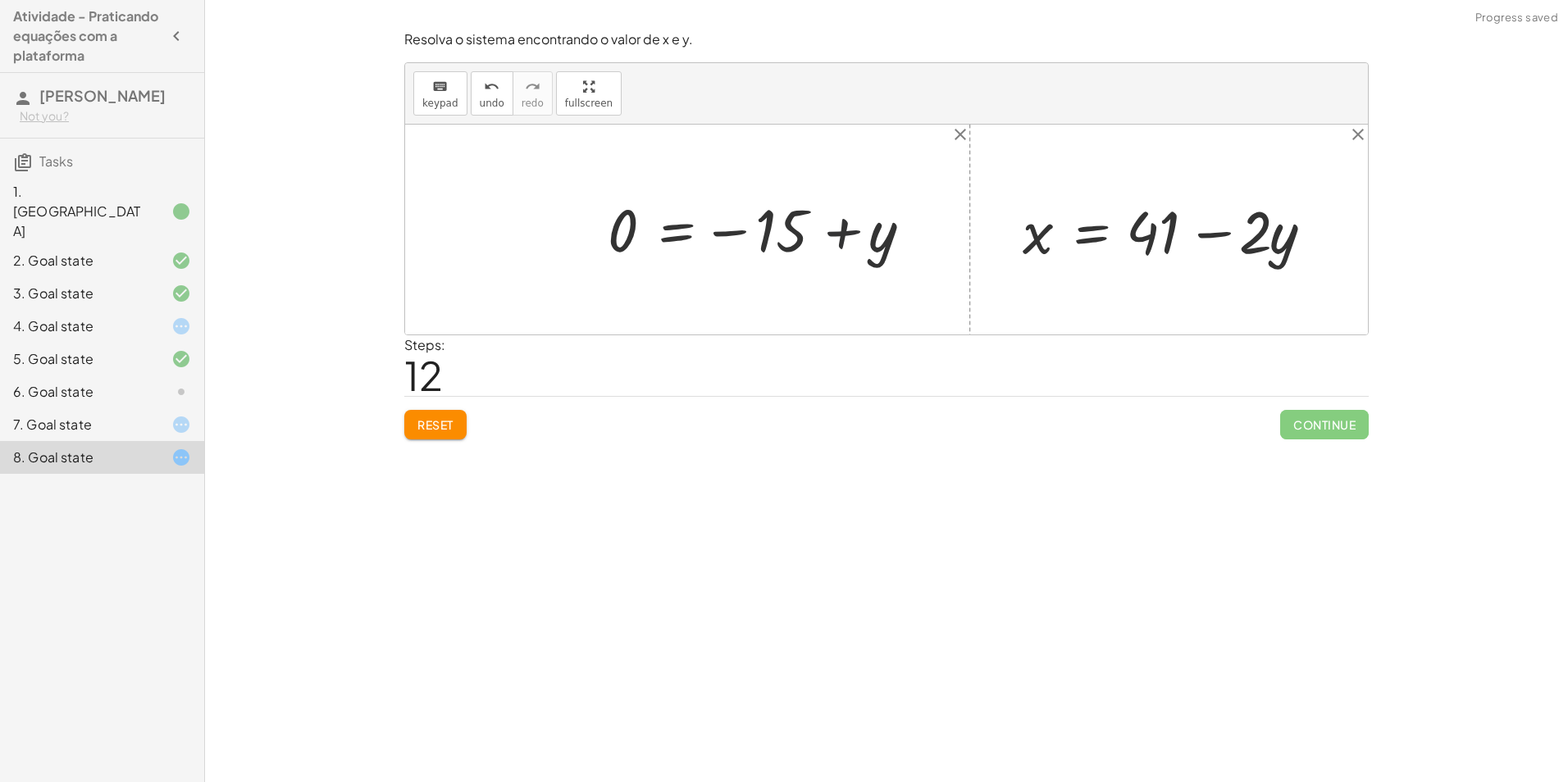
drag, startPoint x: 767, startPoint y: 231, endPoint x: 746, endPoint y: 232, distance: 21.0
click at [761, 230] on div at bounding box center [766, 230] width 335 height 75
click at [723, 233] on div at bounding box center [766, 230] width 335 height 75
drag, startPoint x: 760, startPoint y: 283, endPoint x: 606, endPoint y: 239, distance: 160.2
click at [606, 239] on div at bounding box center [766, 230] width 335 height 75
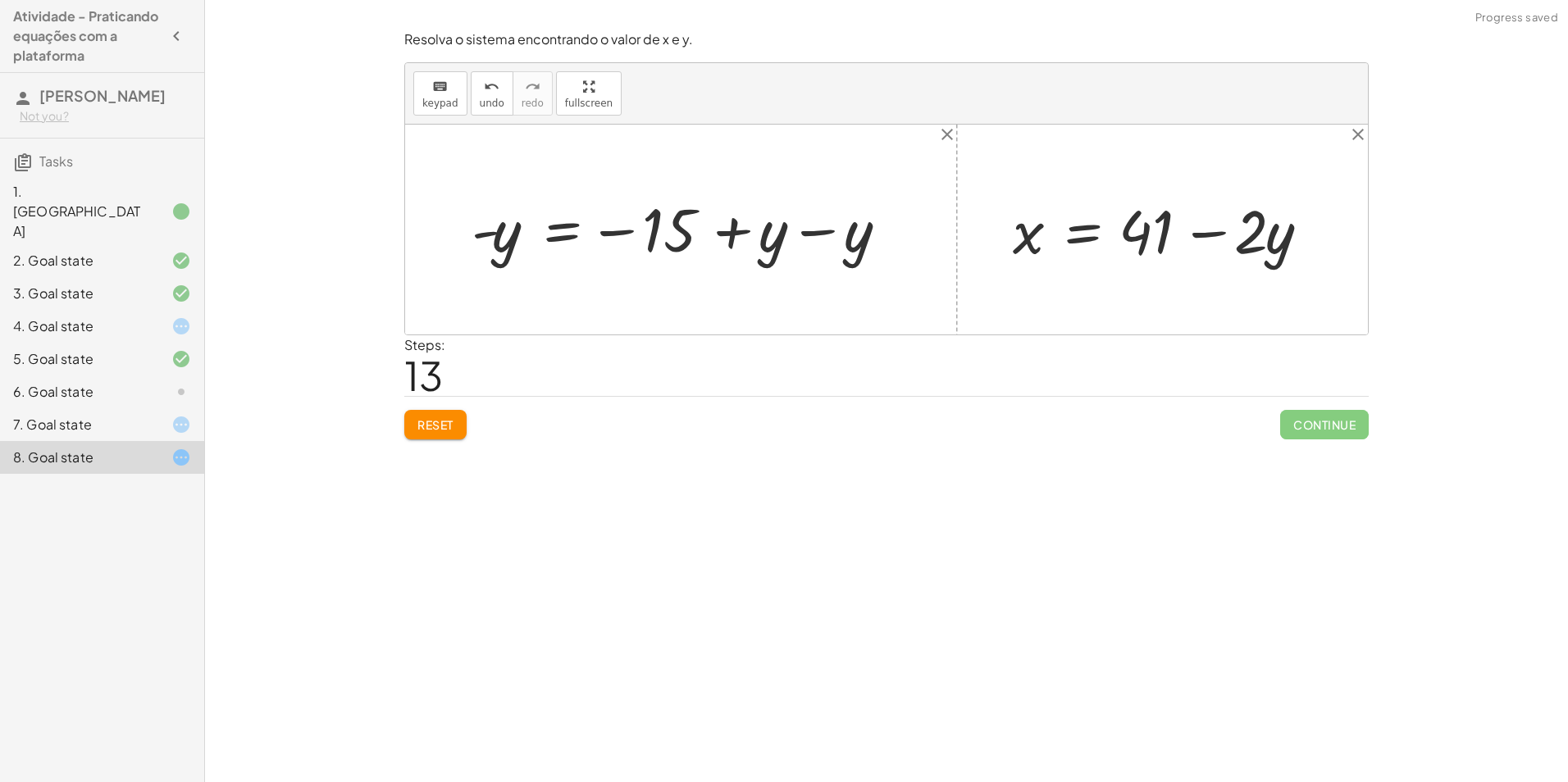
click at [791, 237] on div at bounding box center [687, 230] width 448 height 77
click at [437, 426] on span "Reset" at bounding box center [435, 425] width 36 height 15
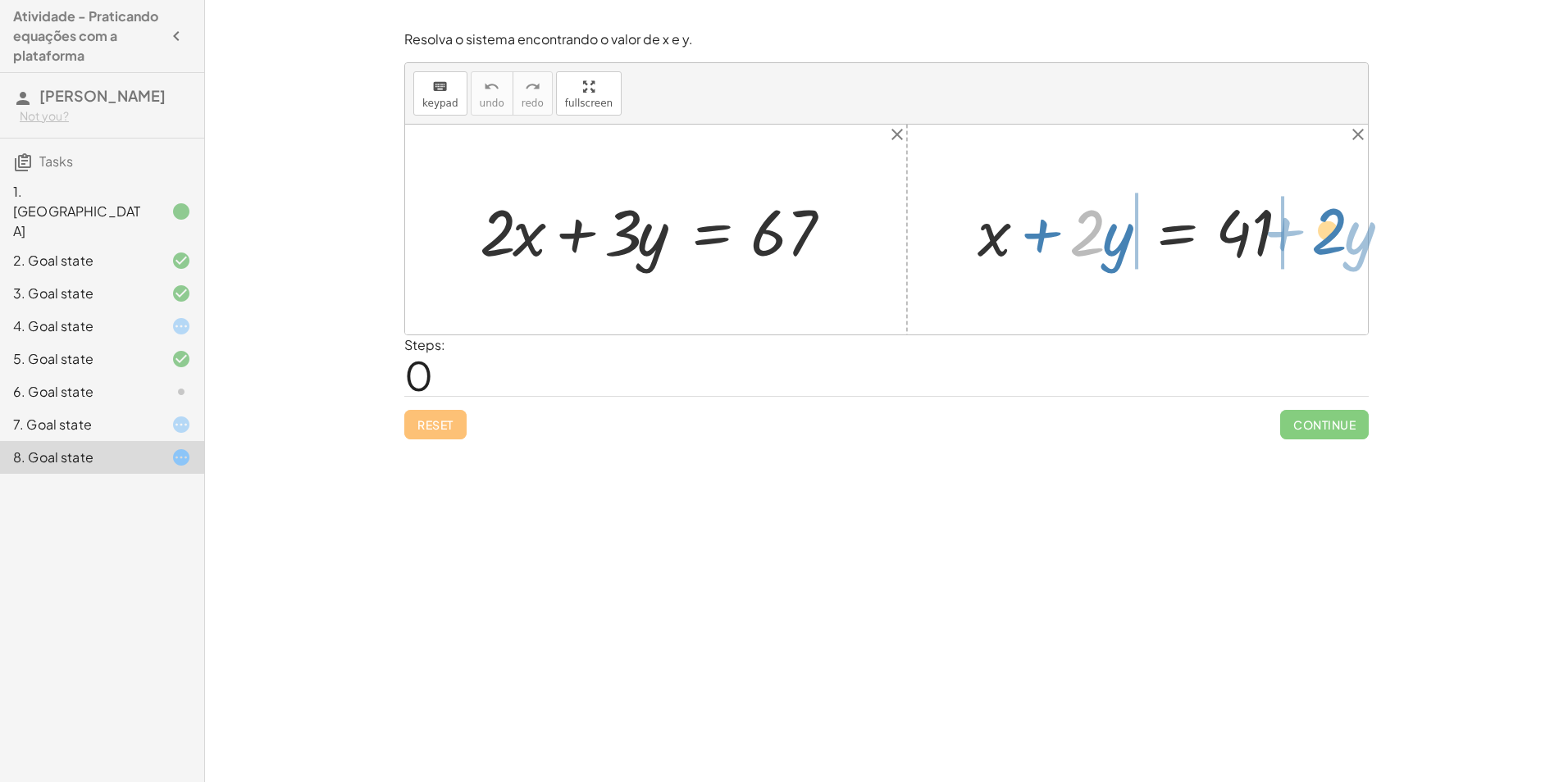
drag, startPoint x: 1092, startPoint y: 232, endPoint x: 1326, endPoint y: 232, distance: 234.0
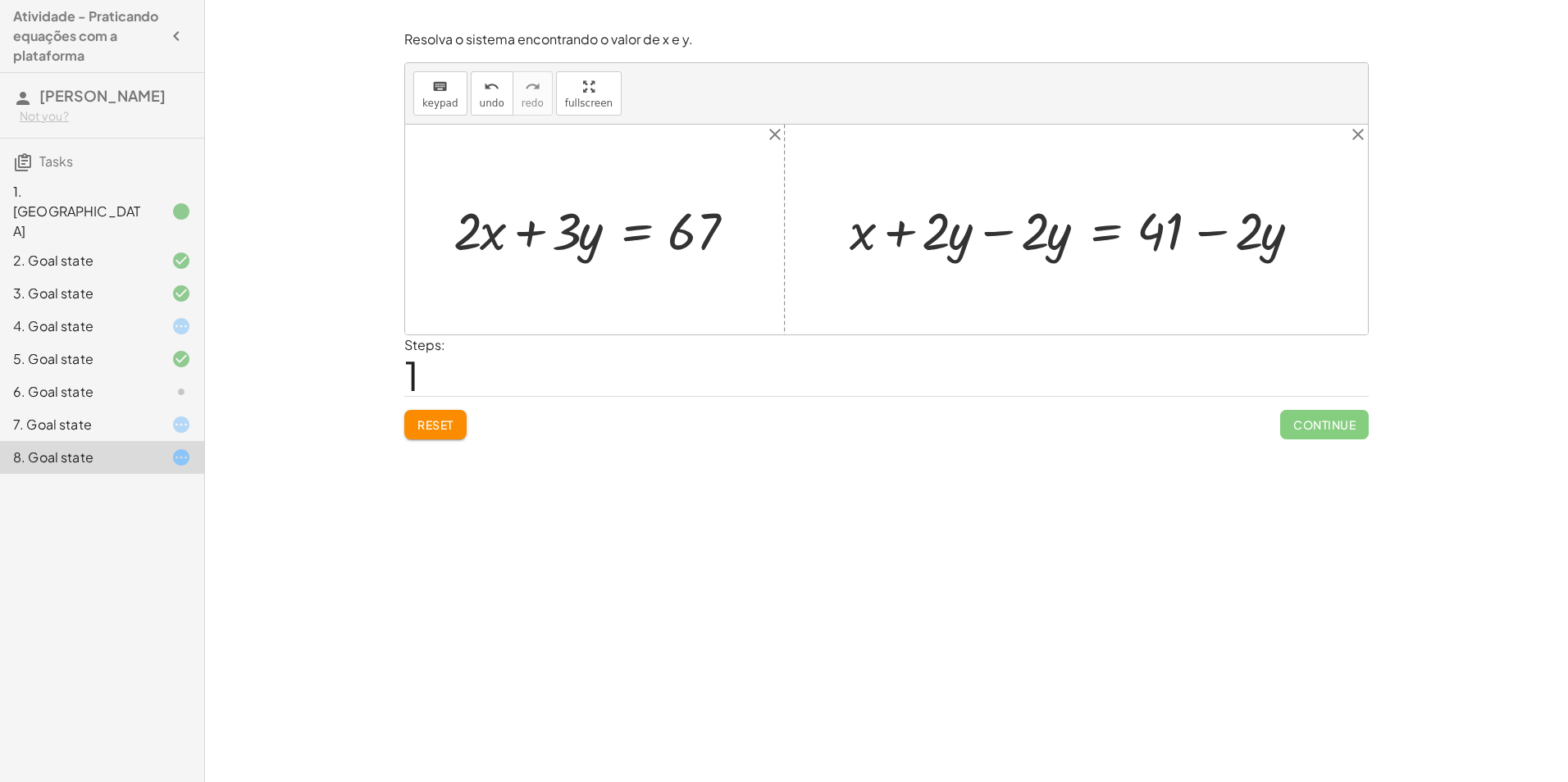
click at [978, 231] on div at bounding box center [1082, 229] width 482 height 68
click at [1199, 223] on div at bounding box center [1181, 229] width 285 height 68
drag, startPoint x: 1055, startPoint y: 243, endPoint x: 490, endPoint y: 251, distance: 565.1
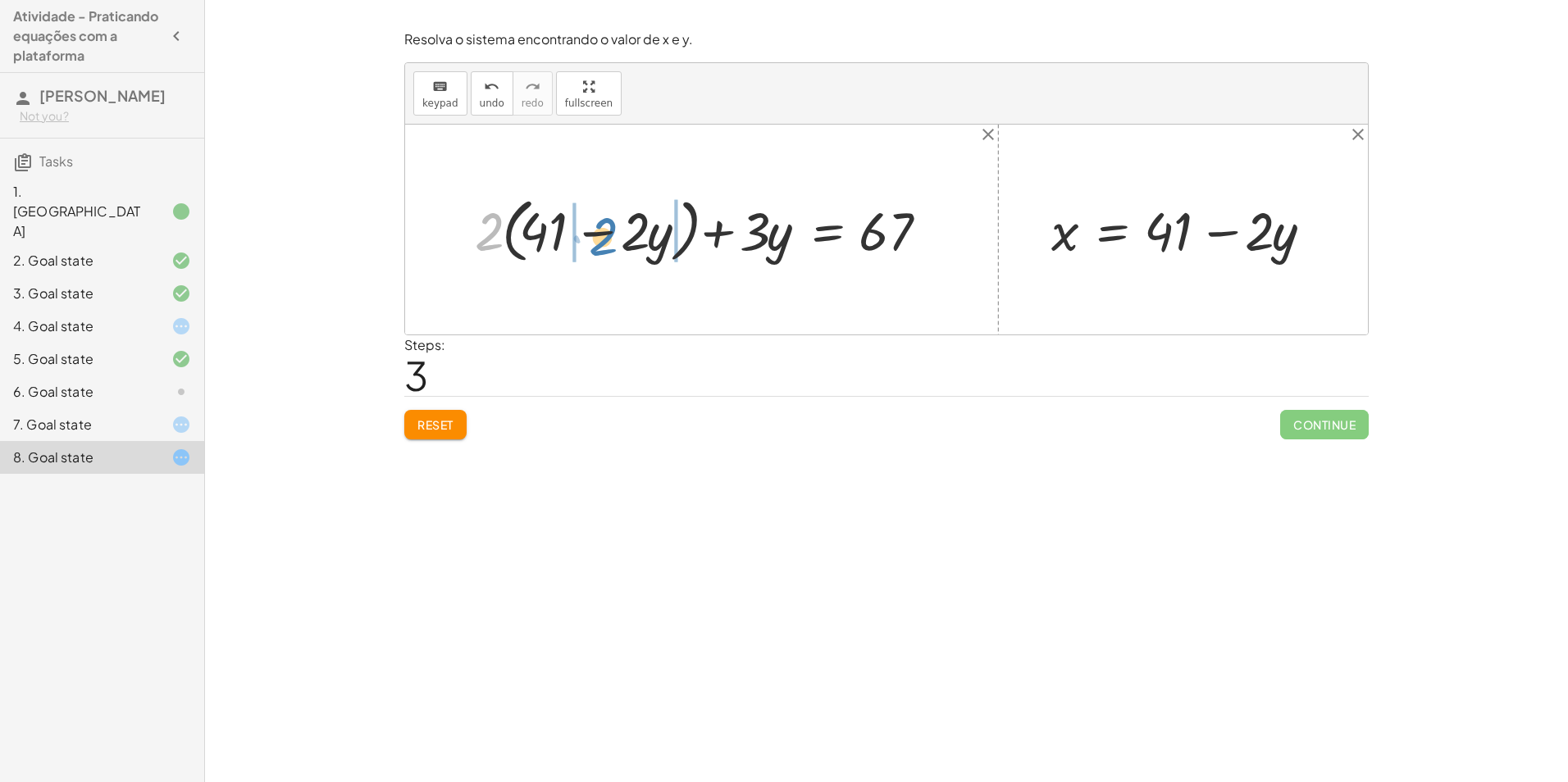
drag, startPoint x: 496, startPoint y: 228, endPoint x: 610, endPoint y: 233, distance: 114.1
click at [610, 233] on div at bounding box center [707, 229] width 483 height 78
click at [517, 225] on div at bounding box center [704, 230] width 492 height 70
drag, startPoint x: 505, startPoint y: 249, endPoint x: 529, endPoint y: 236, distance: 27.3
click at [507, 247] on div at bounding box center [704, 230] width 492 height 70
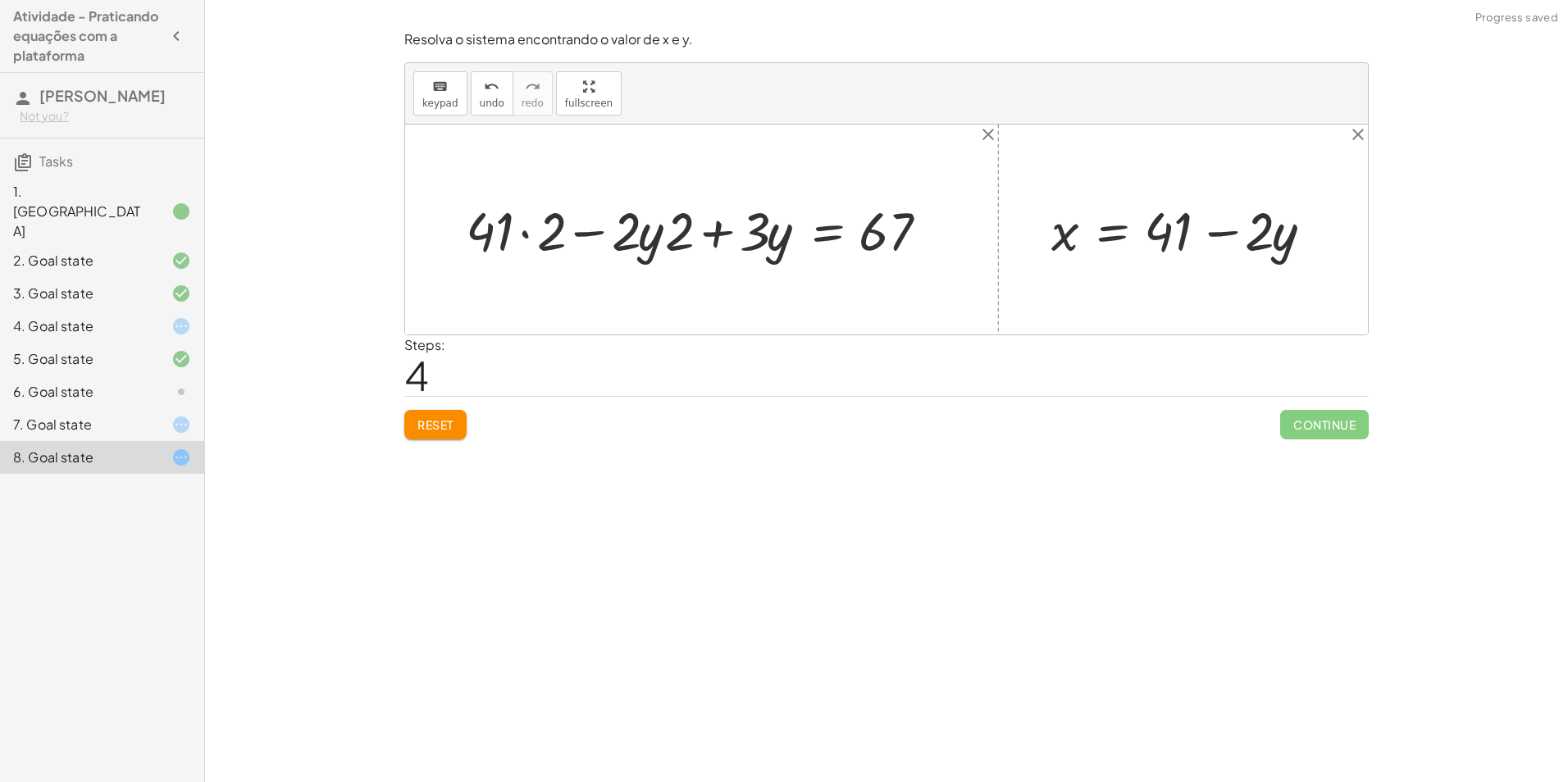
click at [643, 244] on div at bounding box center [704, 230] width 492 height 70
click at [514, 226] on div at bounding box center [704, 230] width 492 height 70
click at [514, 234] on div at bounding box center [704, 230] width 492 height 70
click at [519, 235] on div at bounding box center [704, 230] width 492 height 70
drag, startPoint x: 541, startPoint y: 236, endPoint x: 444, endPoint y: 236, distance: 97.0
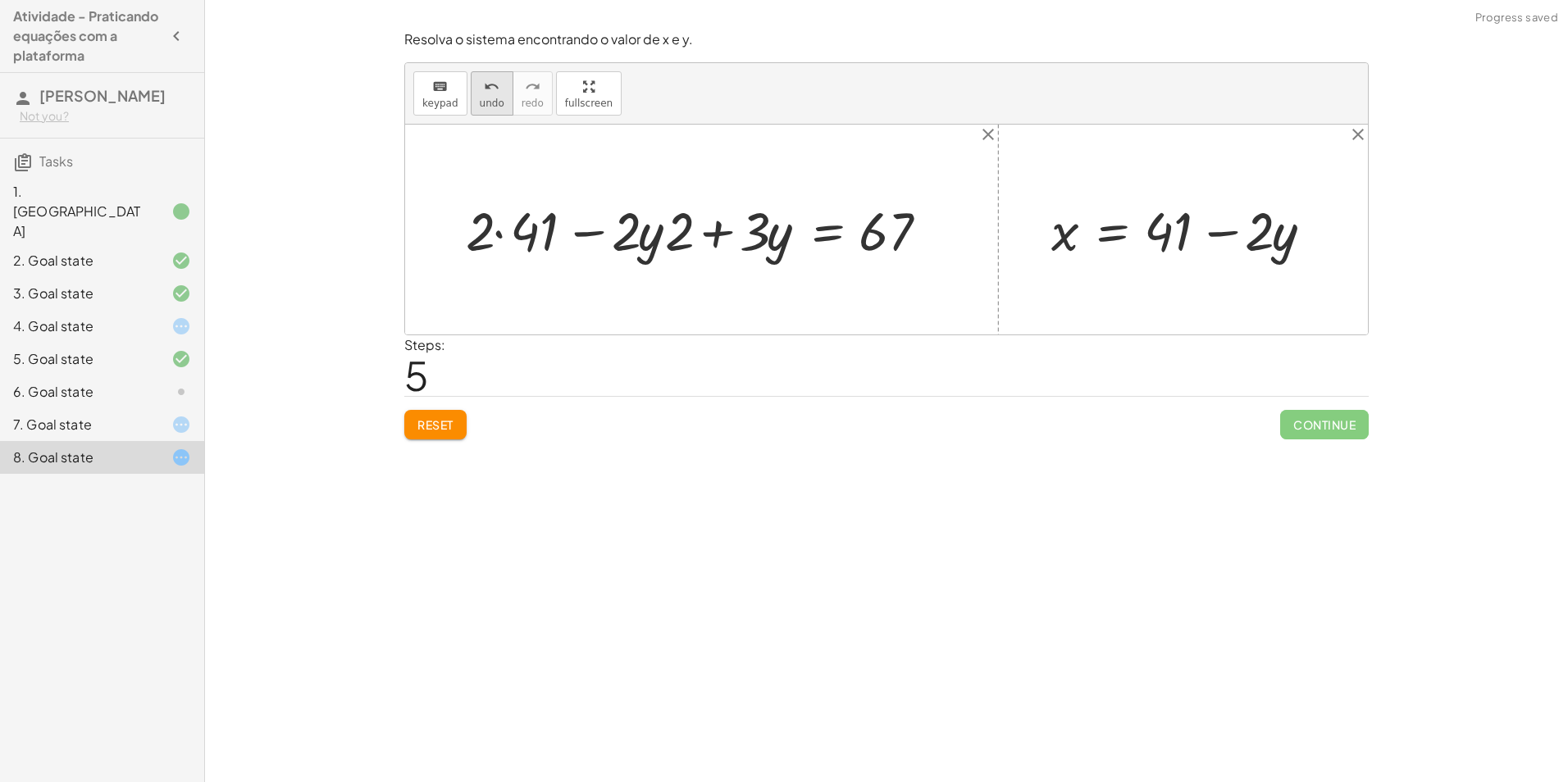
click at [484, 105] on span "undo" at bounding box center [492, 103] width 25 height 11
click at [497, 98] on span "undo" at bounding box center [492, 103] width 25 height 11
click at [437, 417] on span "Reset" at bounding box center [435, 425] width 36 height 15
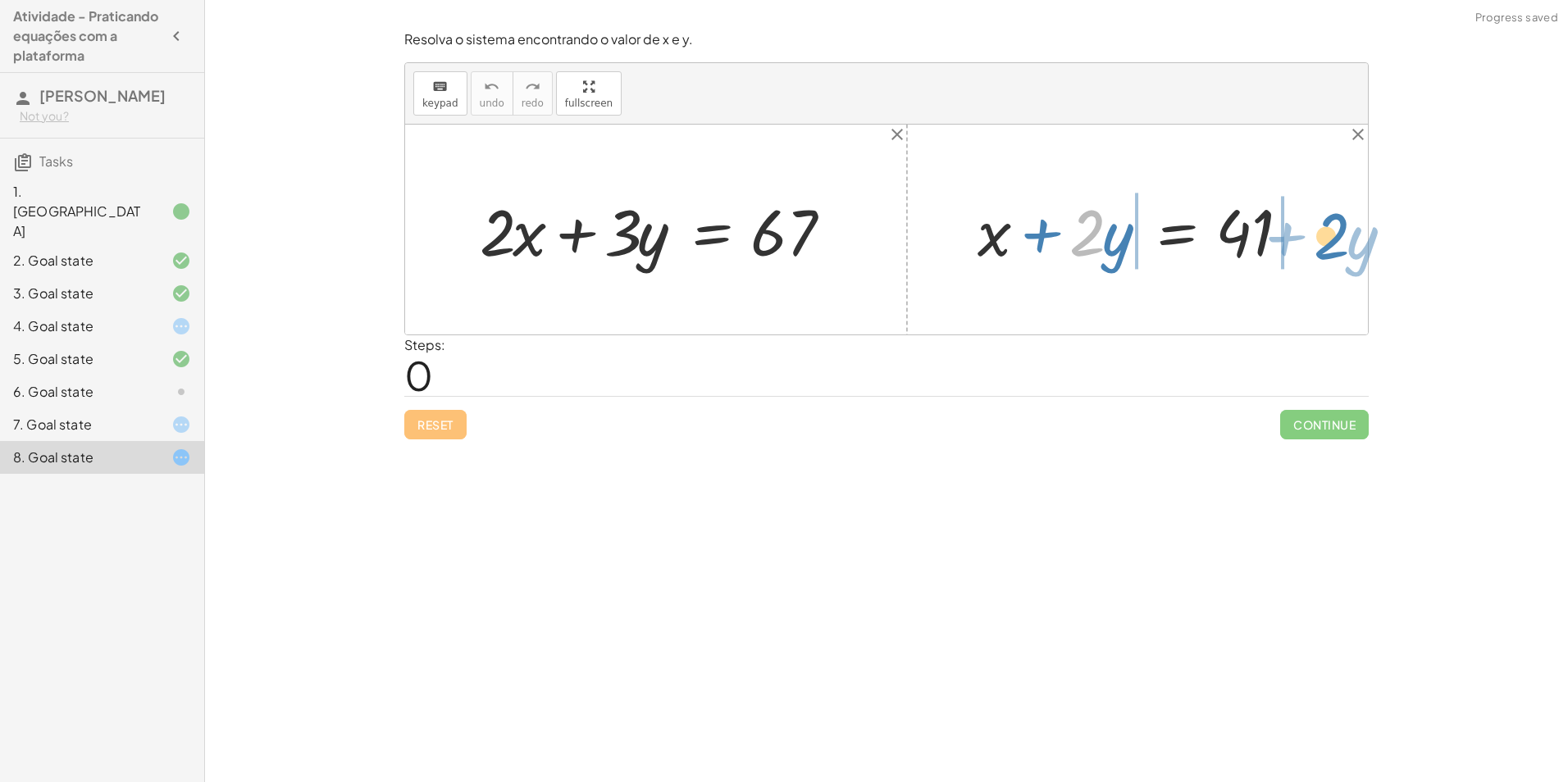
drag, startPoint x: 1094, startPoint y: 232, endPoint x: 1343, endPoint y: 235, distance: 249.0
click at [1343, 235] on div "+ · 2 · x + · 3 · y = 67 · 2 + · y + x + · 2 · y = 41" at bounding box center [887, 229] width 963 height 210
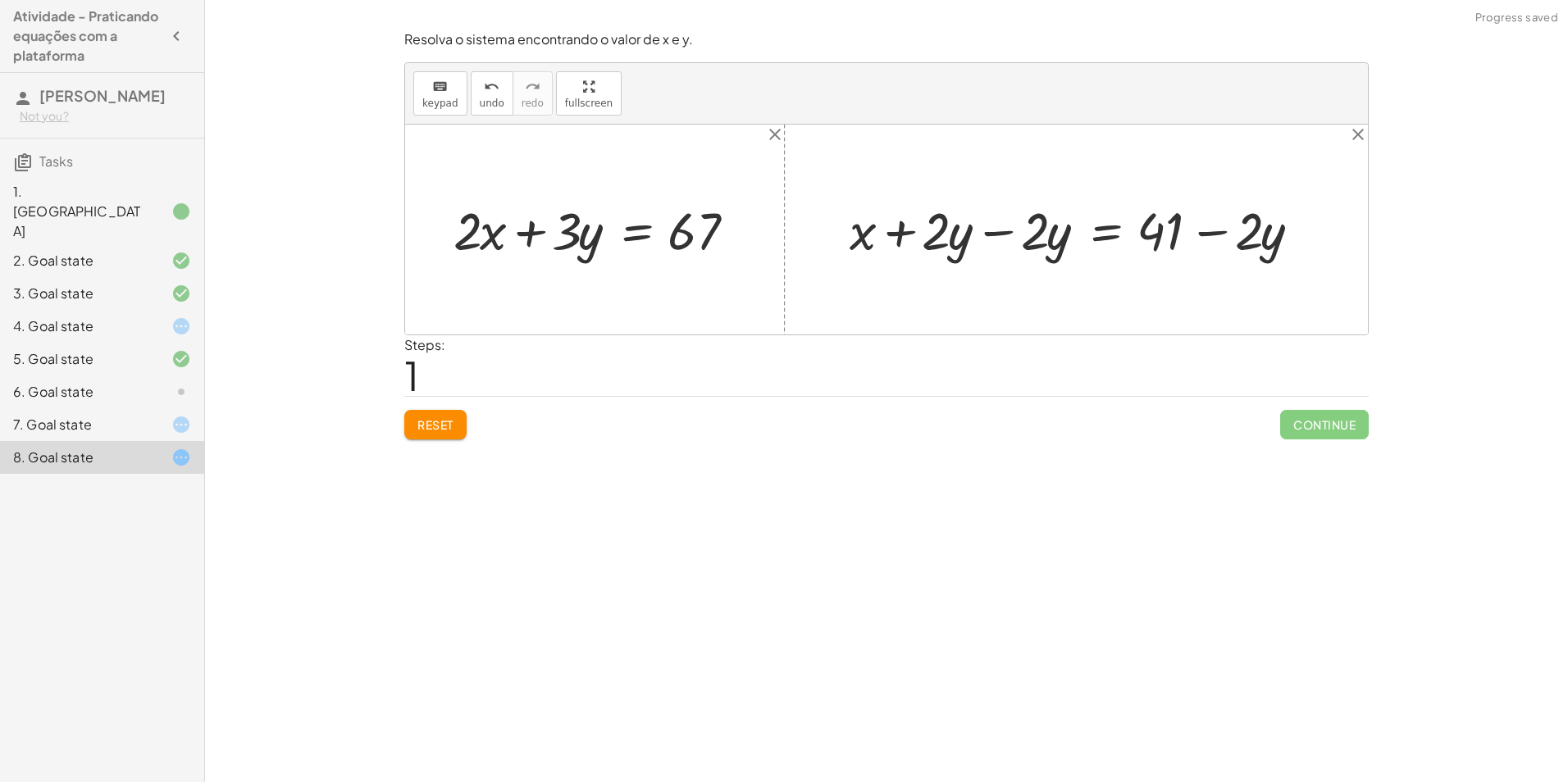
click at [951, 233] on div at bounding box center [1082, 229] width 482 height 68
click at [995, 235] on div at bounding box center [1082, 229] width 482 height 68
click at [473, 231] on div at bounding box center [601, 229] width 312 height 68
drag, startPoint x: 1049, startPoint y: 235, endPoint x: 476, endPoint y: 247, distance: 573.1
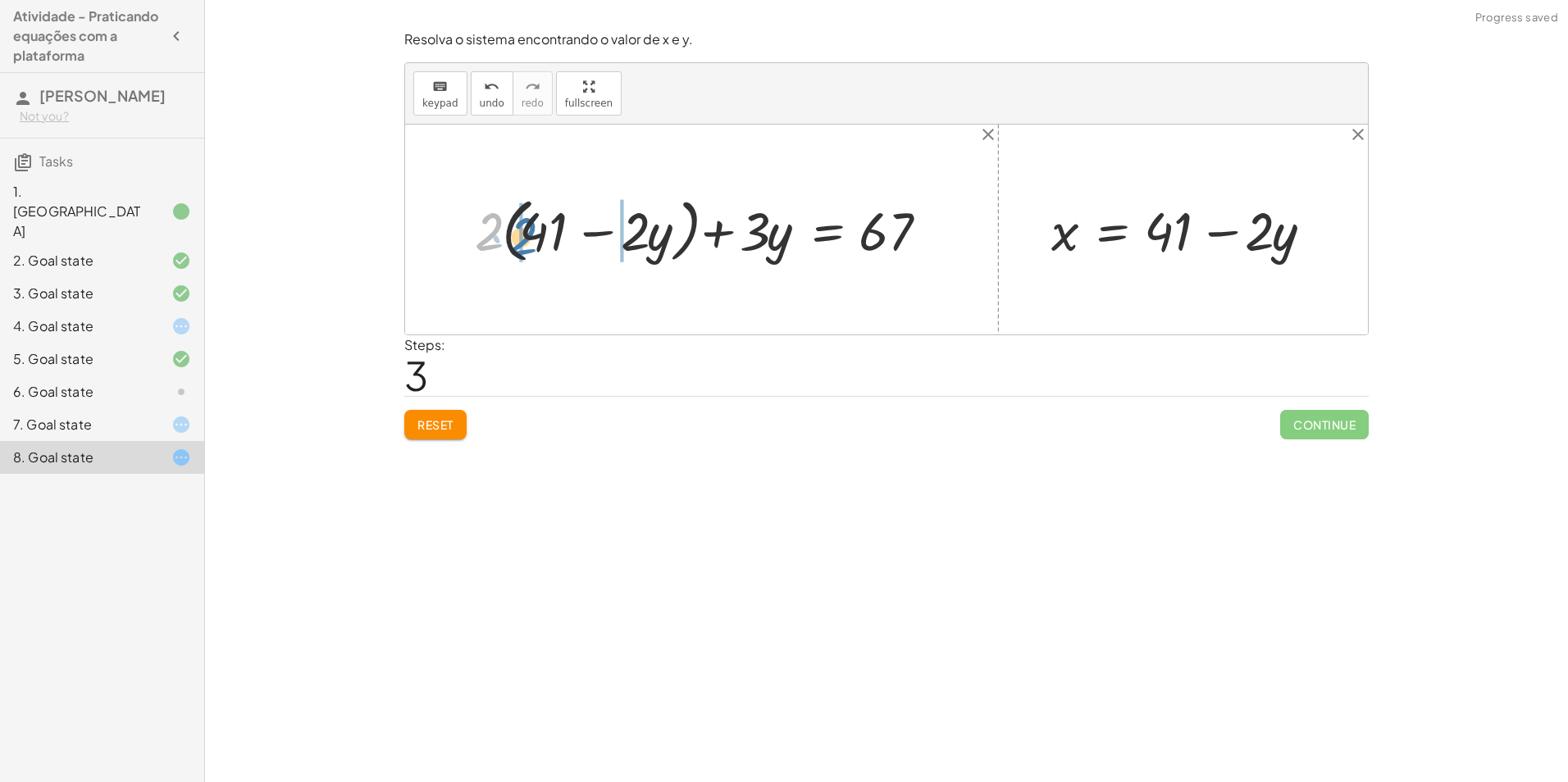
drag, startPoint x: 499, startPoint y: 231, endPoint x: 533, endPoint y: 235, distance: 34.2
click at [533, 235] on div at bounding box center [707, 229] width 483 height 78
click at [630, 228] on div at bounding box center [694, 230] width 510 height 70
click at [517, 232] on div at bounding box center [718, 230] width 465 height 70
click at [548, 232] on div at bounding box center [718, 230] width 465 height 70
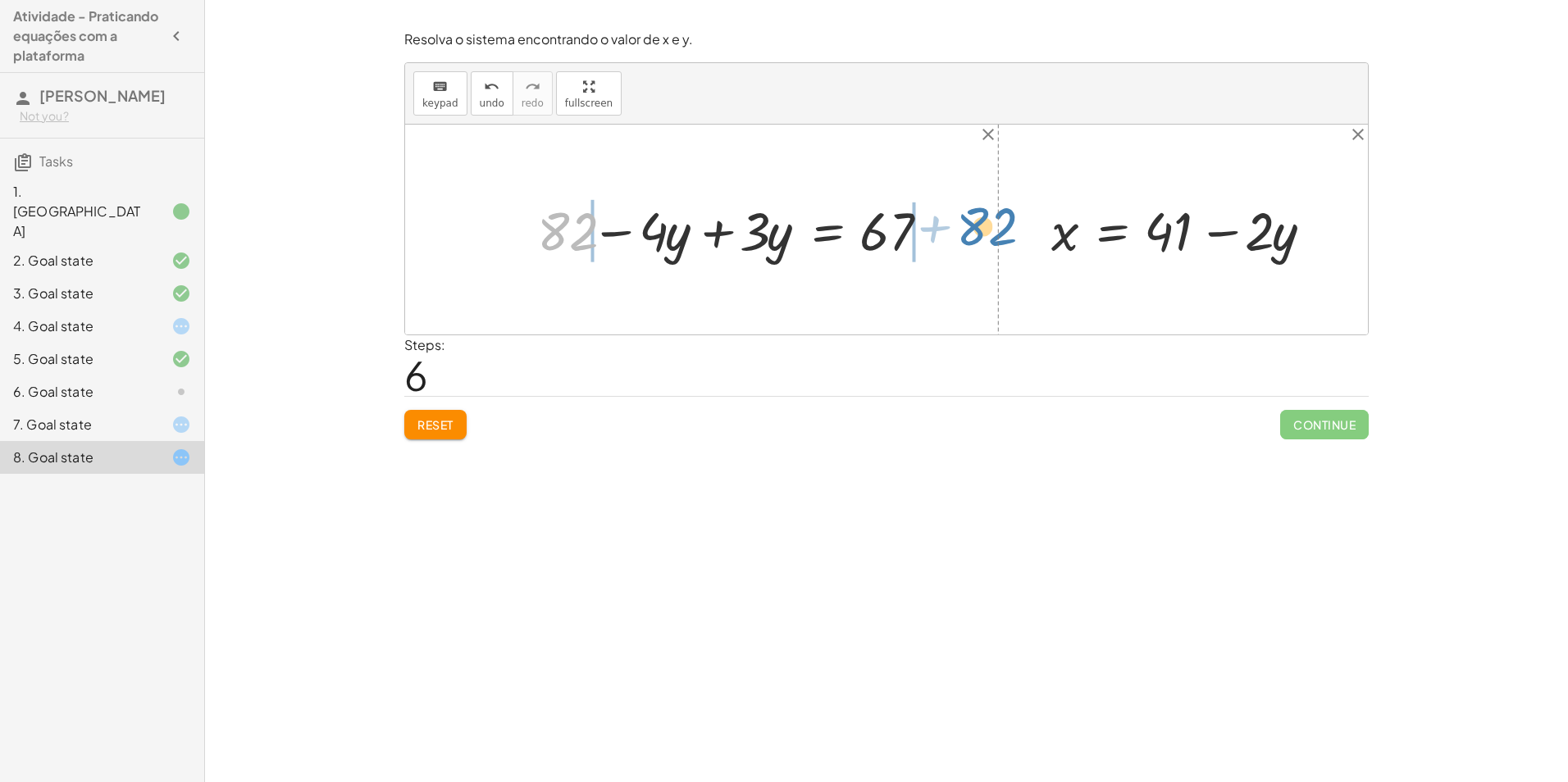
drag, startPoint x: 570, startPoint y: 235, endPoint x: 989, endPoint y: 231, distance: 419.0
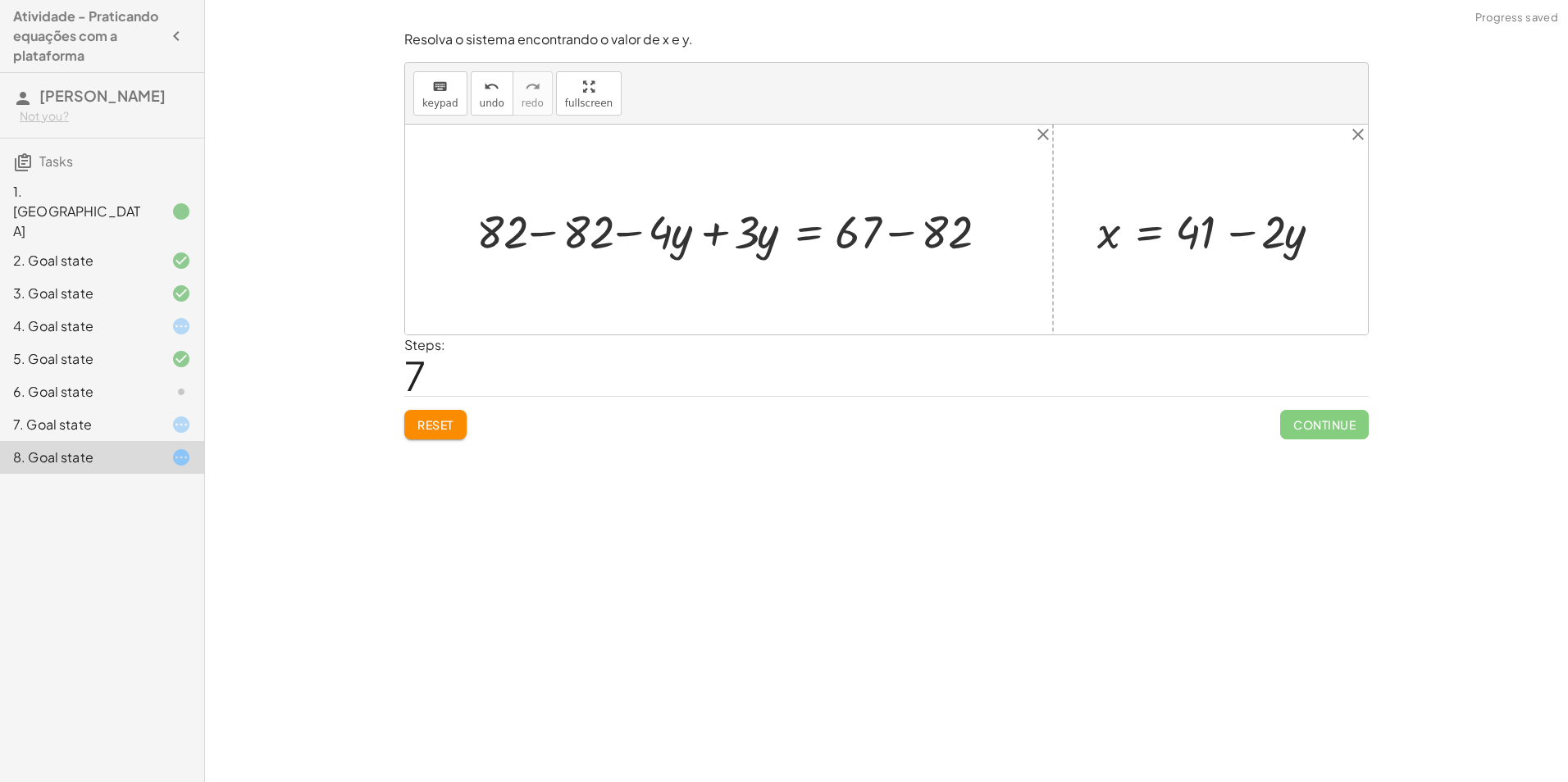
click at [548, 232] on div at bounding box center [735, 230] width 535 height 61
click at [905, 227] on div at bounding box center [796, 230] width 396 height 61
click at [710, 235] on div at bounding box center [761, 230] width 326 height 61
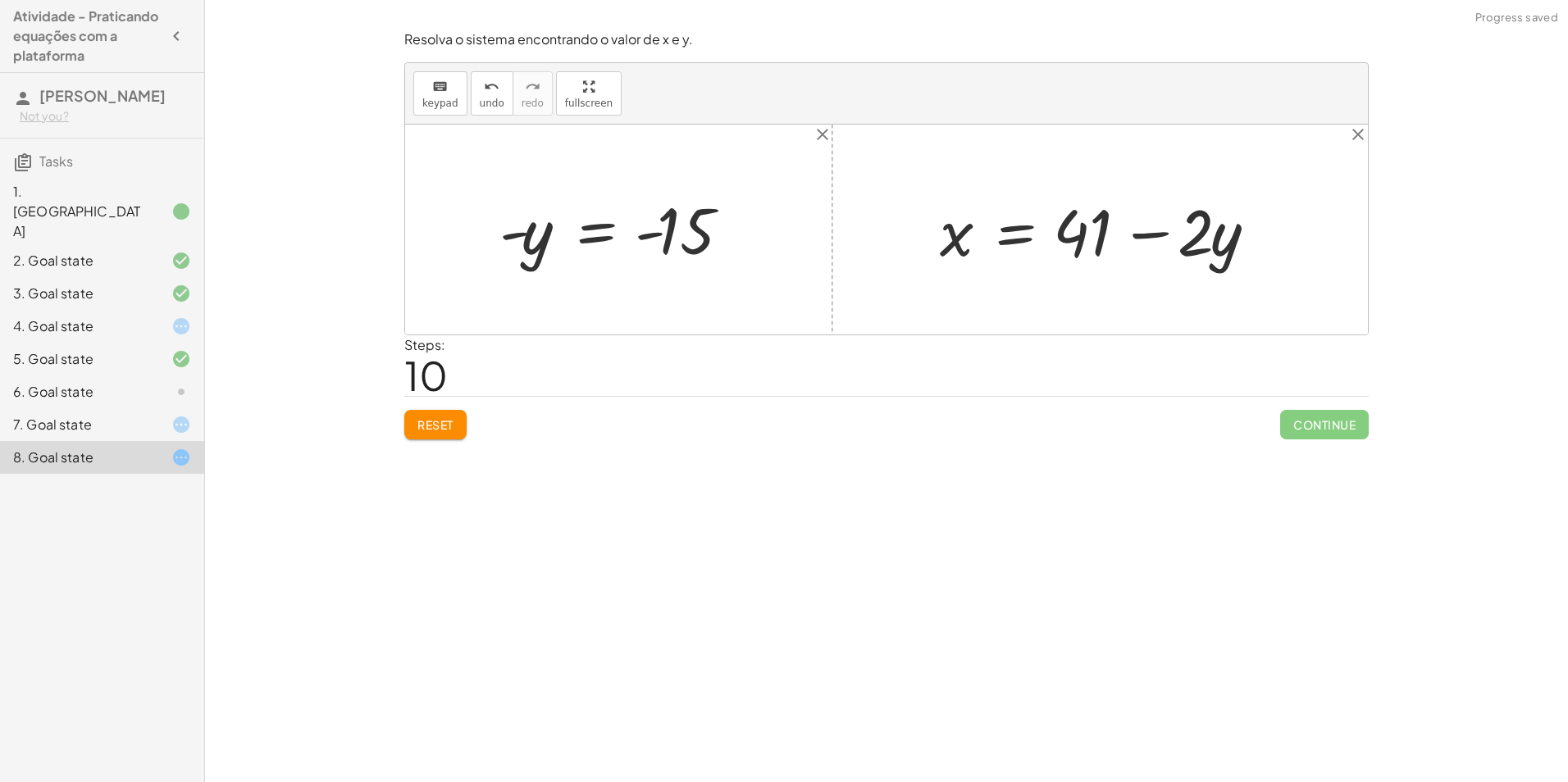
click at [611, 228] on div at bounding box center [625, 230] width 268 height 81
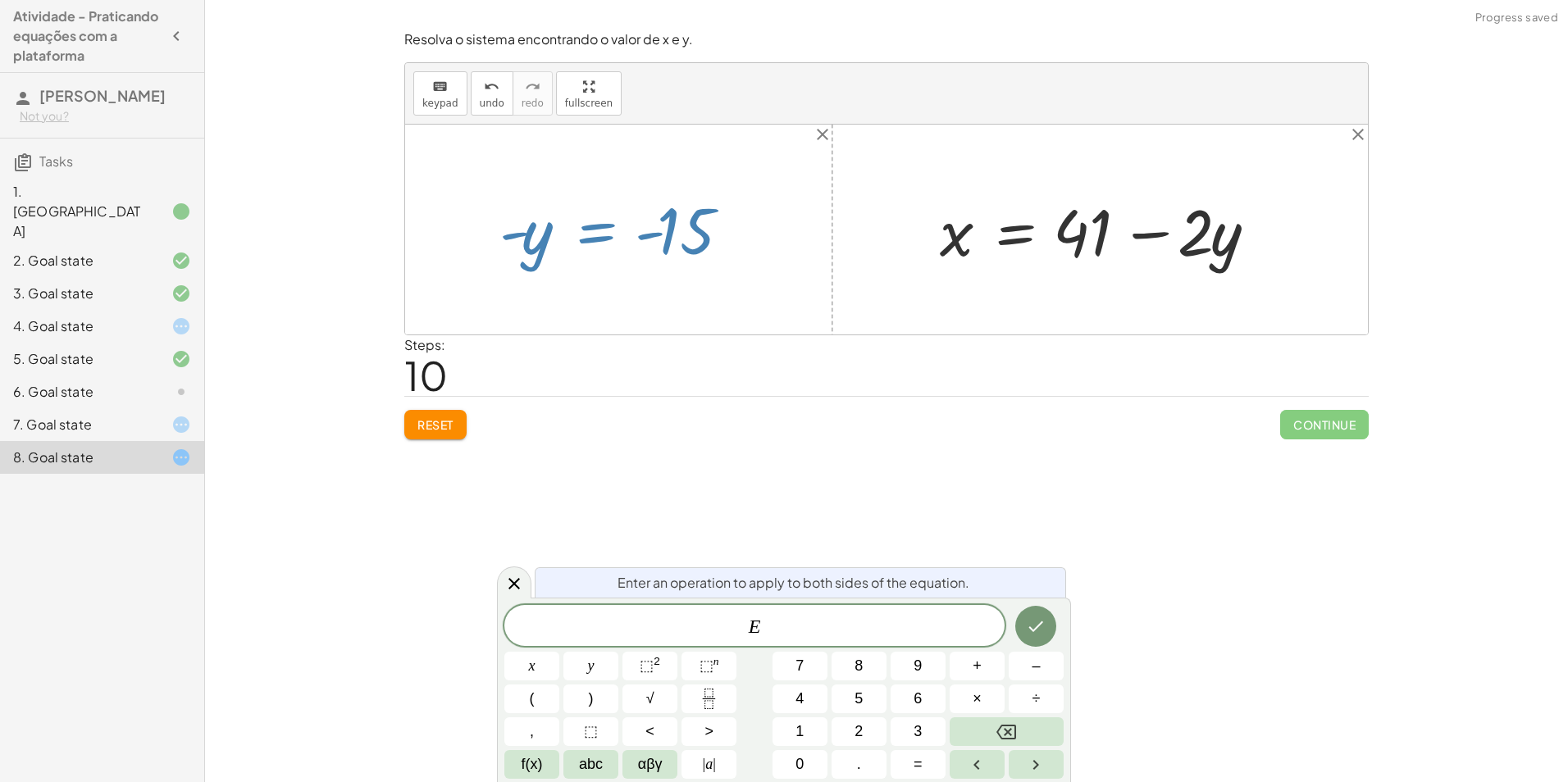
click at [739, 464] on div "Encontre o valor da incógnita x manipulando a equação. insert select one: Math …" at bounding box center [887, 391] width 1363 height 782
click at [1121, 601] on div "Encontre o valor da incógnita x manipulando a equação. insert select one: Math …" at bounding box center [887, 391] width 1363 height 782
click at [180, 448] on icon at bounding box center [181, 457] width 19 height 19
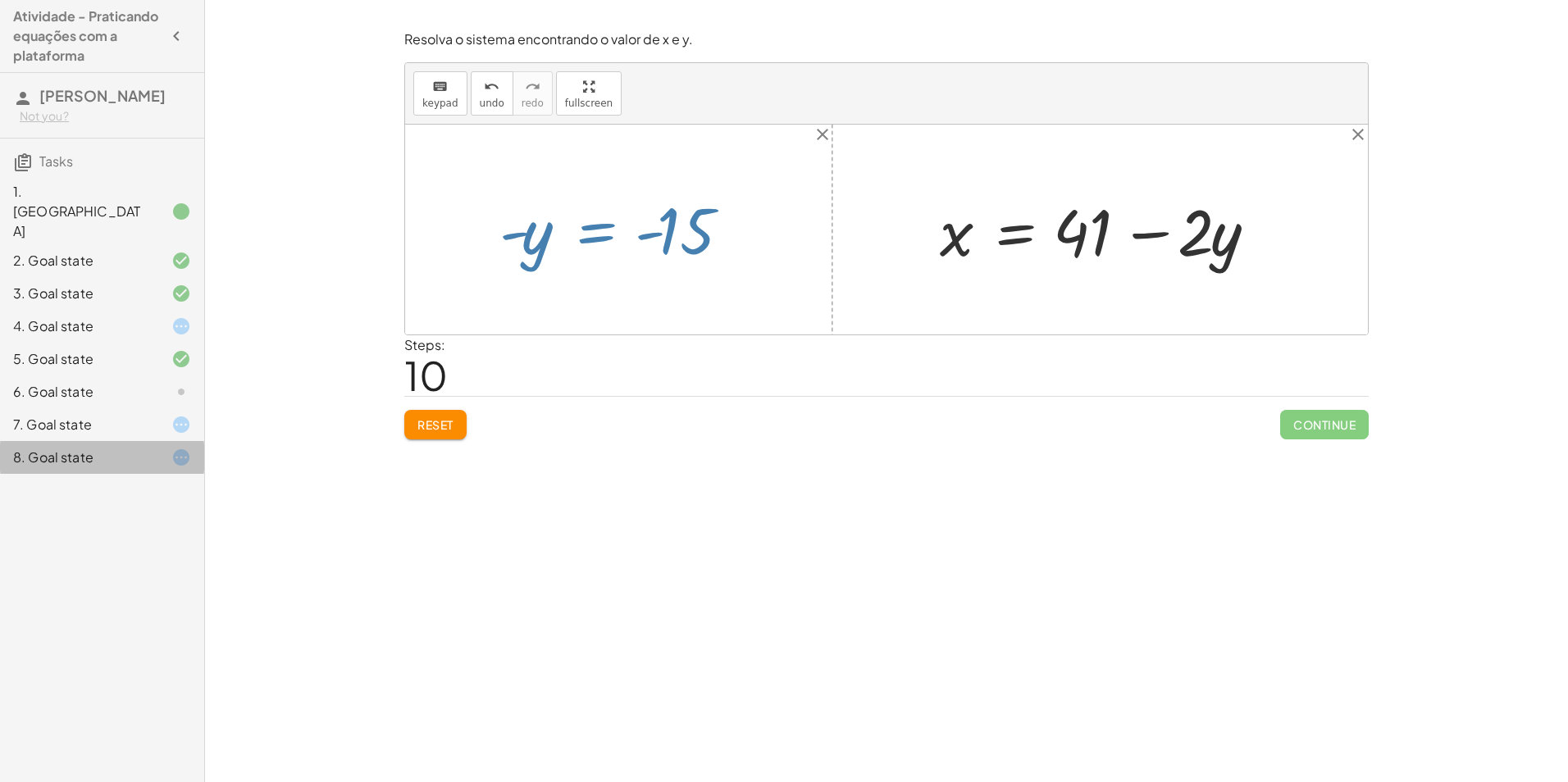
click at [177, 415] on icon at bounding box center [181, 424] width 19 height 19
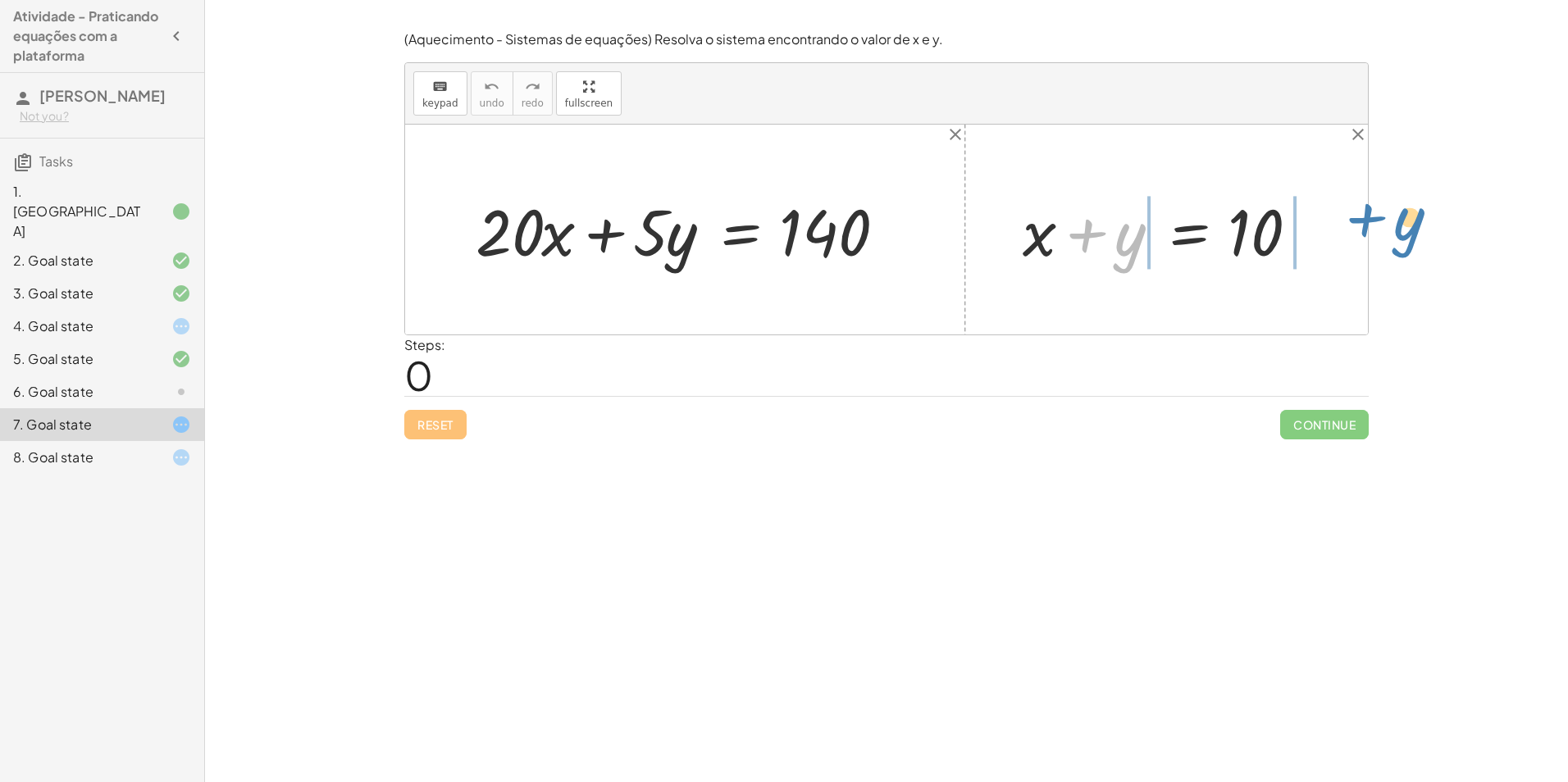
drag, startPoint x: 1070, startPoint y: 241, endPoint x: 1350, endPoint y: 226, distance: 280.4
click at [1350, 226] on div "+ · 20 · x + · 5 · y = 140 + y + x + y = 10" at bounding box center [887, 229] width 963 height 210
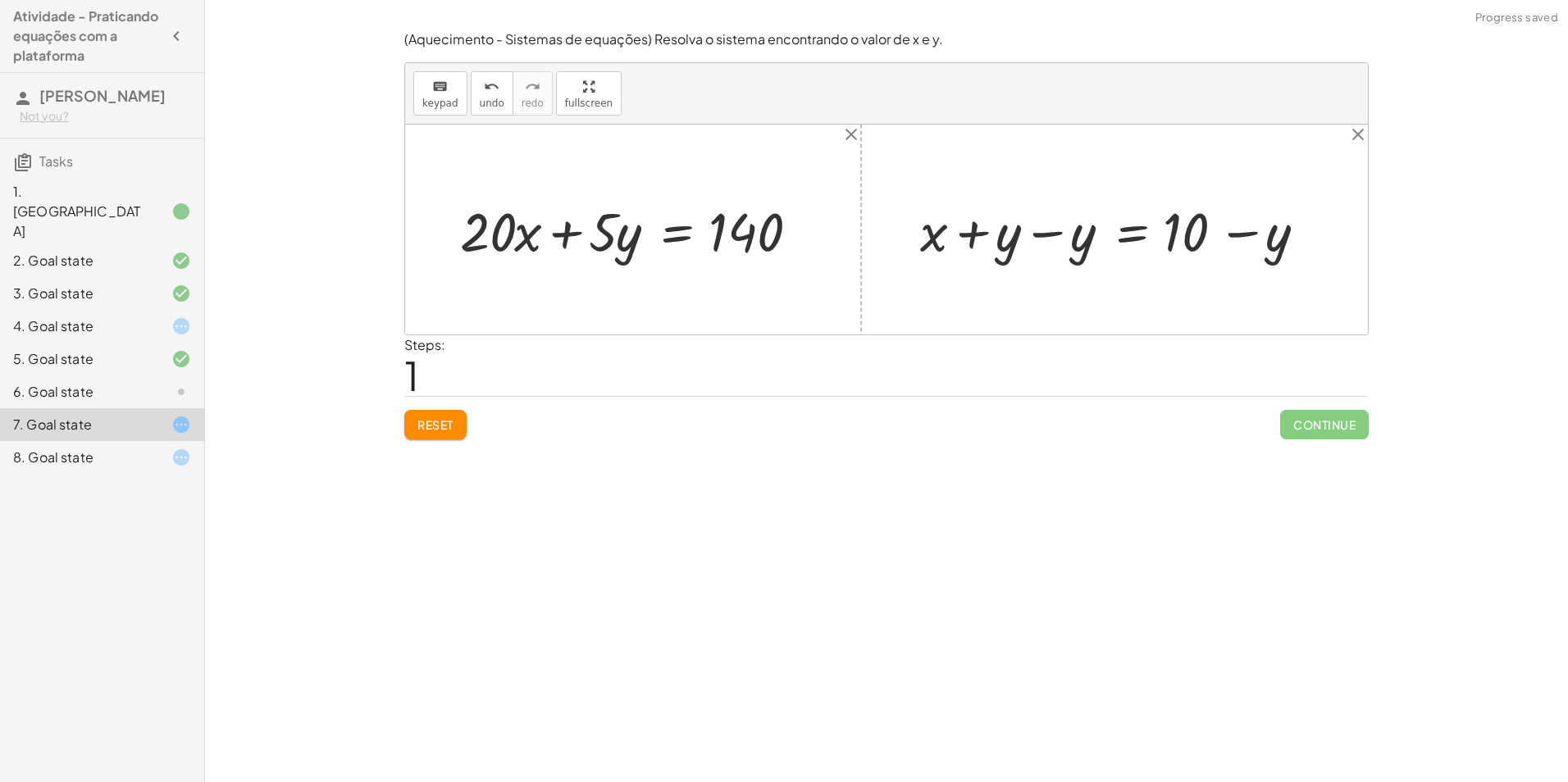
click at [1043, 237] on div at bounding box center [1120, 230] width 416 height 70
drag, startPoint x: 1084, startPoint y: 242, endPoint x: 813, endPoint y: 268, distance: 272.2
click at [803, 266] on div "+ · 20 · x + · 5 · y = 140 + x + y = 10 + x + y − y = + 10 − y + x + 0 = + 10 −…" at bounding box center [887, 229] width 963 height 210
drag, startPoint x: 1091, startPoint y: 235, endPoint x: 534, endPoint y: 243, distance: 557.1
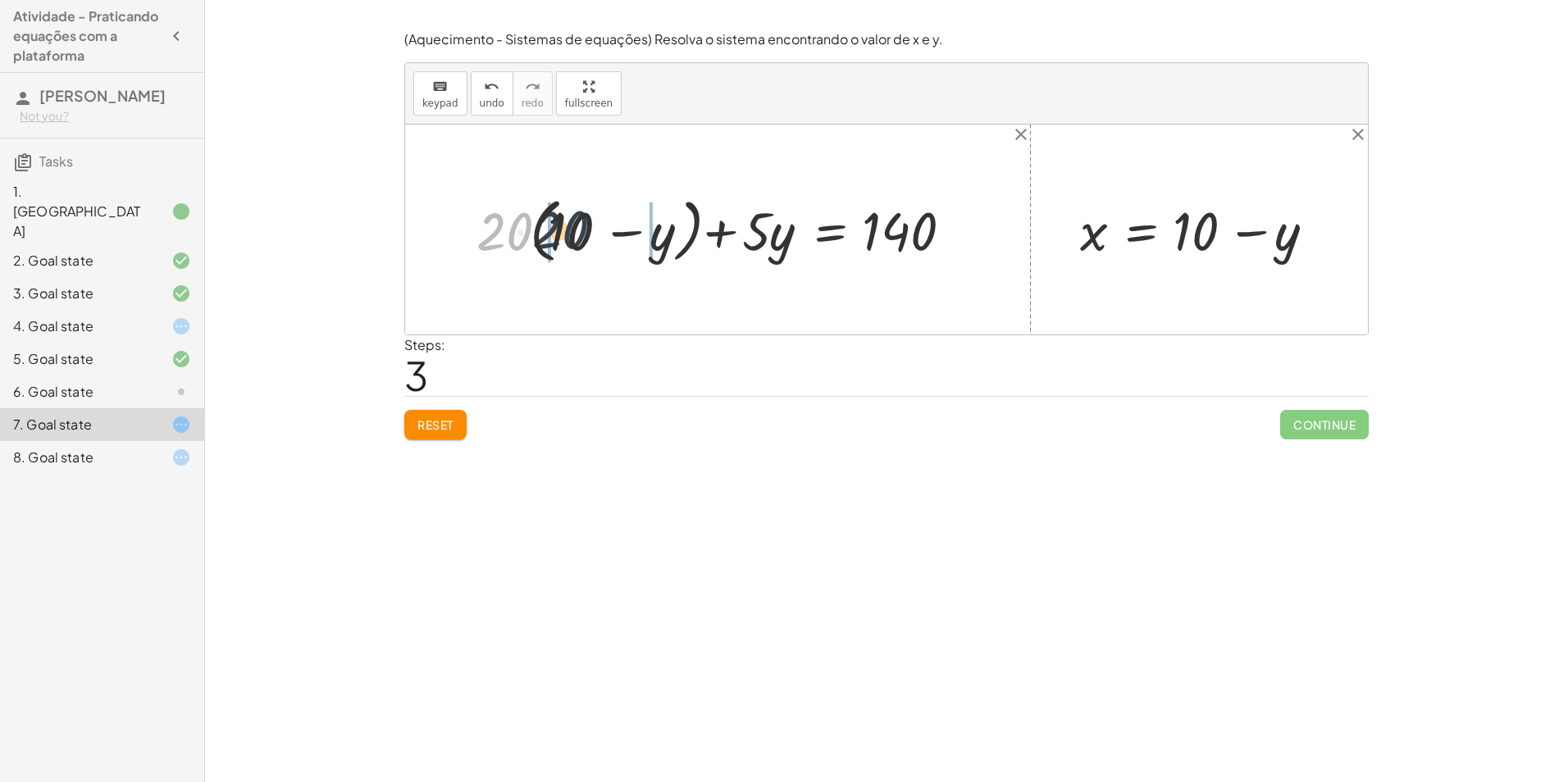
drag, startPoint x: 503, startPoint y: 221, endPoint x: 556, endPoint y: 219, distance: 53.0
click at [556, 219] on div at bounding box center [723, 229] width 511 height 78
drag, startPoint x: 518, startPoint y: 222, endPoint x: 560, endPoint y: 220, distance: 42.0
click at [518, 222] on div at bounding box center [706, 230] width 548 height 70
click at [633, 219] on div at bounding box center [729, 230] width 502 height 70
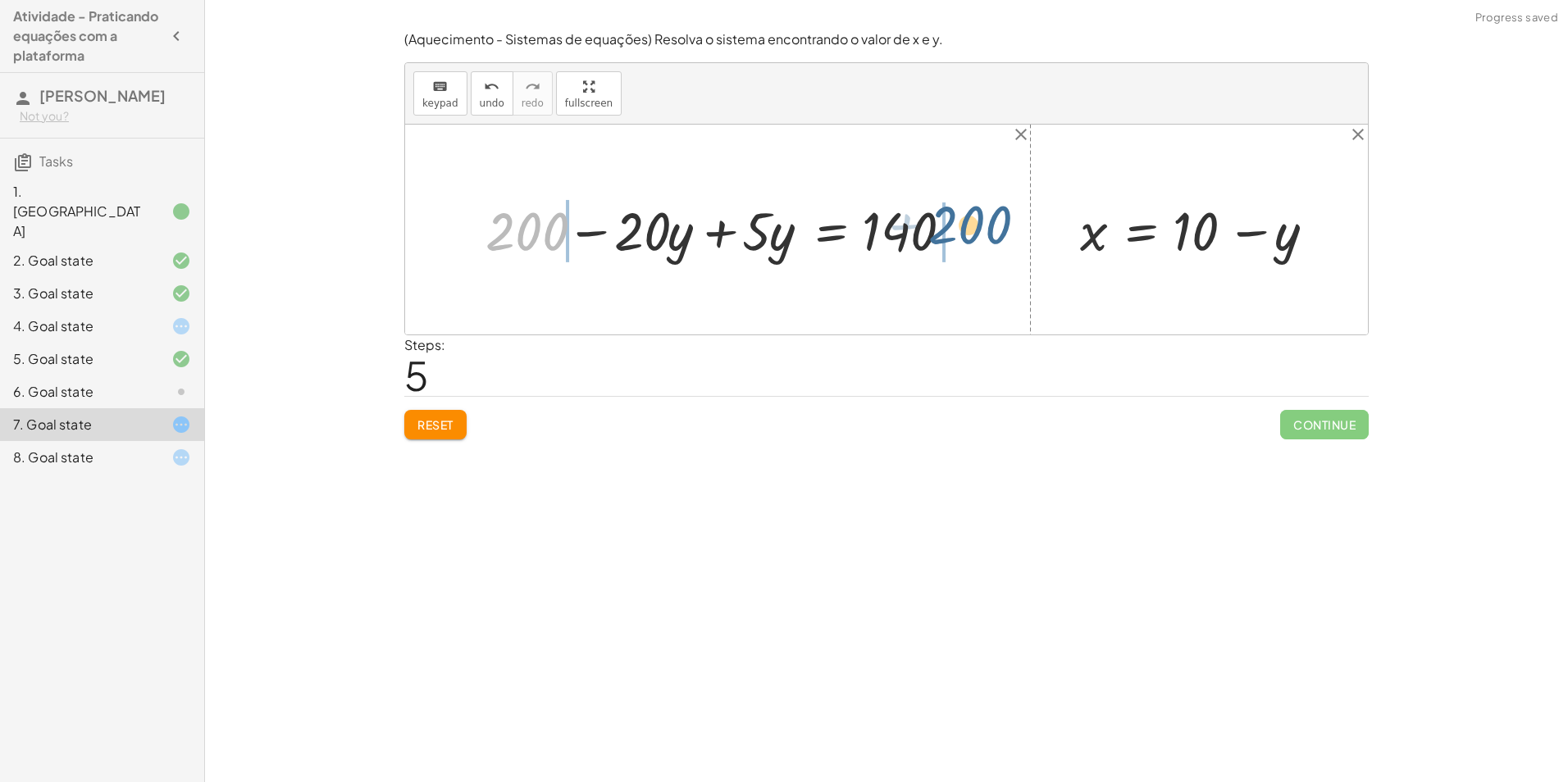
drag, startPoint x: 545, startPoint y: 223, endPoint x: 992, endPoint y: 215, distance: 447.1
click at [992, 215] on div "+ · 20 · x + · 5 · y = 140 + · 20 · ( + 10 − y ) + · 5 · y = 140 + · 20 · 10 − …" at bounding box center [887, 229] width 963 height 210
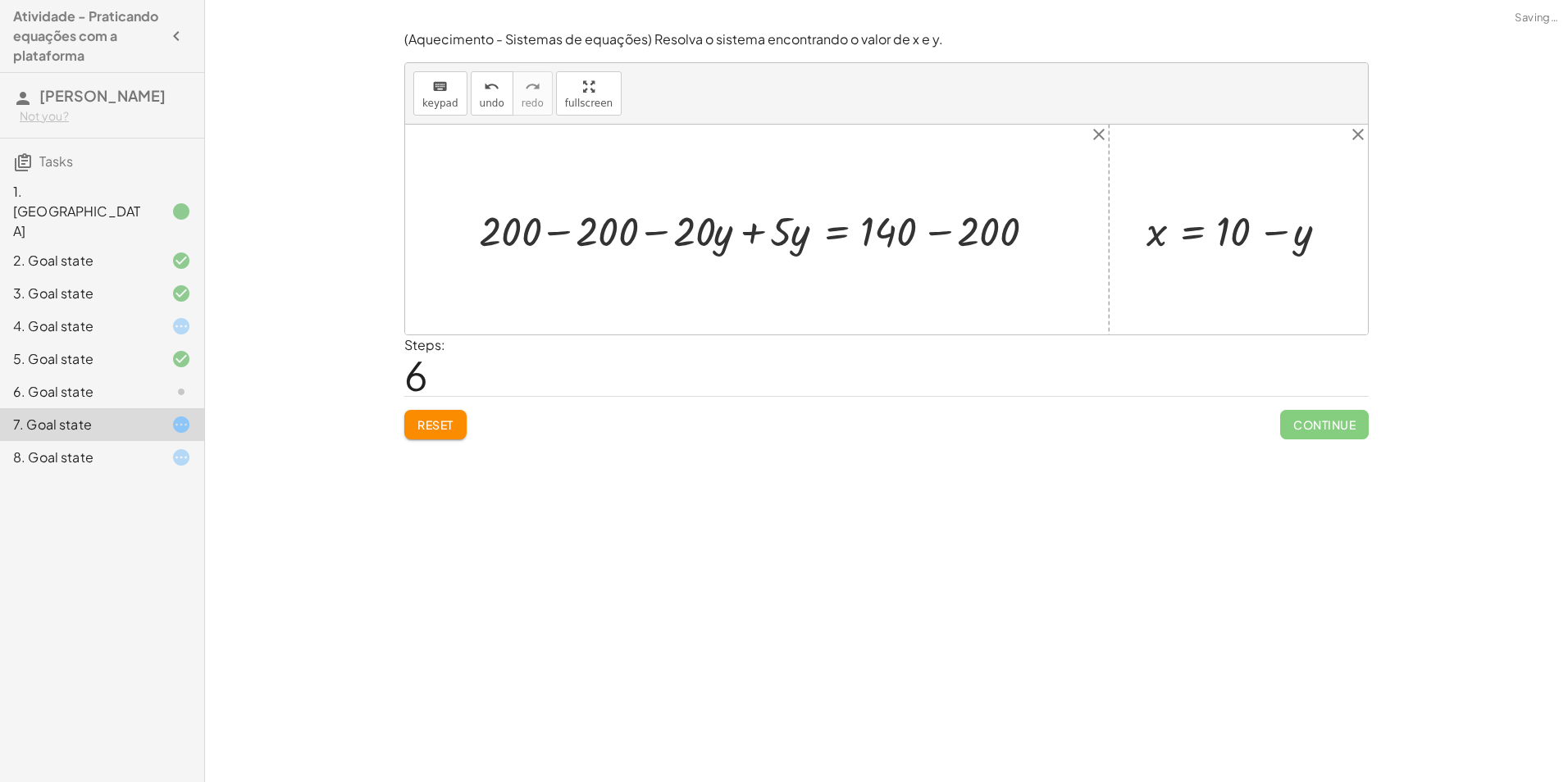
click at [571, 221] on div at bounding box center [763, 230] width 584 height 55
click at [936, 229] on div at bounding box center [838, 230] width 420 height 55
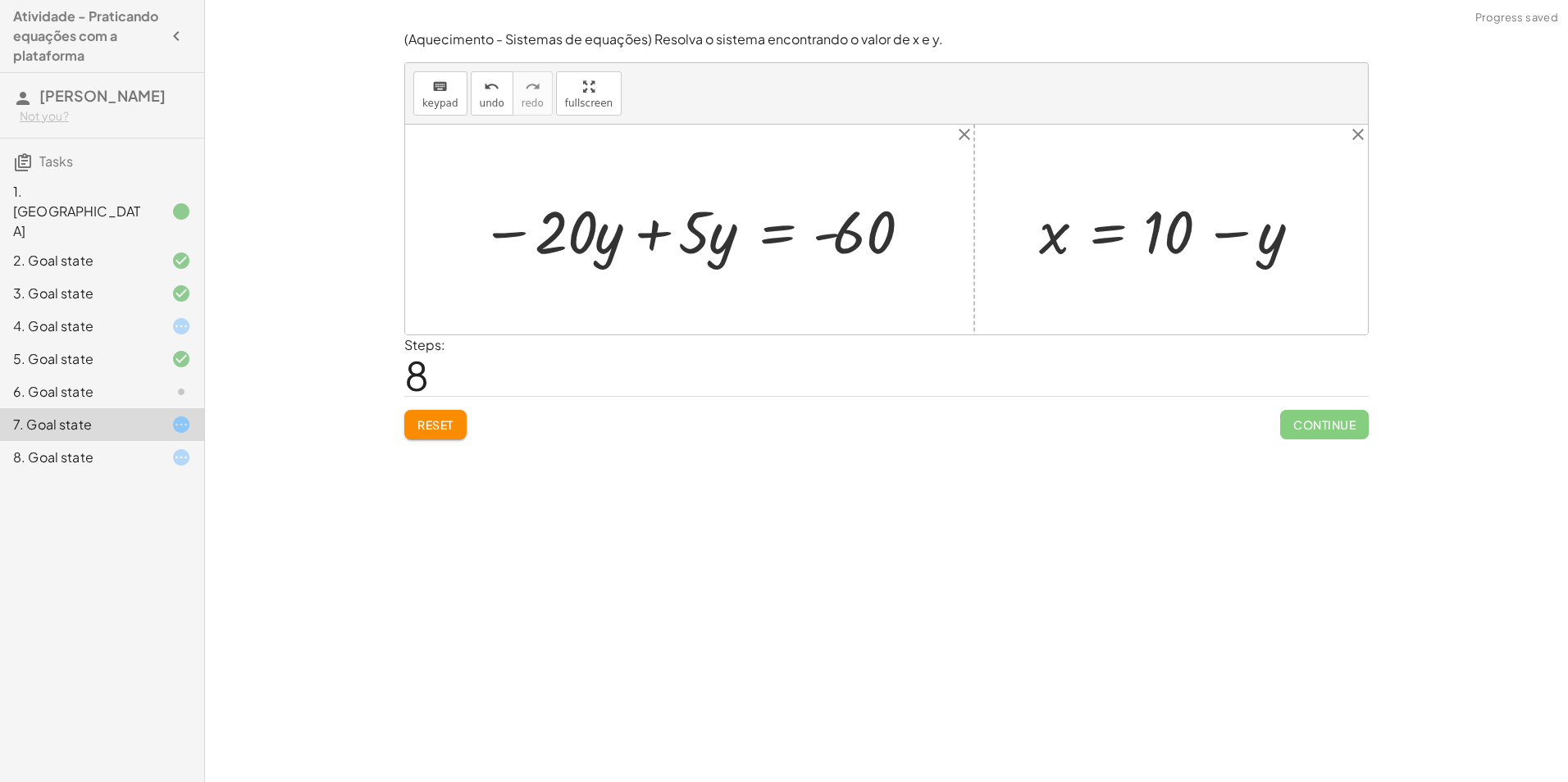
click at [650, 228] on div at bounding box center [696, 230] width 447 height 78
drag, startPoint x: 698, startPoint y: 236, endPoint x: 913, endPoint y: 283, distance: 220.1
click at [913, 283] on div "+ · 20 · x + · 5 · y = 140 + · 20 · ( + 10 − y ) + · 5 · y = 140 + · 20 · 10 − …" at bounding box center [887, 229] width 963 height 210
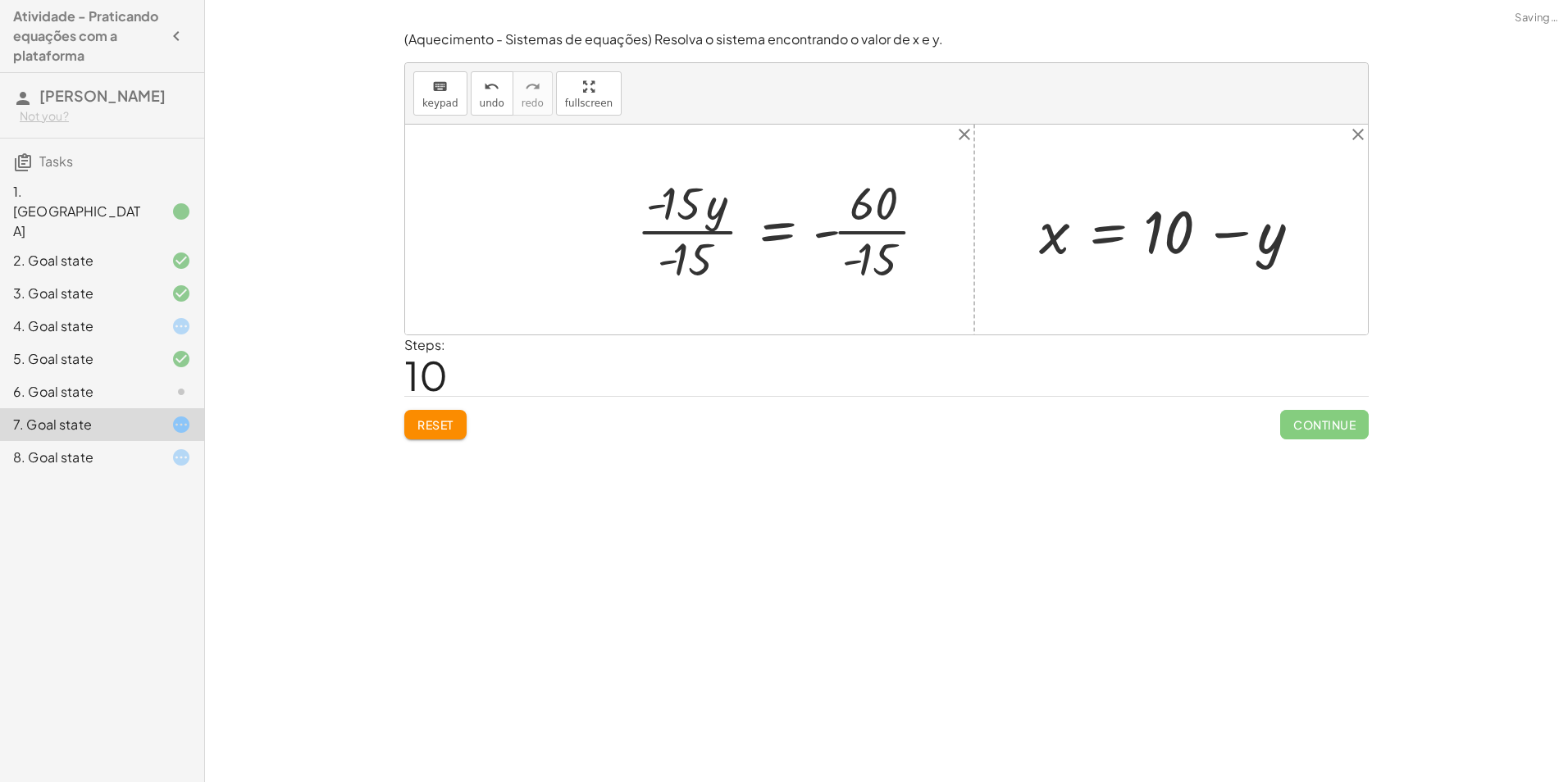
click at [688, 232] on div at bounding box center [788, 230] width 320 height 116
click at [842, 232] on div at bounding box center [825, 230] width 248 height 116
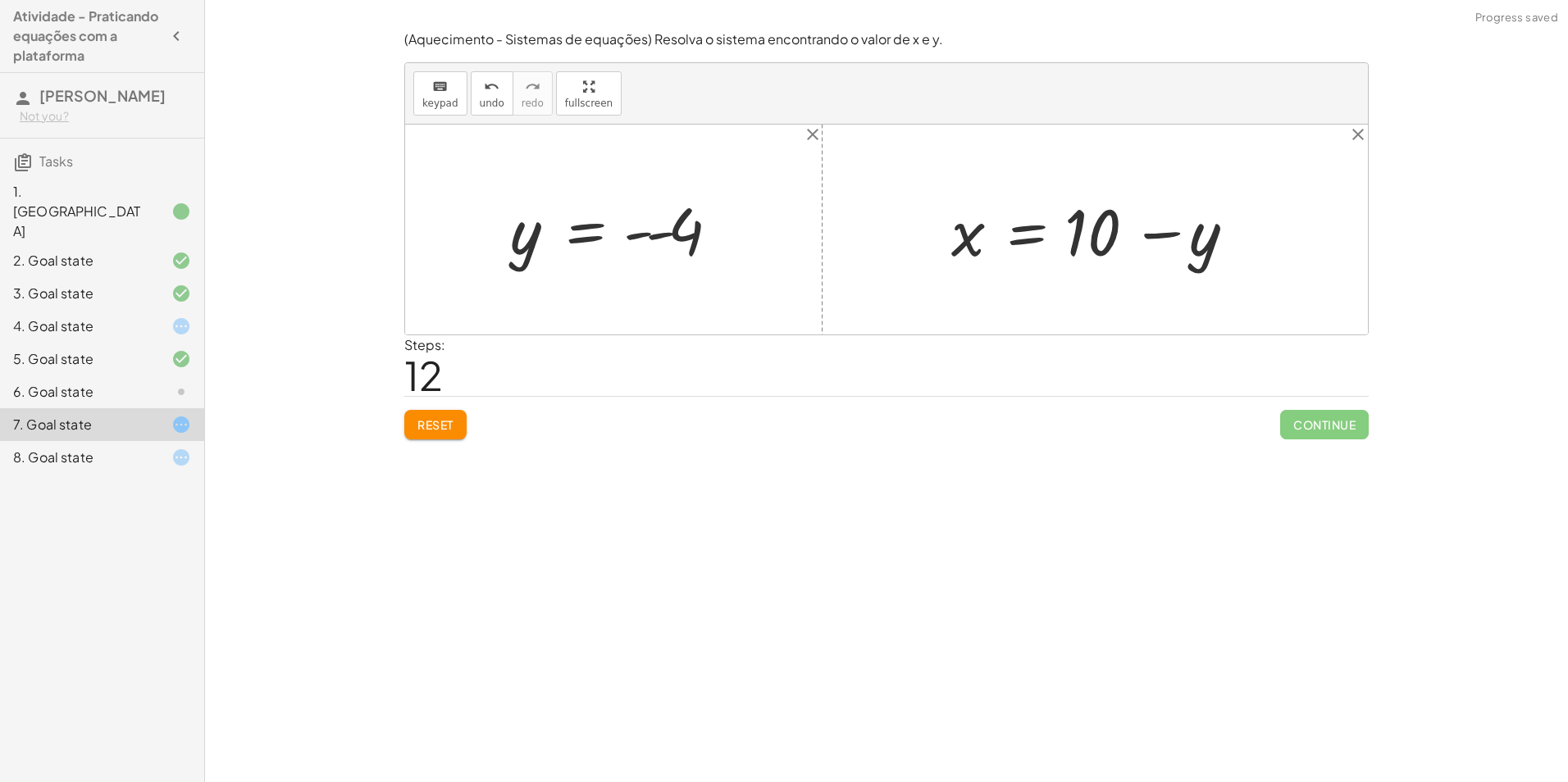
click at [659, 242] on div at bounding box center [620, 230] width 235 height 81
click at [650, 239] on div at bounding box center [597, 230] width 191 height 81
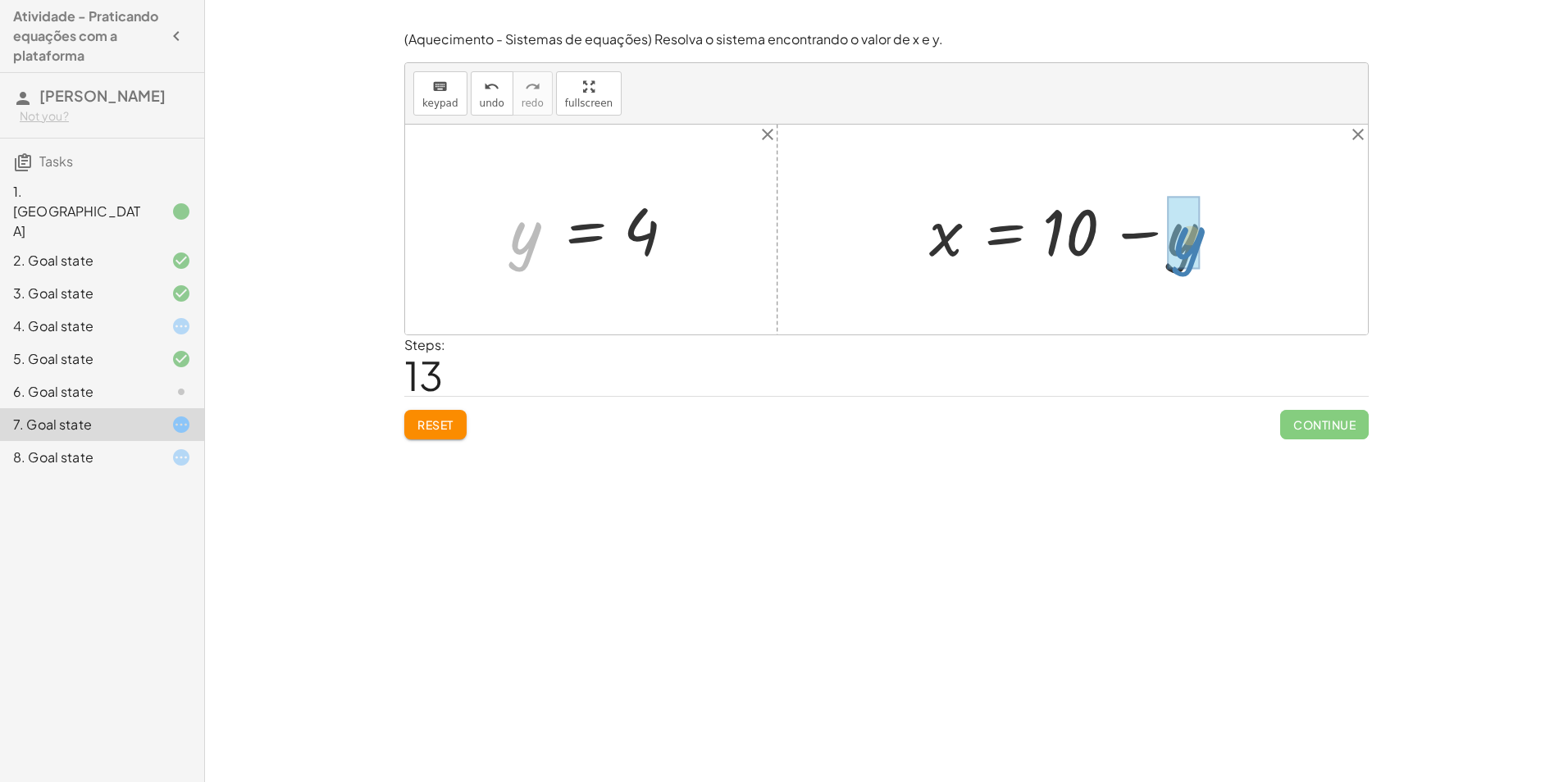
drag, startPoint x: 515, startPoint y: 254, endPoint x: 1164, endPoint y: 261, distance: 649.0
click at [1124, 219] on div at bounding box center [1080, 229] width 316 height 84
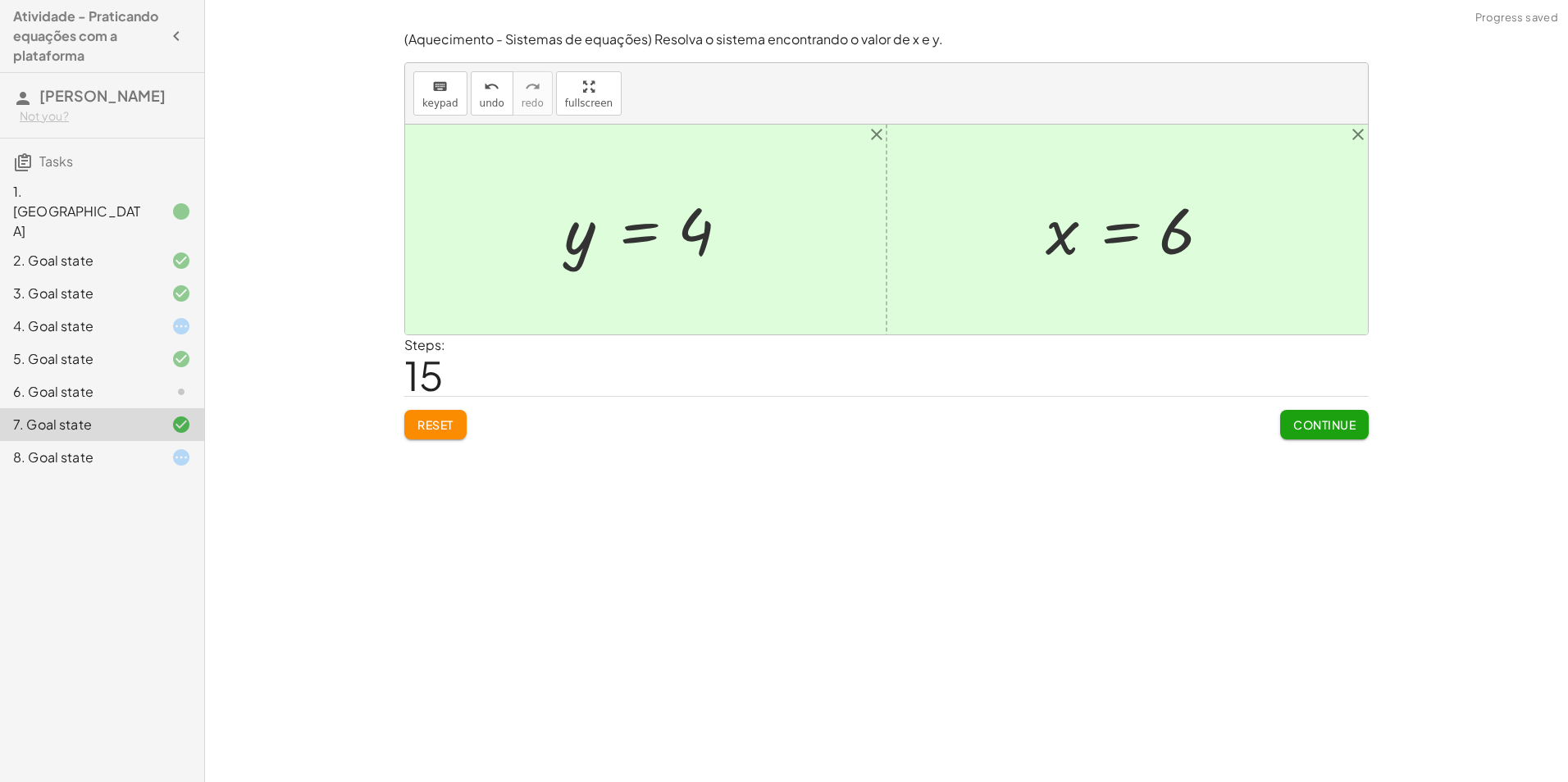
click at [1333, 420] on span "Continue" at bounding box center [1325, 425] width 63 height 15
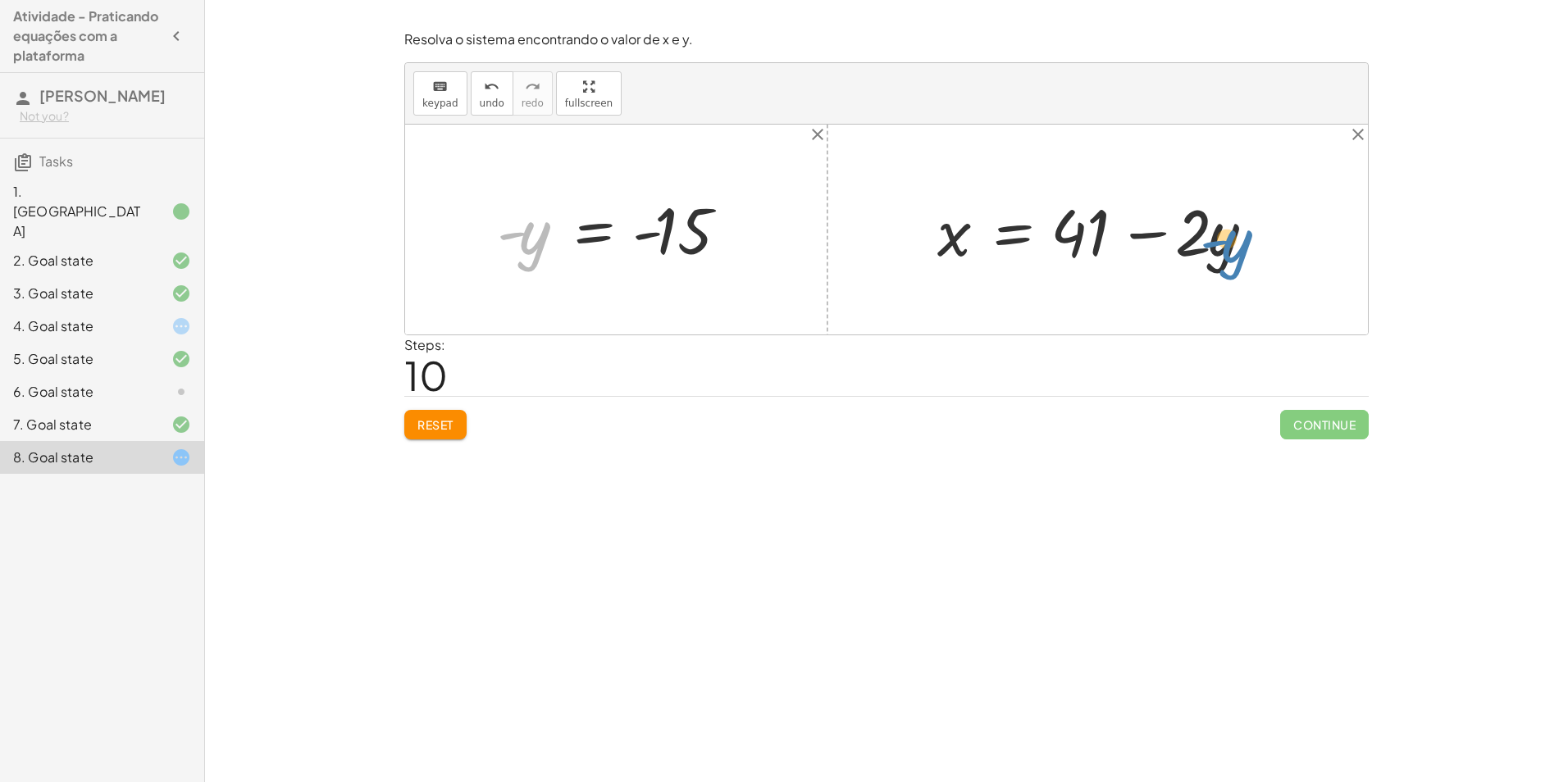
drag, startPoint x: 525, startPoint y: 246, endPoint x: 1223, endPoint y: 254, distance: 698.0
click at [1223, 254] on div "+ · 2 · x + · 3 · y = 67 + · 2 · ( + 41 − · 2 · y ) + · 3 · y = 67 + · 2 · 41 −…" at bounding box center [887, 229] width 963 height 210
drag, startPoint x: 534, startPoint y: 240, endPoint x: 1219, endPoint y: 243, distance: 685.0
drag, startPoint x: 506, startPoint y: 244, endPoint x: 635, endPoint y: 242, distance: 129.0
drag, startPoint x: 533, startPoint y: 235, endPoint x: 1226, endPoint y: 247, distance: 693.1
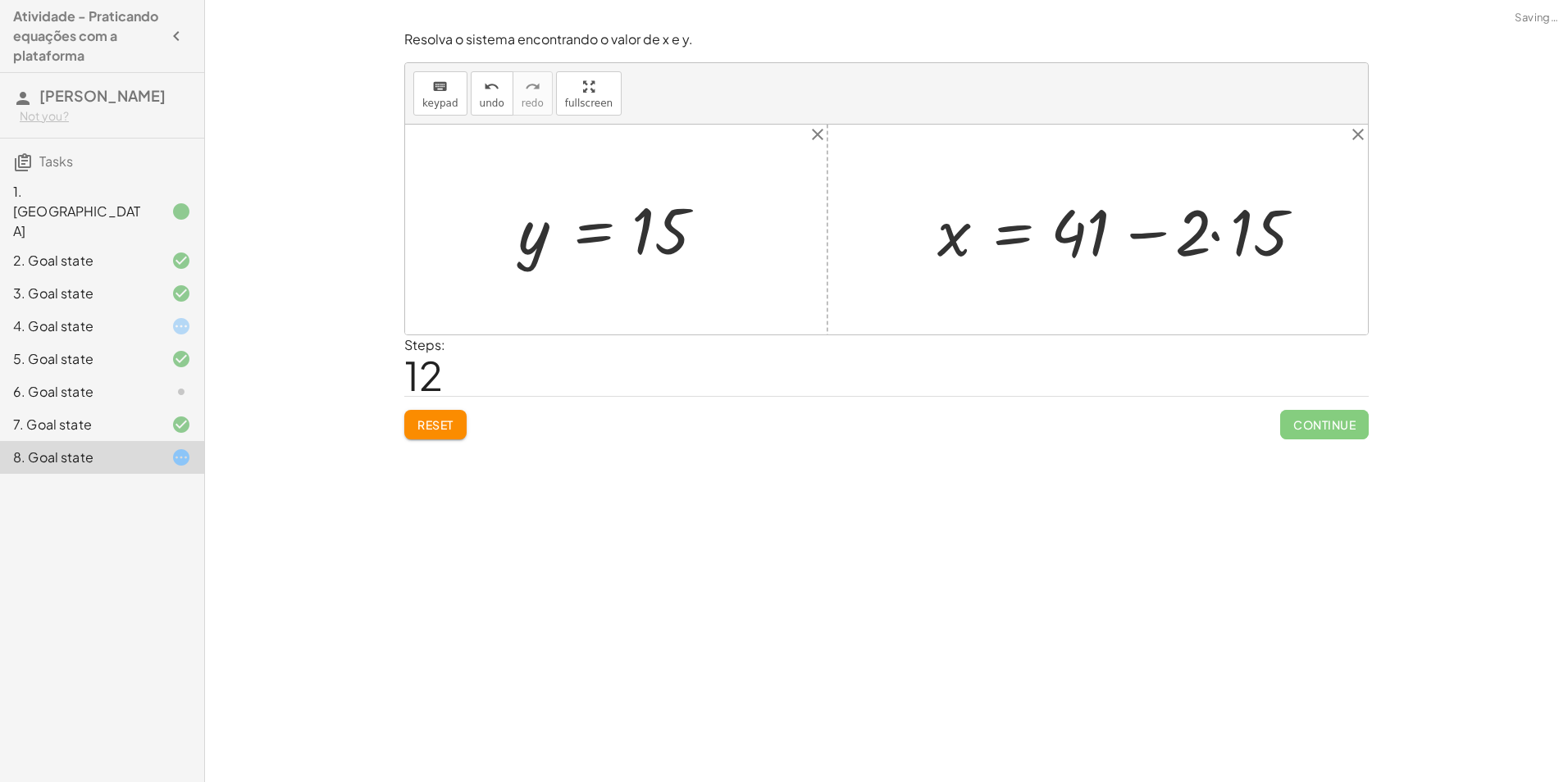
click at [1216, 232] on div at bounding box center [1130, 229] width 404 height 84
click at [1111, 237] on div at bounding box center [1104, 229] width 349 height 84
click at [1157, 228] on div at bounding box center [1104, 229] width 349 height 84
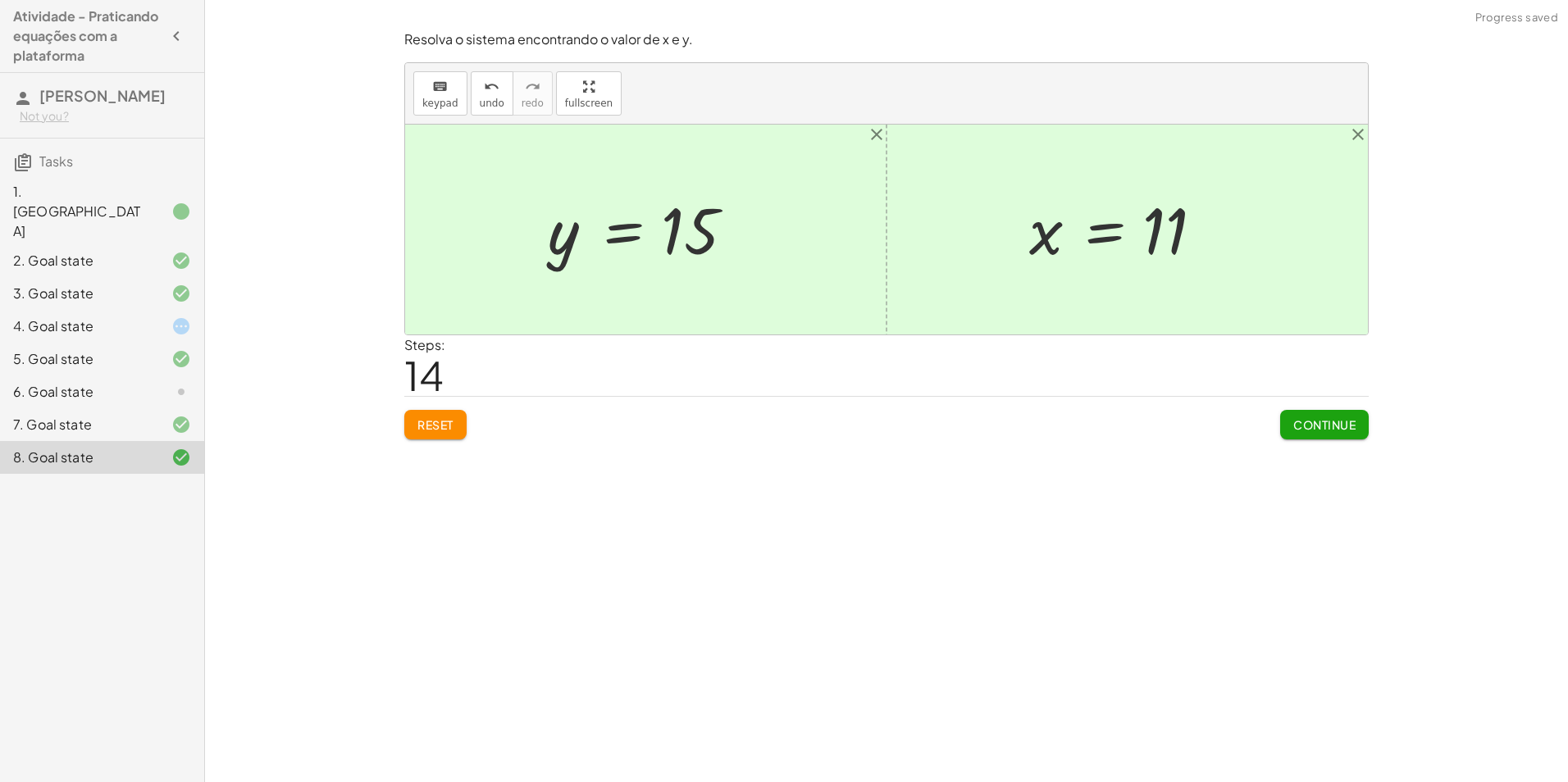
drag, startPoint x: 1348, startPoint y: 412, endPoint x: 1334, endPoint y: 413, distance: 14.0
click at [1347, 415] on button "Continue" at bounding box center [1325, 425] width 89 height 30
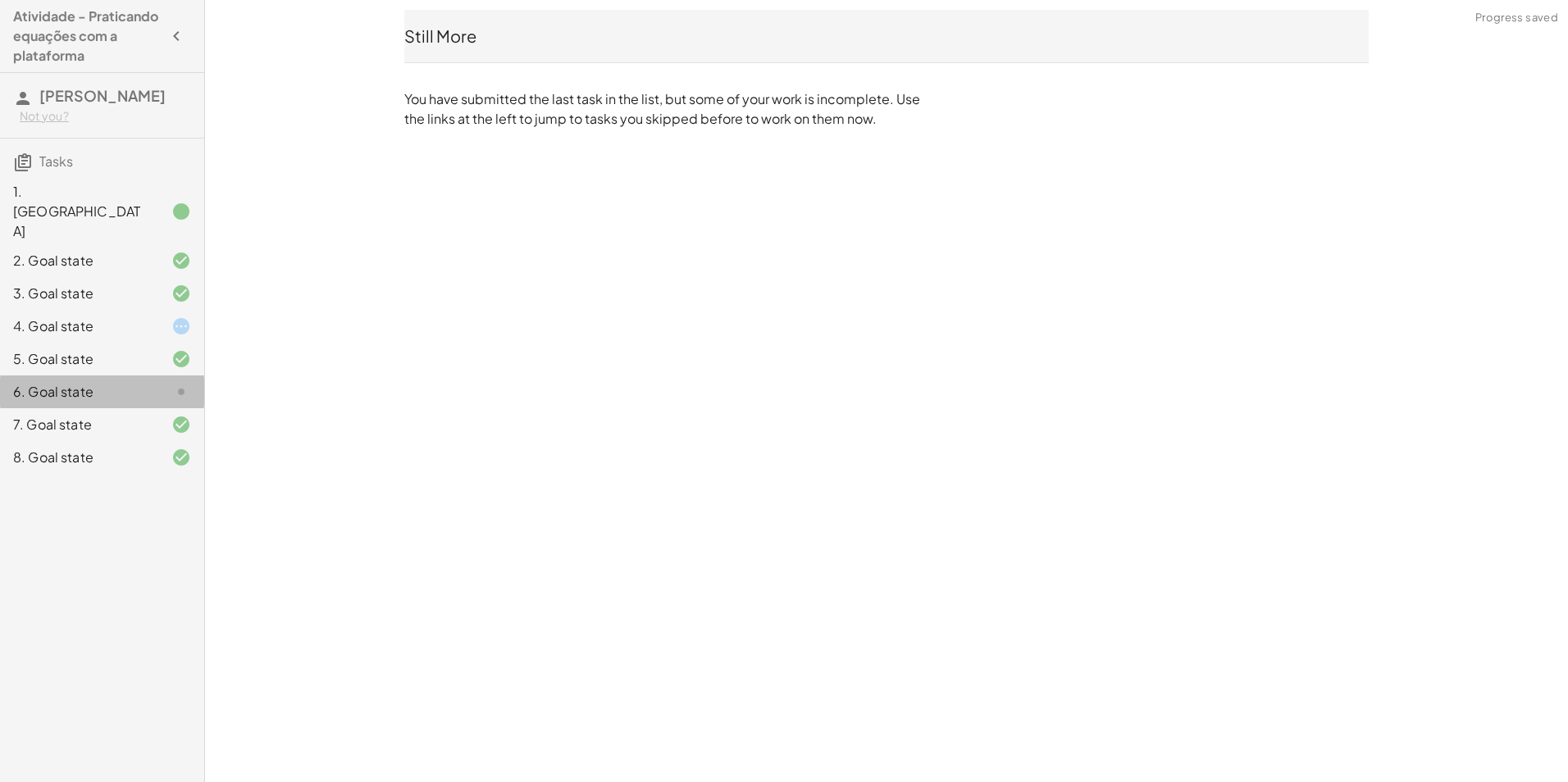
click at [177, 382] on icon at bounding box center [181, 391] width 19 height 19
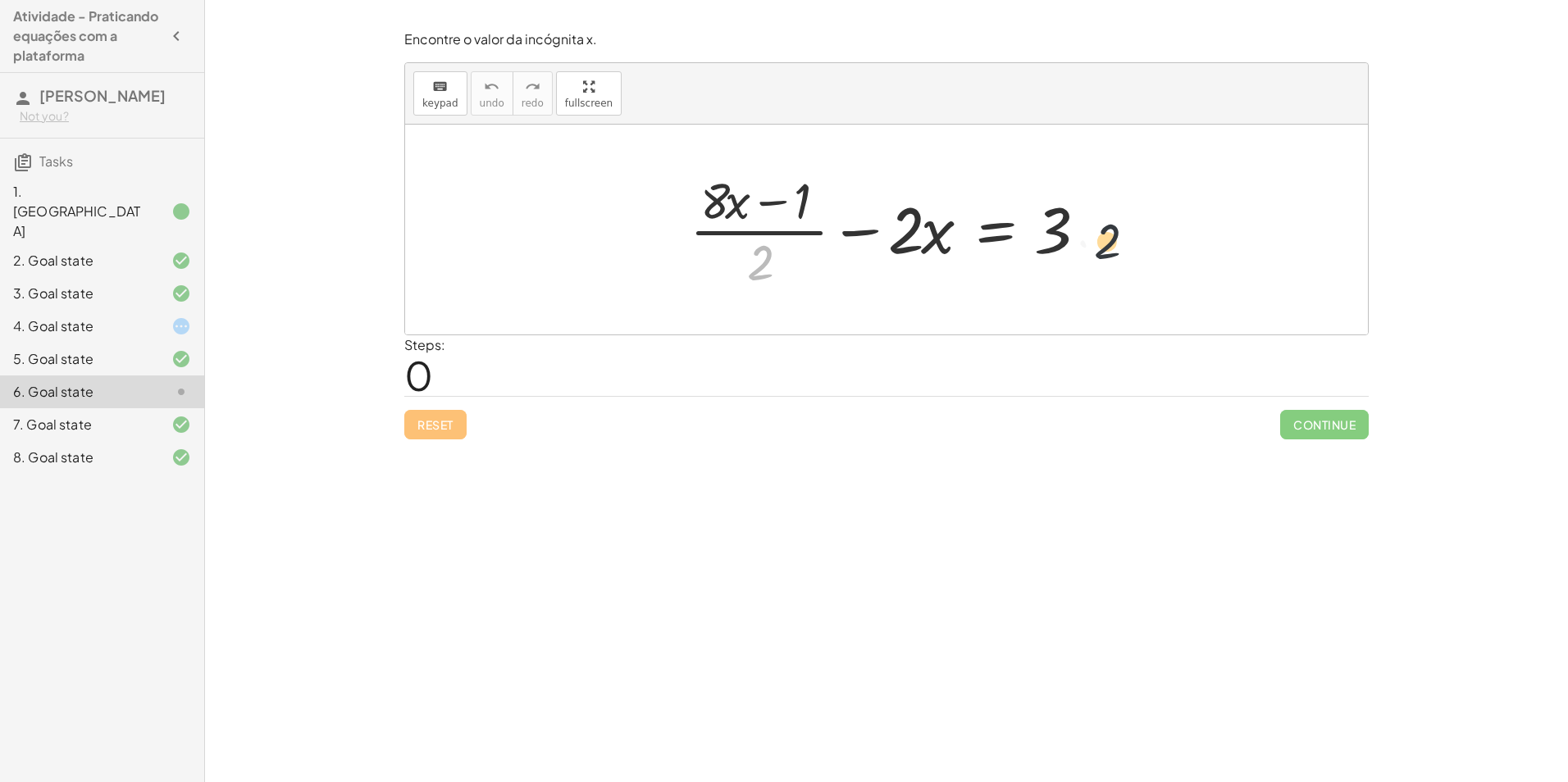
drag, startPoint x: 751, startPoint y: 259, endPoint x: 1130, endPoint y: 236, distance: 379.7
drag, startPoint x: 759, startPoint y: 280, endPoint x: 1102, endPoint y: 254, distance: 344.0
click at [1102, 254] on div at bounding box center [892, 229] width 422 height 126
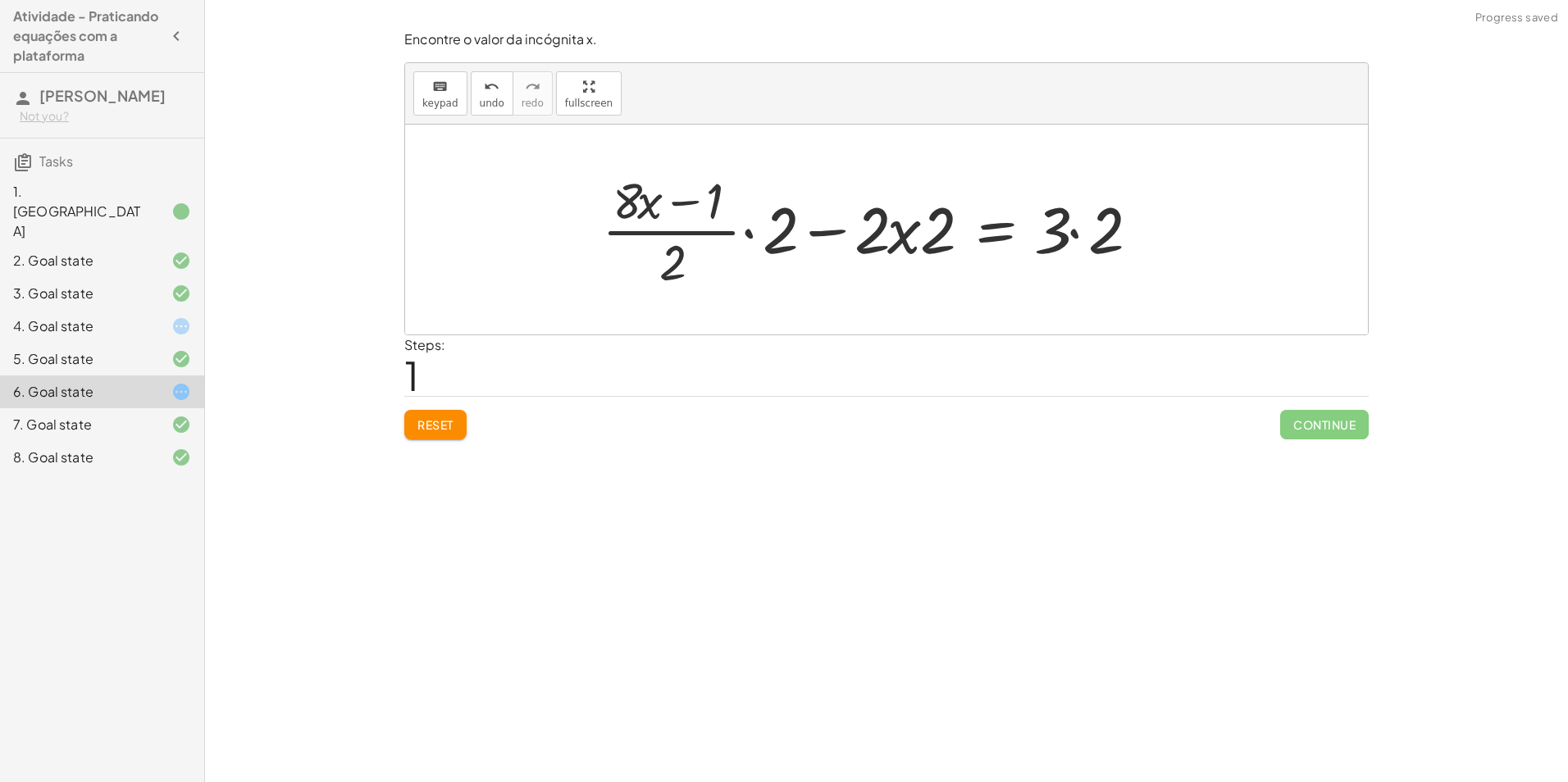
click at [738, 242] on div at bounding box center [875, 229] width 564 height 126
drag, startPoint x: 888, startPoint y: 238, endPoint x: 1022, endPoint y: 225, distance: 134.6
click at [889, 237] on div at bounding box center [875, 229] width 564 height 126
click at [1069, 228] on div at bounding box center [875, 229] width 564 height 126
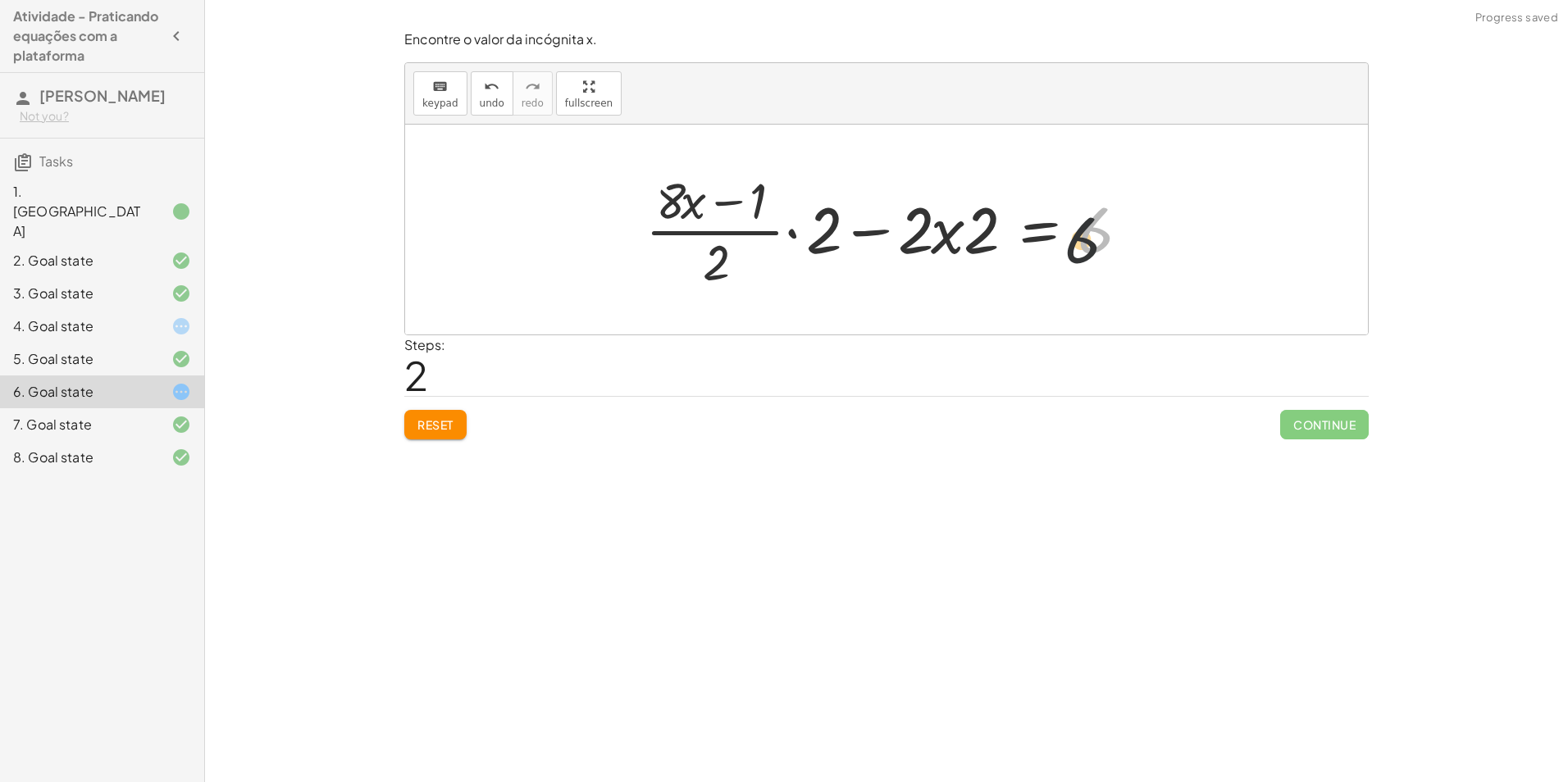
drag, startPoint x: 1047, startPoint y: 240, endPoint x: 1037, endPoint y: 243, distance: 10.4
click at [1037, 243] on div at bounding box center [892, 229] width 511 height 126
click at [960, 242] on div at bounding box center [893, 229] width 511 height 126
click at [830, 238] on div at bounding box center [893, 229] width 511 height 126
click at [790, 238] on div at bounding box center [891, 229] width 513 height 134
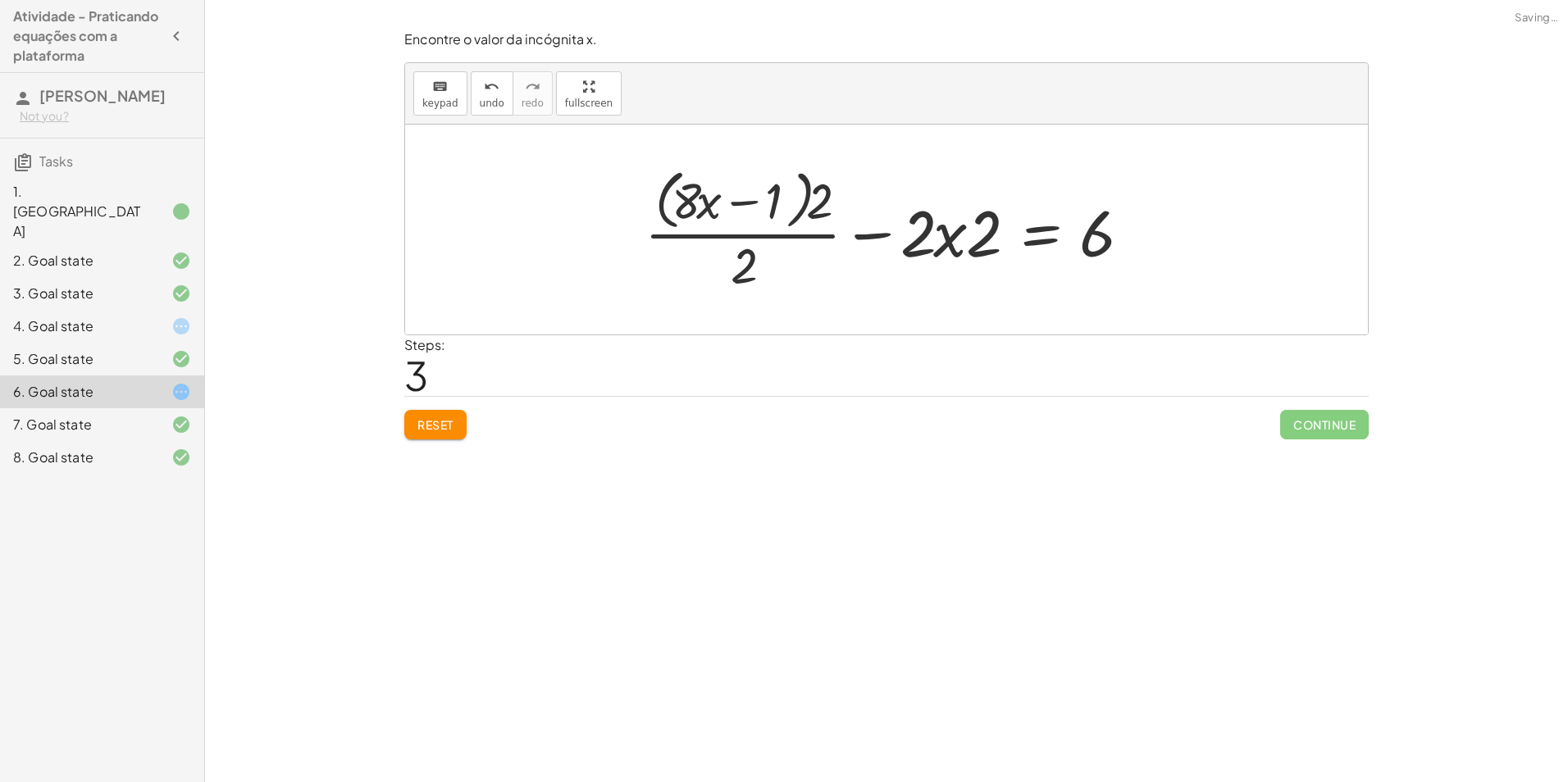
click at [766, 201] on div at bounding box center [892, 229] width 513 height 134
click at [444, 423] on span "Reset" at bounding box center [435, 425] width 36 height 15
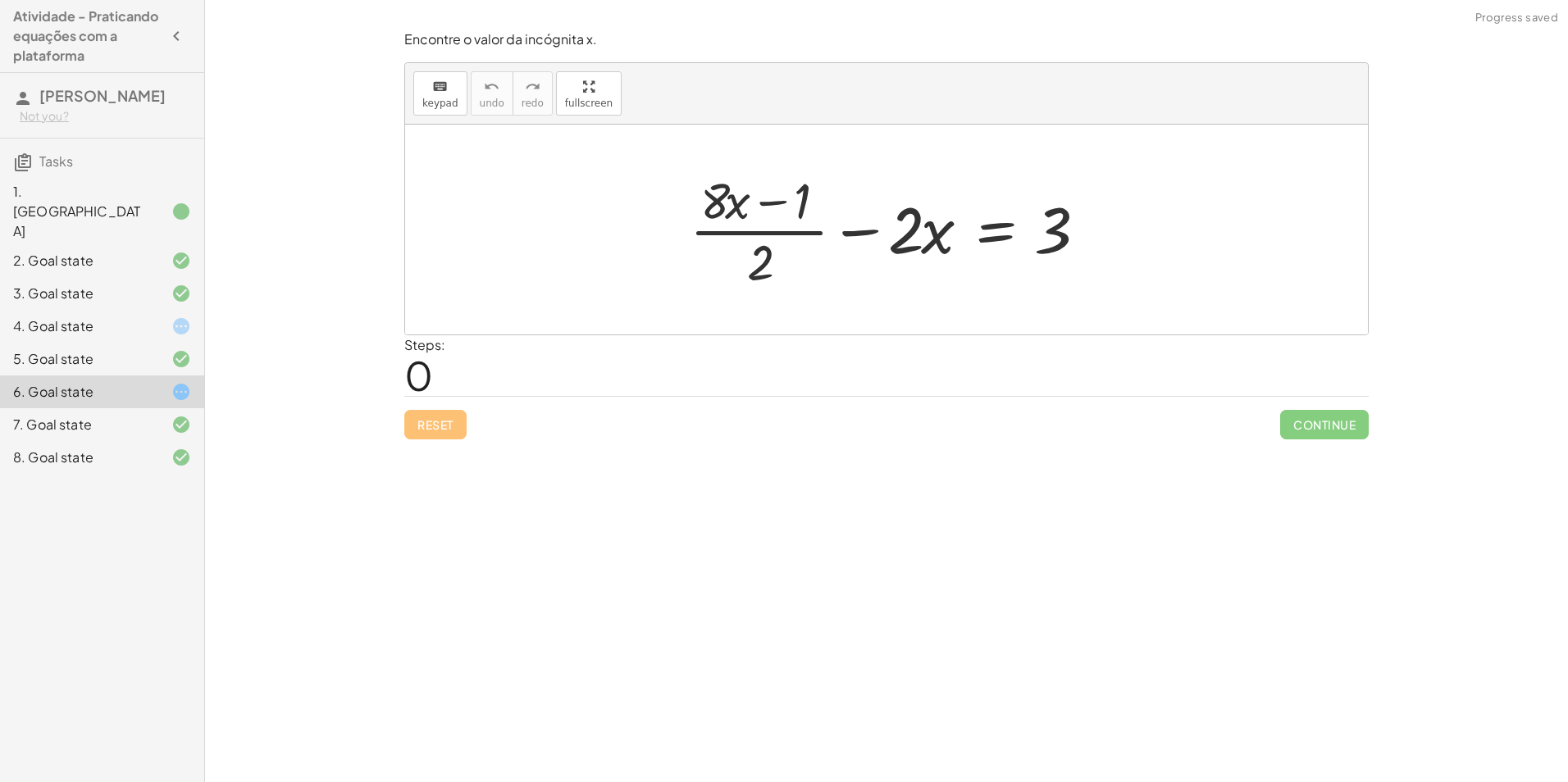
click at [813, 232] on div at bounding box center [892, 229] width 422 height 126
drag, startPoint x: 759, startPoint y: 268, endPoint x: 828, endPoint y: 224, distance: 81.8
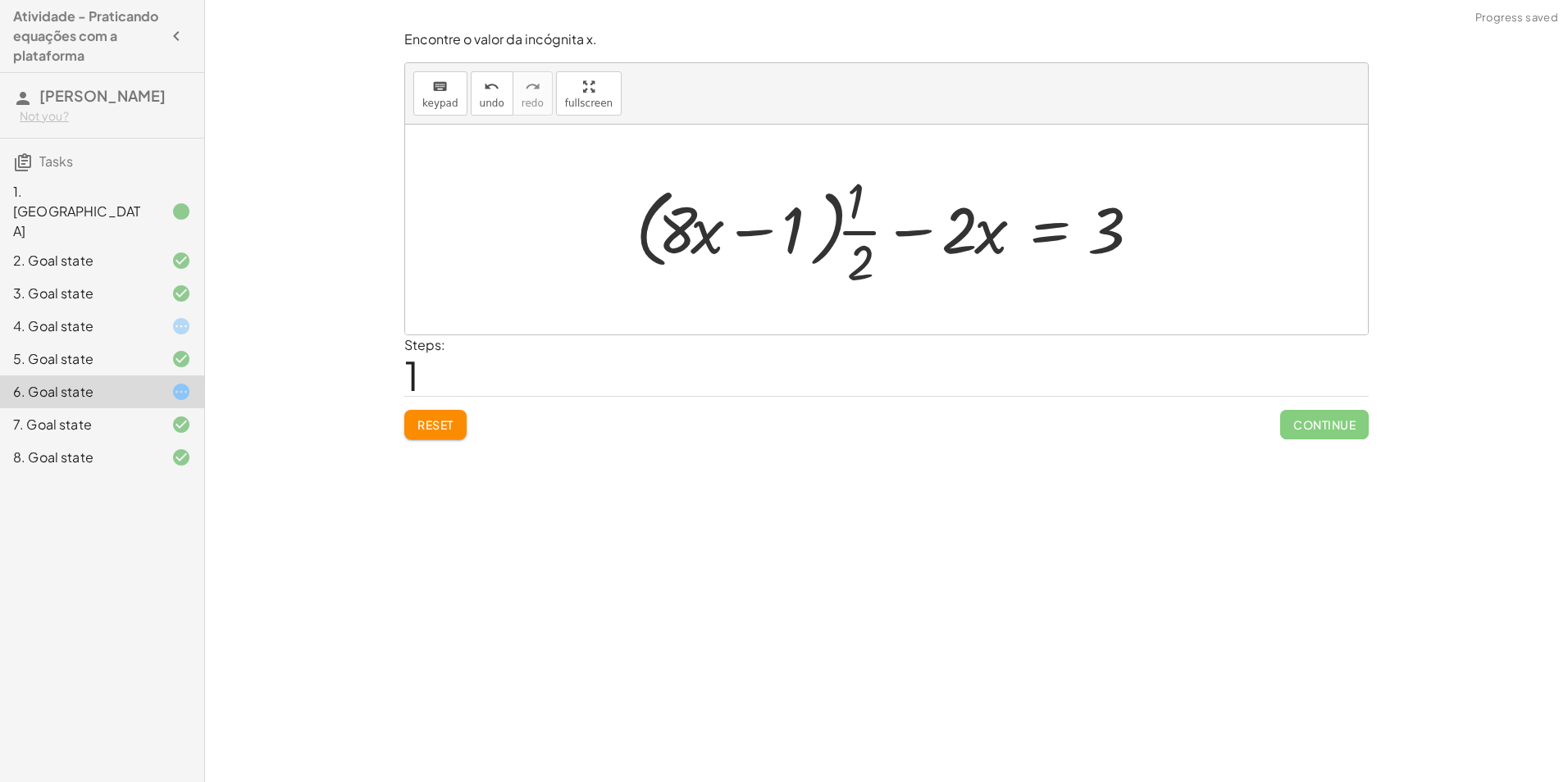
click at [454, 415] on button "Reset" at bounding box center [436, 425] width 63 height 30
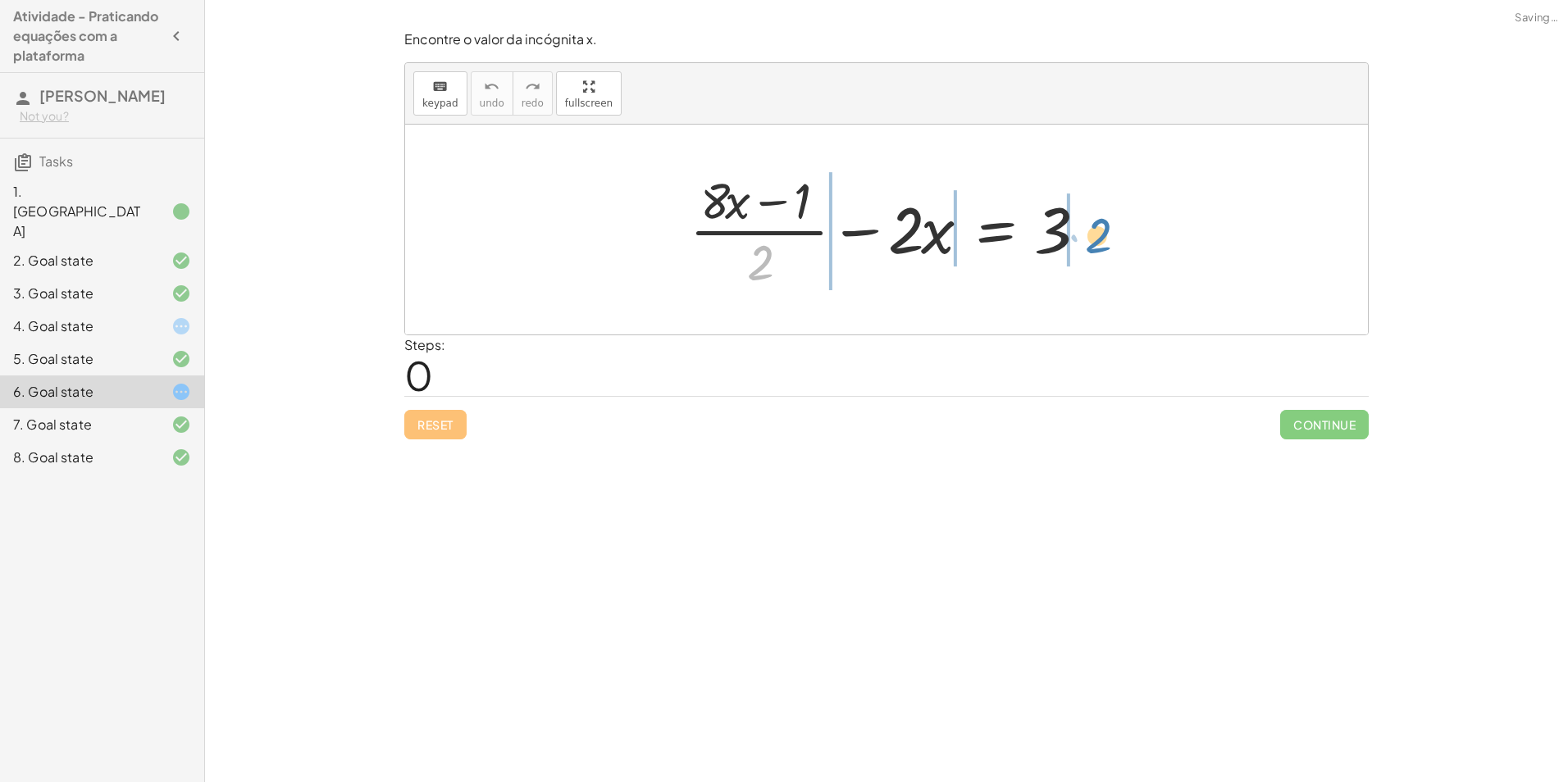
drag, startPoint x: 764, startPoint y: 269, endPoint x: 1102, endPoint y: 244, distance: 338.9
click at [1102, 244] on div at bounding box center [892, 229] width 422 height 126
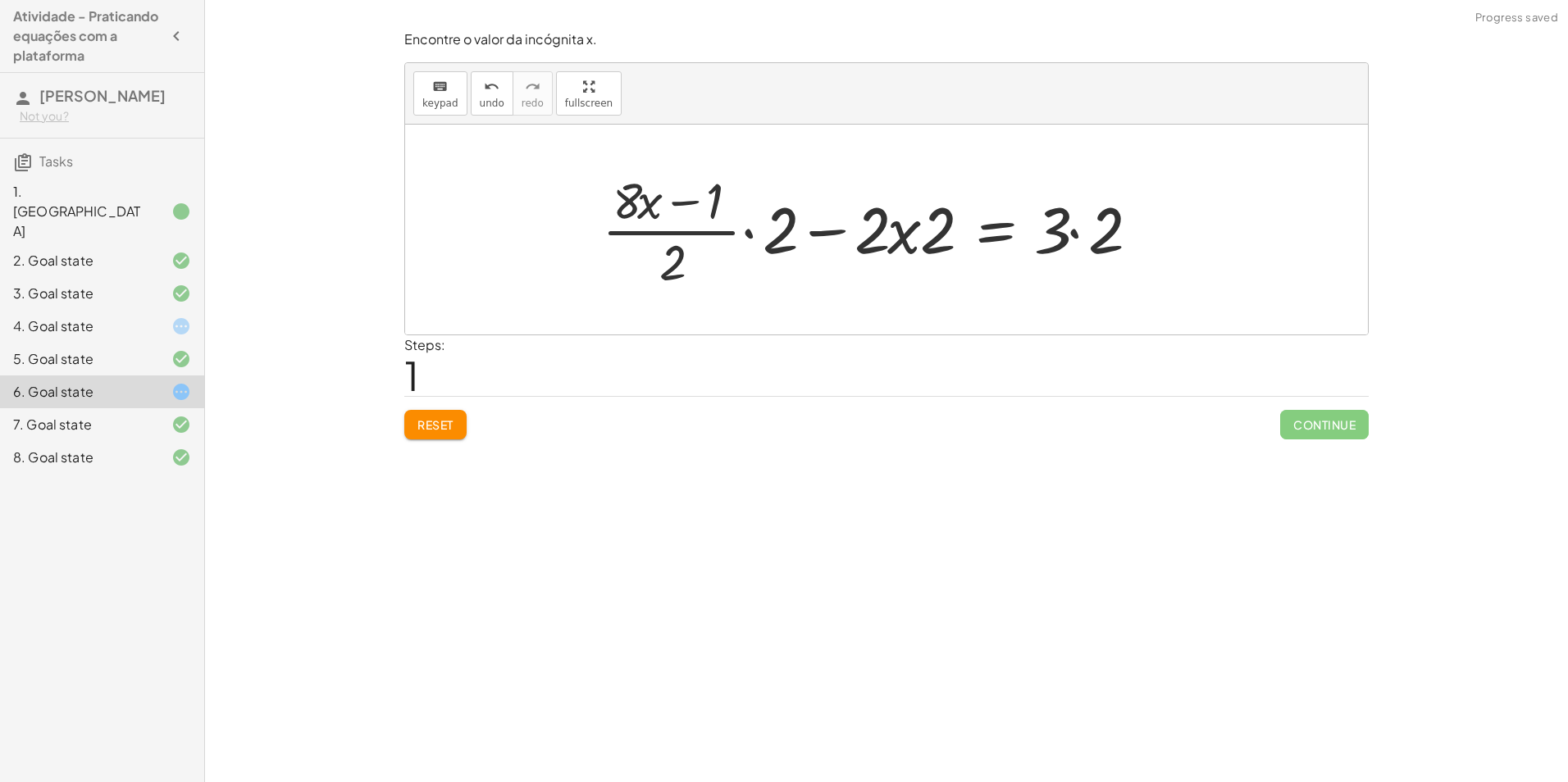
click at [765, 236] on div at bounding box center [875, 229] width 564 height 126
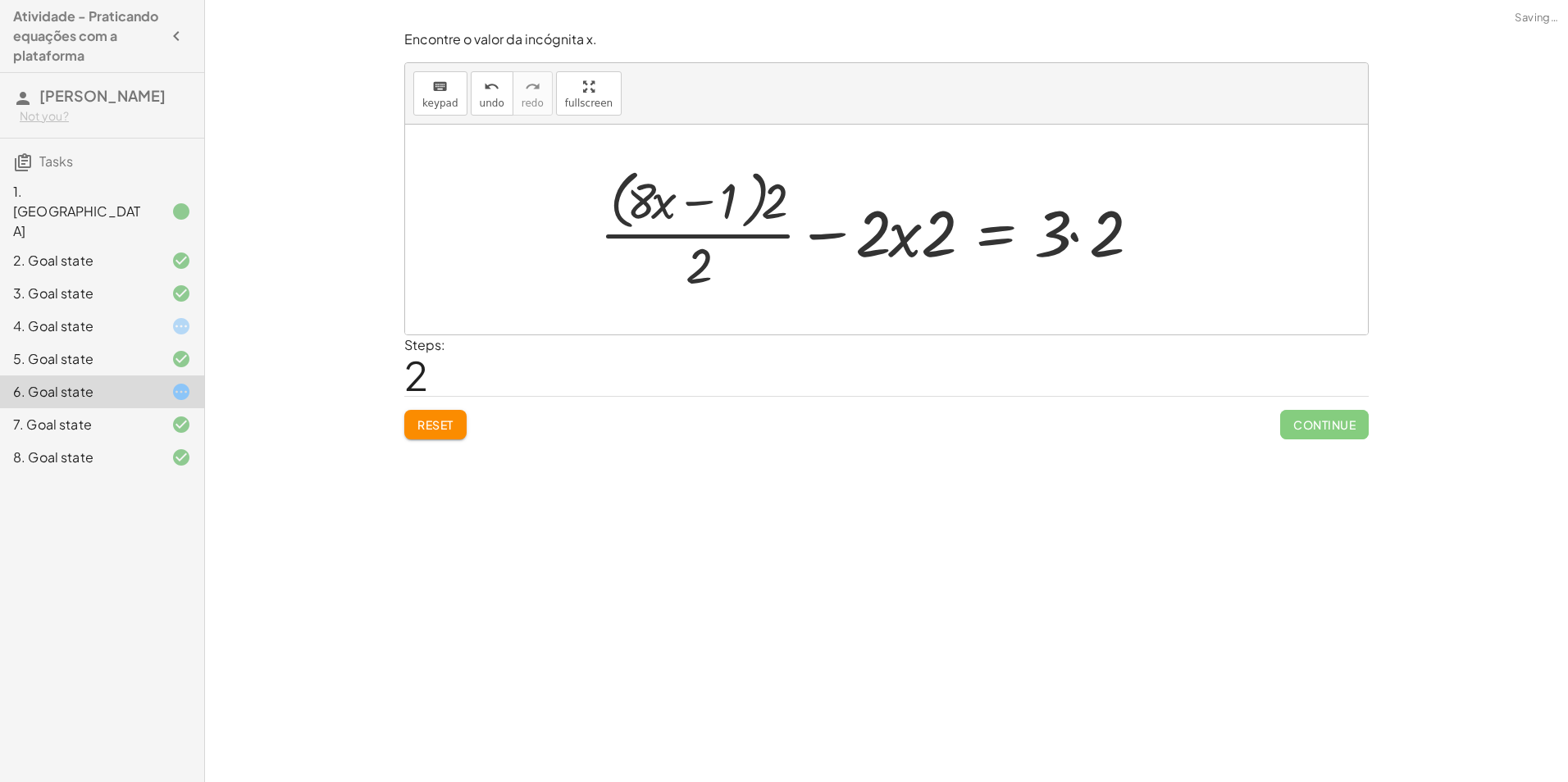
click at [897, 241] on div at bounding box center [874, 229] width 568 height 134
click at [1079, 236] on div at bounding box center [874, 229] width 568 height 134
click at [909, 247] on div at bounding box center [847, 229] width 513 height 134
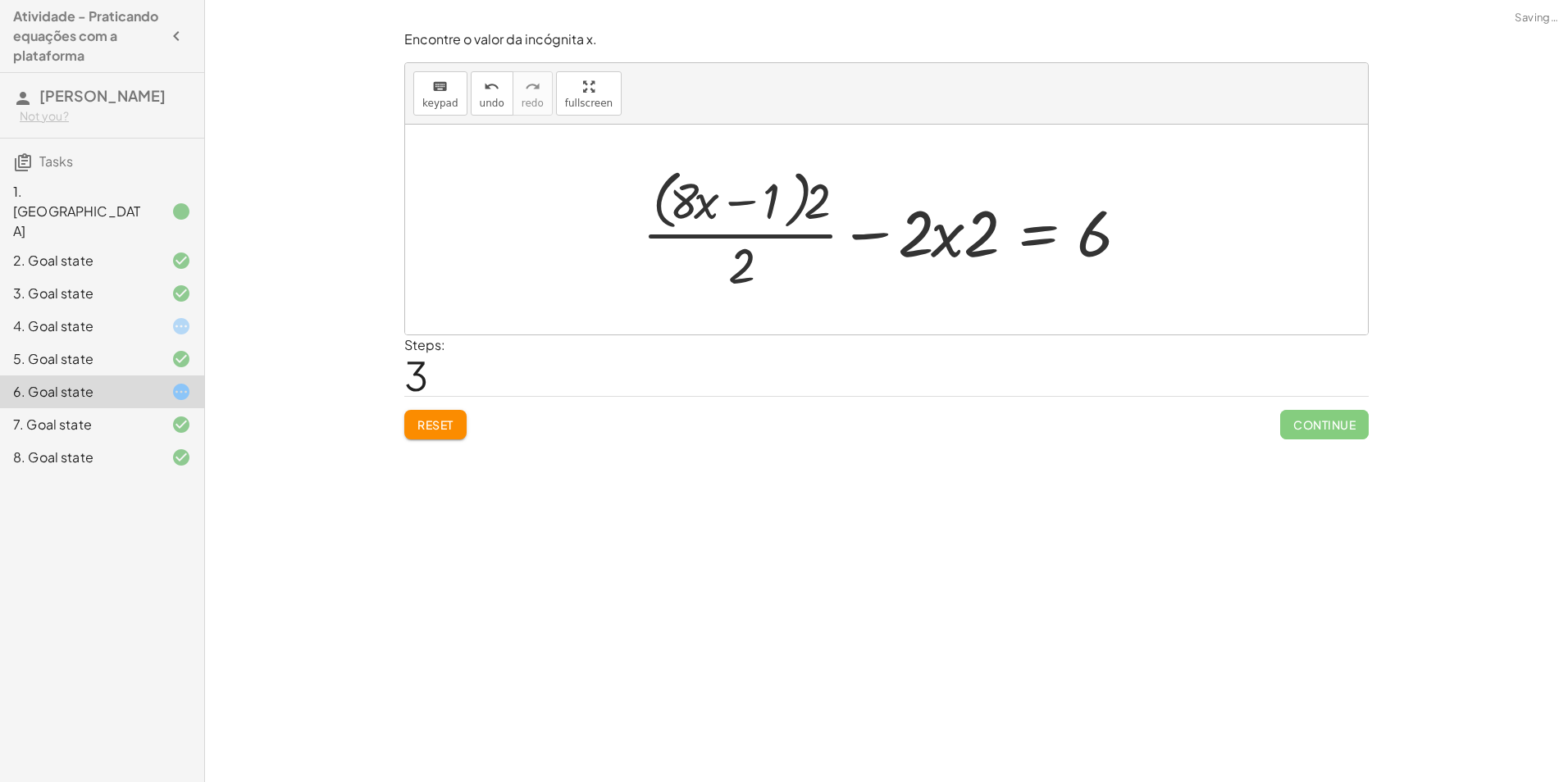
click at [911, 246] on div at bounding box center [890, 229] width 513 height 134
click at [951, 237] on div at bounding box center [892, 229] width 513 height 134
click at [754, 217] on div at bounding box center [892, 229] width 513 height 134
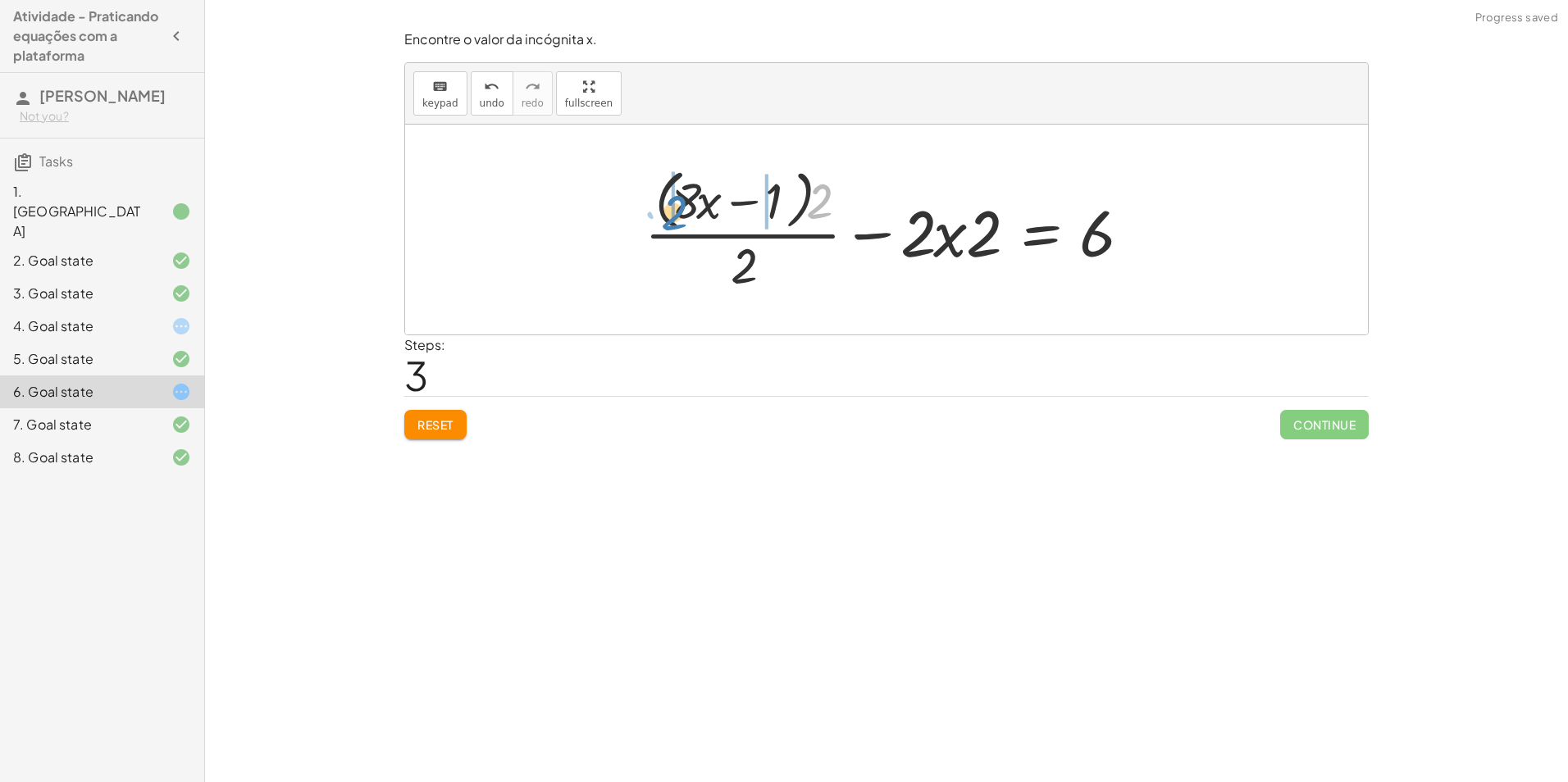
drag, startPoint x: 785, startPoint y: 208, endPoint x: 660, endPoint y: 203, distance: 125.1
click at [660, 203] on div at bounding box center [892, 229] width 513 height 134
click at [649, 199] on div at bounding box center [881, 229] width 537 height 126
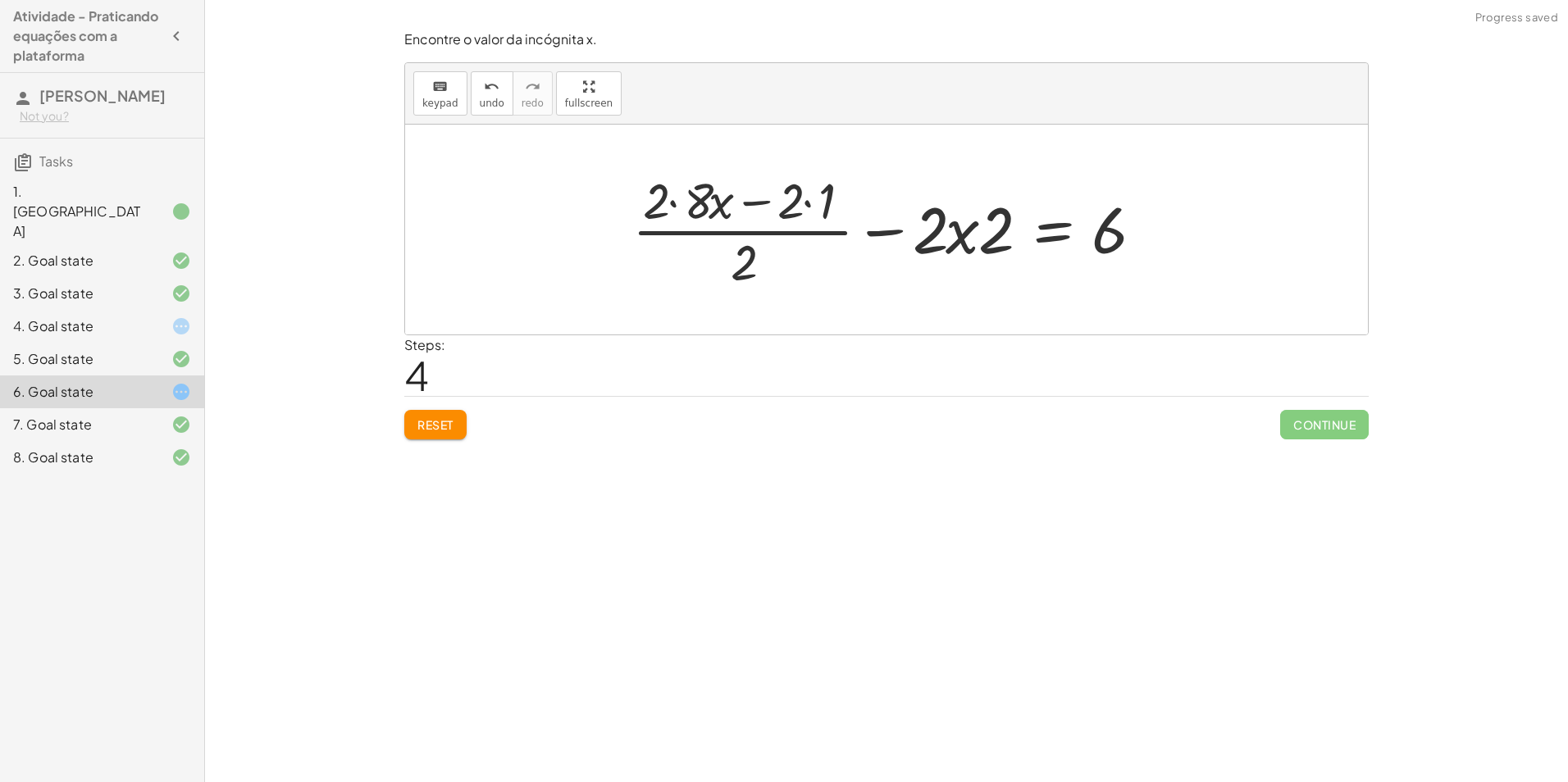
click at [687, 204] on div at bounding box center [893, 229] width 537 height 126
click at [790, 195] on div at bounding box center [901, 229] width 521 height 126
click at [805, 196] on div at bounding box center [901, 229] width 521 height 126
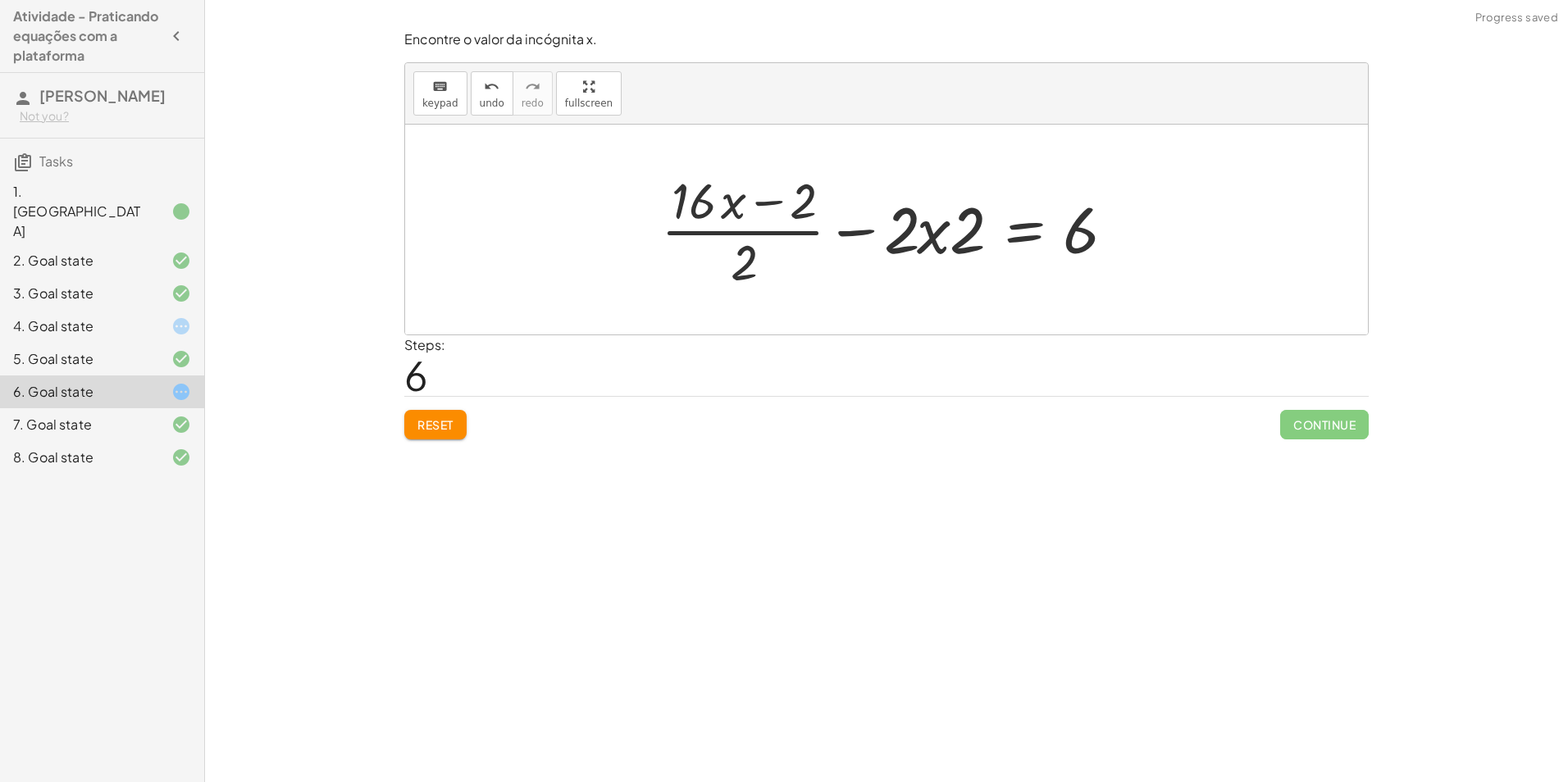
click at [756, 202] on div at bounding box center [893, 229] width 480 height 126
click at [731, 224] on div at bounding box center [893, 229] width 480 height 126
click at [737, 232] on div at bounding box center [893, 229] width 480 height 126
click at [452, 425] on span "Reset" at bounding box center [435, 425] width 36 height 15
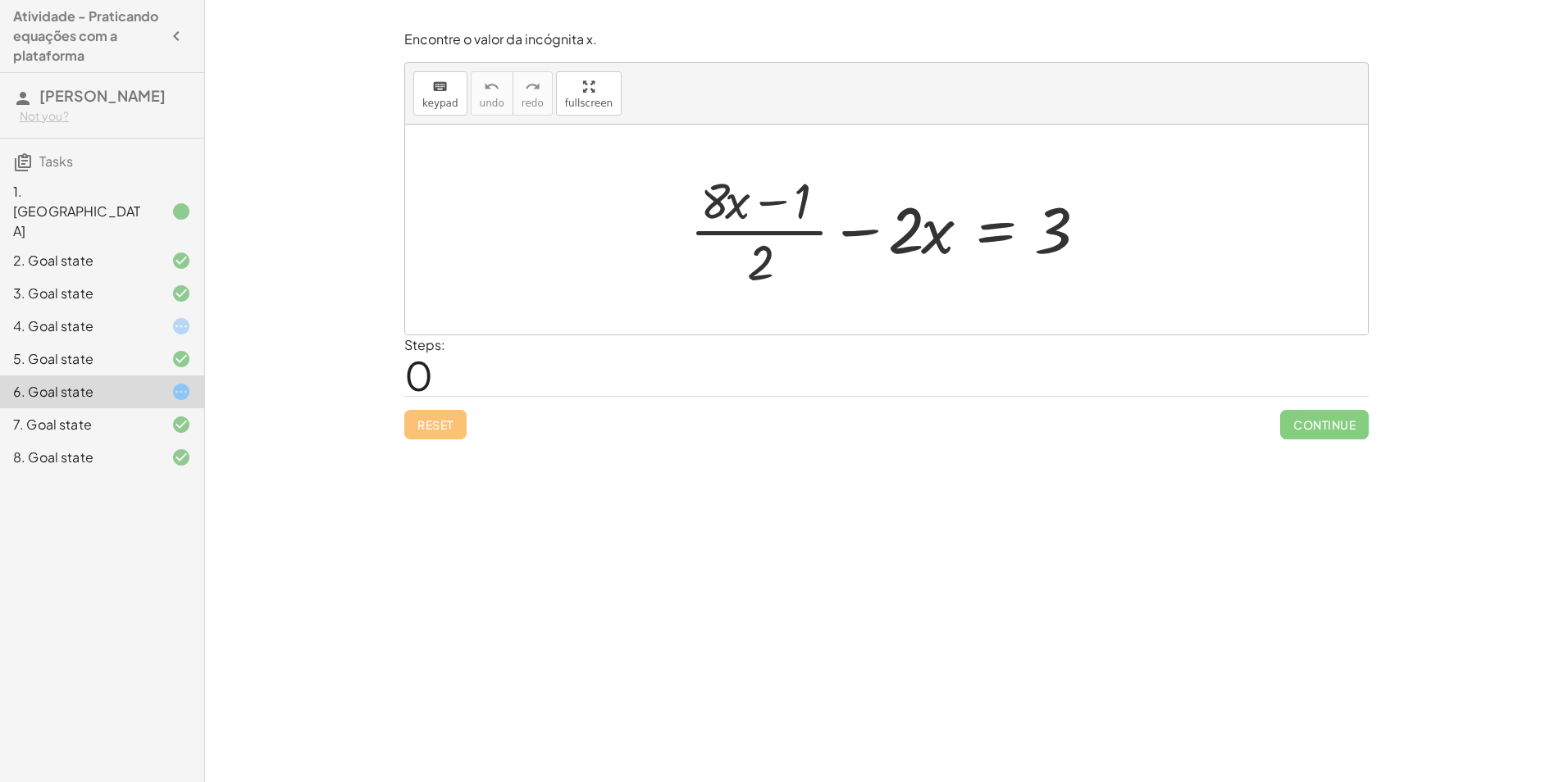
click at [143, 349] on div "5. Goal state" at bounding box center [78, 358] width 132 height 19
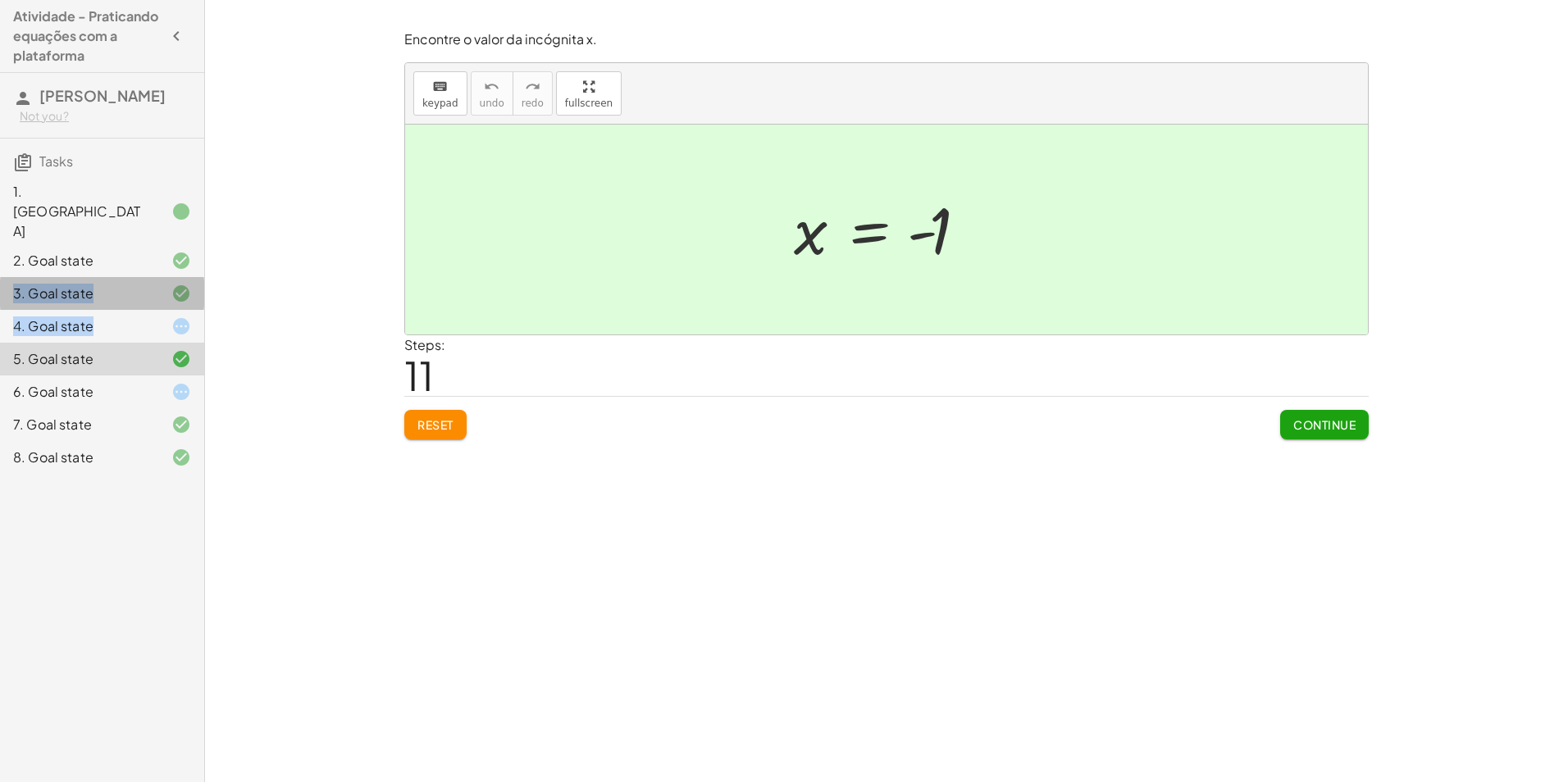
click at [146, 281] on div "1. Canvas 2. Goal state 3. Goal state 4. Goal state 5. Goal state 6. Goal state…" at bounding box center [102, 327] width 204 height 308
drag, startPoint x: 146, startPoint y: 281, endPoint x: 149, endPoint y: 302, distance: 21.2
click at [144, 317] on div "4. Goal state" at bounding box center [78, 326] width 132 height 19
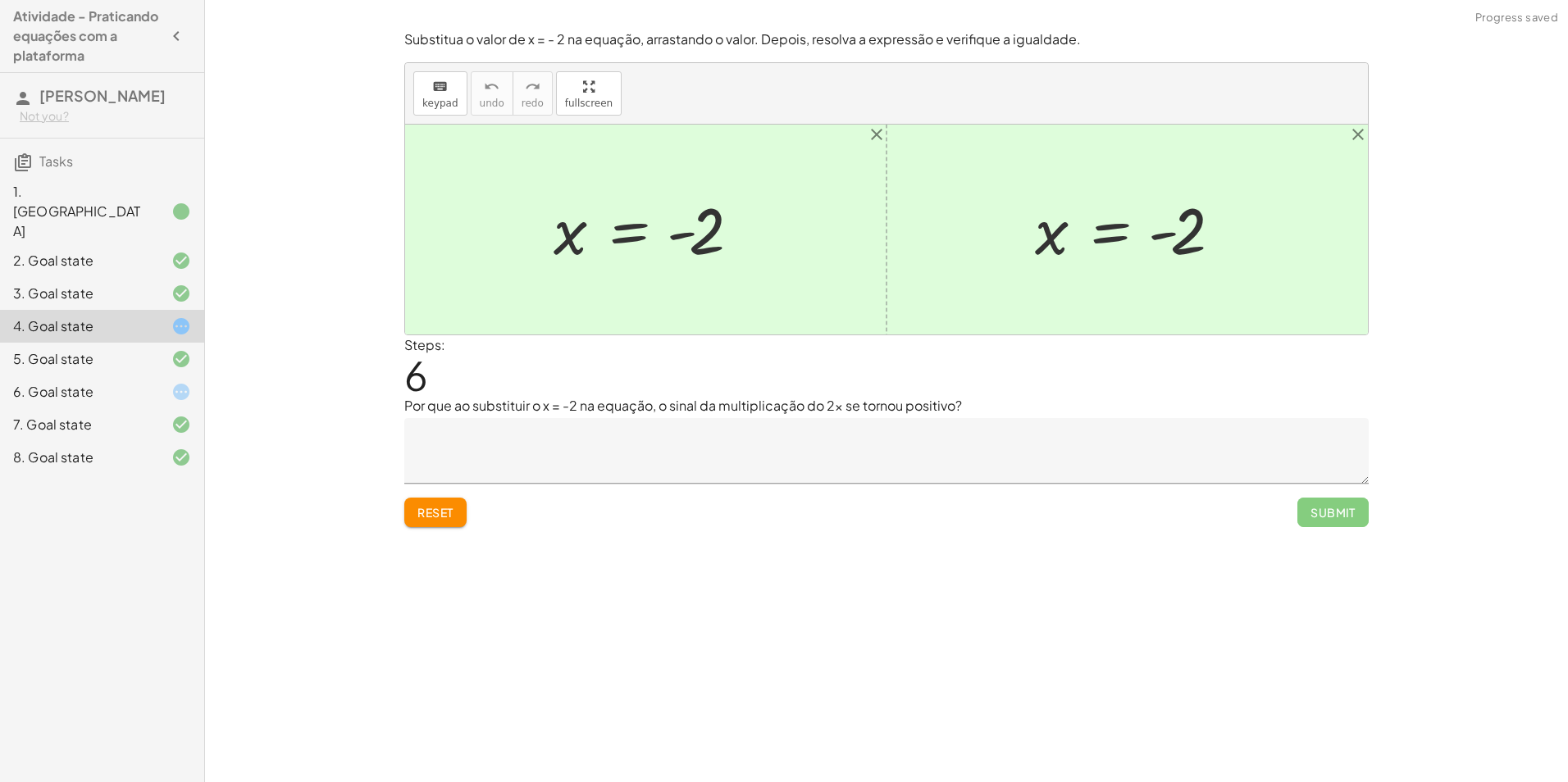
click at [657, 460] on textarea at bounding box center [887, 451] width 965 height 66
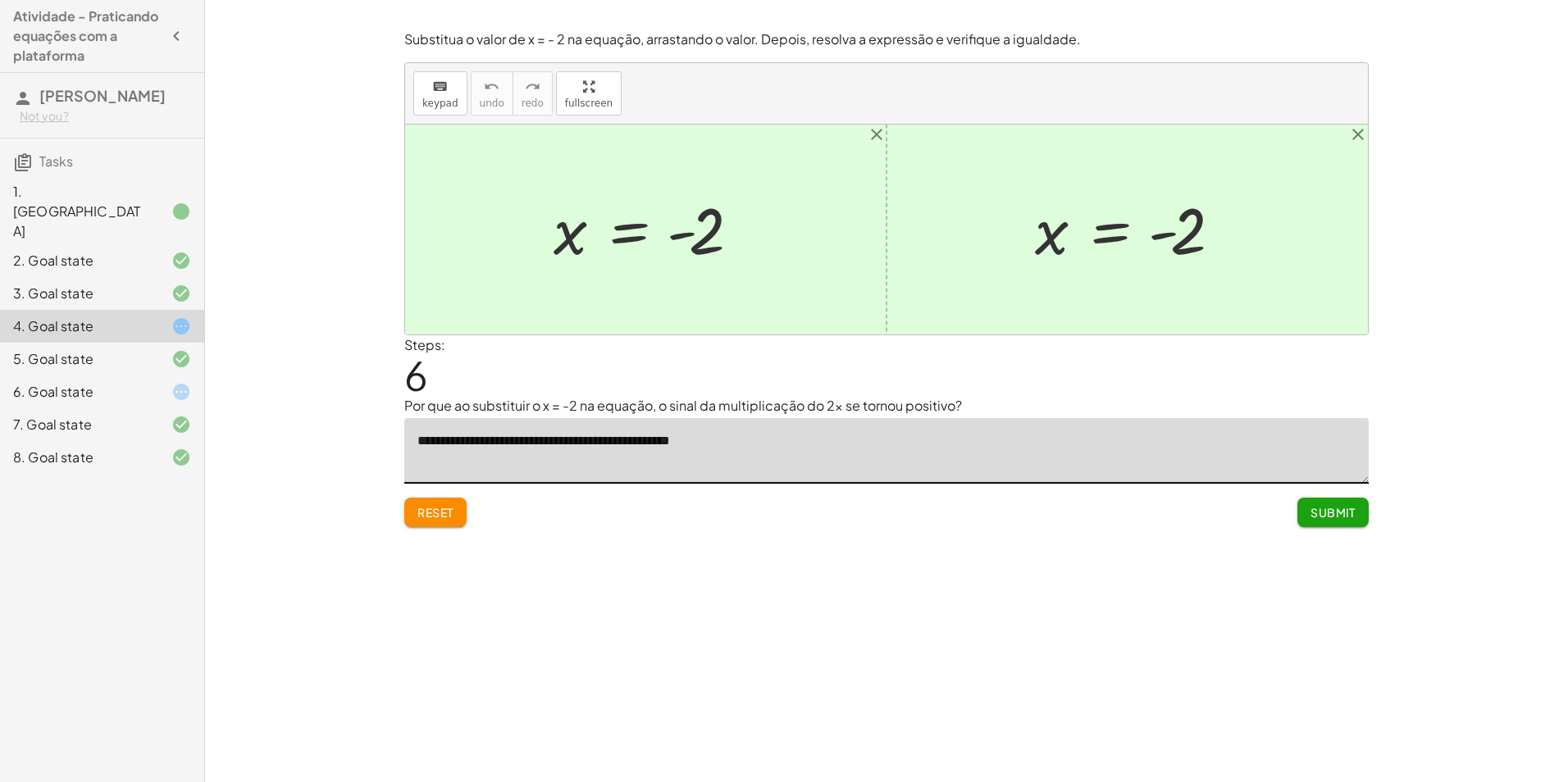
click at [711, 457] on textarea "**********" at bounding box center [887, 451] width 965 height 66
click at [725, 445] on textarea "**********" at bounding box center [887, 451] width 965 height 66
type textarea "**********"
click at [1293, 511] on div "Reset Submit" at bounding box center [887, 505] width 965 height 43
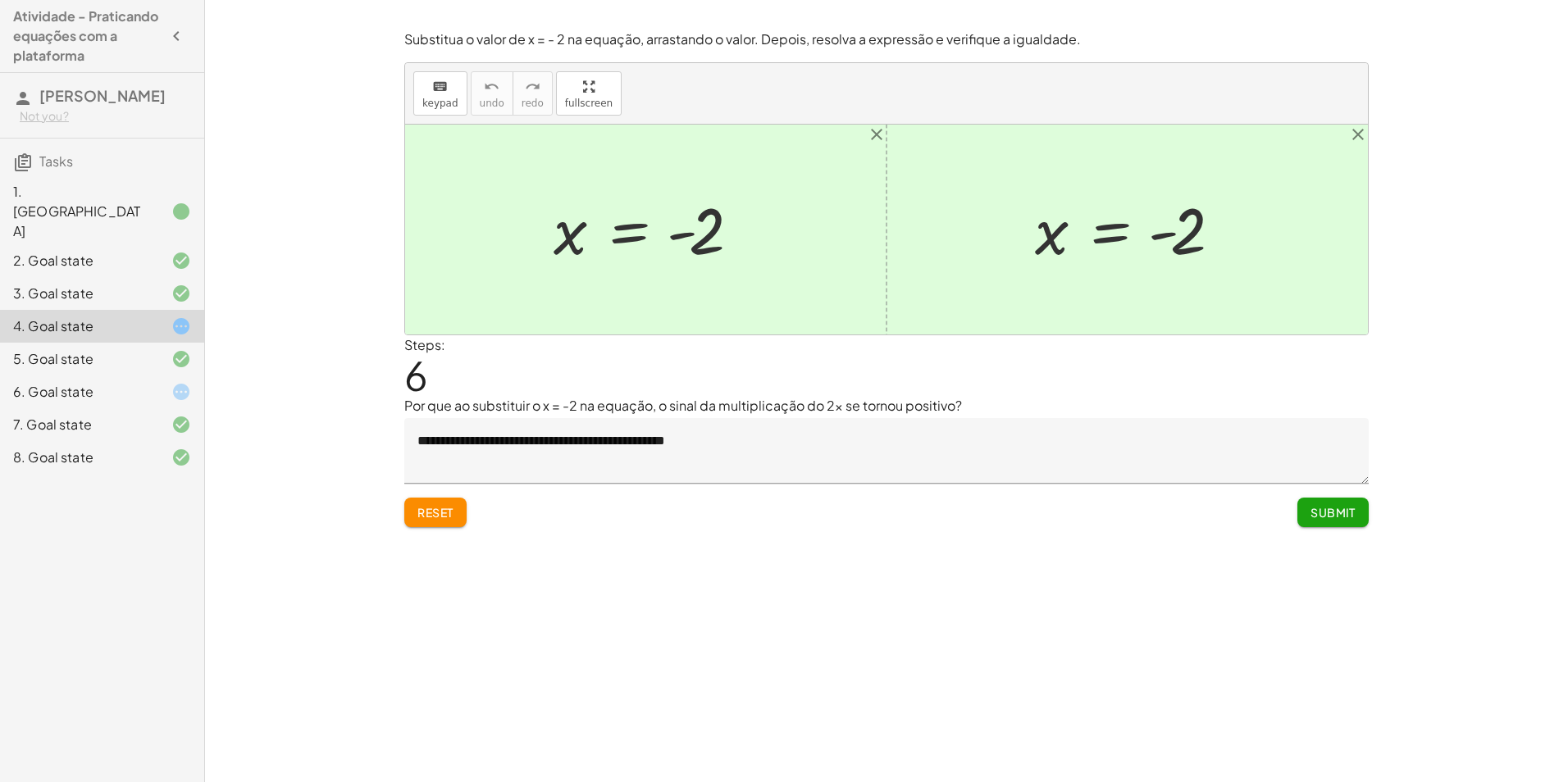
click at [1297, 511] on button "Submit" at bounding box center [1333, 512] width 71 height 30
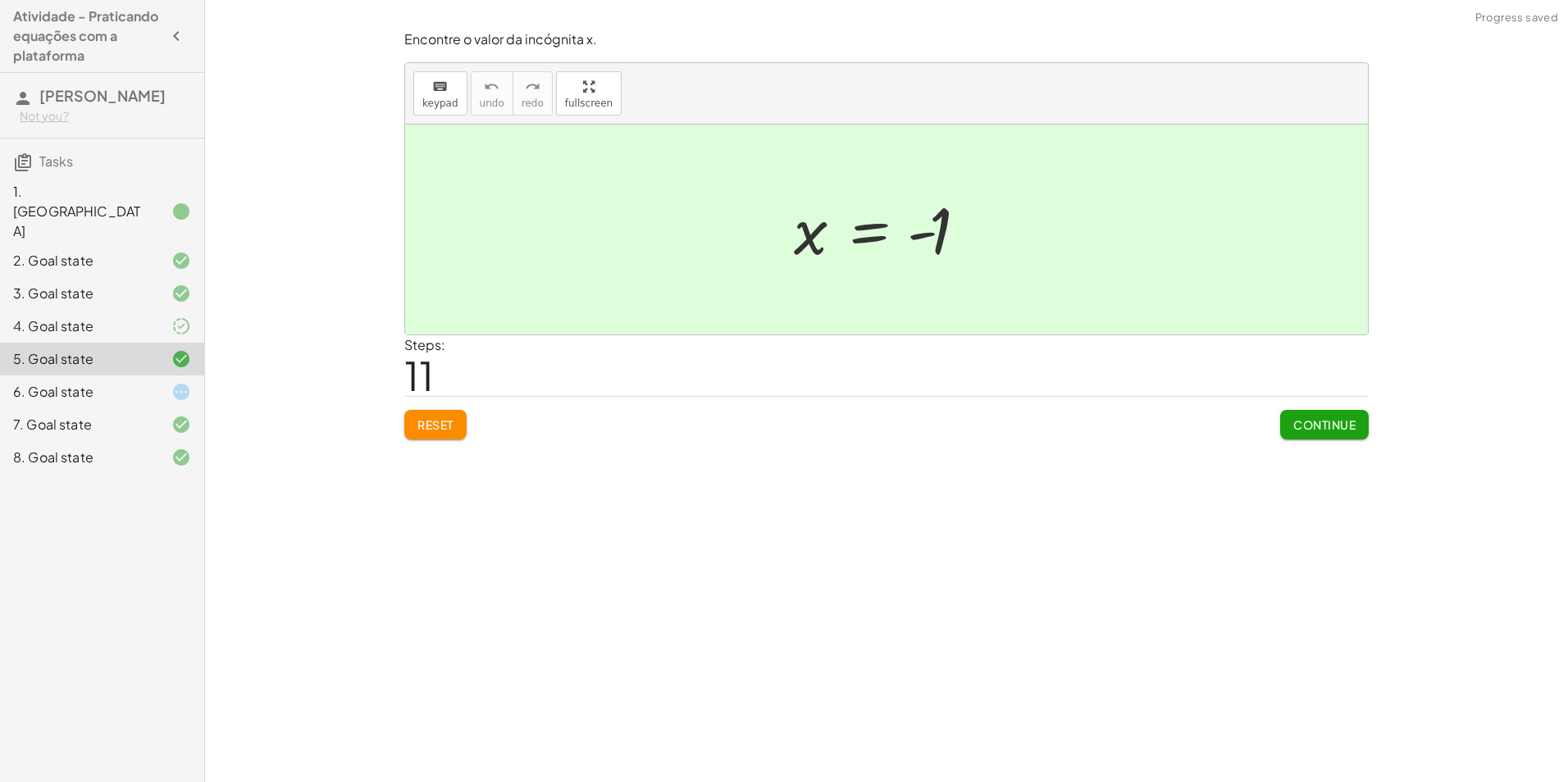
click at [1326, 435] on button "Continue" at bounding box center [1325, 425] width 89 height 30
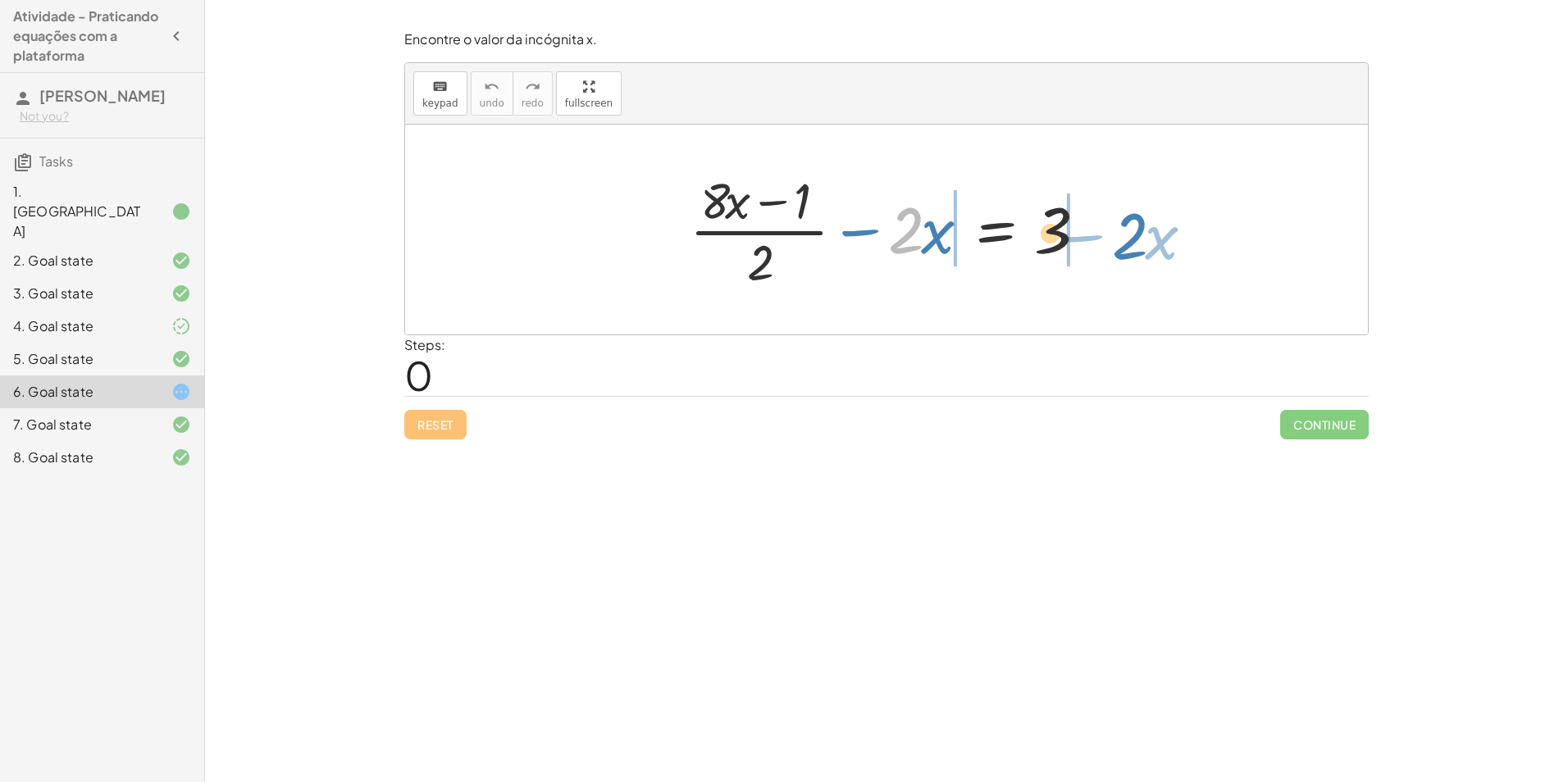
drag, startPoint x: 907, startPoint y: 235, endPoint x: 1153, endPoint y: 241, distance: 246.1
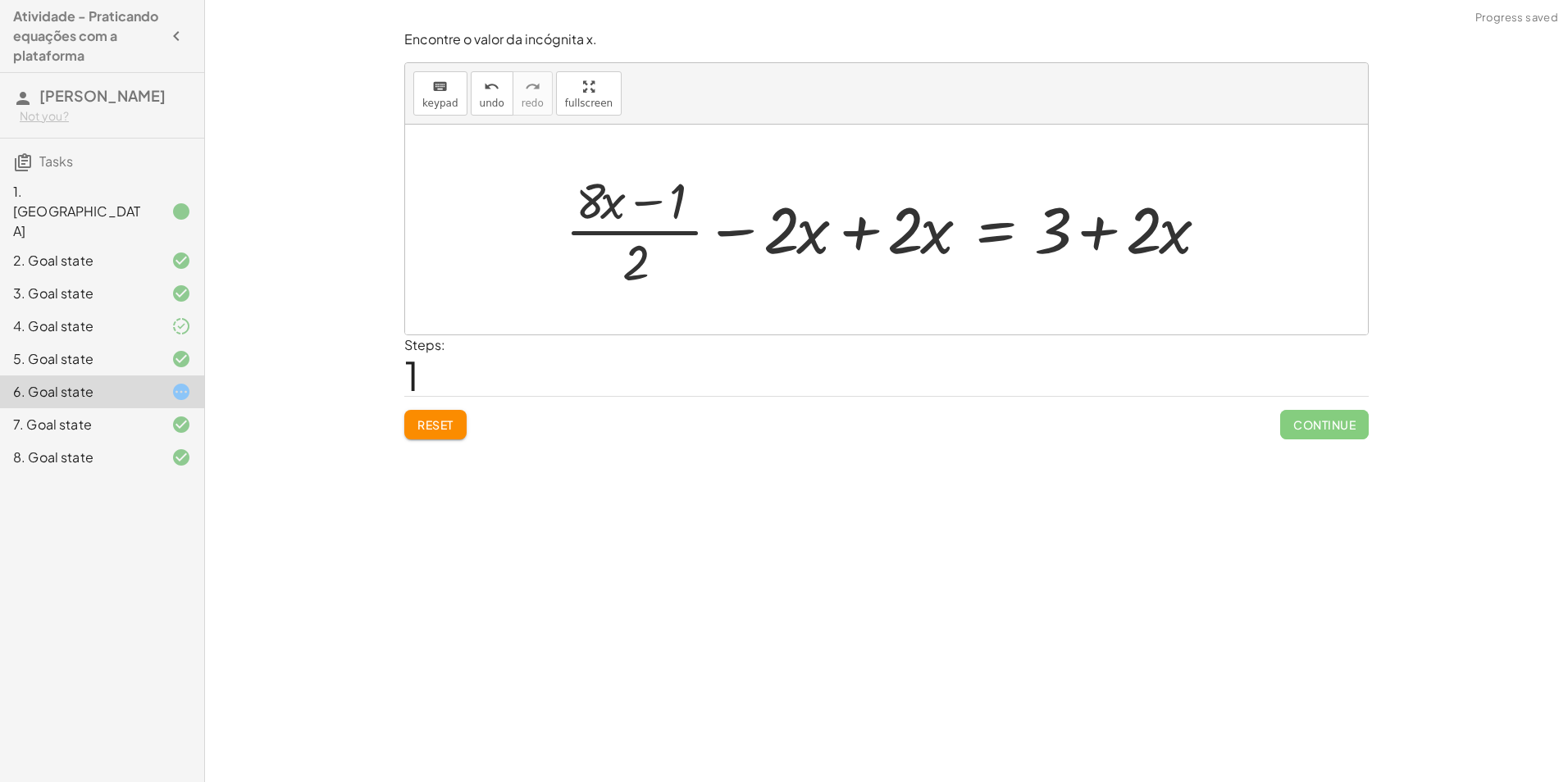
click at [1105, 235] on div at bounding box center [893, 229] width 672 height 126
click at [885, 237] on div at bounding box center [893, 229] width 672 height 126
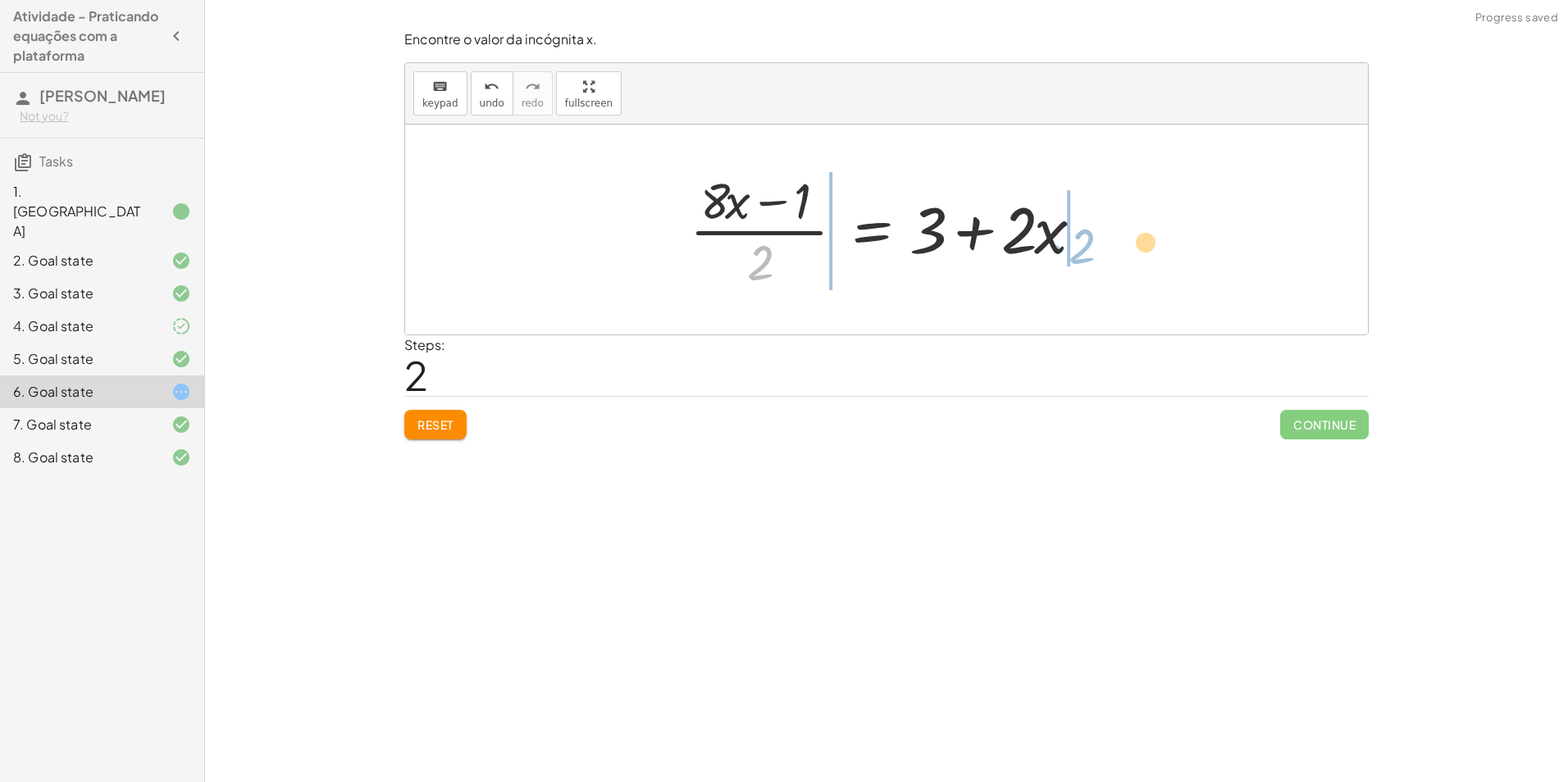
drag, startPoint x: 780, startPoint y: 261, endPoint x: 824, endPoint y: 260, distance: 44.0
click at [846, 257] on div at bounding box center [892, 229] width 422 height 126
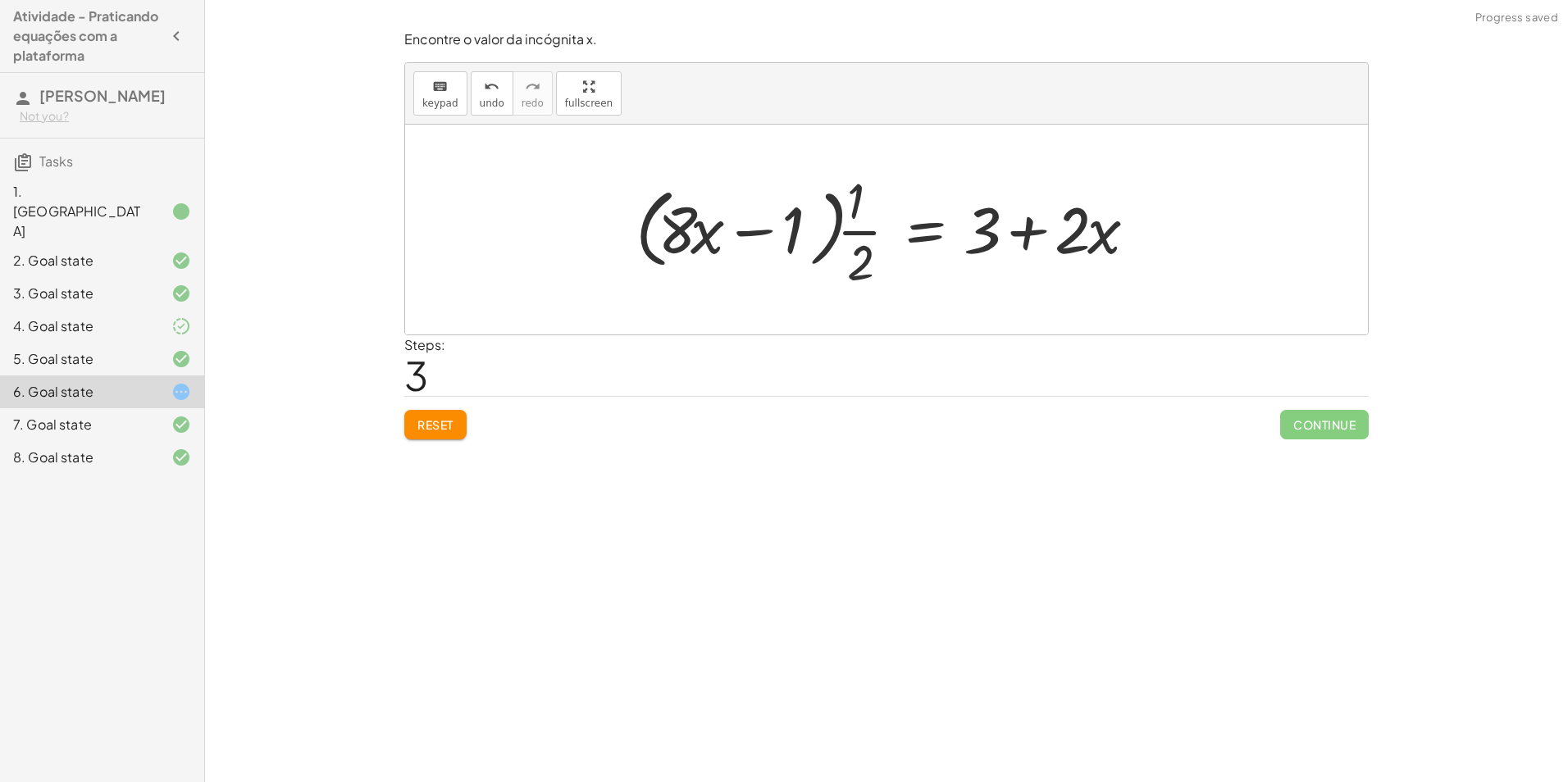
click at [441, 427] on span "Reset" at bounding box center [435, 425] width 36 height 15
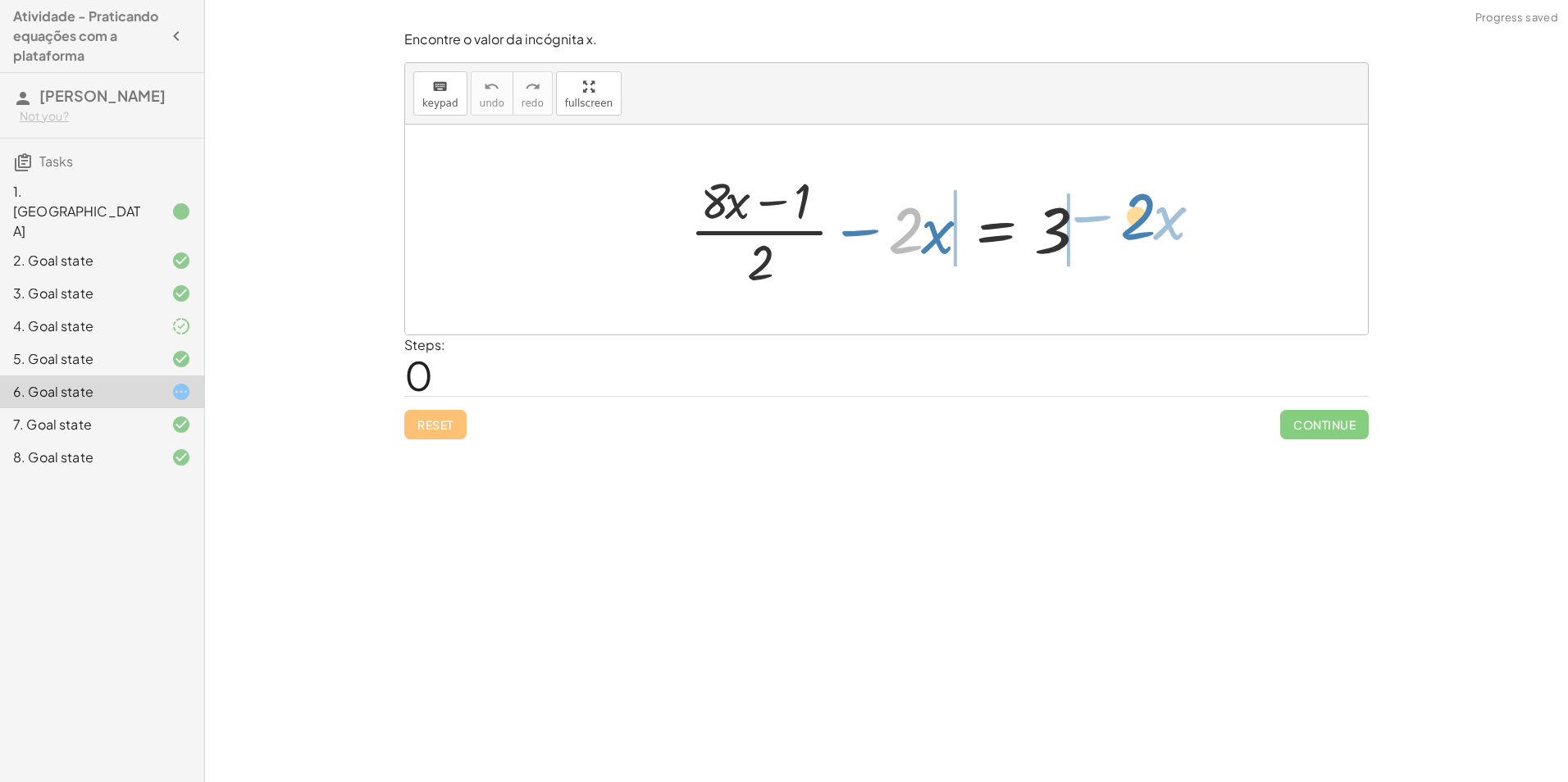
drag, startPoint x: 917, startPoint y: 239, endPoint x: 1149, endPoint y: 216, distance: 233.1
click at [1149, 216] on div "· 2 − · x + · ( + · 8 · x − 1 ) · 2 − · 2 · x = 3" at bounding box center [887, 229] width 963 height 210
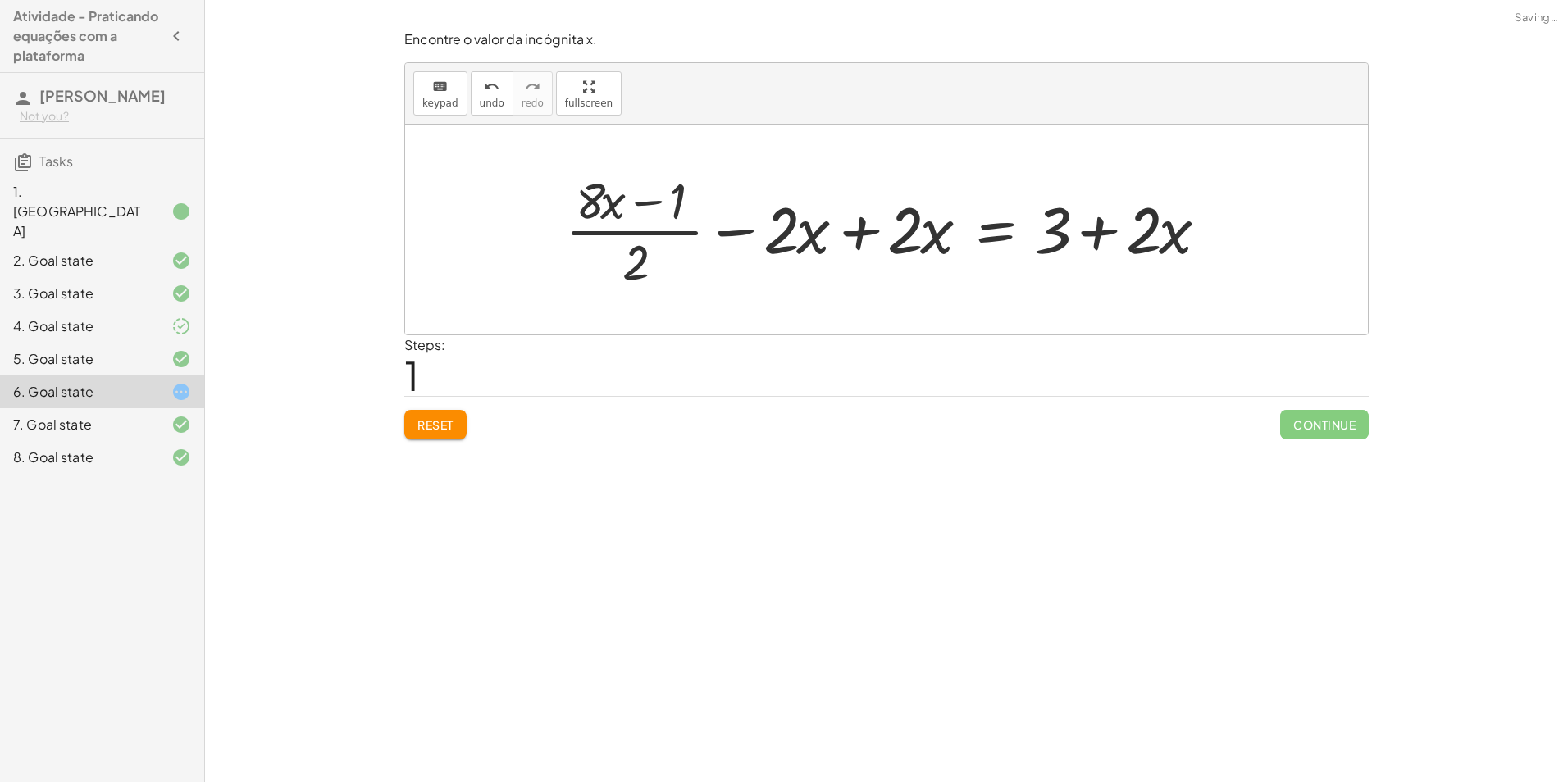
click at [857, 226] on div at bounding box center [893, 229] width 672 height 126
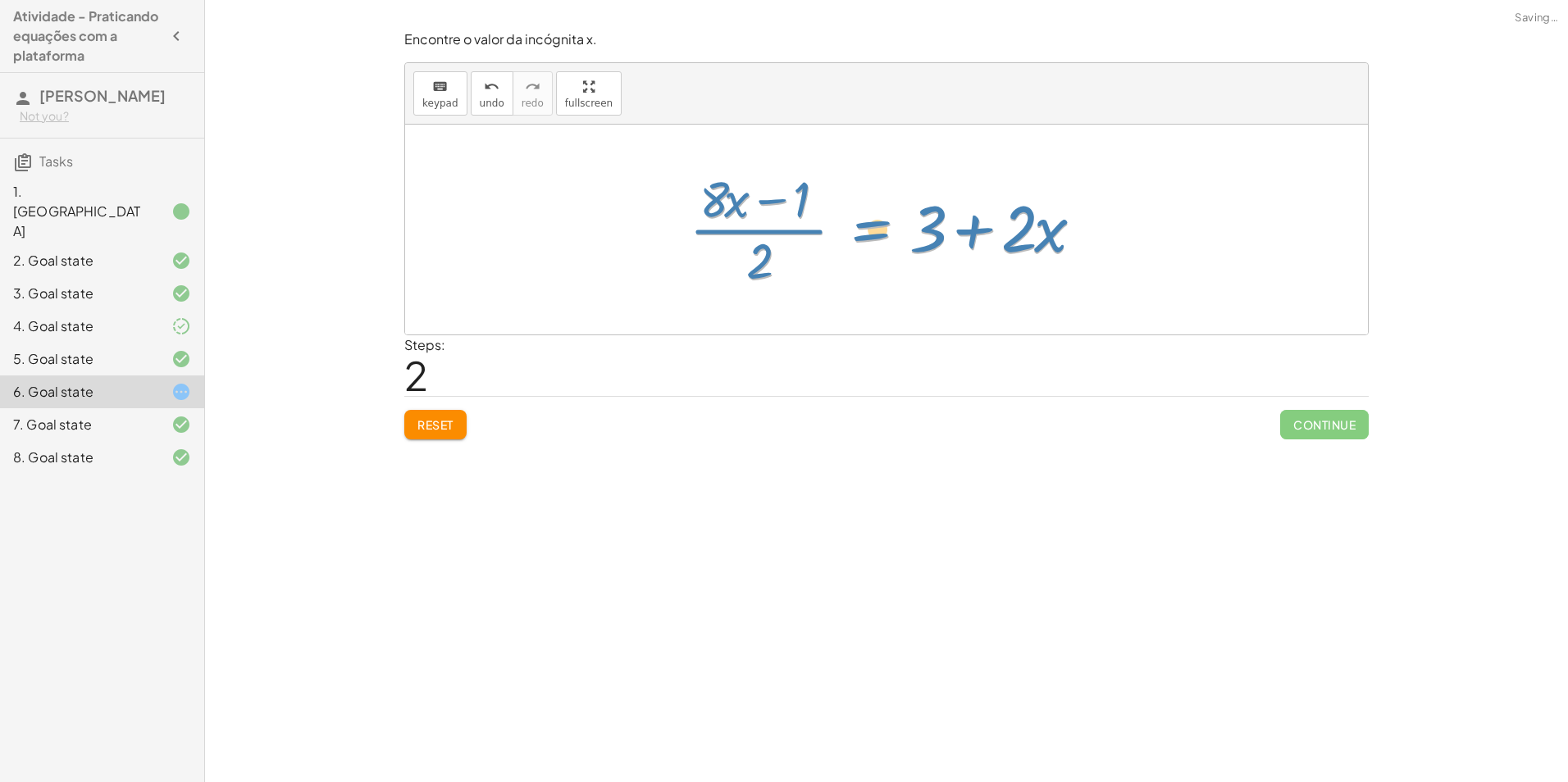
click at [875, 274] on div at bounding box center [892, 229] width 422 height 126
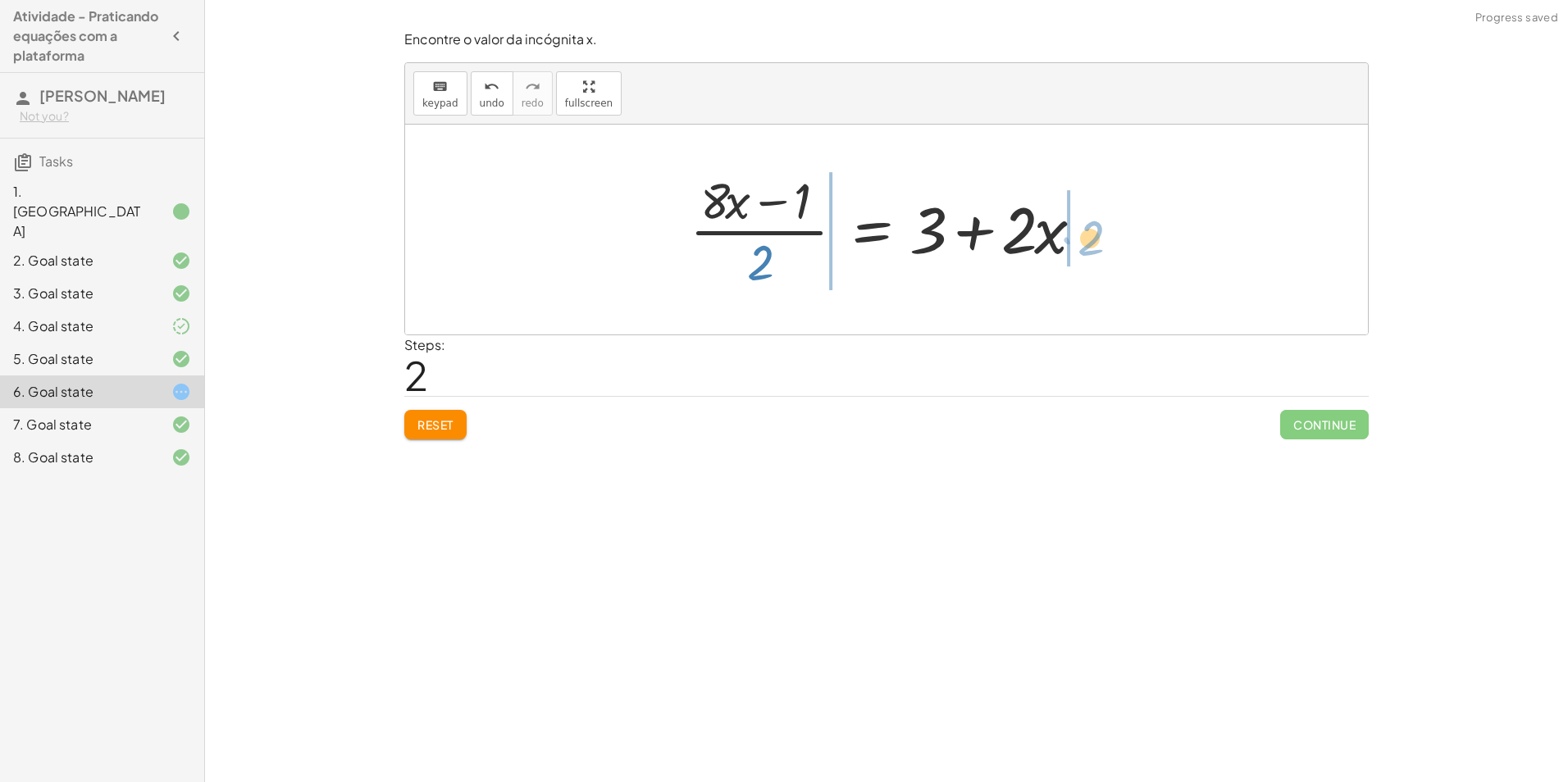
drag, startPoint x: 762, startPoint y: 263, endPoint x: 1092, endPoint y: 239, distance: 330.9
click at [1092, 239] on div at bounding box center [892, 229] width 422 height 126
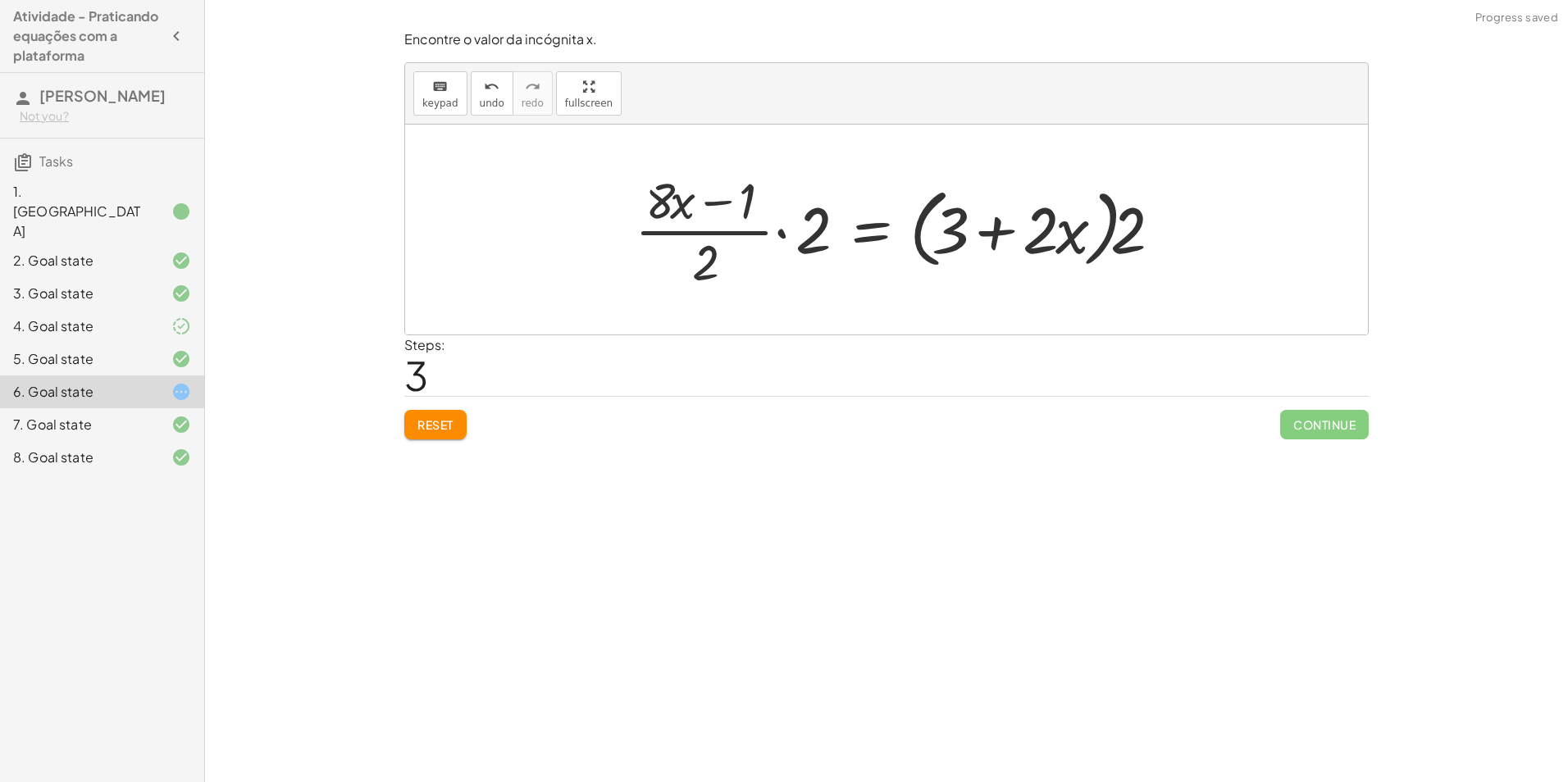
click at [782, 233] on div at bounding box center [904, 229] width 554 height 126
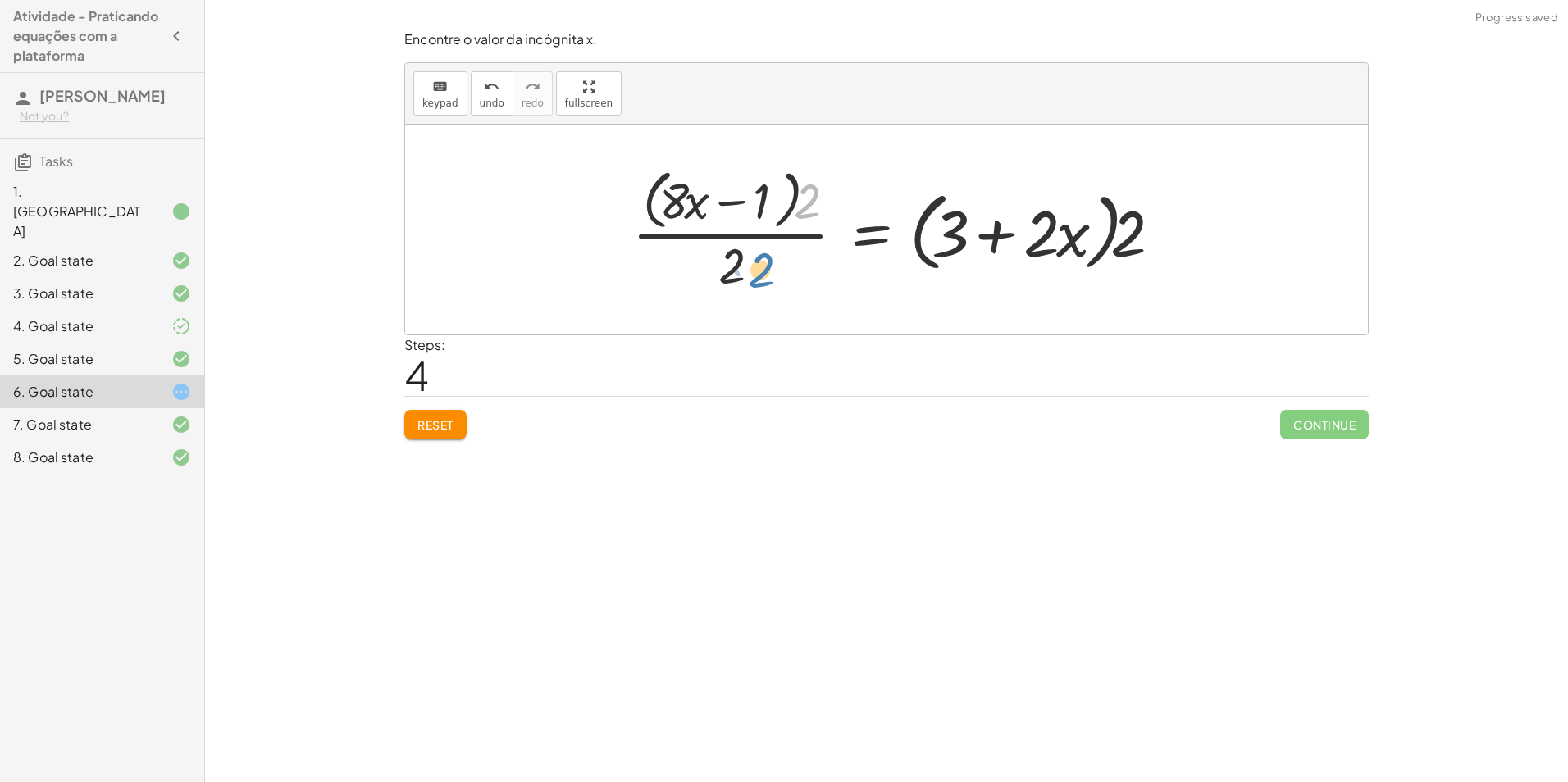
drag, startPoint x: 813, startPoint y: 214, endPoint x: 767, endPoint y: 281, distance: 81.3
click at [767, 281] on div at bounding box center [902, 229] width 556 height 134
drag, startPoint x: 806, startPoint y: 209, endPoint x: 750, endPoint y: 292, distance: 100.1
click at [750, 292] on div at bounding box center [902, 229] width 556 height 134
click at [422, 426] on span "Reset" at bounding box center [435, 425] width 36 height 15
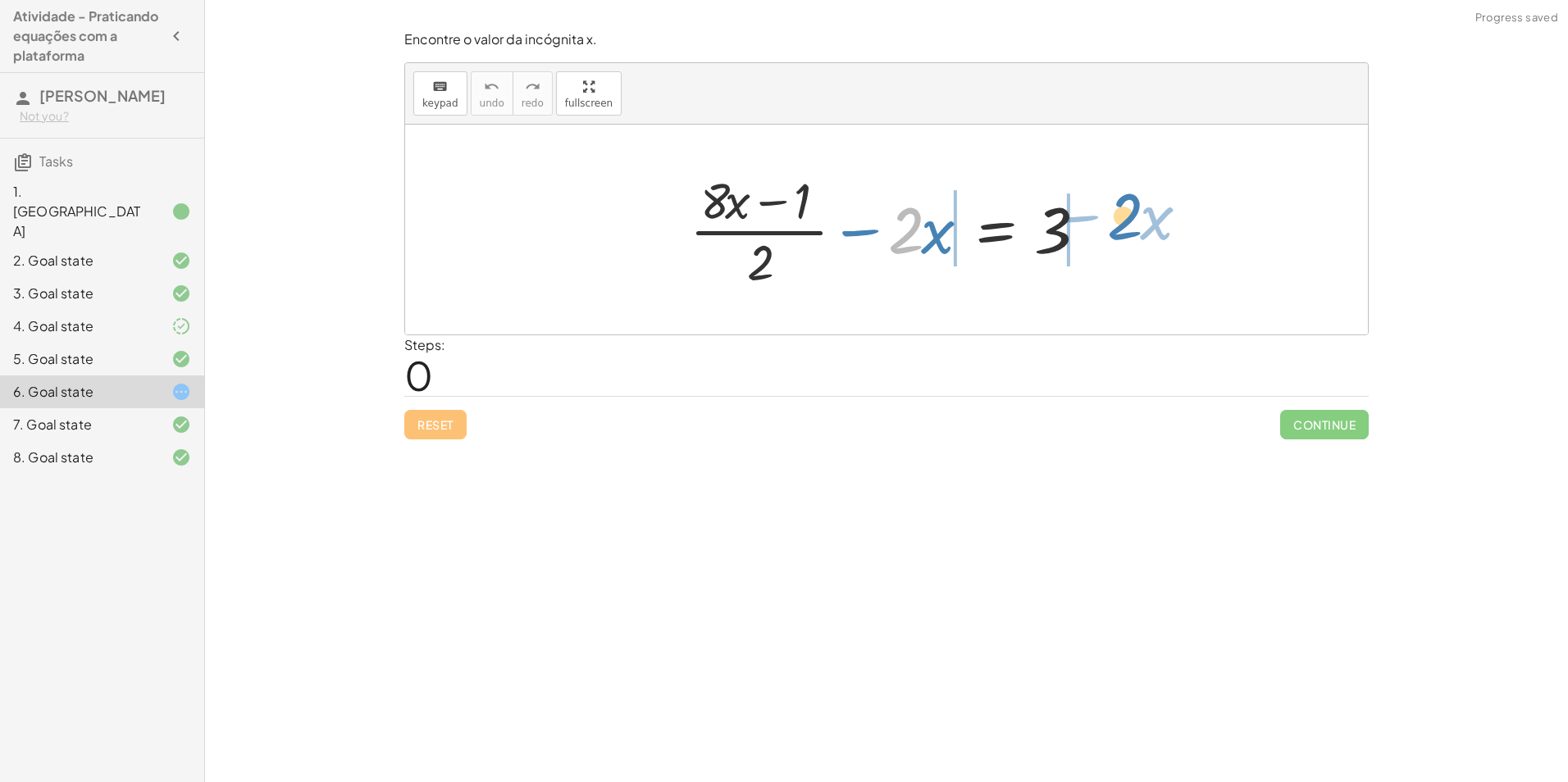
drag, startPoint x: 894, startPoint y: 233, endPoint x: 1116, endPoint y: 219, distance: 222.4
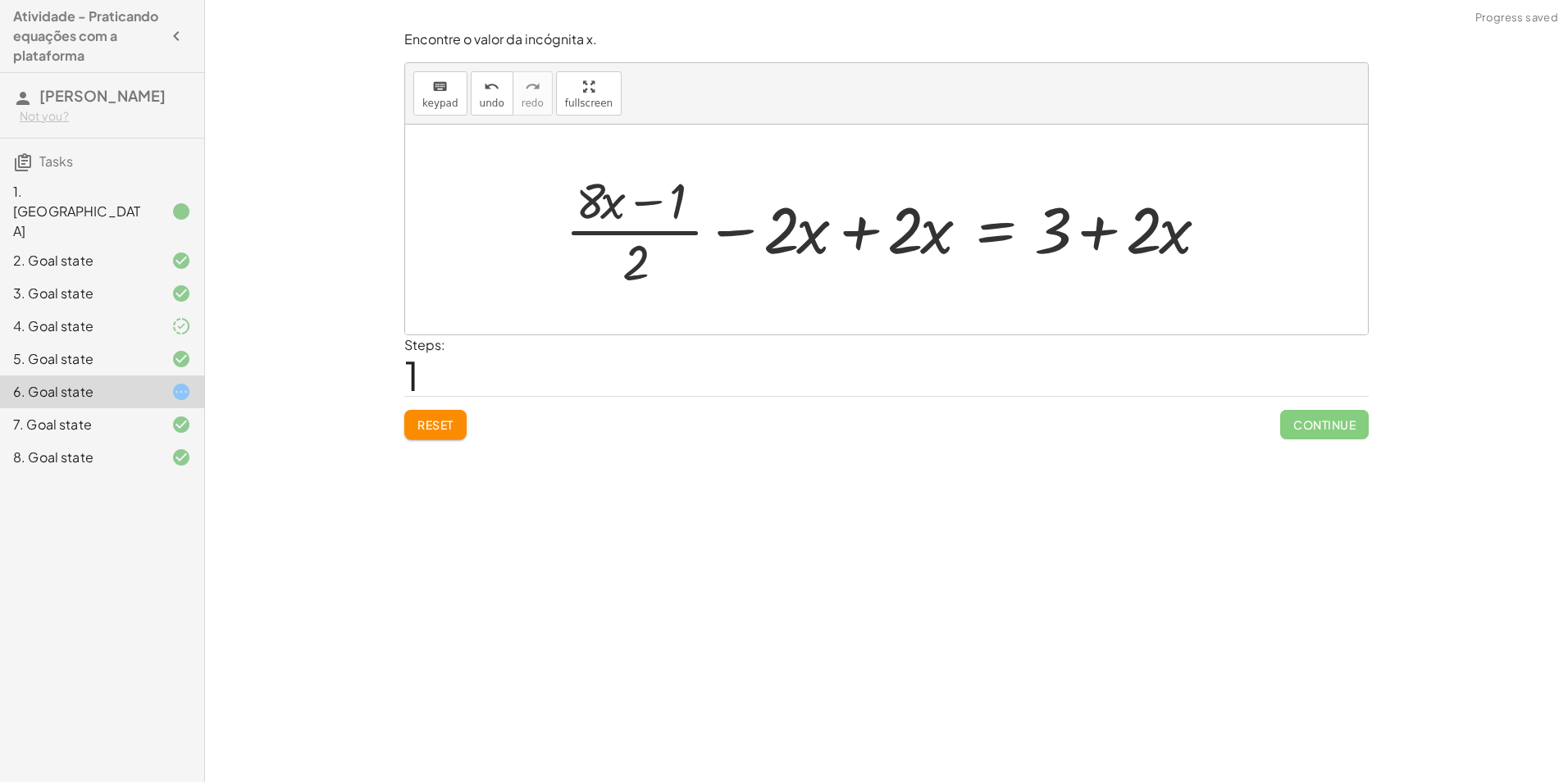
click at [865, 220] on div at bounding box center [893, 229] width 672 height 126
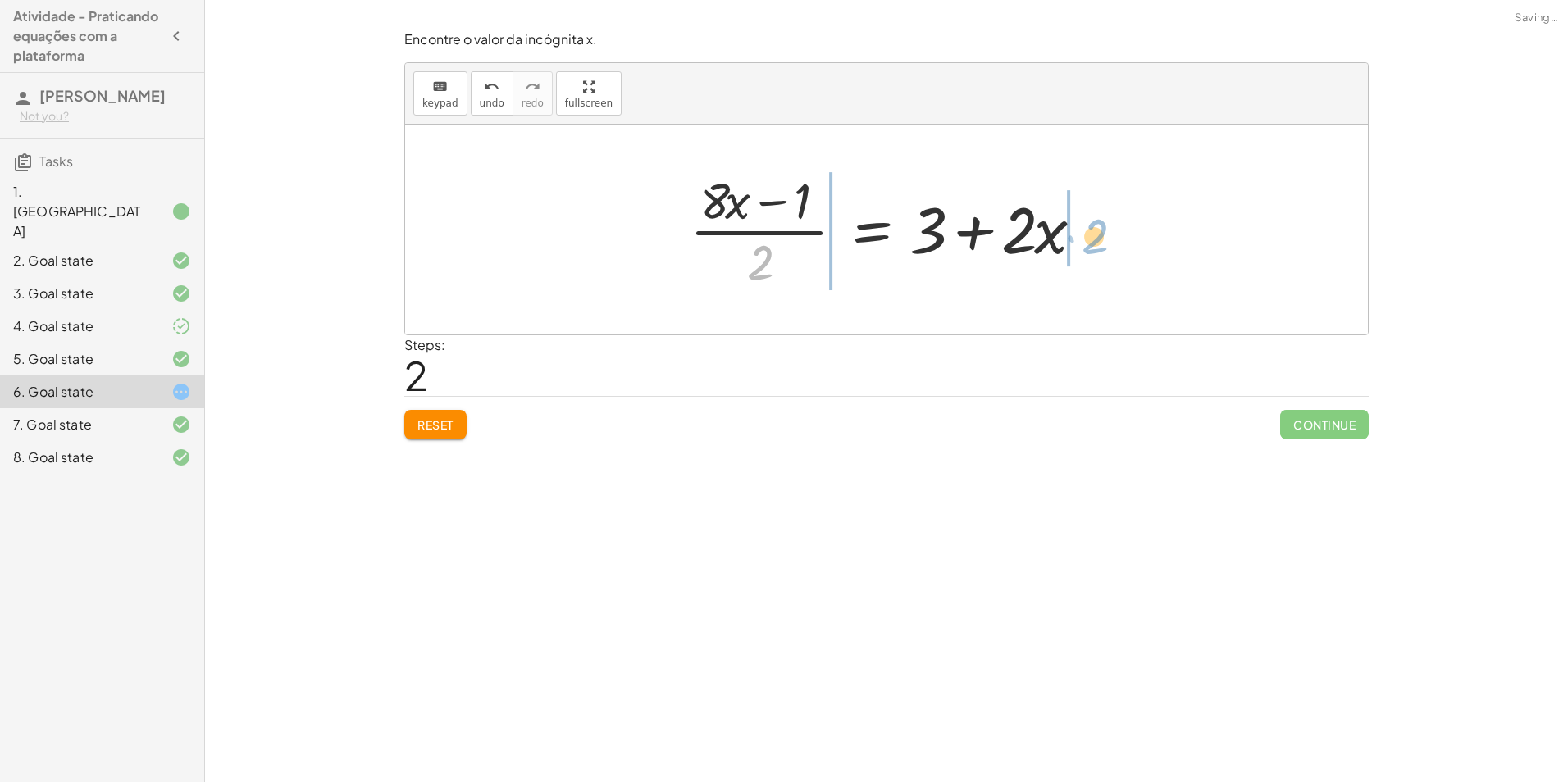
drag, startPoint x: 776, startPoint y: 257, endPoint x: 1117, endPoint y: 234, distance: 341.8
click at [1116, 234] on div "+ · ( + · 8 · x − 1 ) · 2 − · 2 · x = 3 + · ( + · 8 · x − 1 ) · 2 − · 2 · x + ·…" at bounding box center [887, 229] width 963 height 210
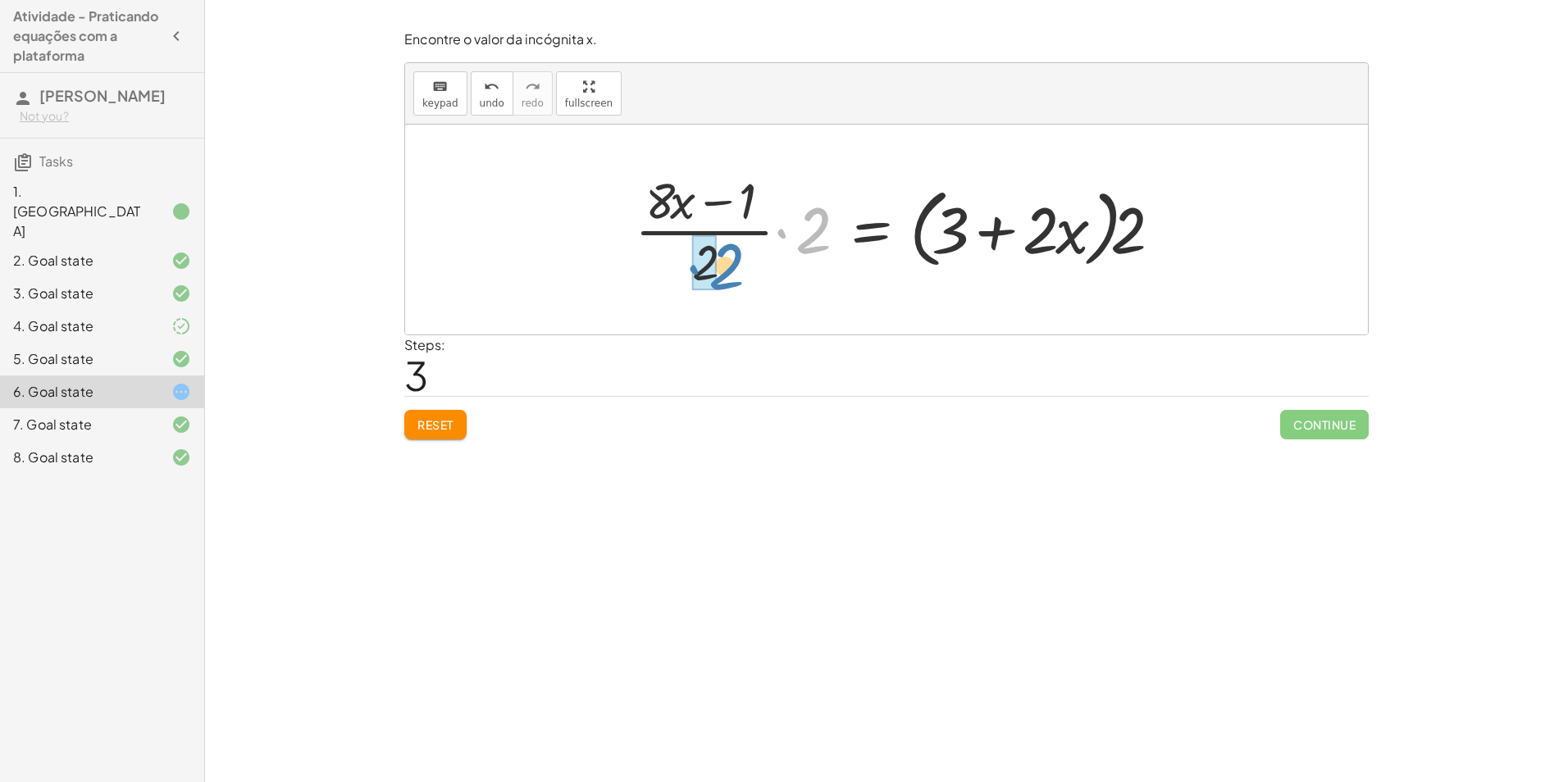
drag, startPoint x: 809, startPoint y: 235, endPoint x: 718, endPoint y: 270, distance: 97.5
click at [718, 270] on div at bounding box center [904, 229] width 554 height 126
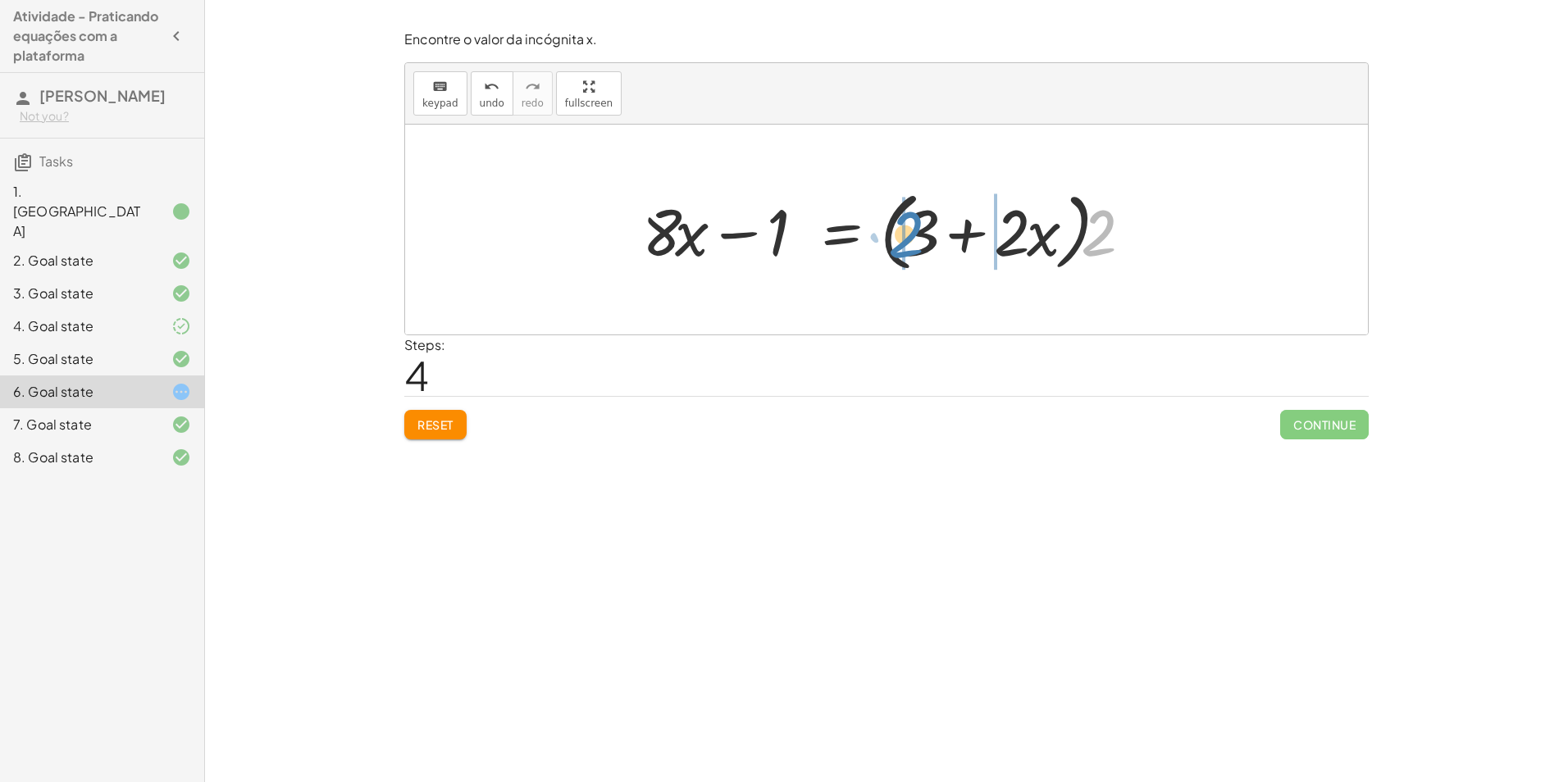
drag, startPoint x: 1105, startPoint y: 232, endPoint x: 912, endPoint y: 232, distance: 193.0
click at [912, 232] on div at bounding box center [893, 230] width 517 height 94
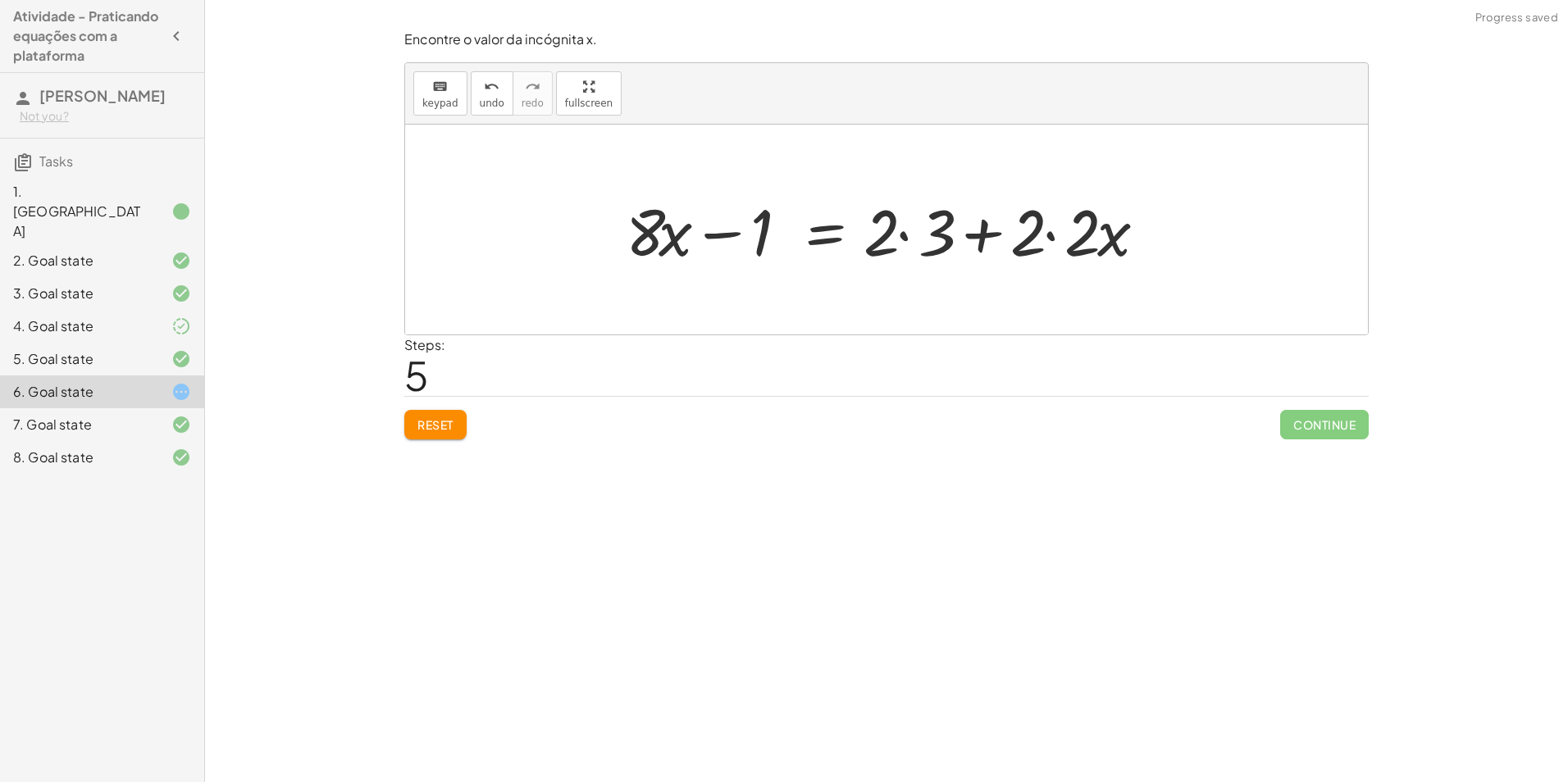
click at [1049, 233] on div at bounding box center [892, 229] width 549 height 84
click at [907, 233] on div at bounding box center [865, 229] width 496 height 84
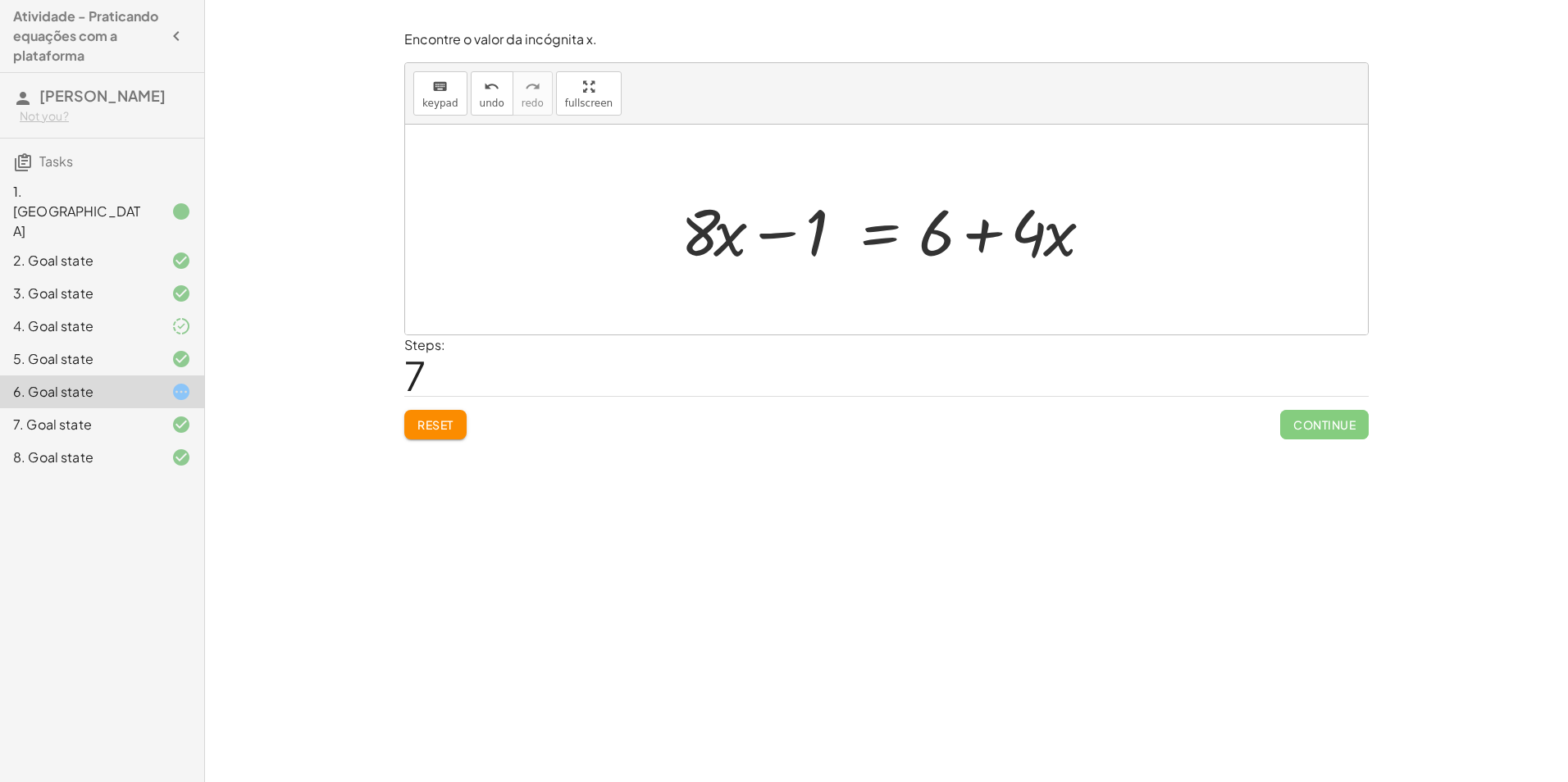
click at [983, 239] on div at bounding box center [892, 229] width 440 height 84
click at [773, 225] on div at bounding box center [892, 229] width 440 height 84
drag, startPoint x: 714, startPoint y: 244, endPoint x: 1152, endPoint y: 236, distance: 438.1
click at [1152, 236] on div "+ · ( + · 8 · x − 1 ) · 2 − · 2 · x = 3 + · ( + · 8 · x − 1 ) · 2 − · 2 · x + ·…" at bounding box center [887, 229] width 963 height 210
drag, startPoint x: 1104, startPoint y: 230, endPoint x: 1096, endPoint y: 227, distance: 8.5
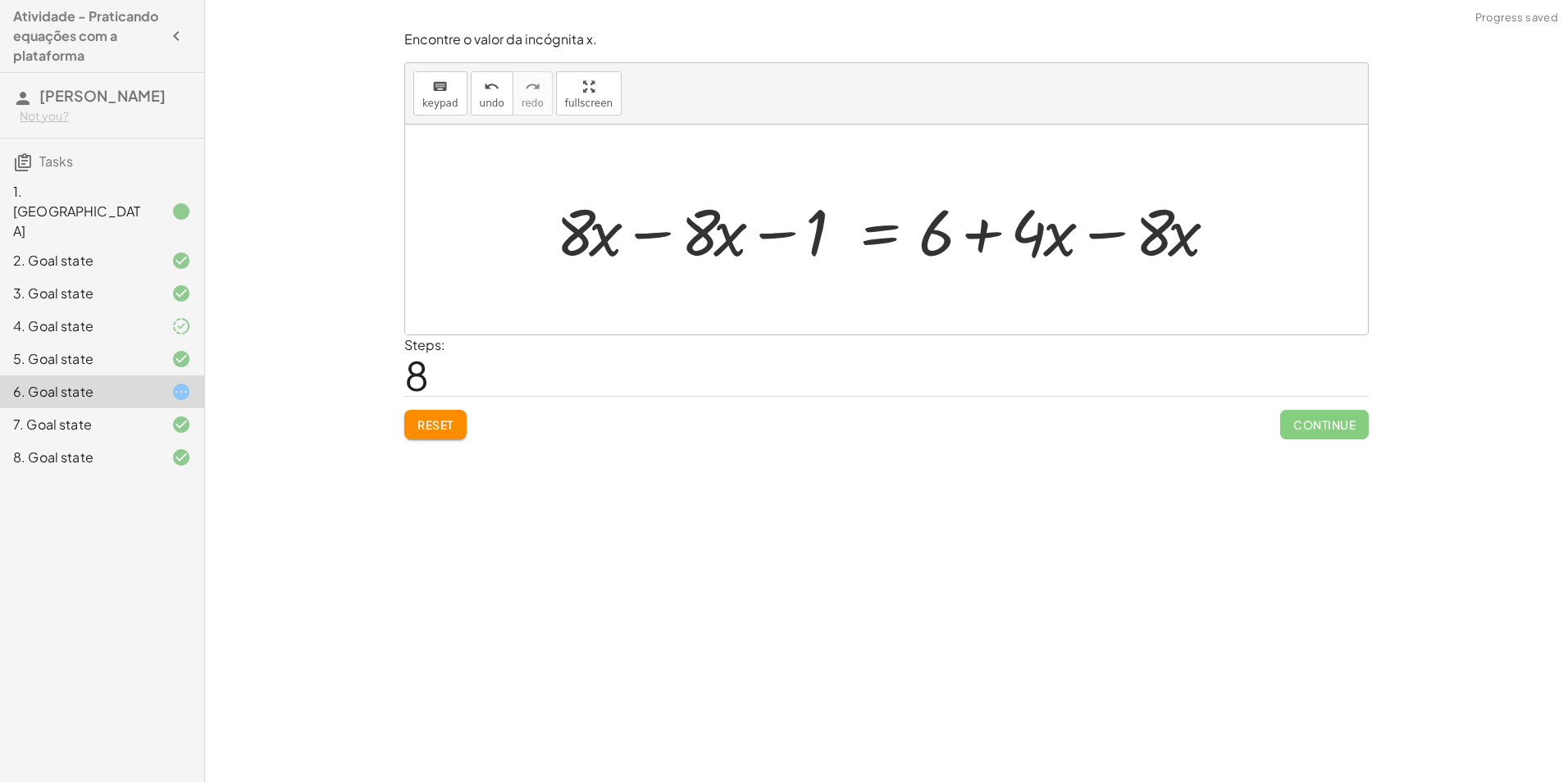
click at [1105, 230] on div at bounding box center [892, 229] width 690 height 84
click at [662, 233] on div at bounding box center [830, 229] width 565 height 84
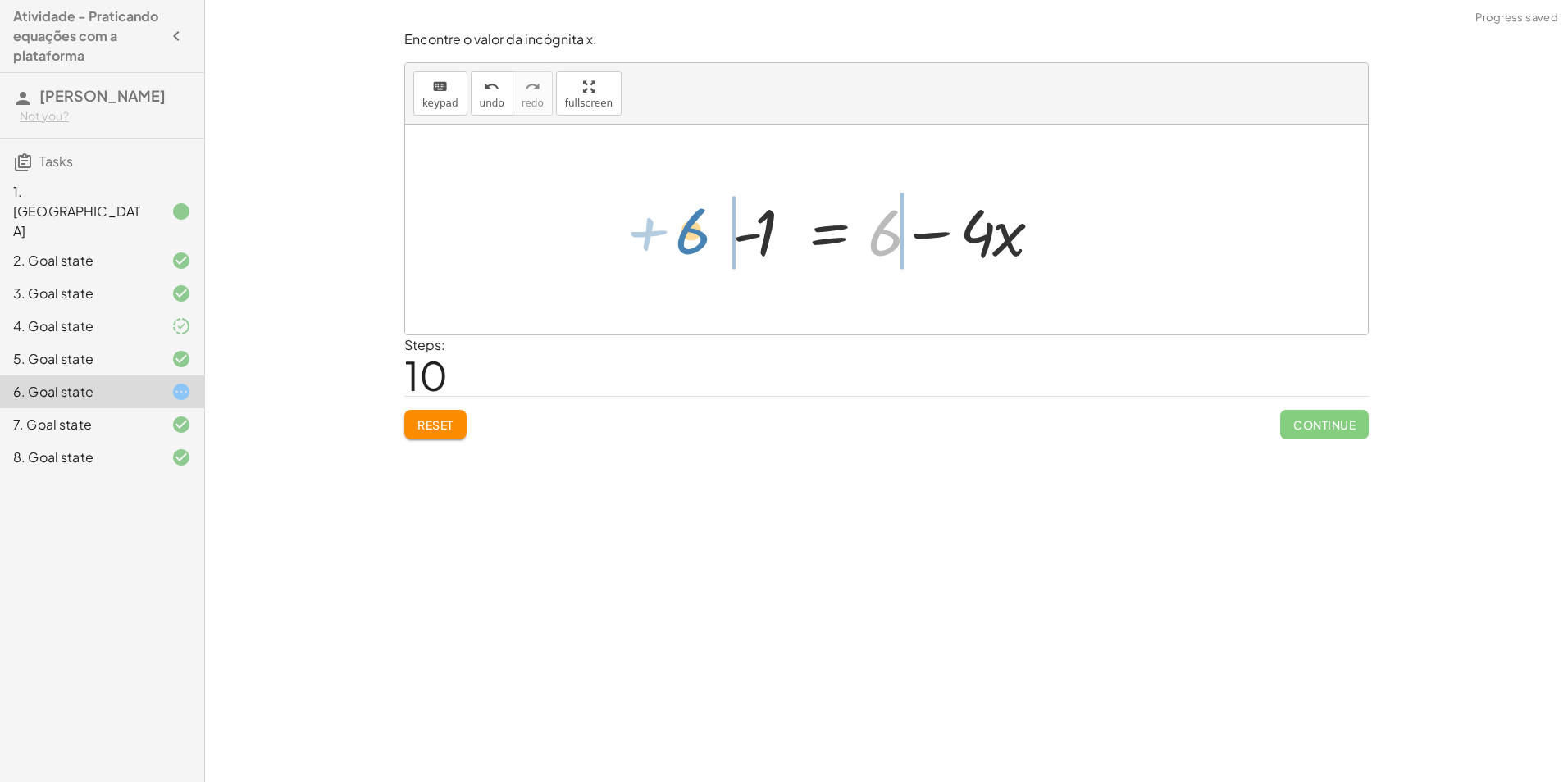
drag, startPoint x: 893, startPoint y: 236, endPoint x: 701, endPoint y: 235, distance: 192.0
click at [726, 233] on div at bounding box center [869, 229] width 548 height 84
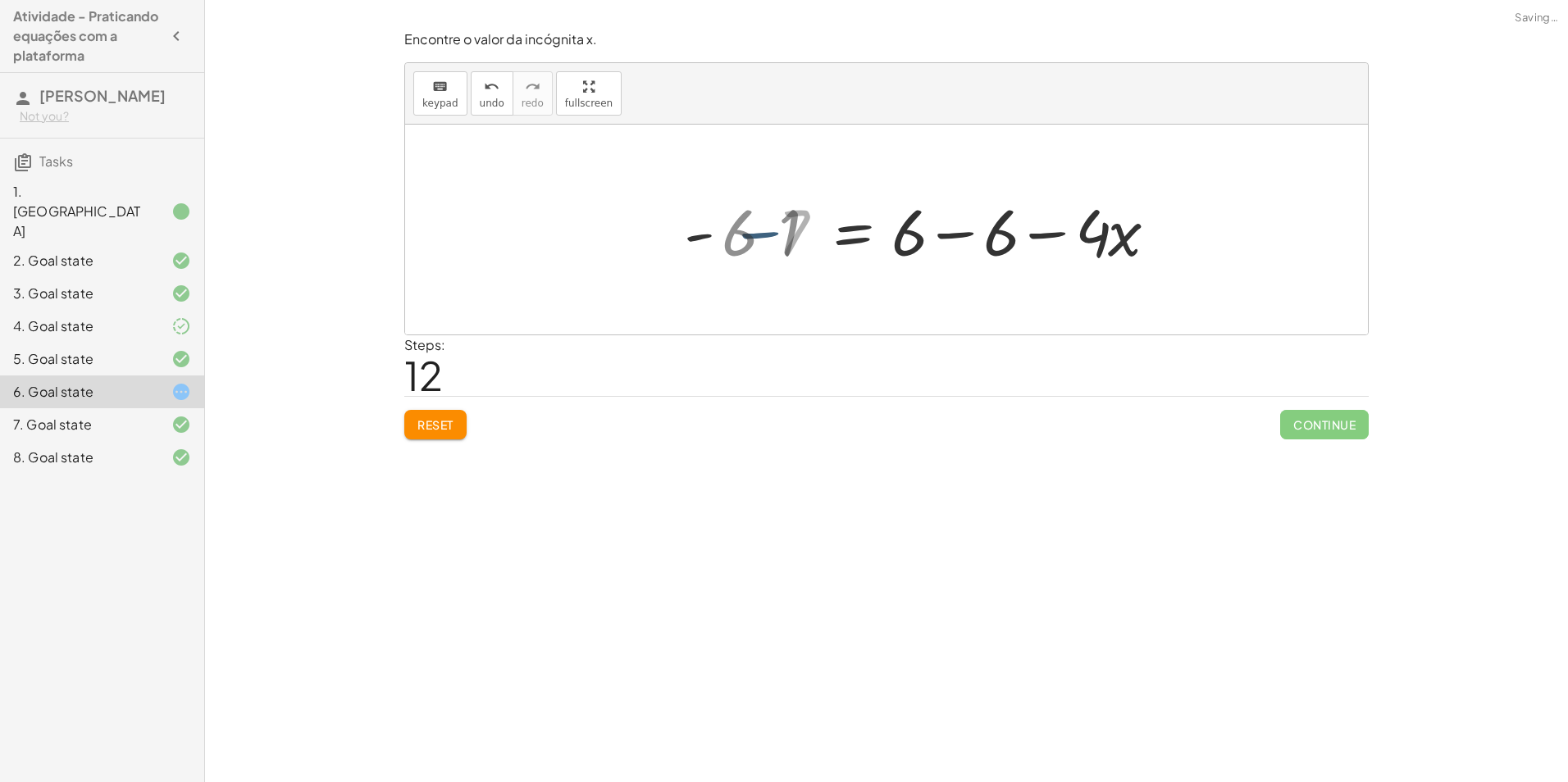
click at [926, 239] on div at bounding box center [962, 229] width 429 height 84
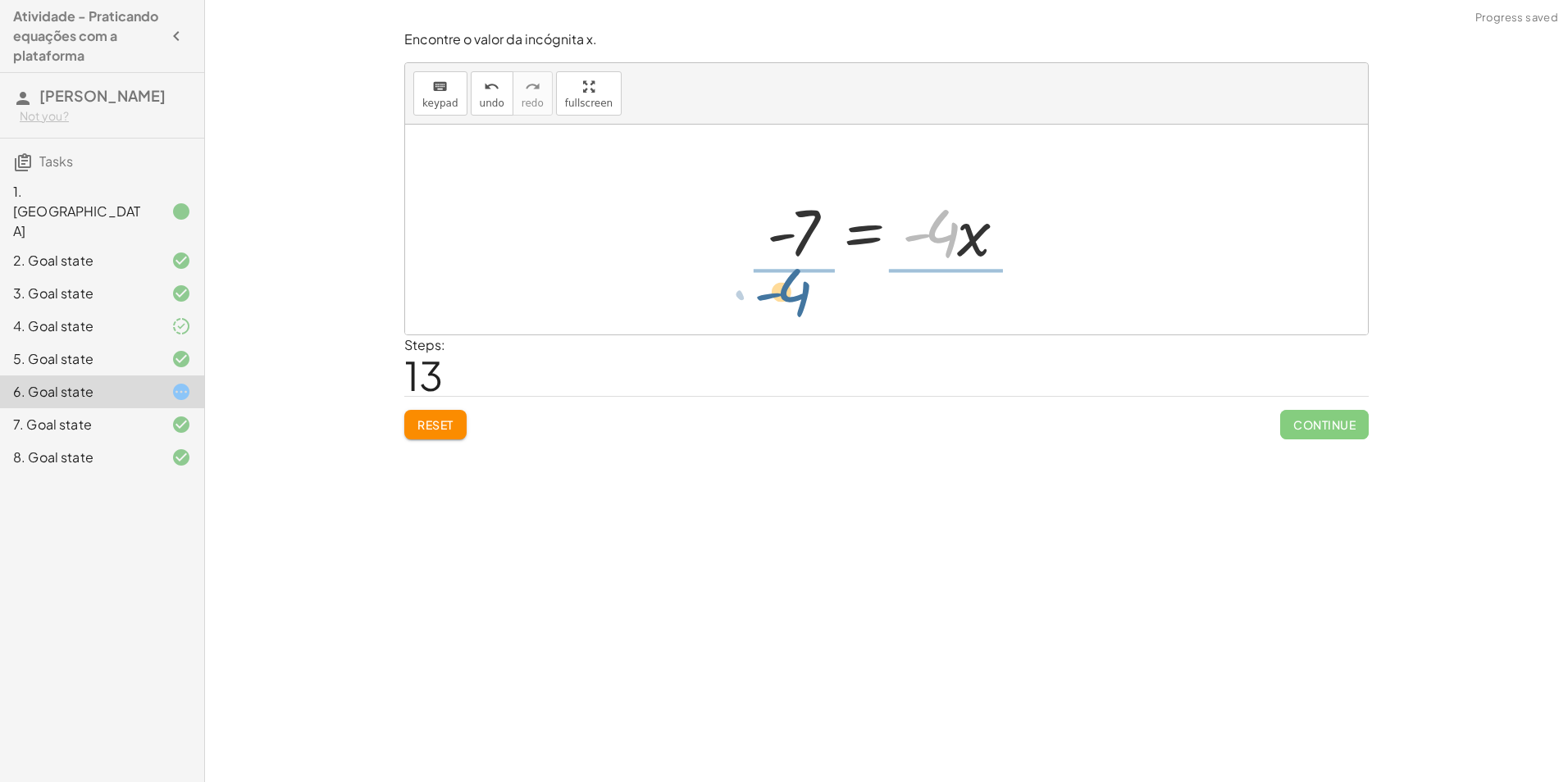
drag, startPoint x: 954, startPoint y: 236, endPoint x: 800, endPoint y: 290, distance: 163.2
click at [800, 290] on div "+ · ( + · 8 · x − 1 ) · 2 − · 2 · x = 3 + · ( + · 8 · x − 1 ) · 2 − · 2 · x + ·…" at bounding box center [887, 229] width 963 height 210
click at [802, 229] on div at bounding box center [879, 229] width 297 height 126
click at [969, 232] on div at bounding box center [893, 229] width 297 height 126
click at [812, 231] on div at bounding box center [865, 229] width 243 height 126
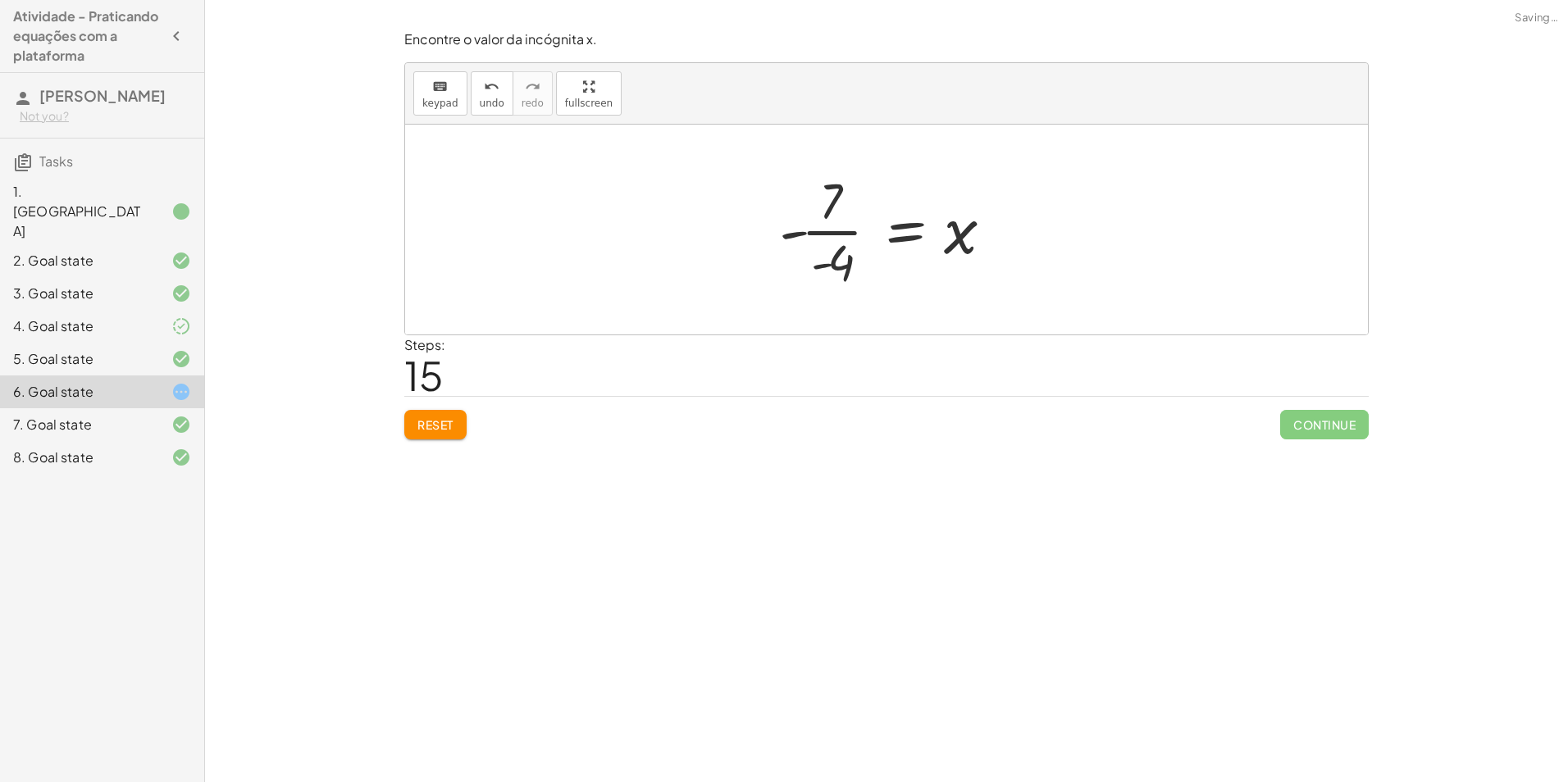
click at [823, 233] on div at bounding box center [892, 229] width 243 height 126
click at [790, 227] on div at bounding box center [892, 229] width 243 height 126
click at [802, 241] on div at bounding box center [892, 229] width 243 height 126
drag, startPoint x: 836, startPoint y: 204, endPoint x: 841, endPoint y: 223, distance: 19.6
click at [838, 204] on div at bounding box center [892, 229] width 243 height 126
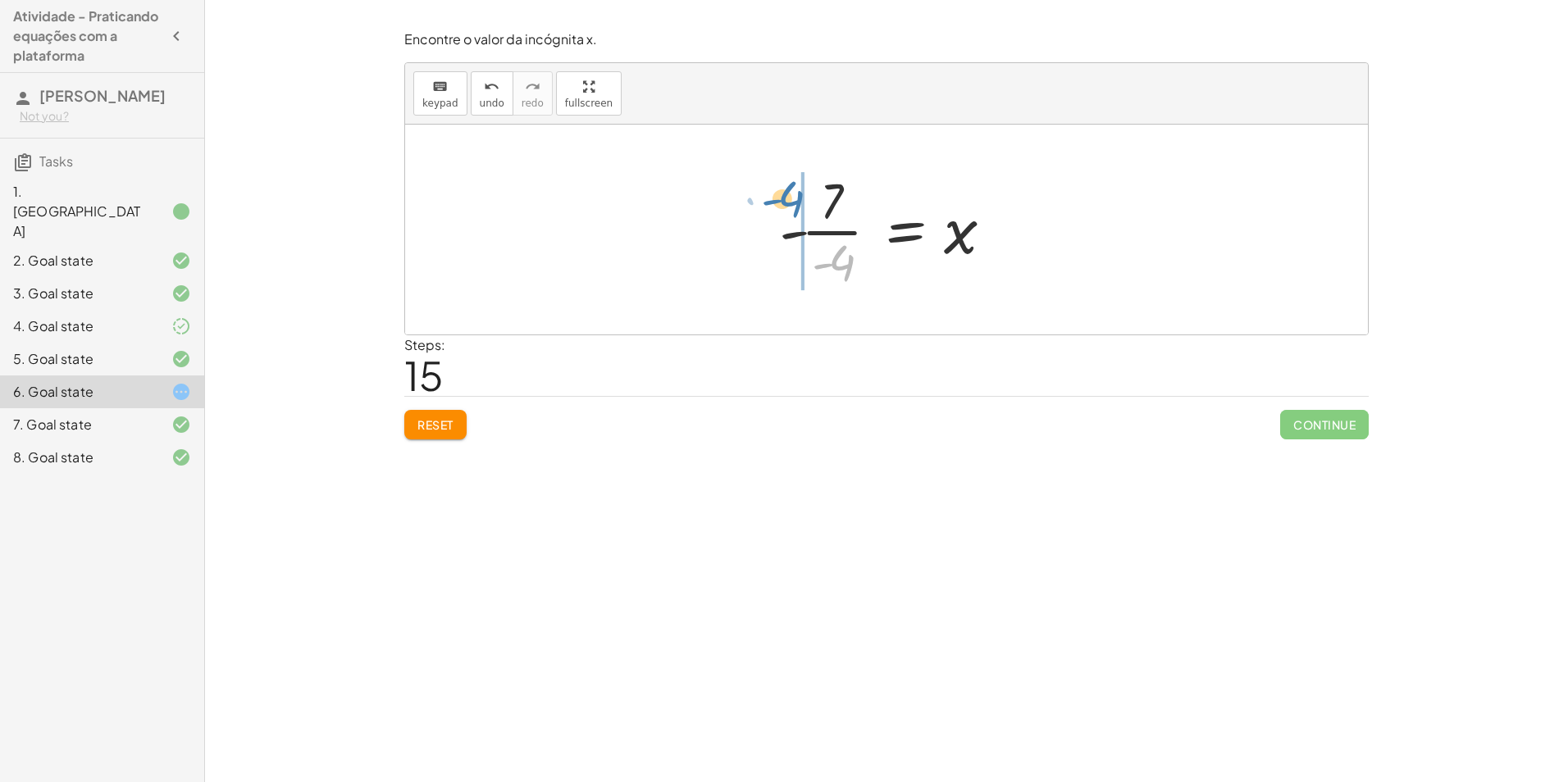
drag, startPoint x: 841, startPoint y: 249, endPoint x: 789, endPoint y: 187, distance: 80.9
click at [789, 187] on div at bounding box center [892, 229] width 243 height 126
click at [812, 232] on div at bounding box center [876, 229] width 303 height 126
click at [825, 234] on div at bounding box center [893, 229] width 303 height 126
click at [836, 235] on div at bounding box center [858, 229] width 371 height 84
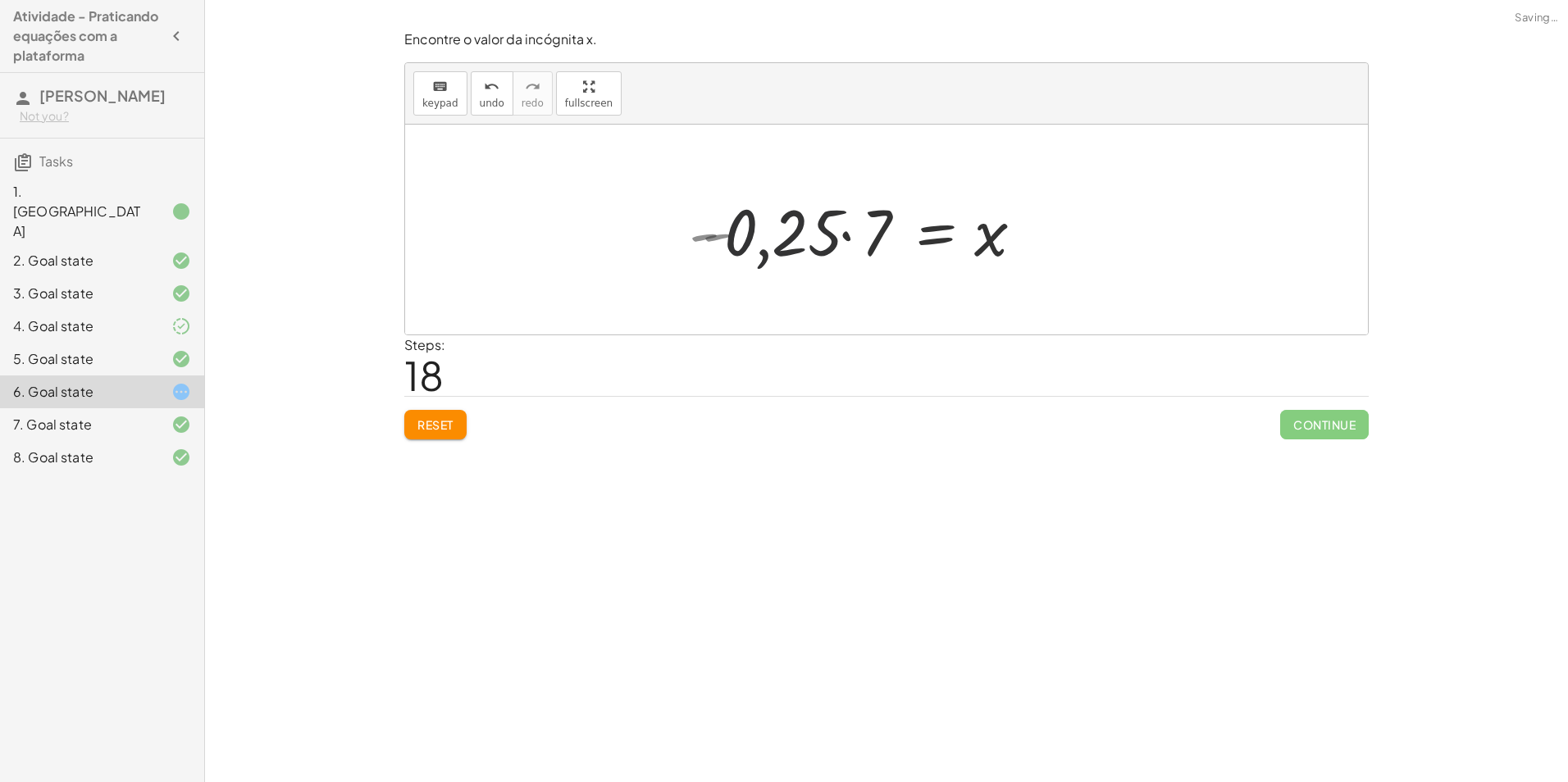
click at [850, 235] on div at bounding box center [880, 229] width 328 height 84
click at [848, 235] on div at bounding box center [881, 229] width 328 height 84
click at [869, 235] on div at bounding box center [907, 230] width 273 height 81
drag, startPoint x: 984, startPoint y: 227, endPoint x: 977, endPoint y: 235, distance: 10.6
click at [977, 235] on div at bounding box center [893, 230] width 273 height 81
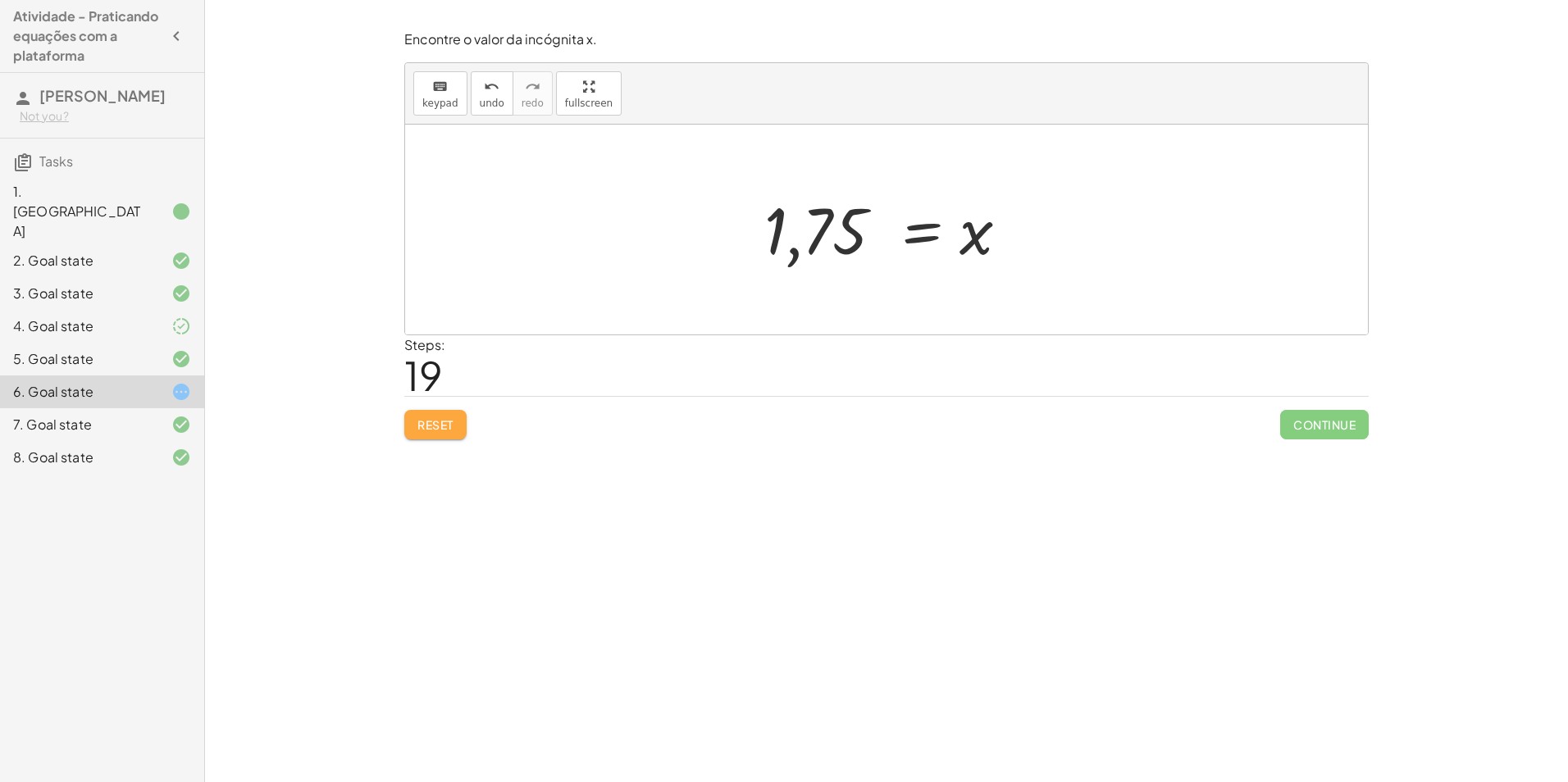
click at [452, 430] on span "Reset" at bounding box center [435, 425] width 36 height 15
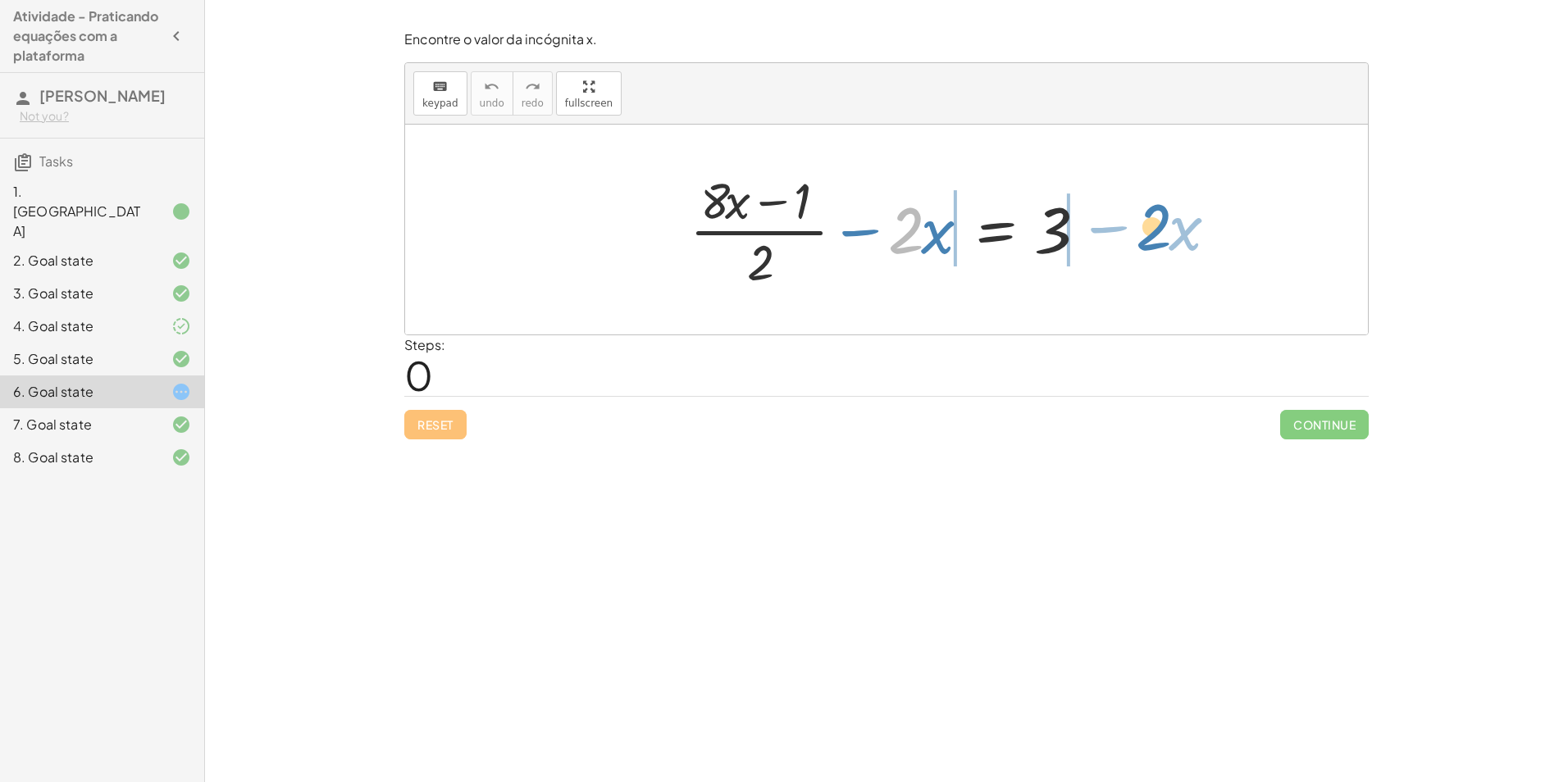
drag, startPoint x: 904, startPoint y: 229, endPoint x: 1138, endPoint y: 234, distance: 234.1
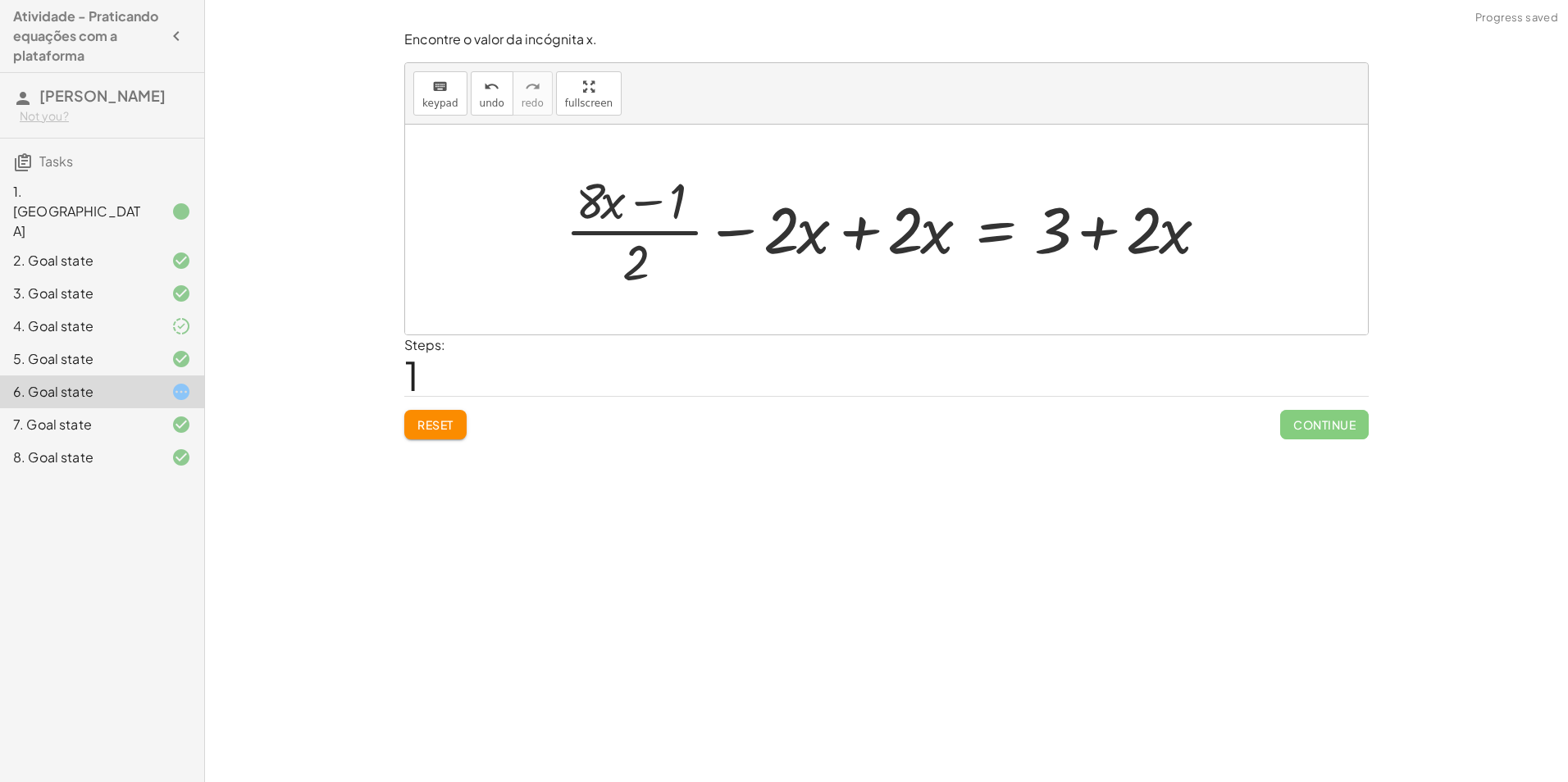
click at [857, 233] on div at bounding box center [893, 229] width 672 height 126
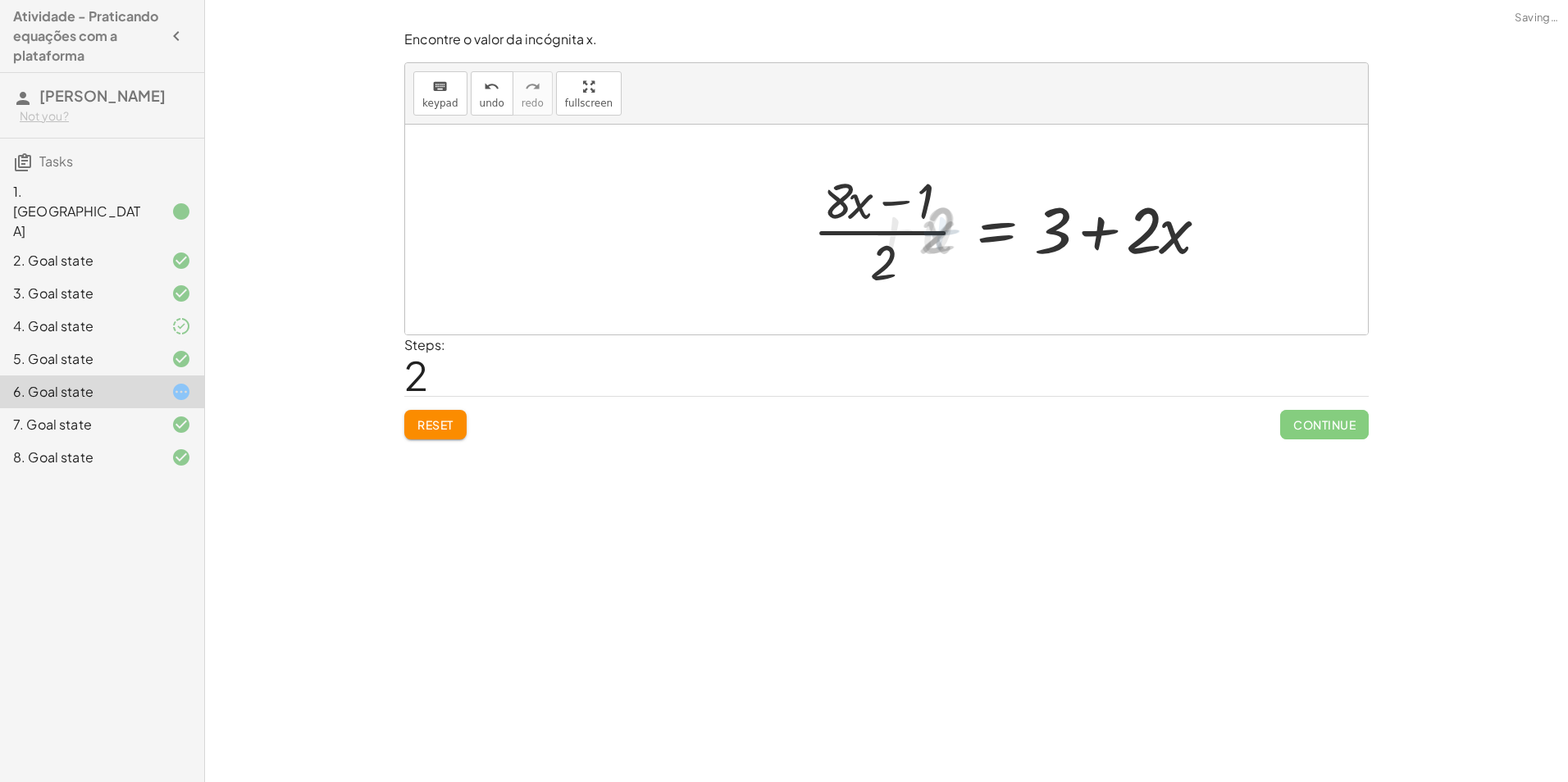
click at [1098, 232] on div at bounding box center [1017, 229] width 422 height 126
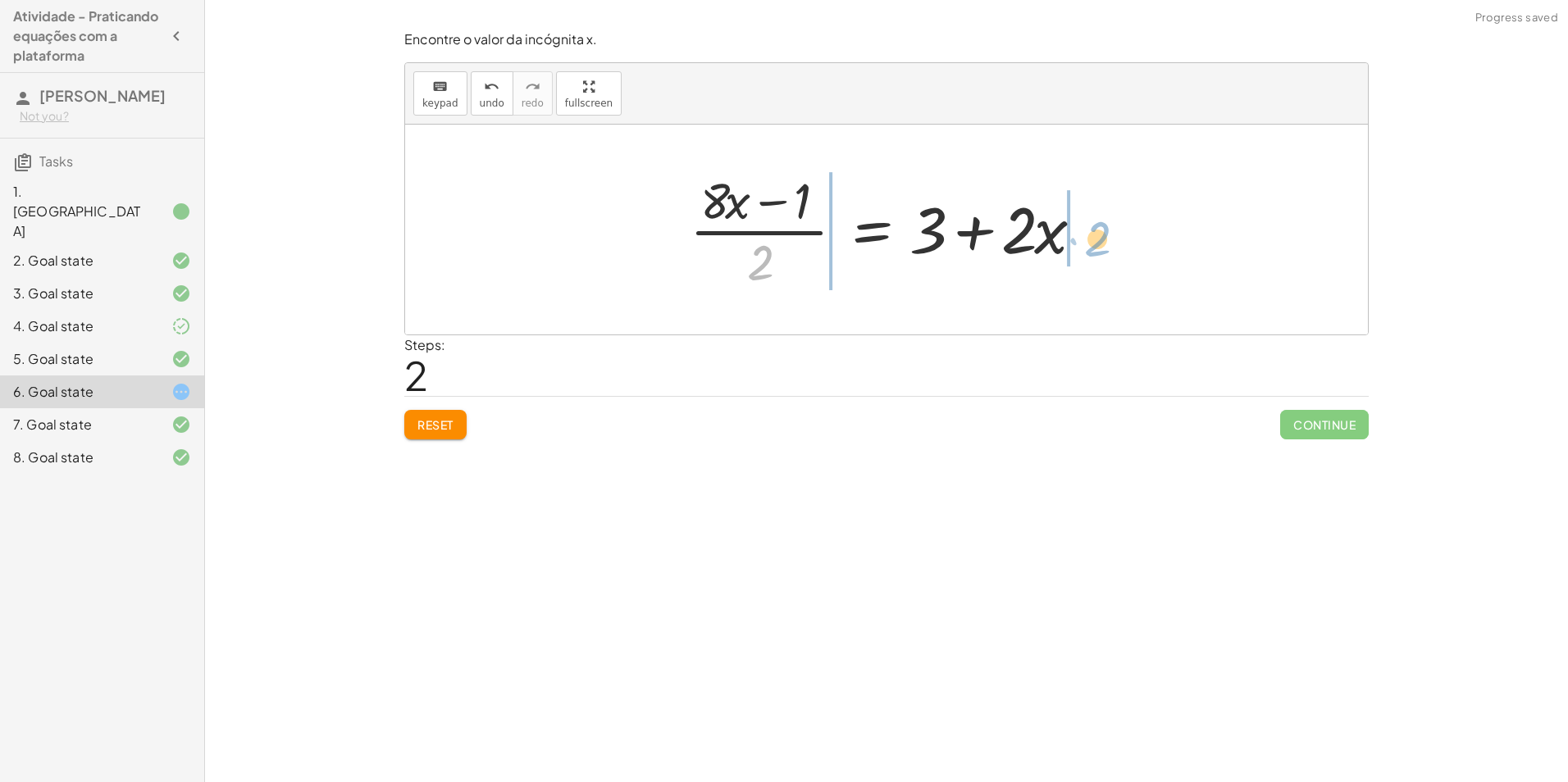
drag, startPoint x: 757, startPoint y: 260, endPoint x: 1092, endPoint y: 236, distance: 335.9
click at [1092, 236] on div at bounding box center [892, 229] width 422 height 126
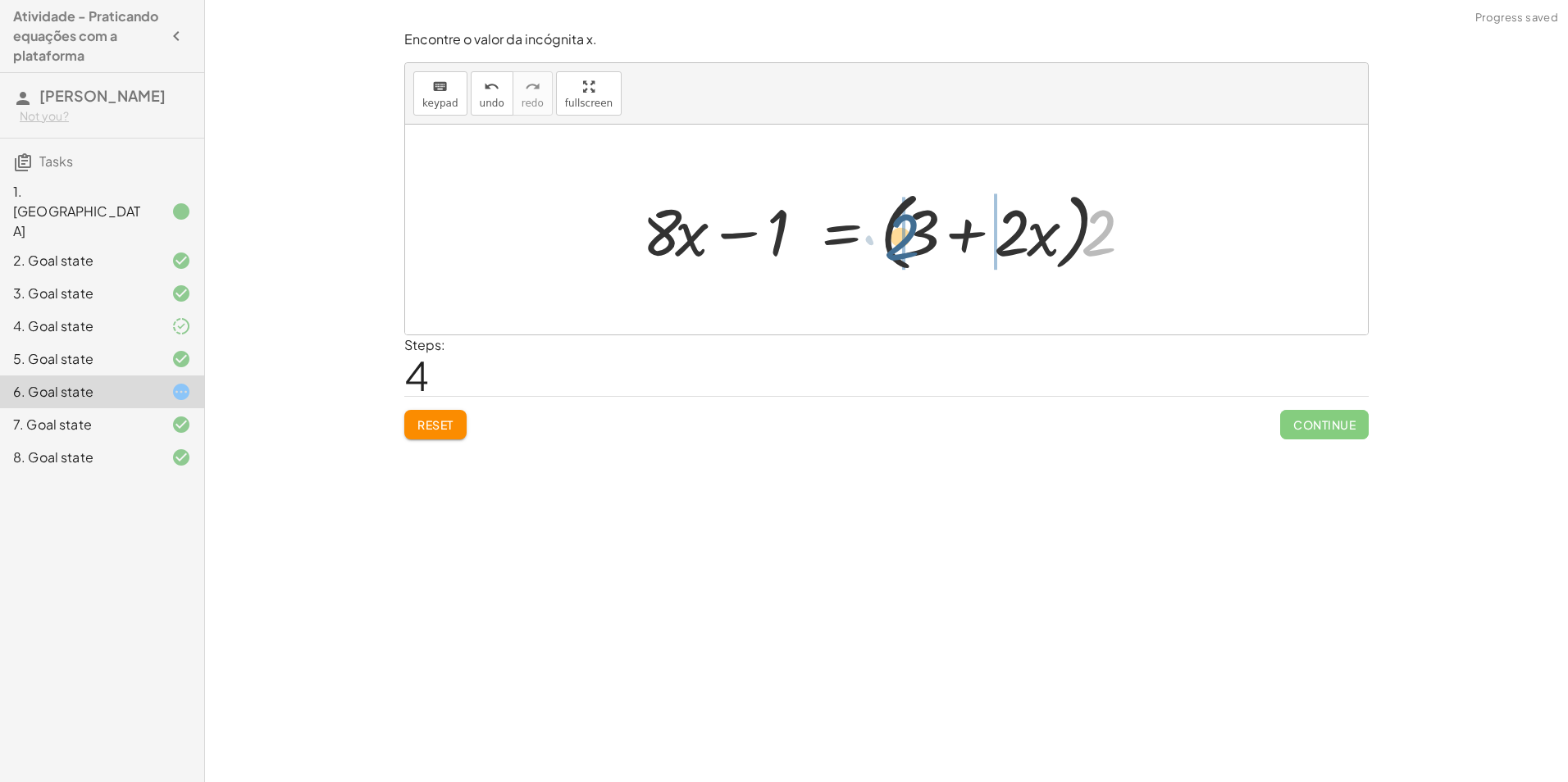
drag, startPoint x: 1108, startPoint y: 232, endPoint x: 908, endPoint y: 235, distance: 200.0
click at [908, 235] on div at bounding box center [893, 230] width 517 height 94
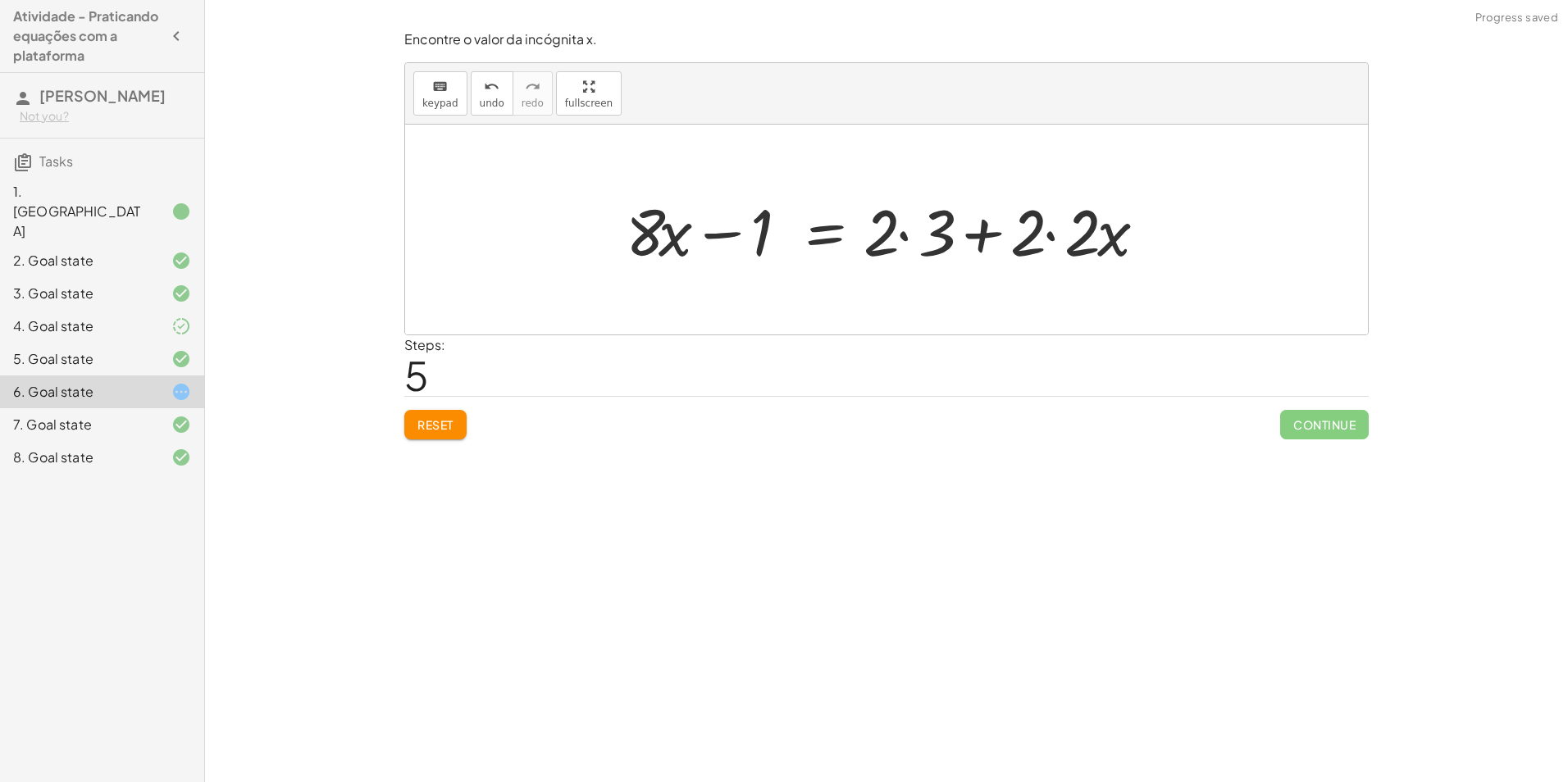
click at [917, 232] on div at bounding box center [892, 229] width 549 height 84
click at [1007, 239] on div at bounding box center [866, 229] width 496 height 84
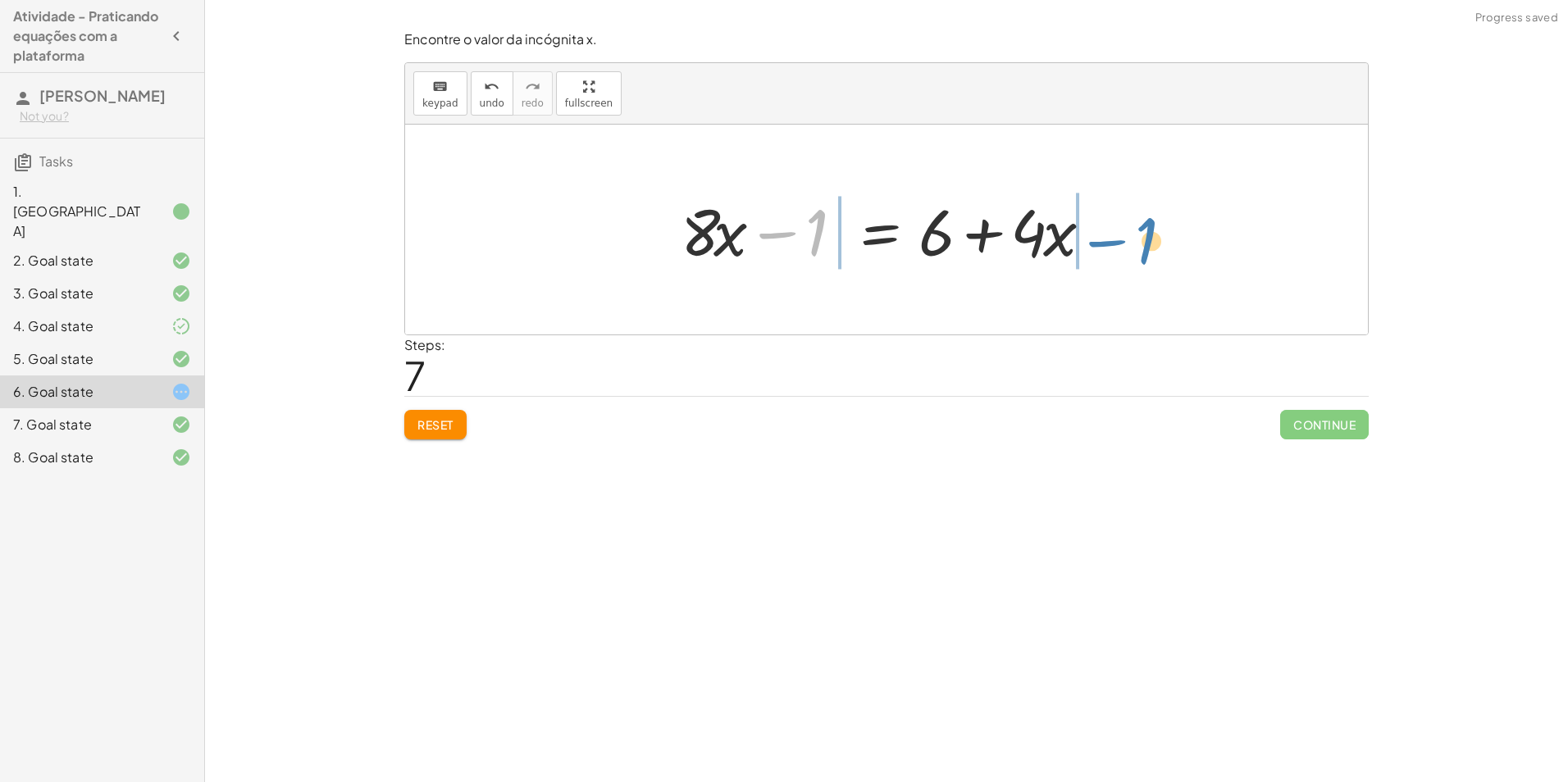
drag, startPoint x: 786, startPoint y: 232, endPoint x: 1116, endPoint y: 239, distance: 330.1
click at [1116, 239] on div "+ · ( + · 8 · x − 1 ) · 2 − · 2 · x = 3 + · ( + · 8 · x − 1 ) · 2 − · 2 · x + ·…" at bounding box center [887, 230] width 461 height 92
click at [757, 235] on div at bounding box center [893, 229] width 624 height 84
click at [1047, 237] on div at bounding box center [892, 229] width 440 height 84
drag, startPoint x: 951, startPoint y: 240, endPoint x: 976, endPoint y: 245, distance: 25.5
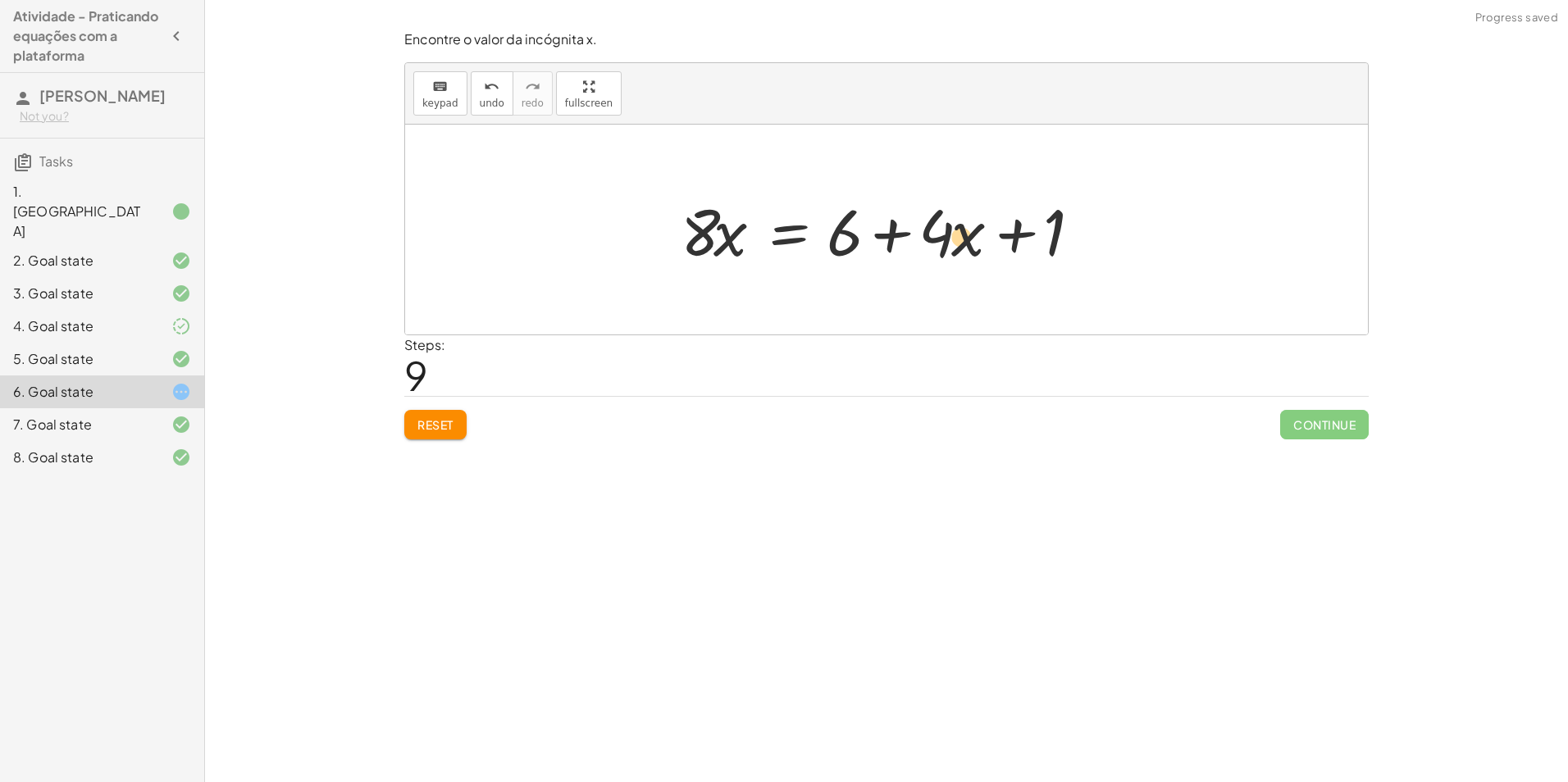
click at [976, 245] on div at bounding box center [892, 229] width 440 height 84
click at [970, 239] on div at bounding box center [892, 229] width 440 height 84
drag, startPoint x: 936, startPoint y: 232, endPoint x: 635, endPoint y: 226, distance: 301.1
click at [647, 239] on div at bounding box center [857, 229] width 738 height 84
click at [1022, 236] on div at bounding box center [955, 229] width 565 height 84
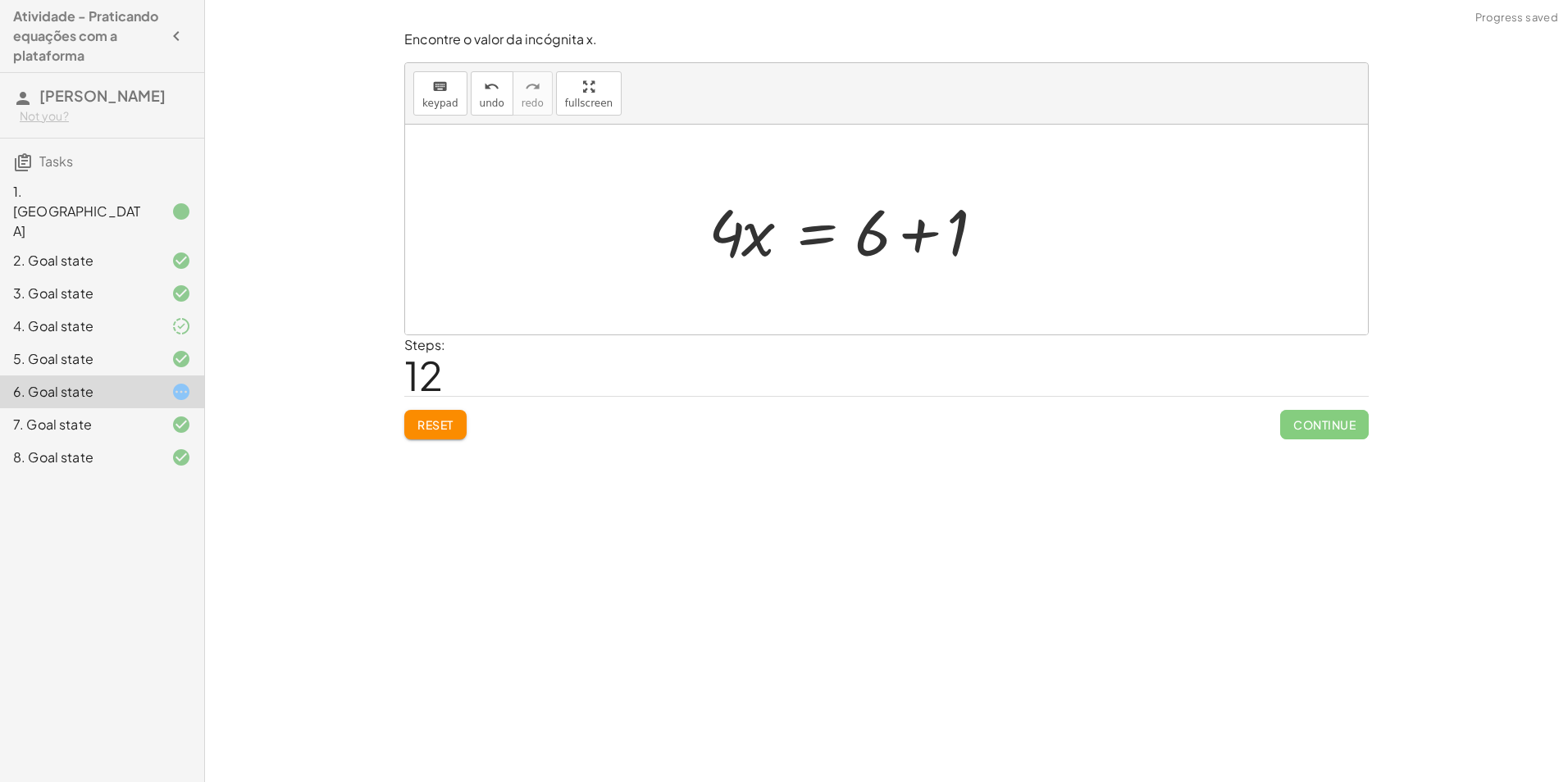
click at [877, 234] on div at bounding box center [859, 229] width 316 height 84
click at [946, 229] on div at bounding box center [893, 229] width 316 height 84
drag, startPoint x: 810, startPoint y: 238, endPoint x: 959, endPoint y: 287, distance: 156.9
click at [817, 231] on div at bounding box center [893, 229] width 242 height 126
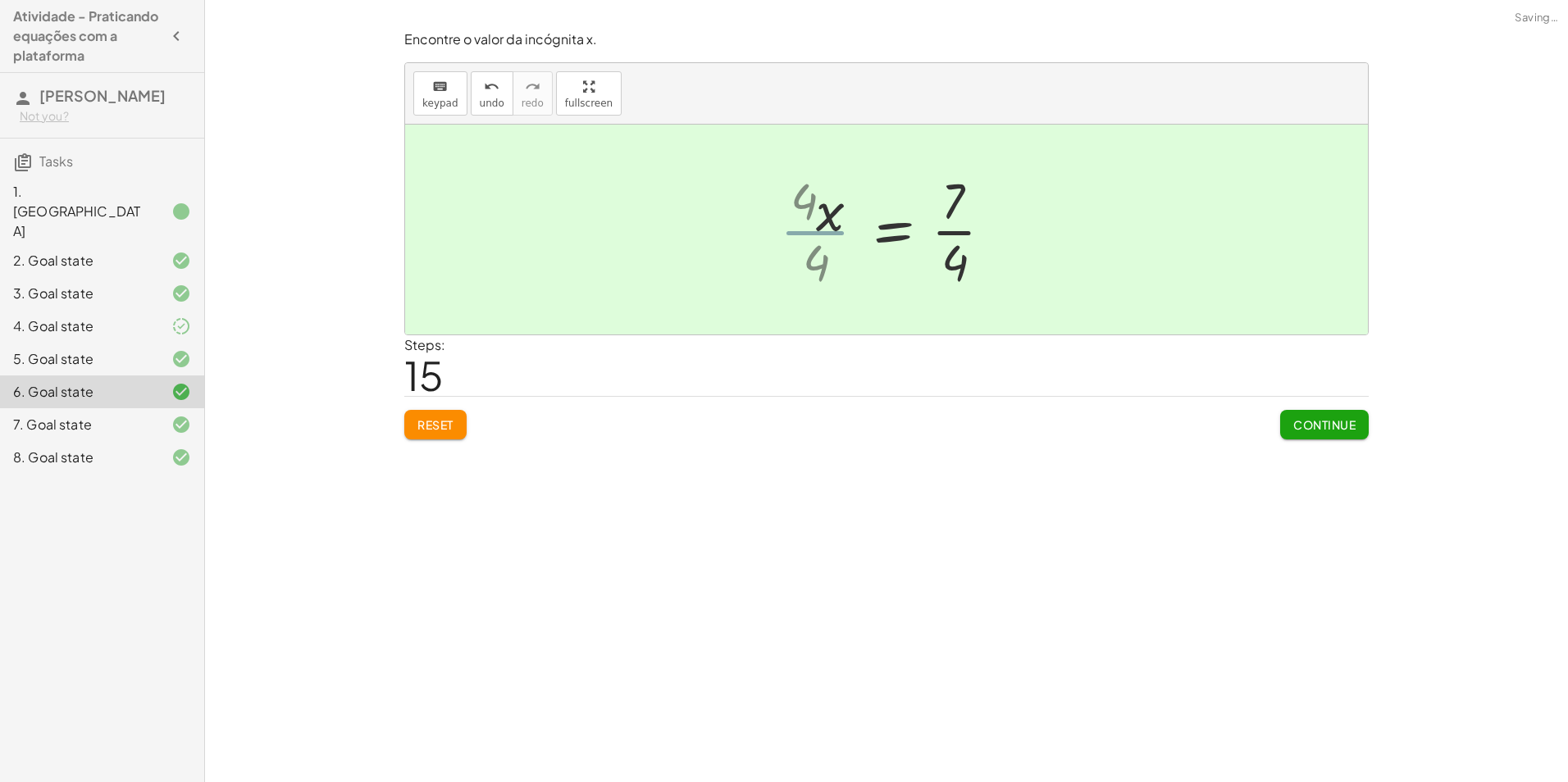
click at [960, 235] on div at bounding box center [911, 229] width 204 height 126
click at [1321, 425] on span "Continue" at bounding box center [1325, 425] width 63 height 15
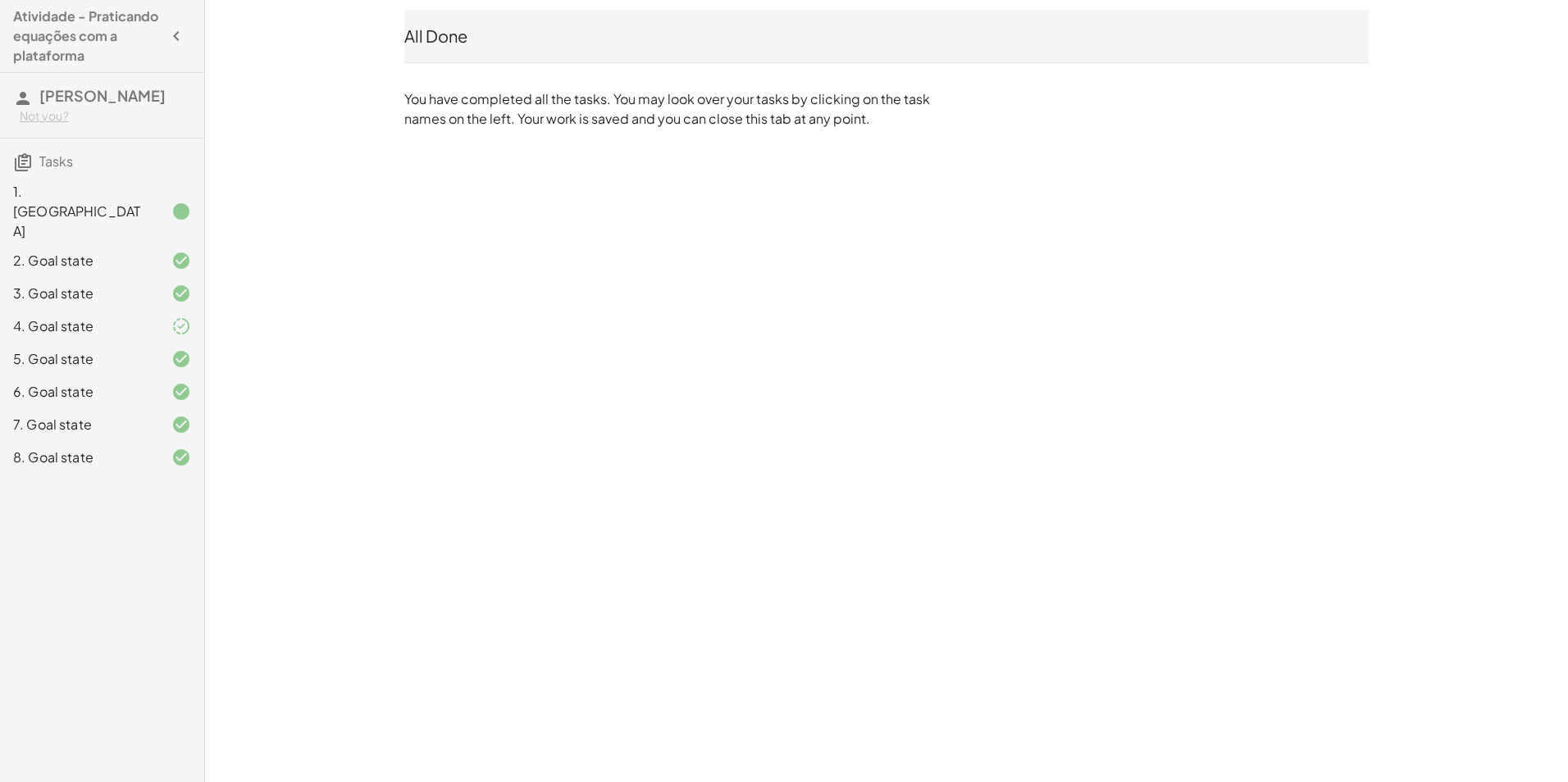
click at [146, 317] on div at bounding box center [168, 326] width 46 height 19
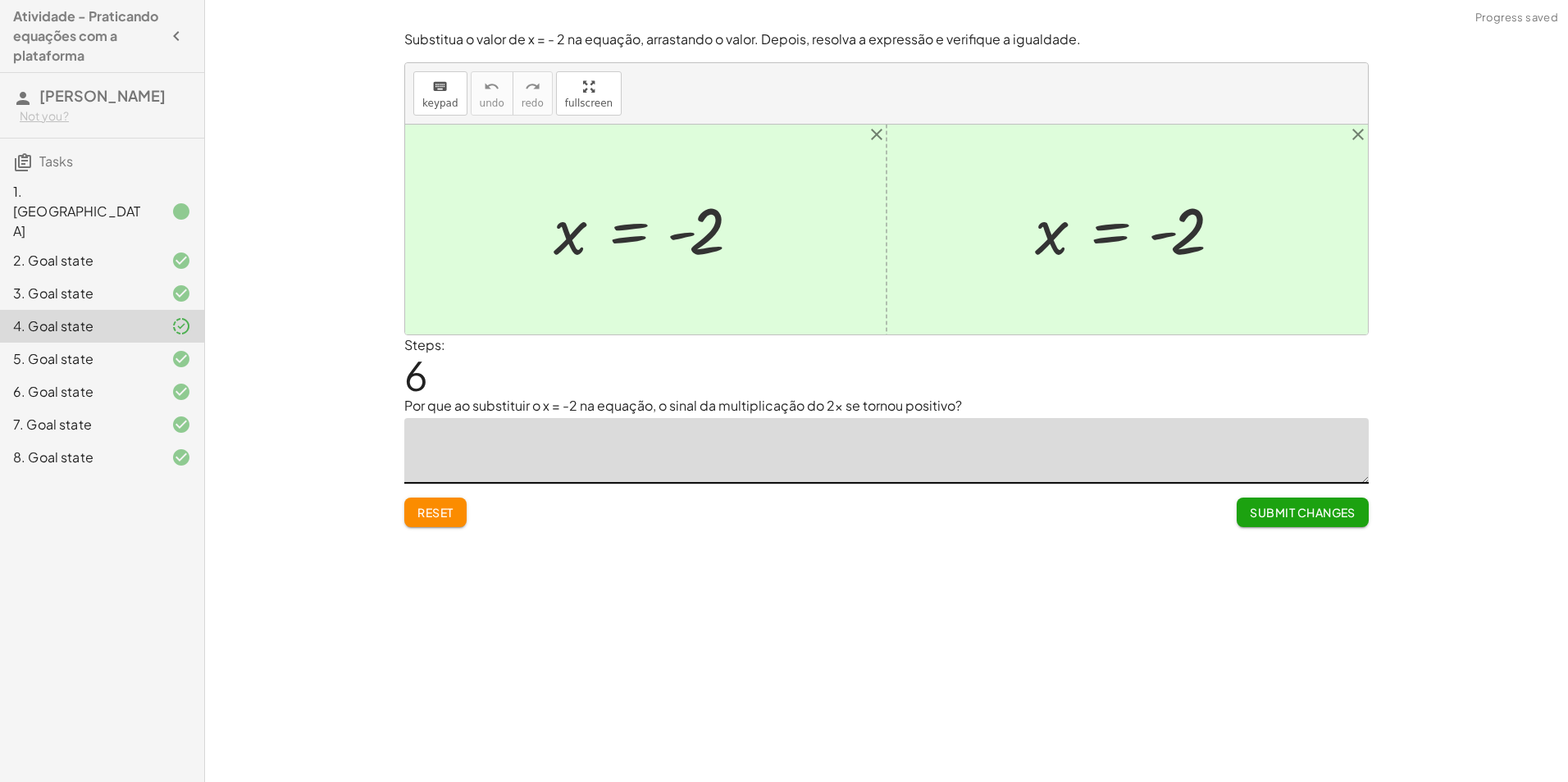
drag, startPoint x: 692, startPoint y: 451, endPoint x: 210, endPoint y: 477, distance: 482.7
click at [172, 467] on main "Atividade - Praticando equações com a plataforma Iris Primo Nunes Not you? Task…" at bounding box center [784, 391] width 1568 height 782
click at [447, 513] on span "Reset" at bounding box center [435, 512] width 36 height 15
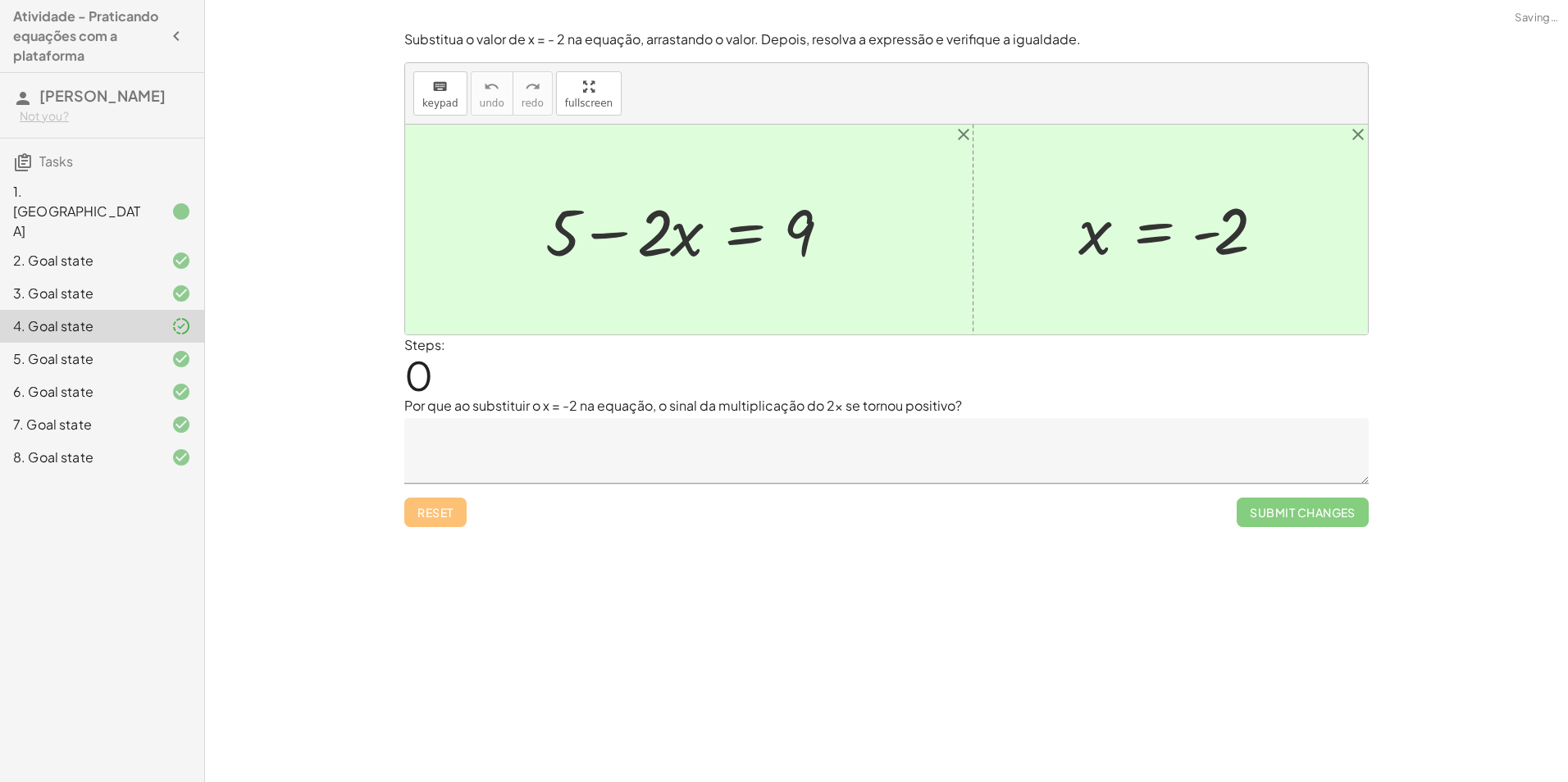
click at [572, 449] on textarea at bounding box center [887, 451] width 965 height 66
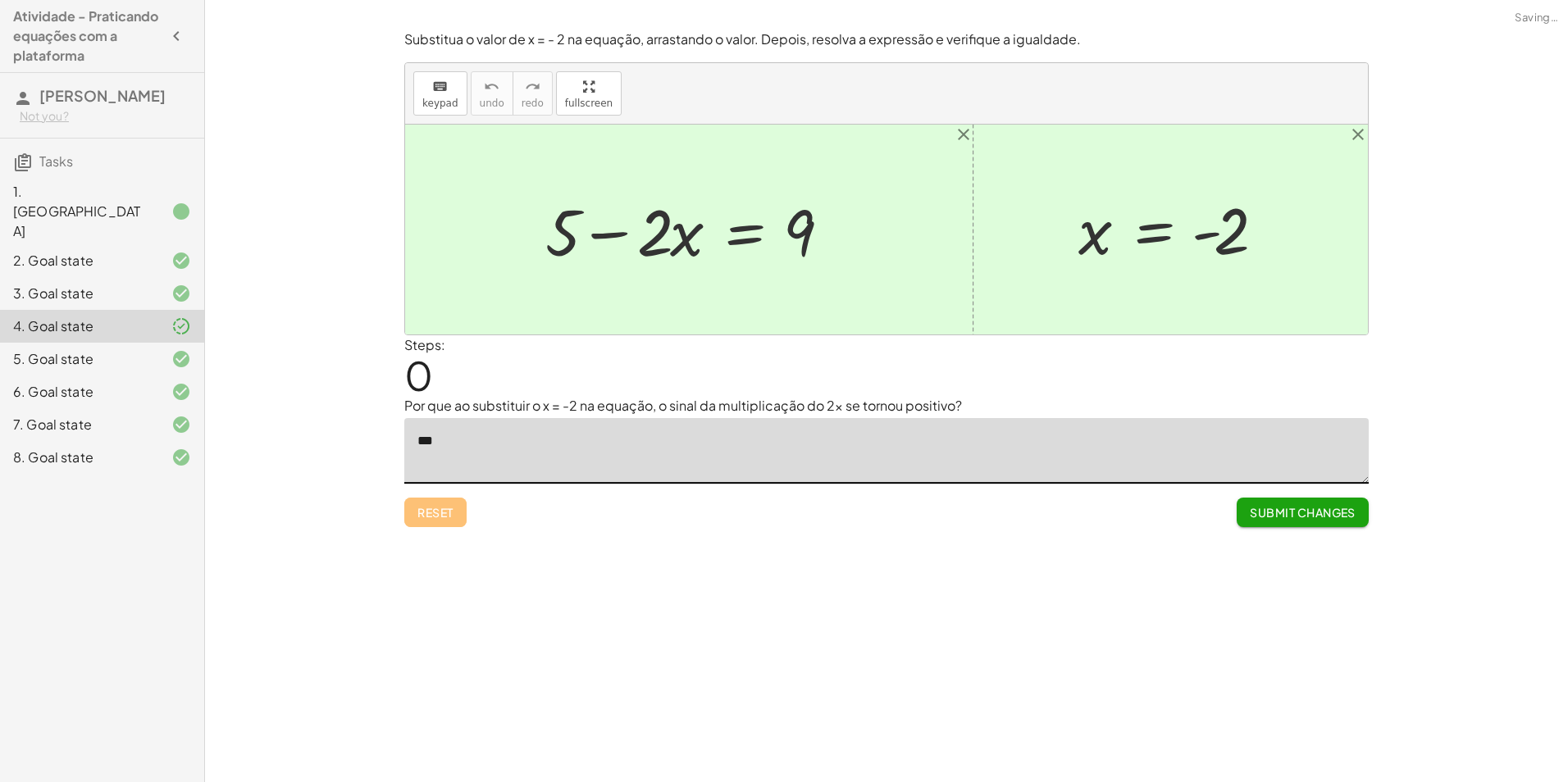
type textarea "*"
type textarea "**********"
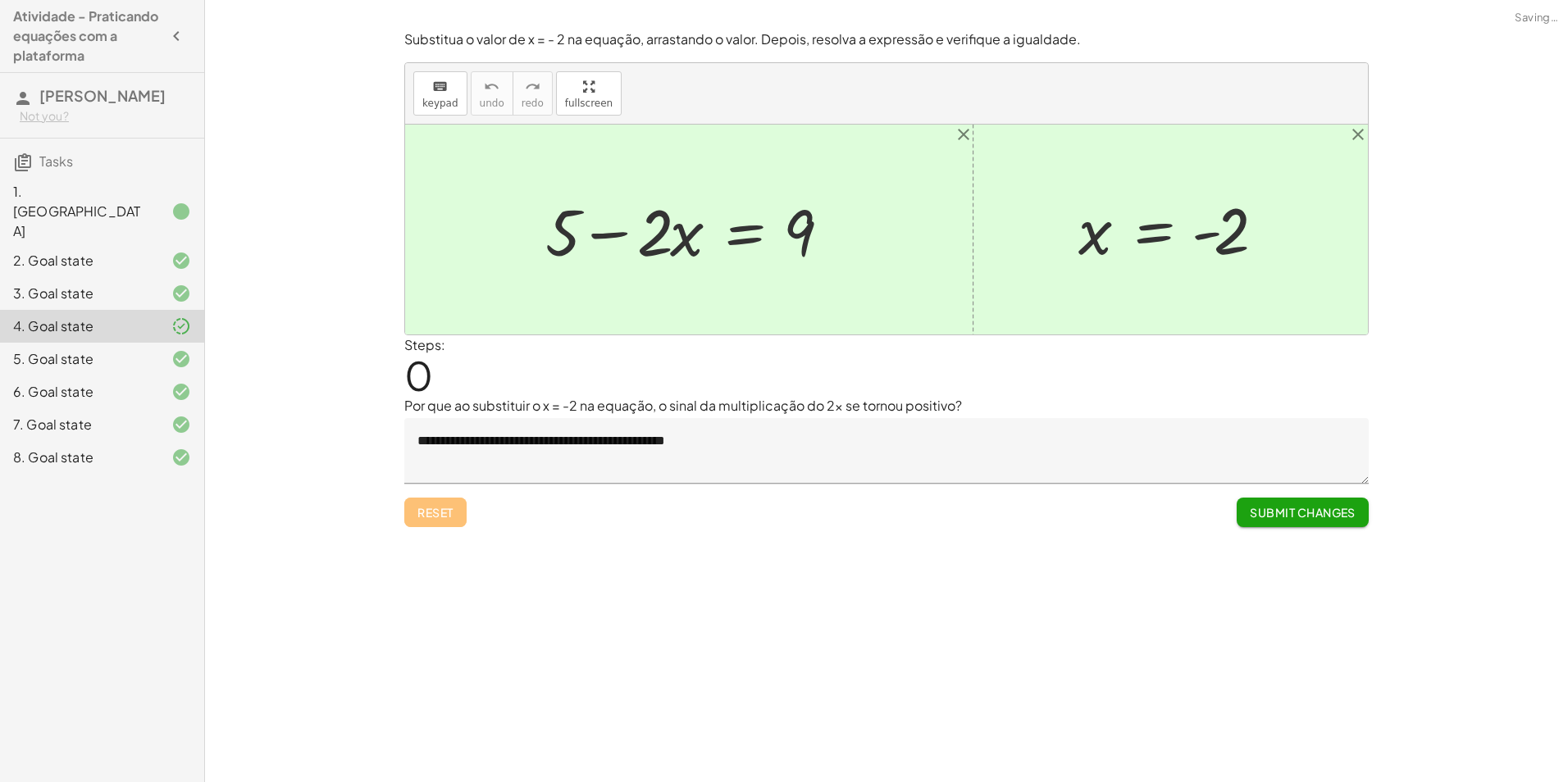
click at [1302, 517] on span "Submit Changes" at bounding box center [1303, 512] width 106 height 15
click at [1363, 516] on button "Continue" at bounding box center [1325, 512] width 89 height 30
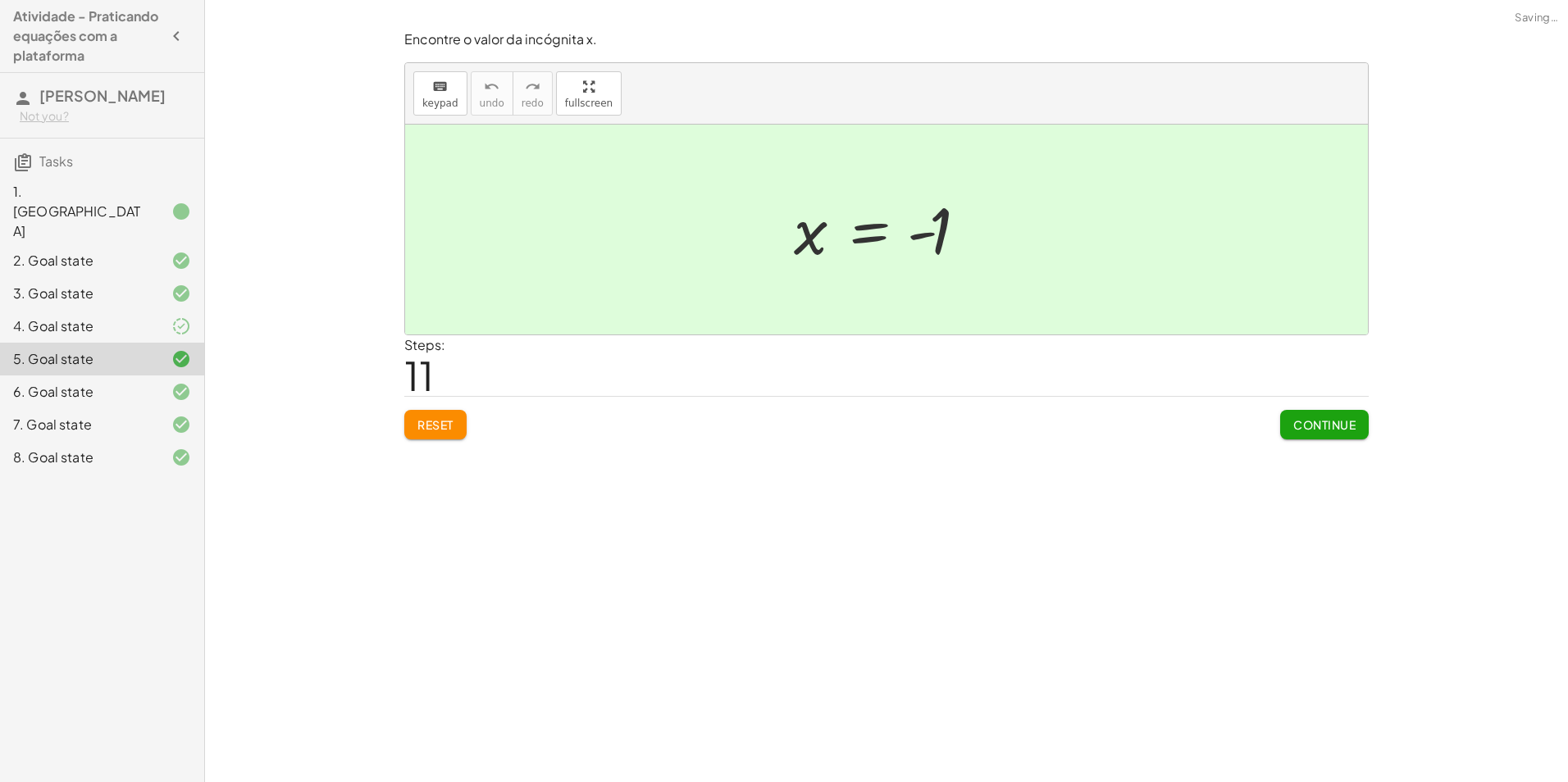
click at [176, 317] on icon at bounding box center [181, 326] width 19 height 19
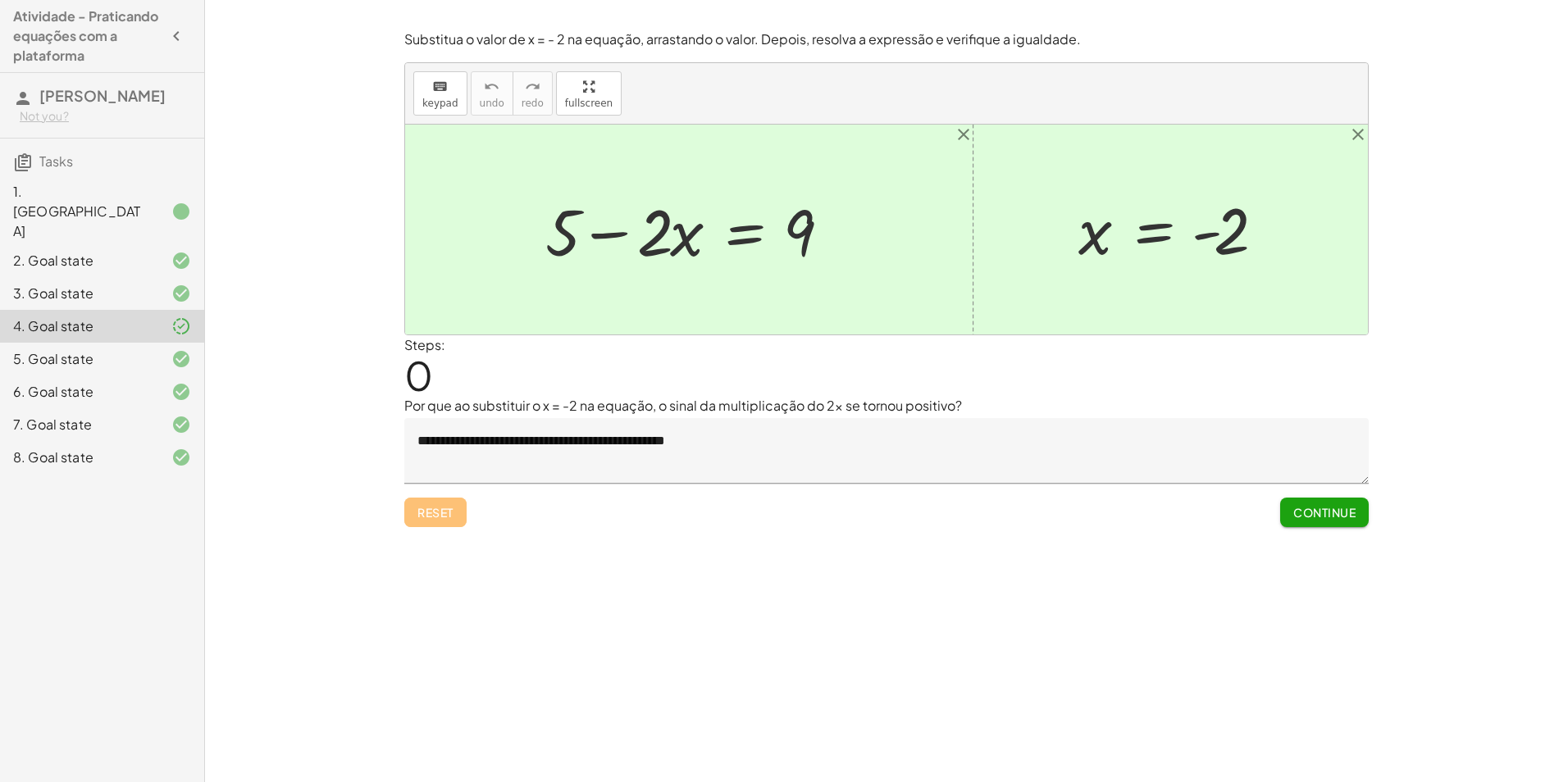
click at [172, 349] on div at bounding box center [168, 358] width 46 height 19
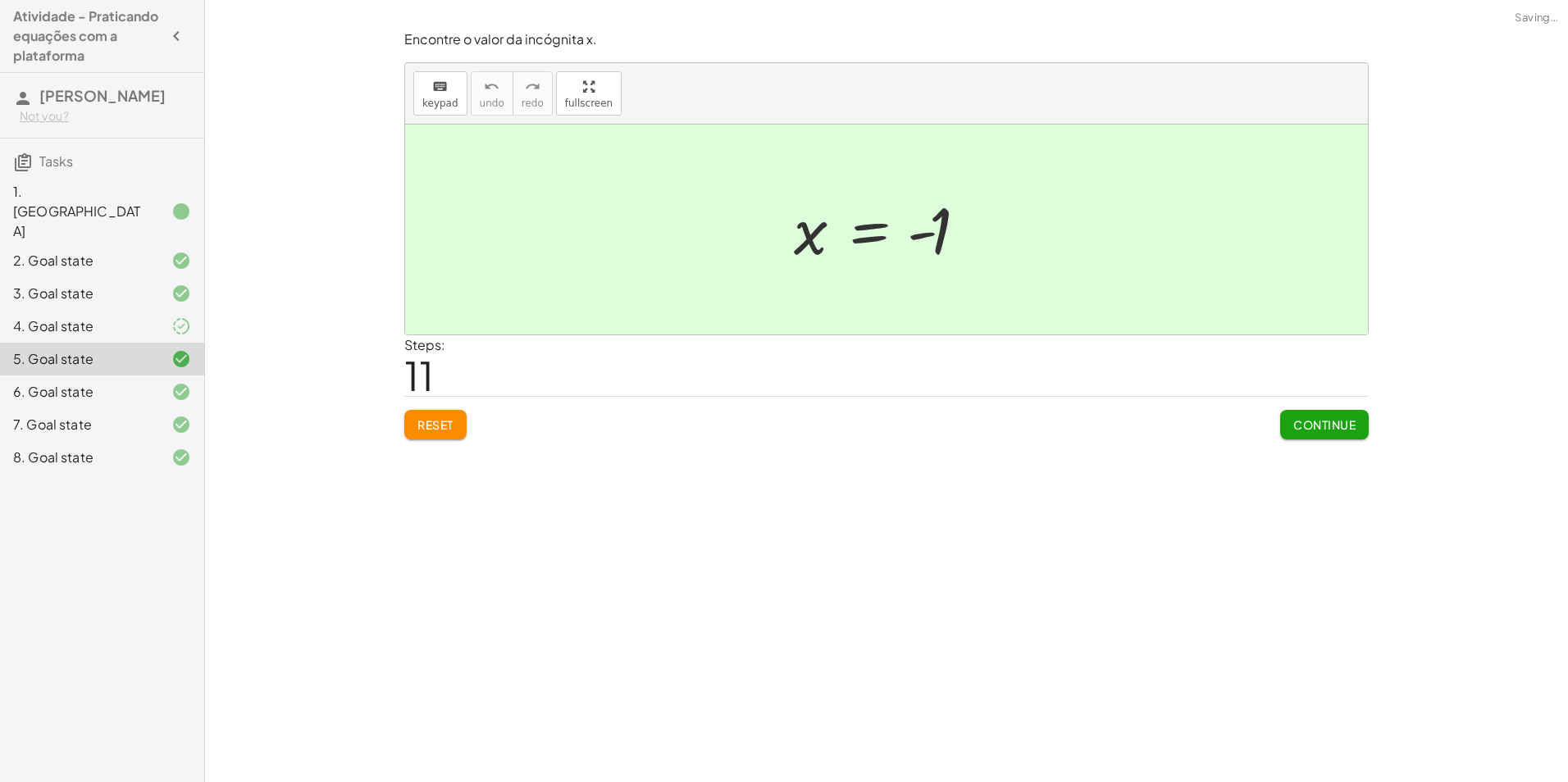
click at [168, 382] on div at bounding box center [168, 391] width 46 height 19
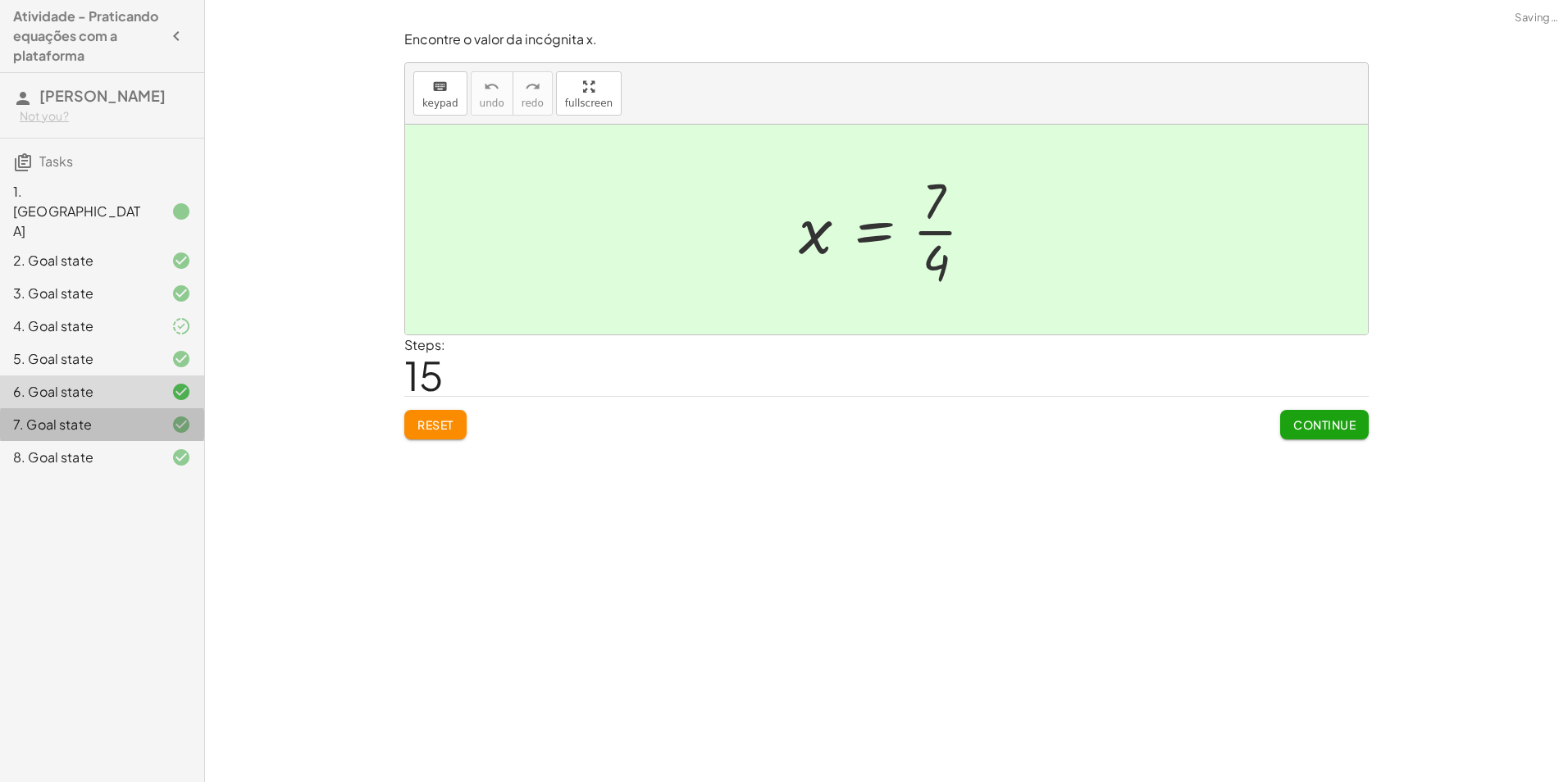
click at [170, 408] on div "7. Goal state" at bounding box center [102, 425] width 204 height 33
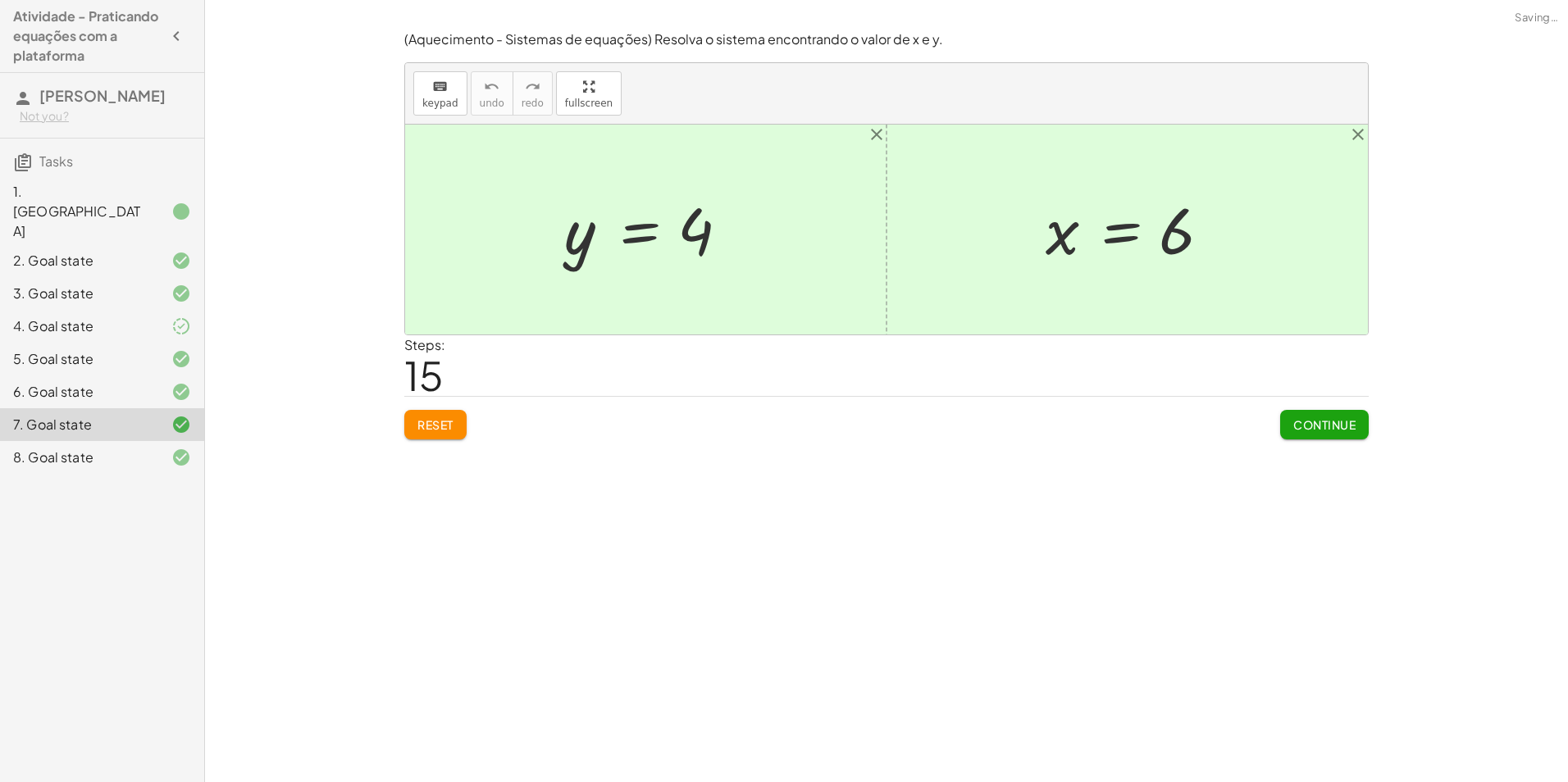
click at [169, 448] on div at bounding box center [168, 457] width 46 height 19
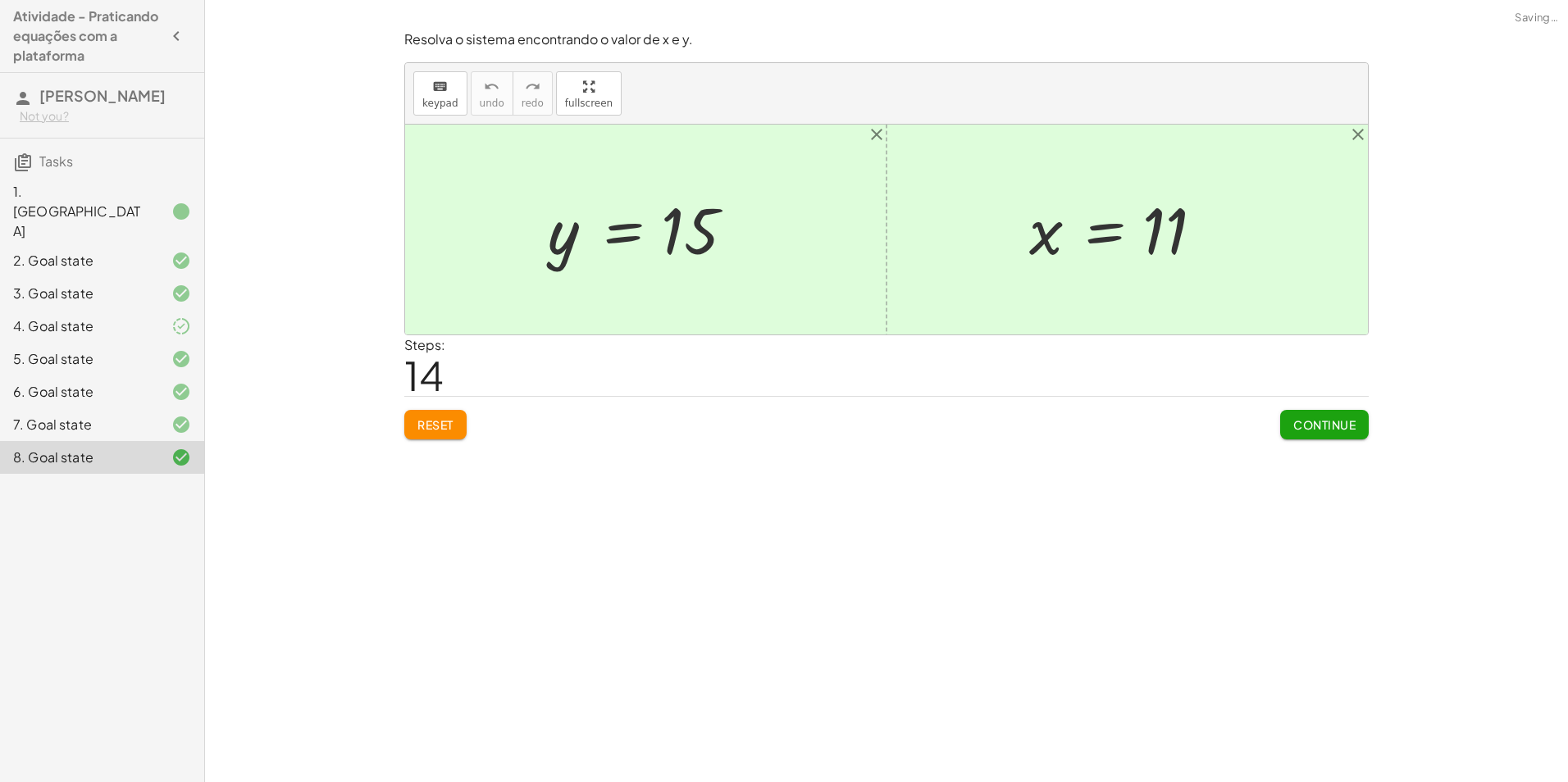
click at [142, 191] on div "1. [GEOGRAPHIC_DATA]" at bounding box center [78, 211] width 132 height 59
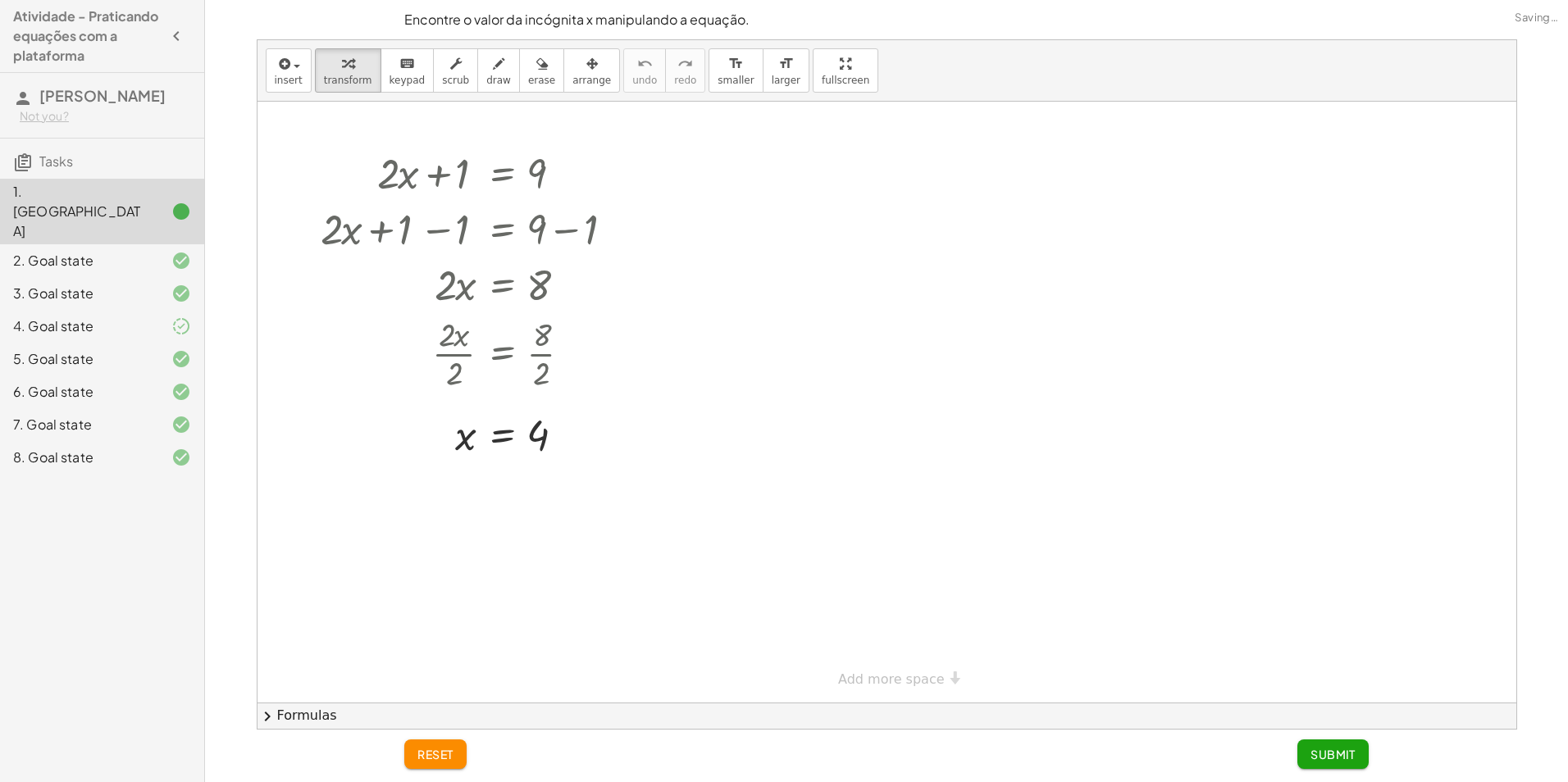
click at [172, 343] on div "3. Goal state" at bounding box center [102, 359] width 204 height 33
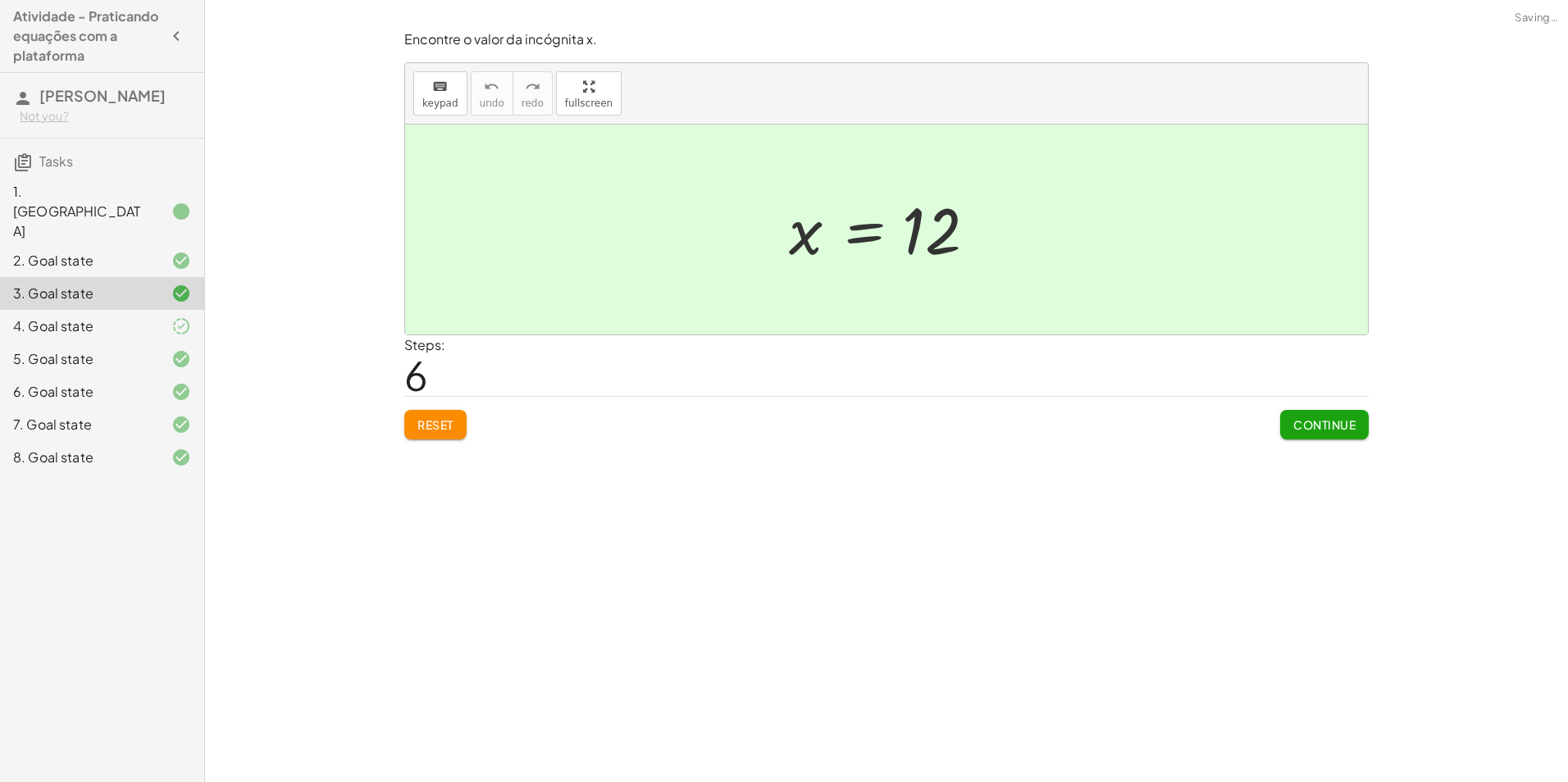
click at [167, 317] on div at bounding box center [168, 326] width 46 height 19
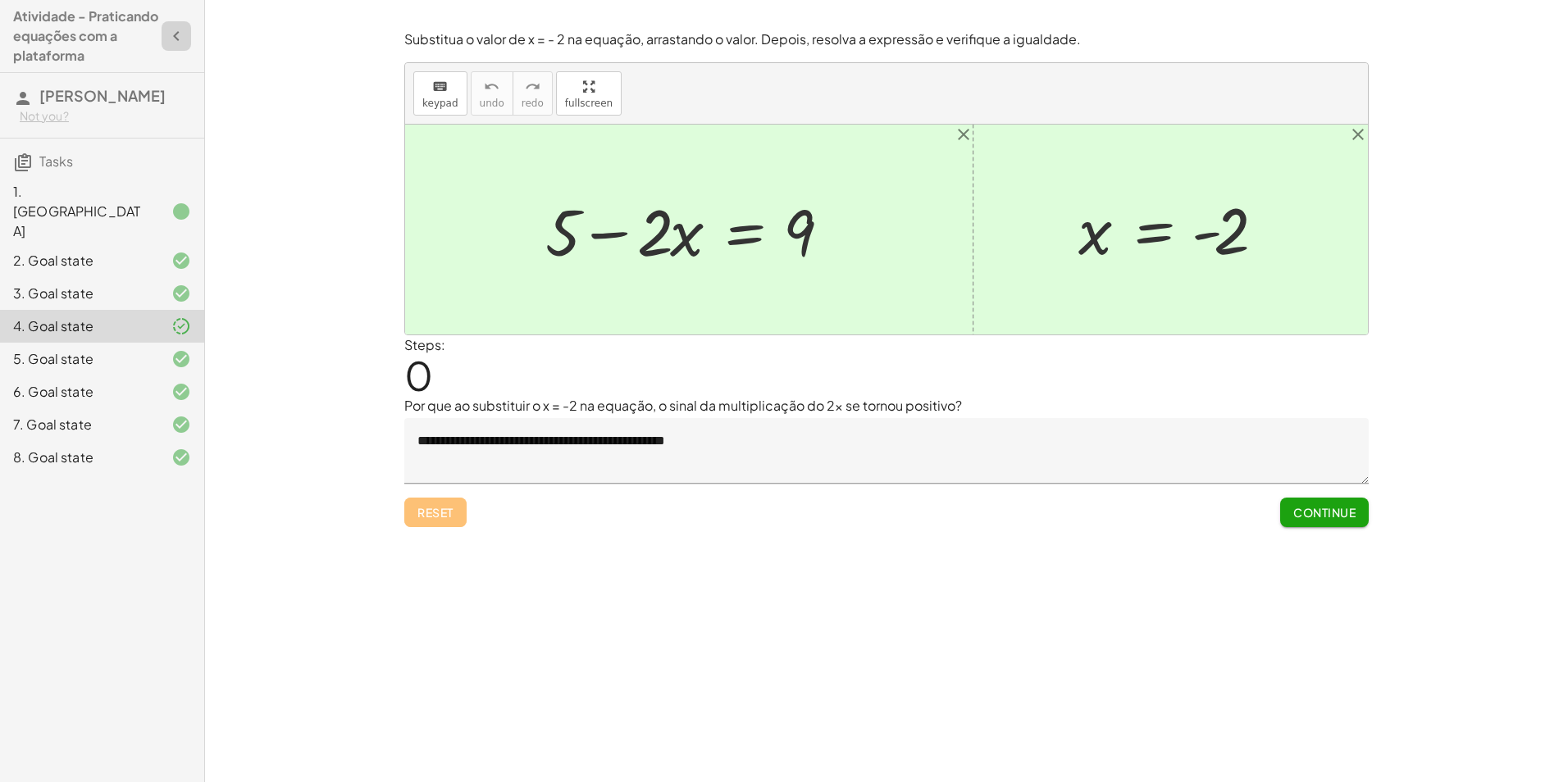
click at [180, 39] on icon "button" at bounding box center [175, 35] width 19 height 19
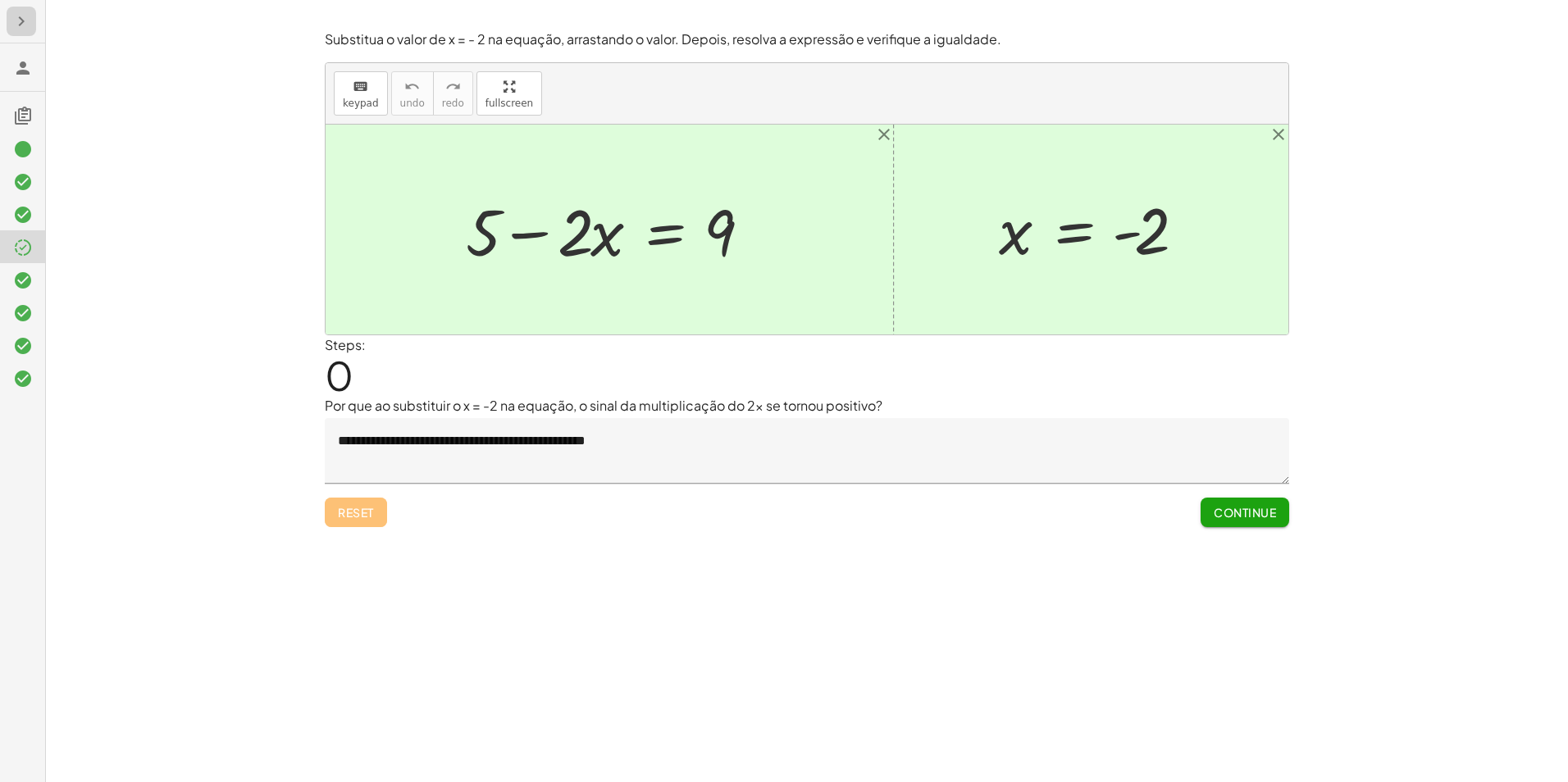
click at [26, 15] on icon "button" at bounding box center [20, 20] width 19 height 19
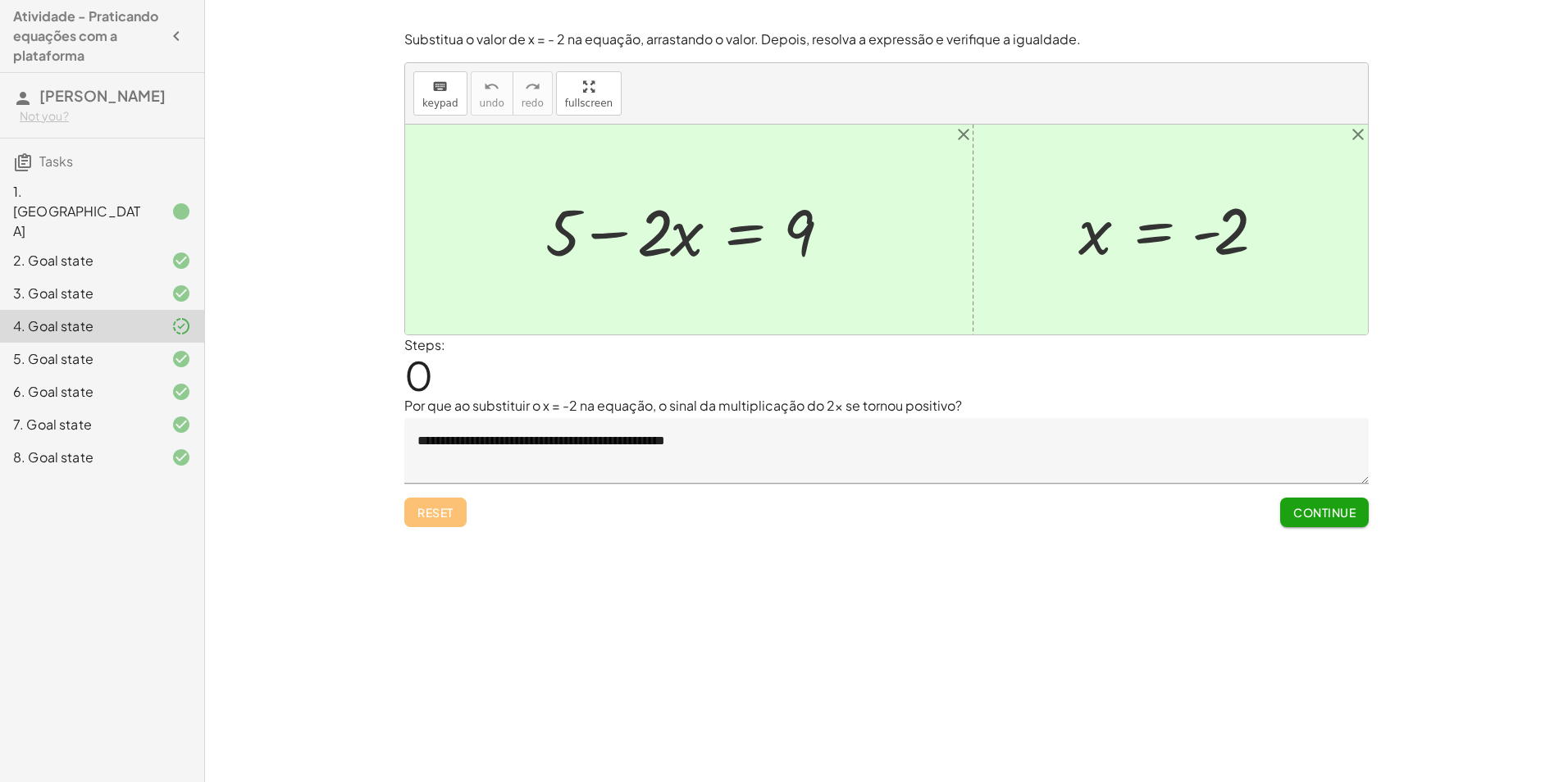
click at [1327, 500] on button "Continue" at bounding box center [1325, 512] width 89 height 30
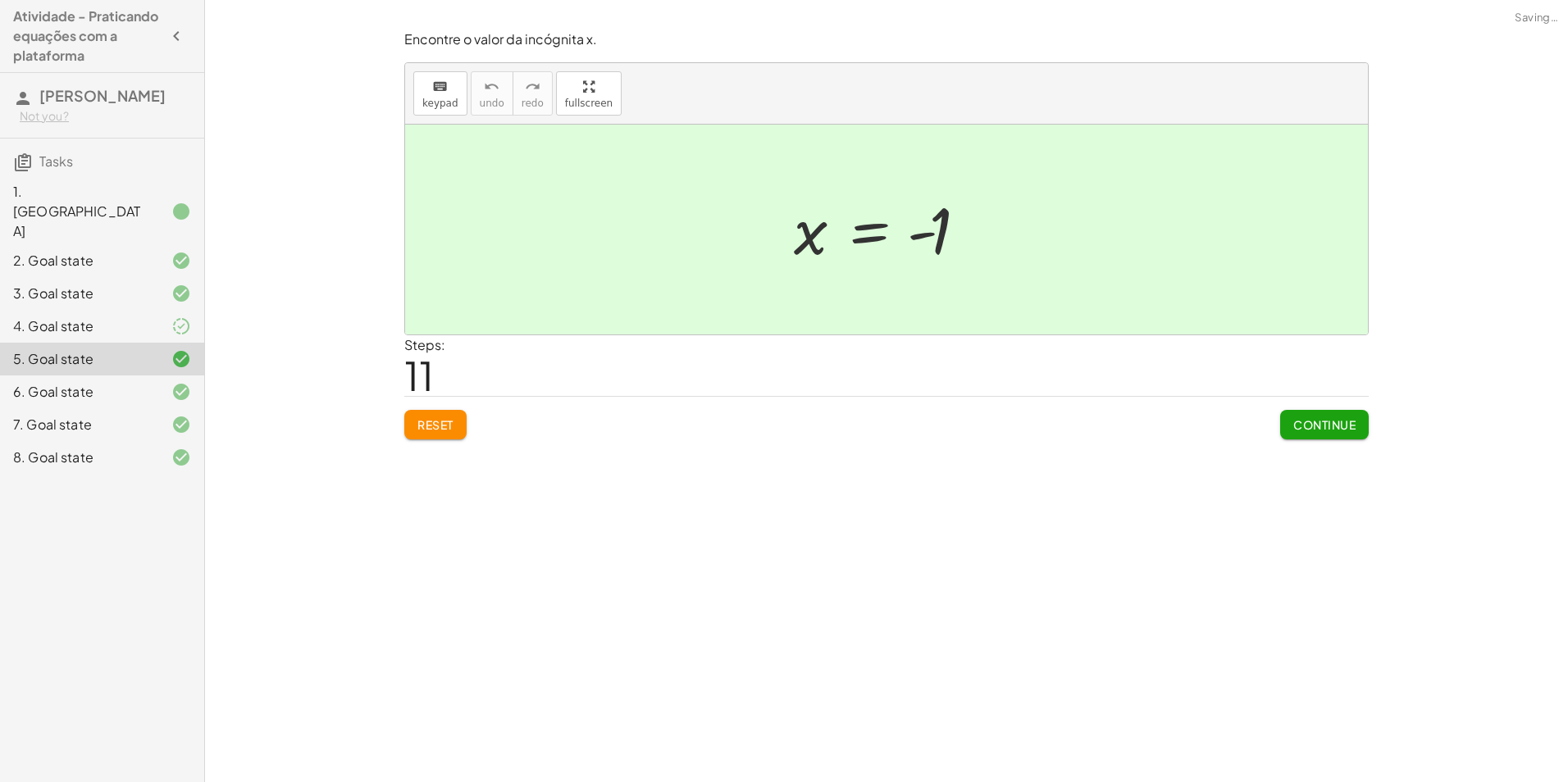
click at [1330, 500] on div "Encontre o valor da incógnita x manipulando a equação. insert select one: Math …" at bounding box center [887, 391] width 1363 height 782
click at [1321, 452] on div "Encontre o valor da incógnita x manipulando a equação. insert select one: Math …" at bounding box center [887, 391] width 1363 height 782
click at [1327, 421] on span "Continue" at bounding box center [1325, 425] width 63 height 15
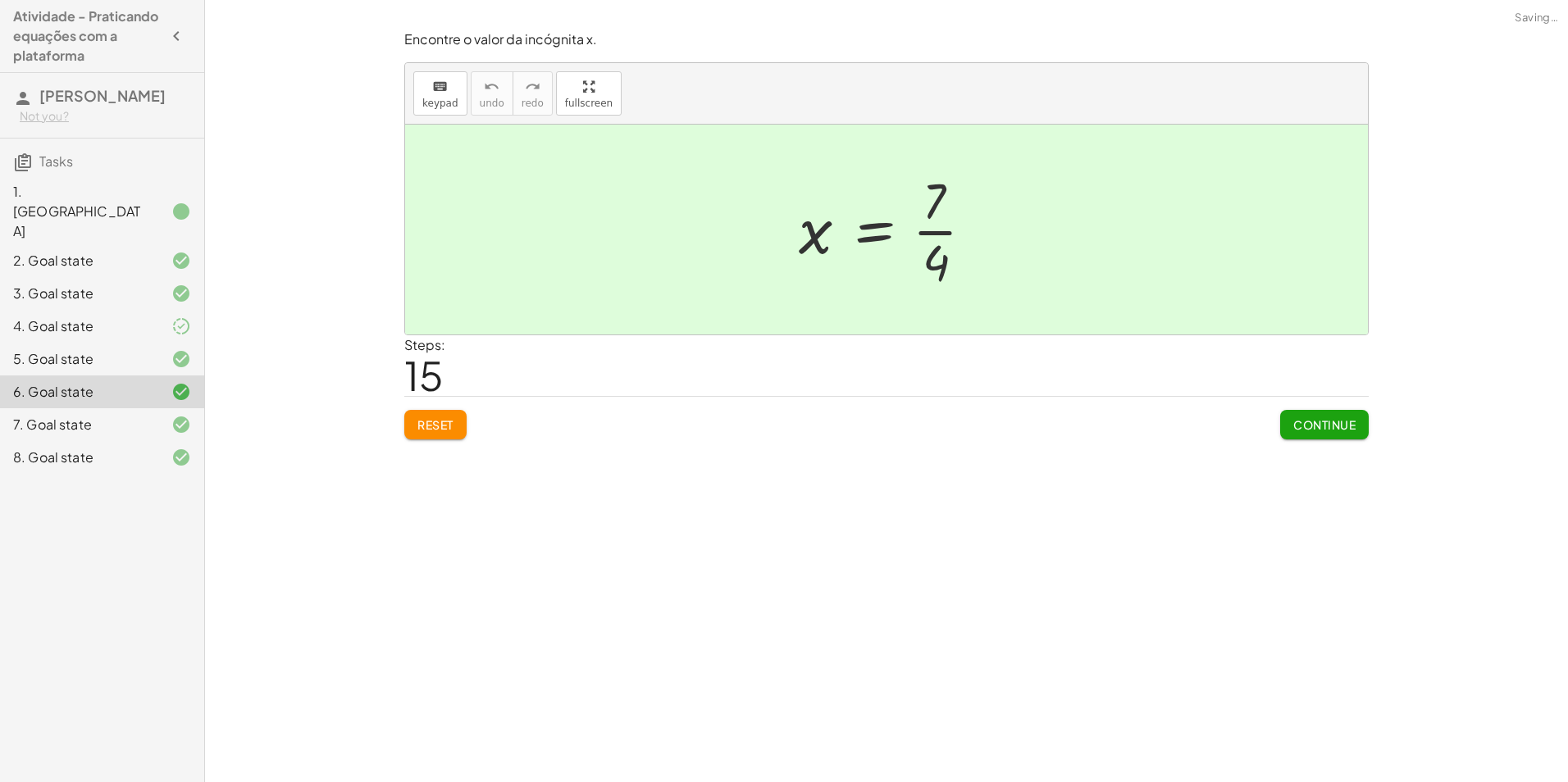
click at [1347, 425] on span "Continue" at bounding box center [1325, 425] width 63 height 15
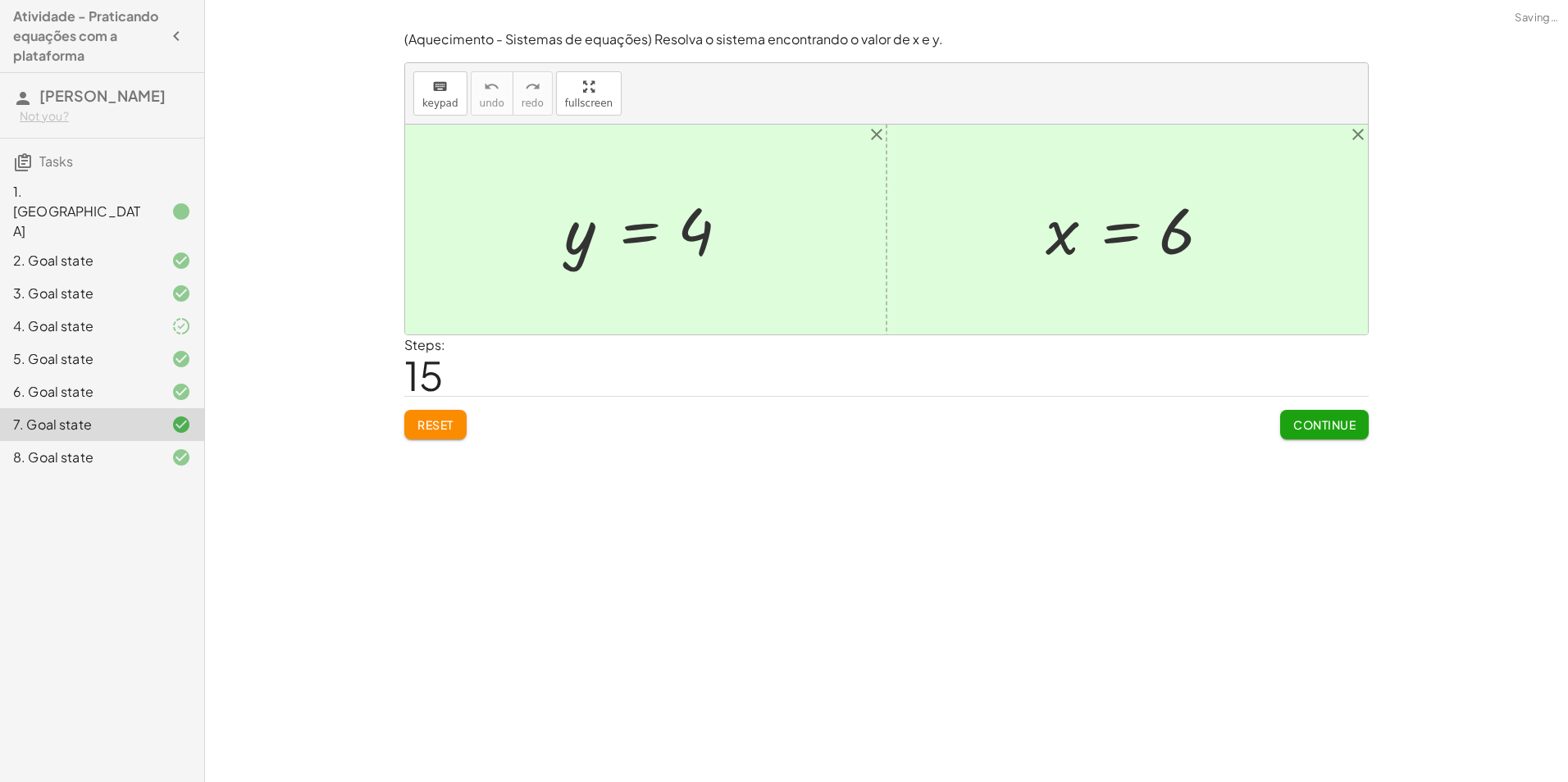
drag, startPoint x: 1352, startPoint y: 416, endPoint x: 1357, endPoint y: 424, distance: 9.4
click at [1352, 421] on button "Continue" at bounding box center [1325, 425] width 89 height 30
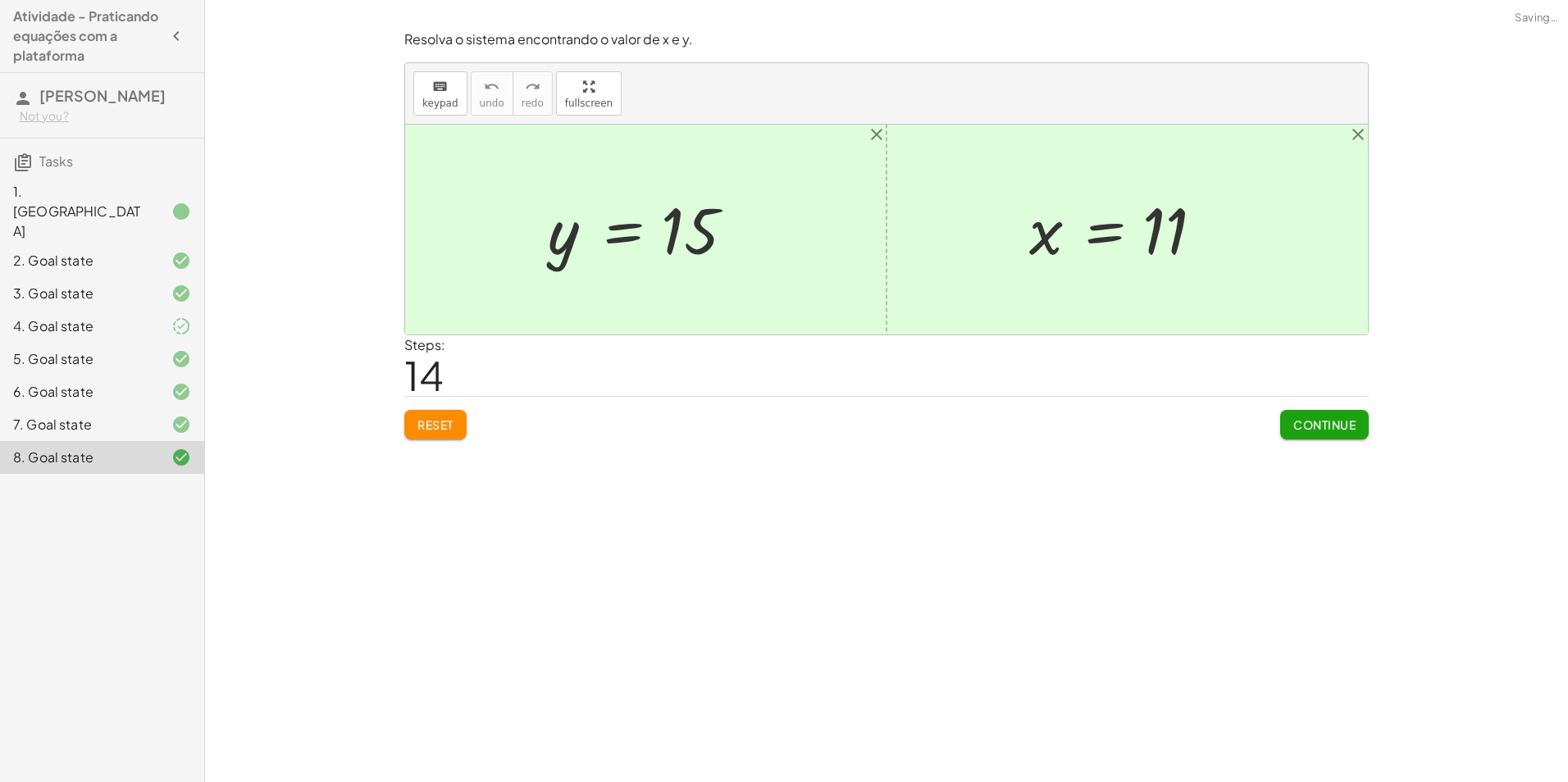
click at [1343, 419] on span "Continue" at bounding box center [1325, 425] width 63 height 15
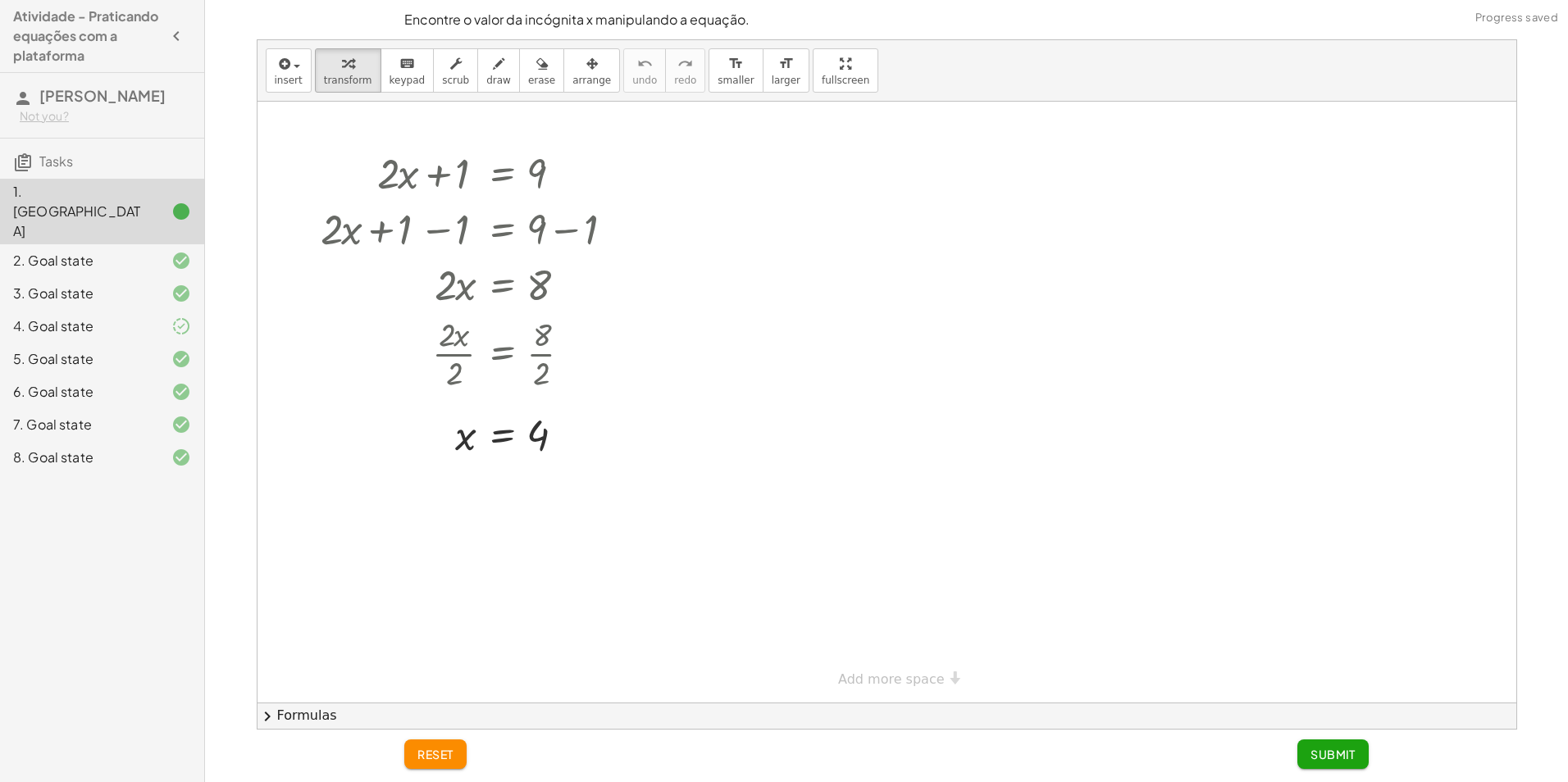
click at [1343, 748] on span "Submit" at bounding box center [1333, 754] width 45 height 15
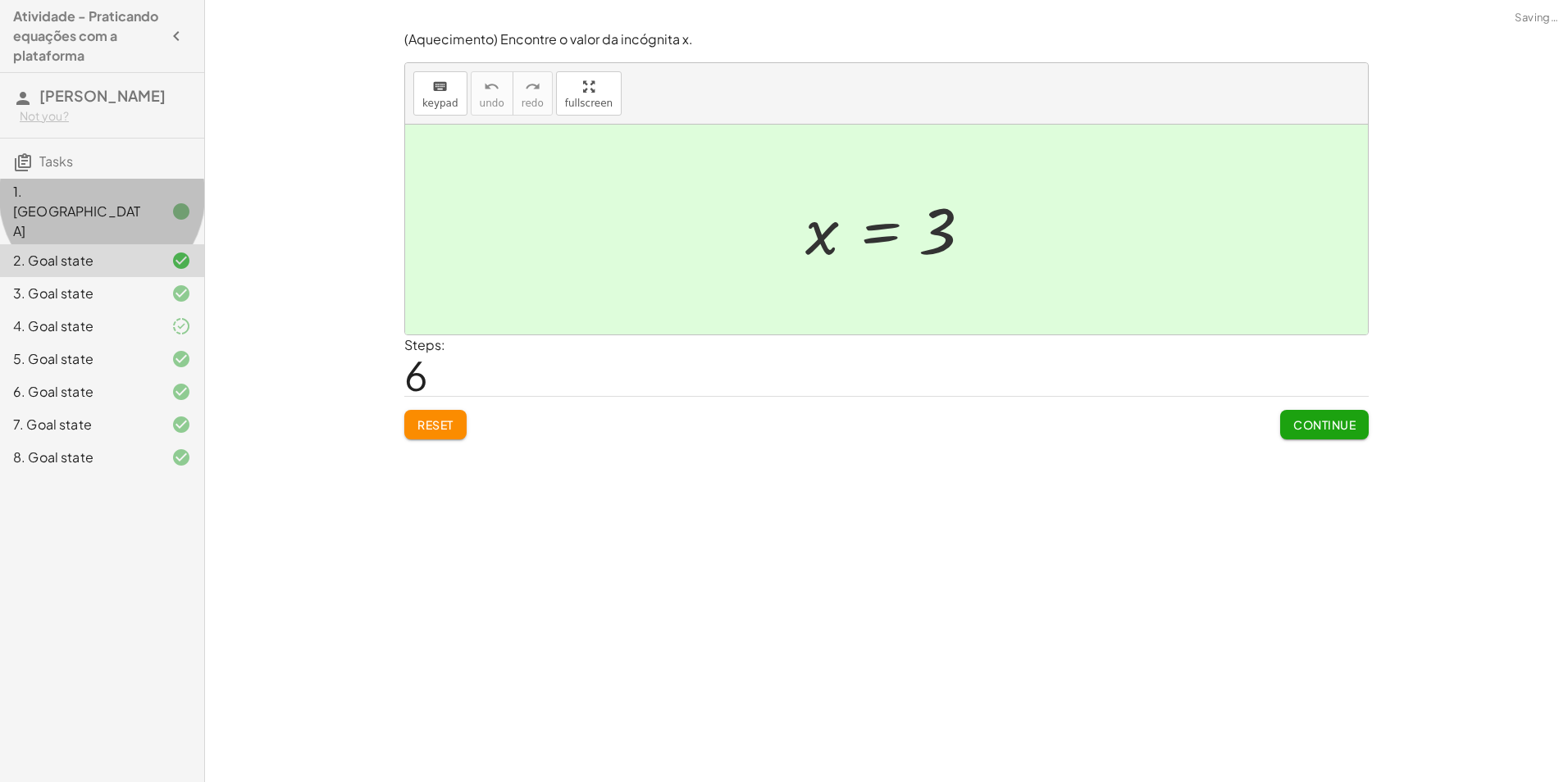
click at [163, 202] on div at bounding box center [168, 211] width 46 height 19
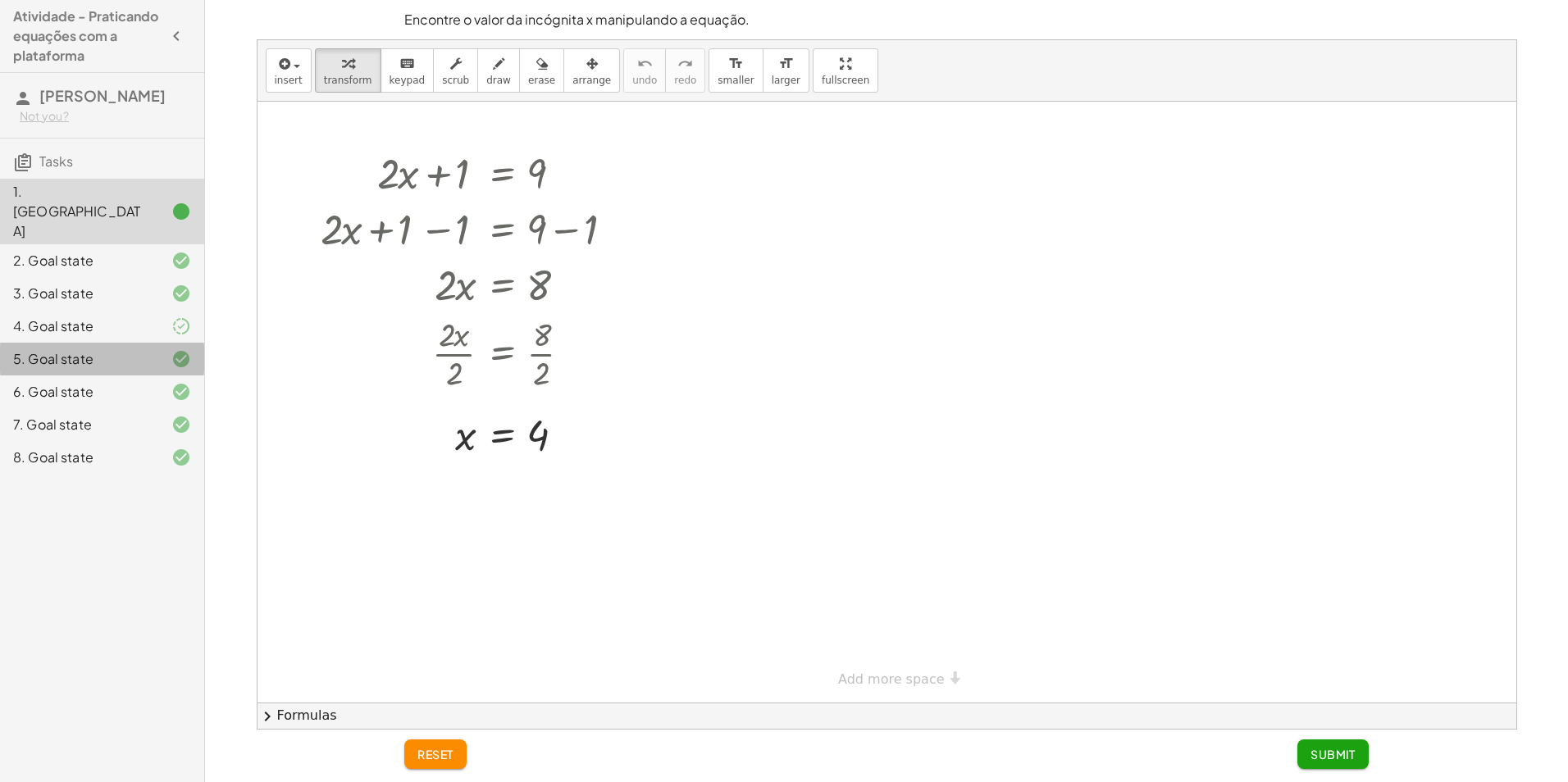
click at [123, 349] on div "5. Goal state" at bounding box center [78, 358] width 132 height 19
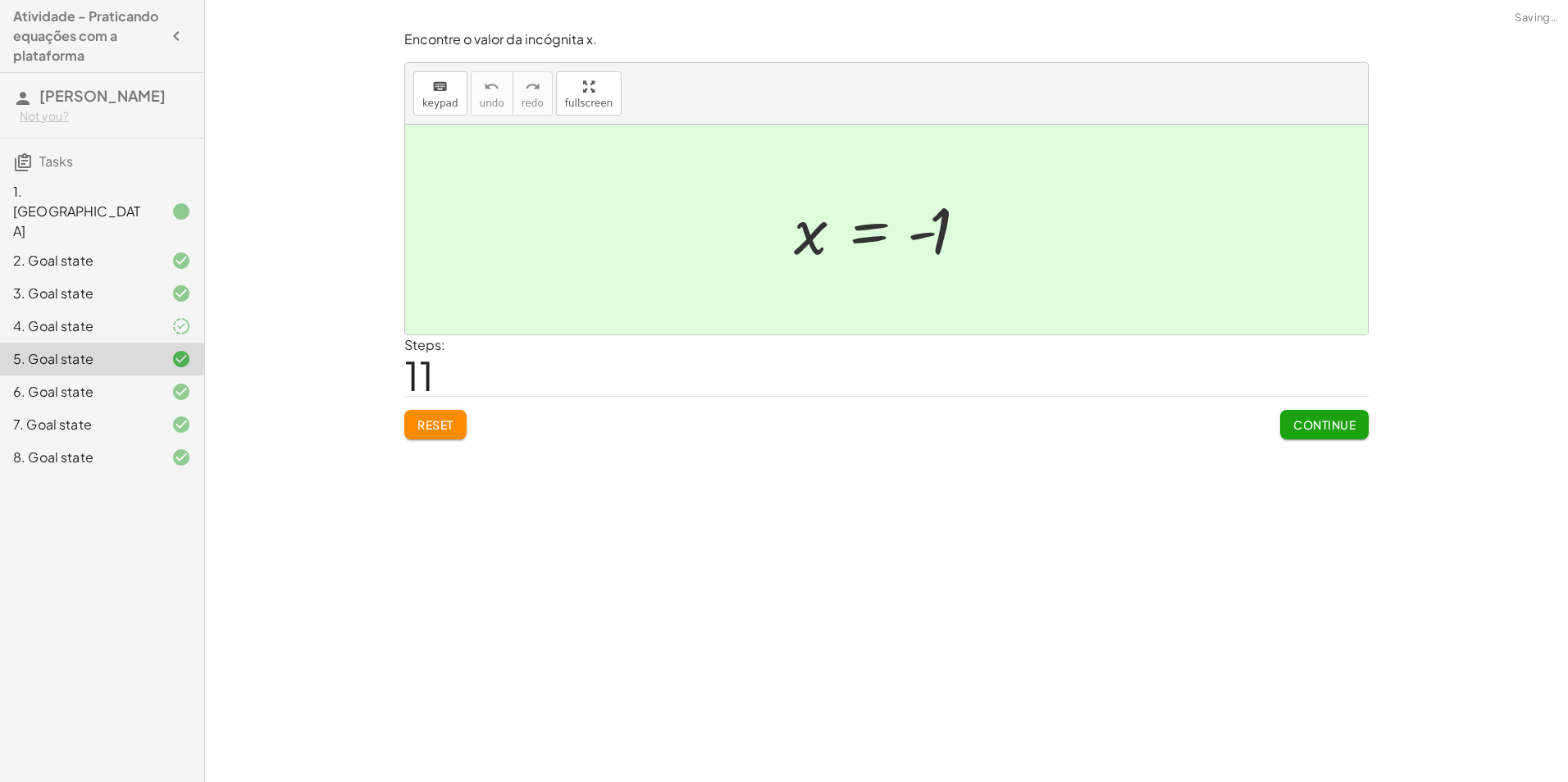
click at [136, 408] on div "7. Goal state" at bounding box center [102, 425] width 204 height 33
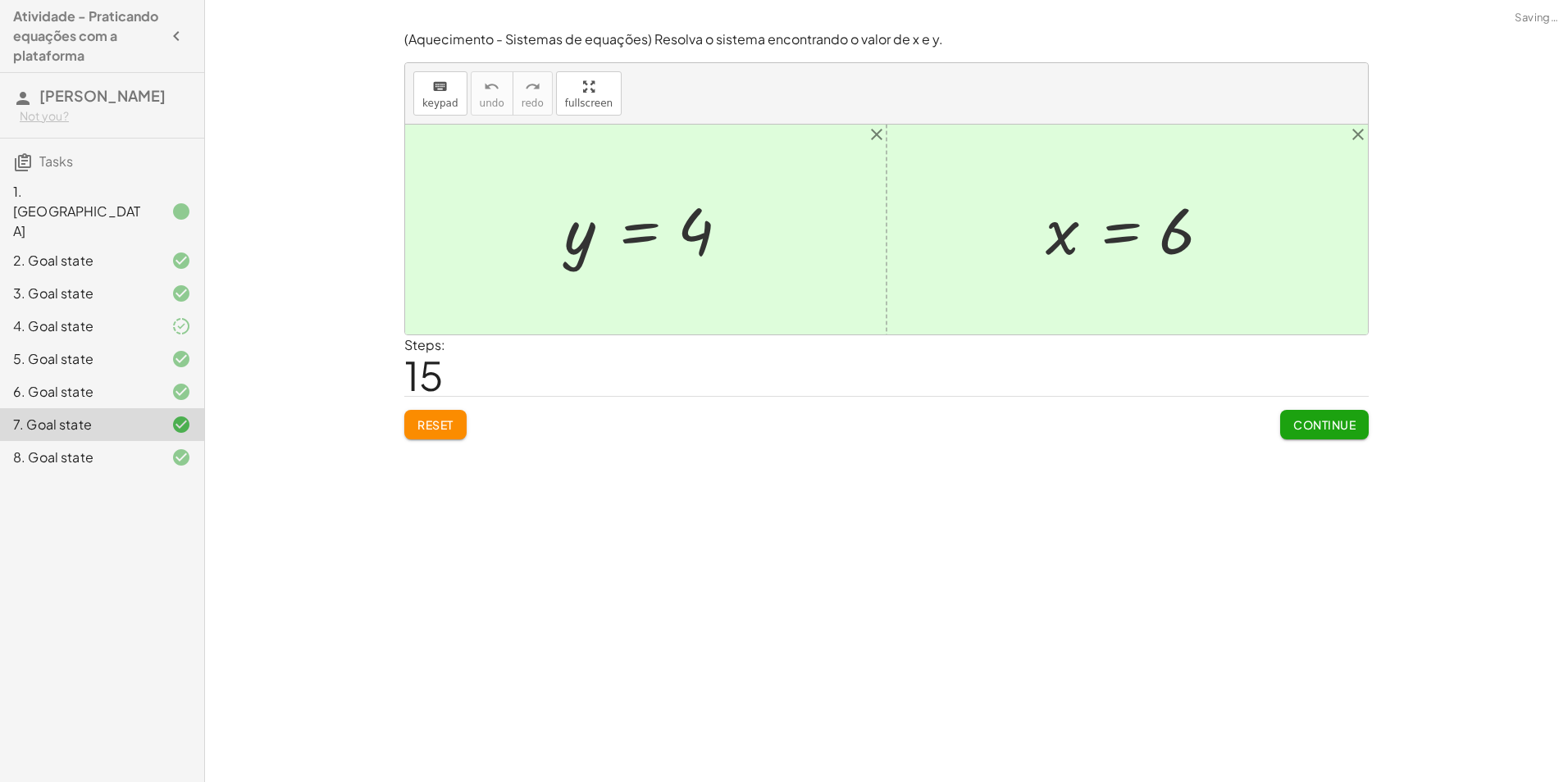
click at [131, 277] on div "1. [GEOGRAPHIC_DATA]" at bounding box center [102, 294] width 204 height 33
